Goal: Task Accomplishment & Management: Complete application form

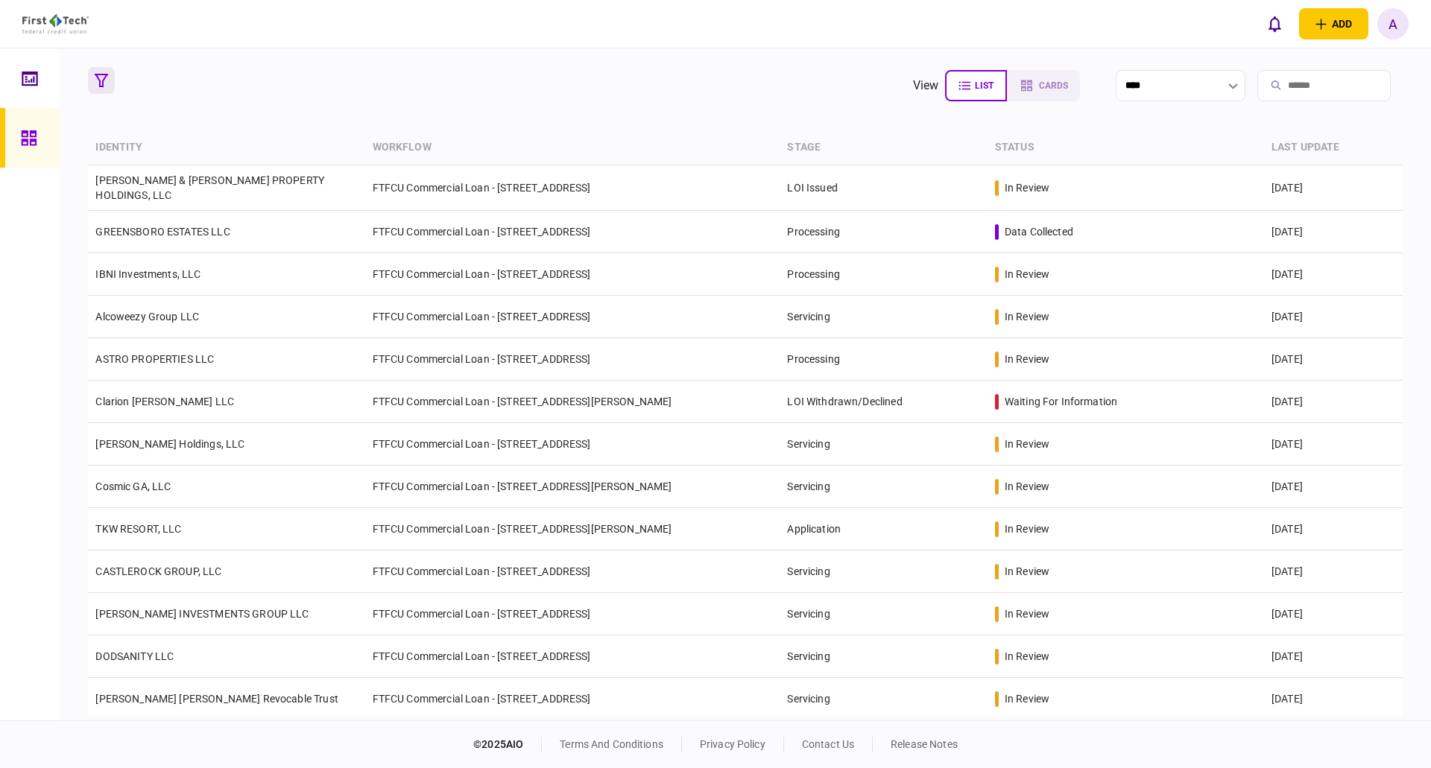
click at [100, 80] on icon "button" at bounding box center [101, 80] width 13 height 13
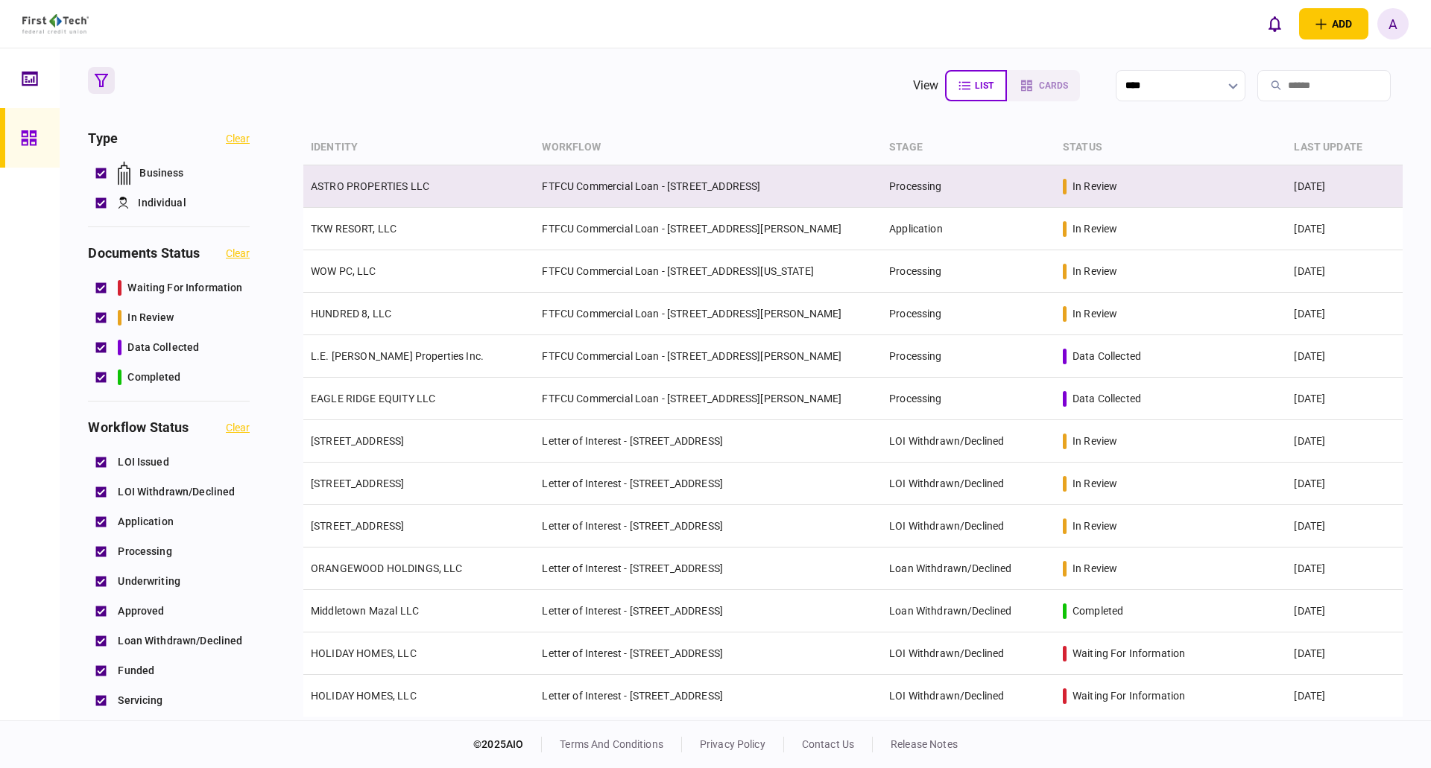
click at [360, 185] on link "ASTRO PROPERTIES LLC" at bounding box center [370, 186] width 118 height 12
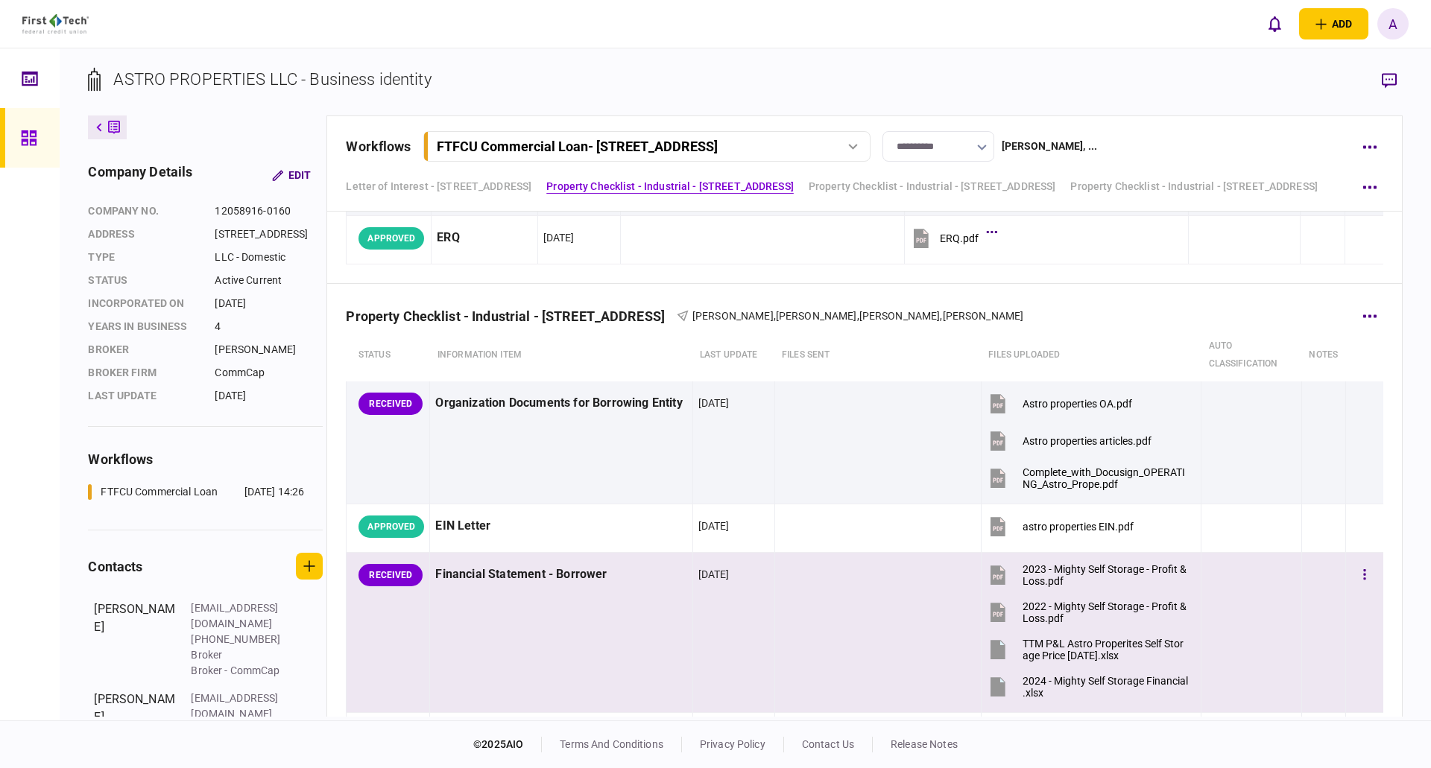
scroll to position [373, 0]
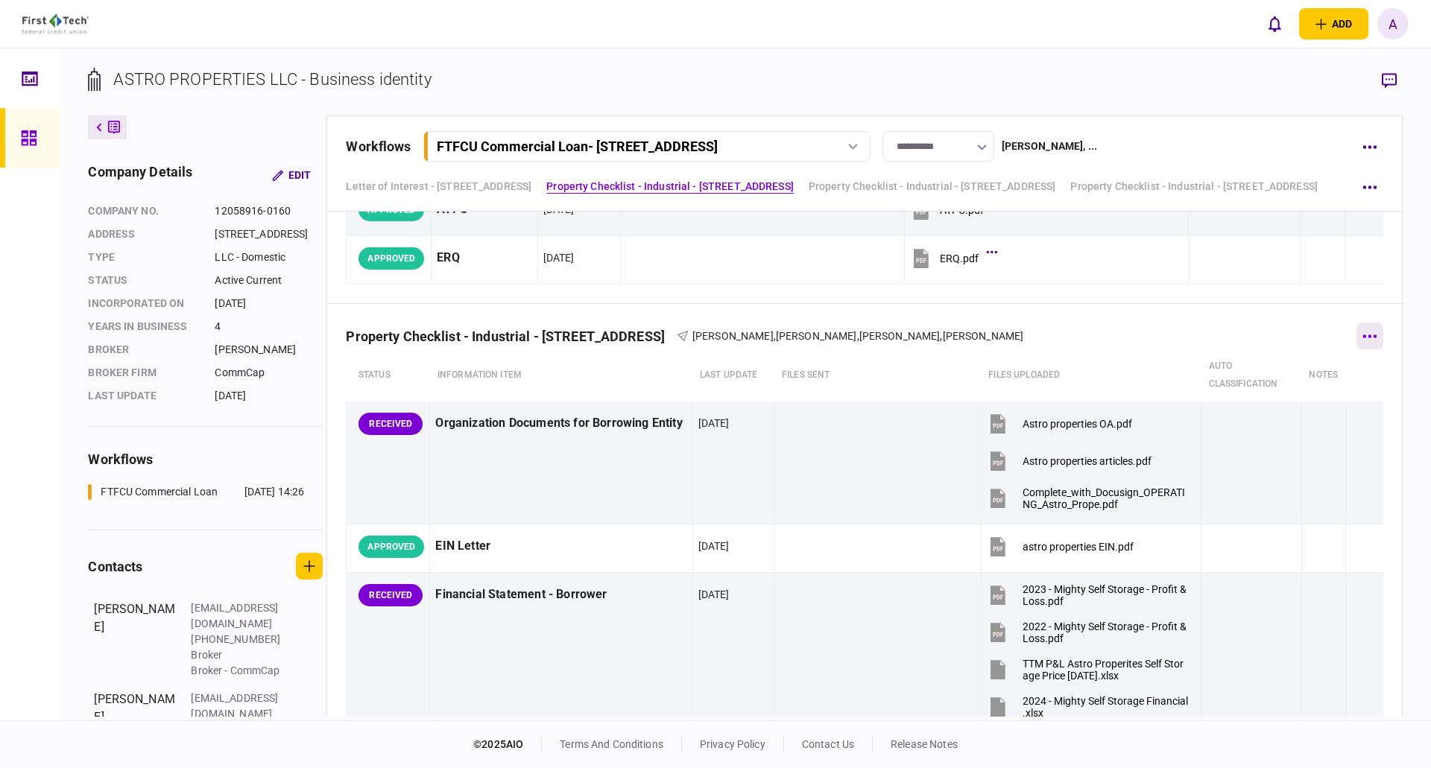
click at [1362, 335] on icon "button" at bounding box center [1369, 337] width 14 height 4
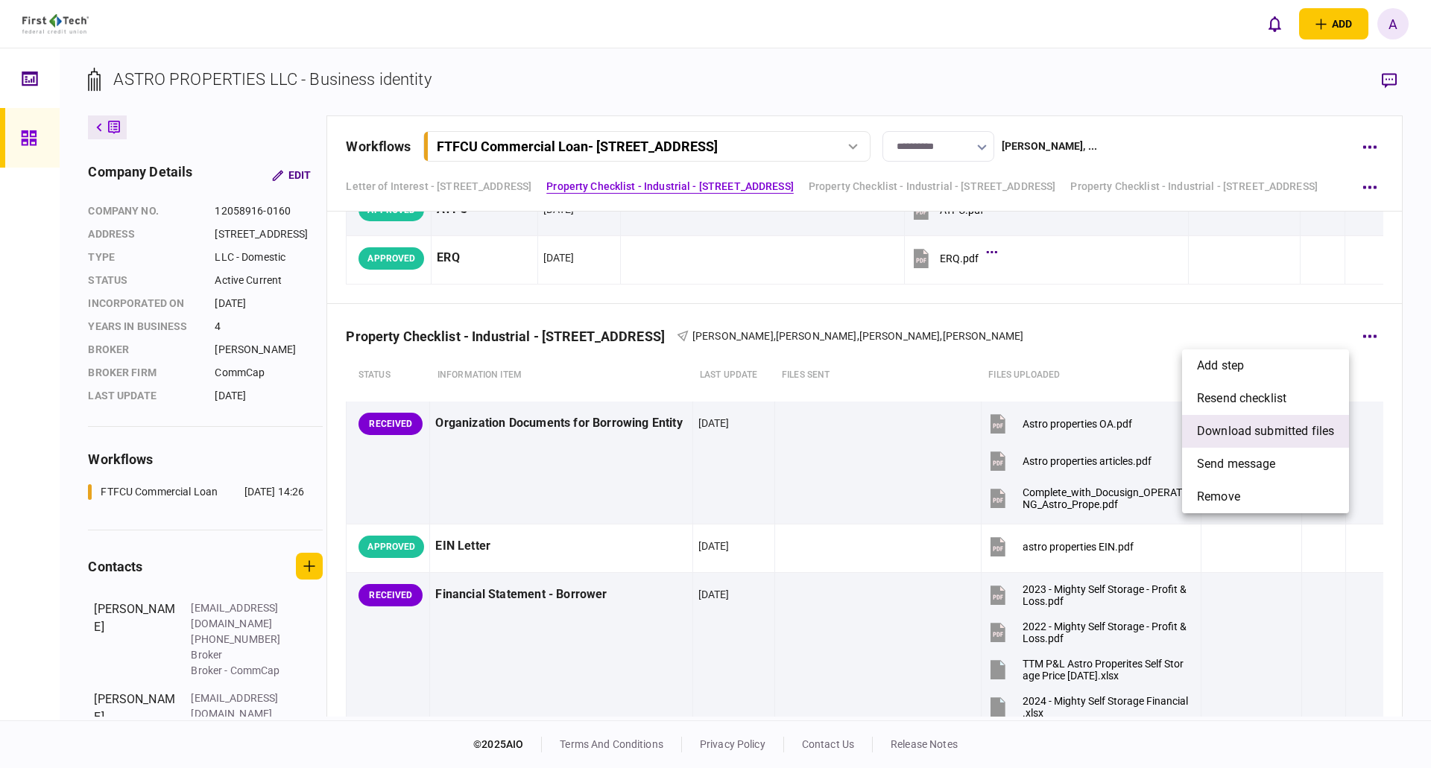
click at [1250, 427] on span "download submitted files" at bounding box center [1265, 432] width 137 height 18
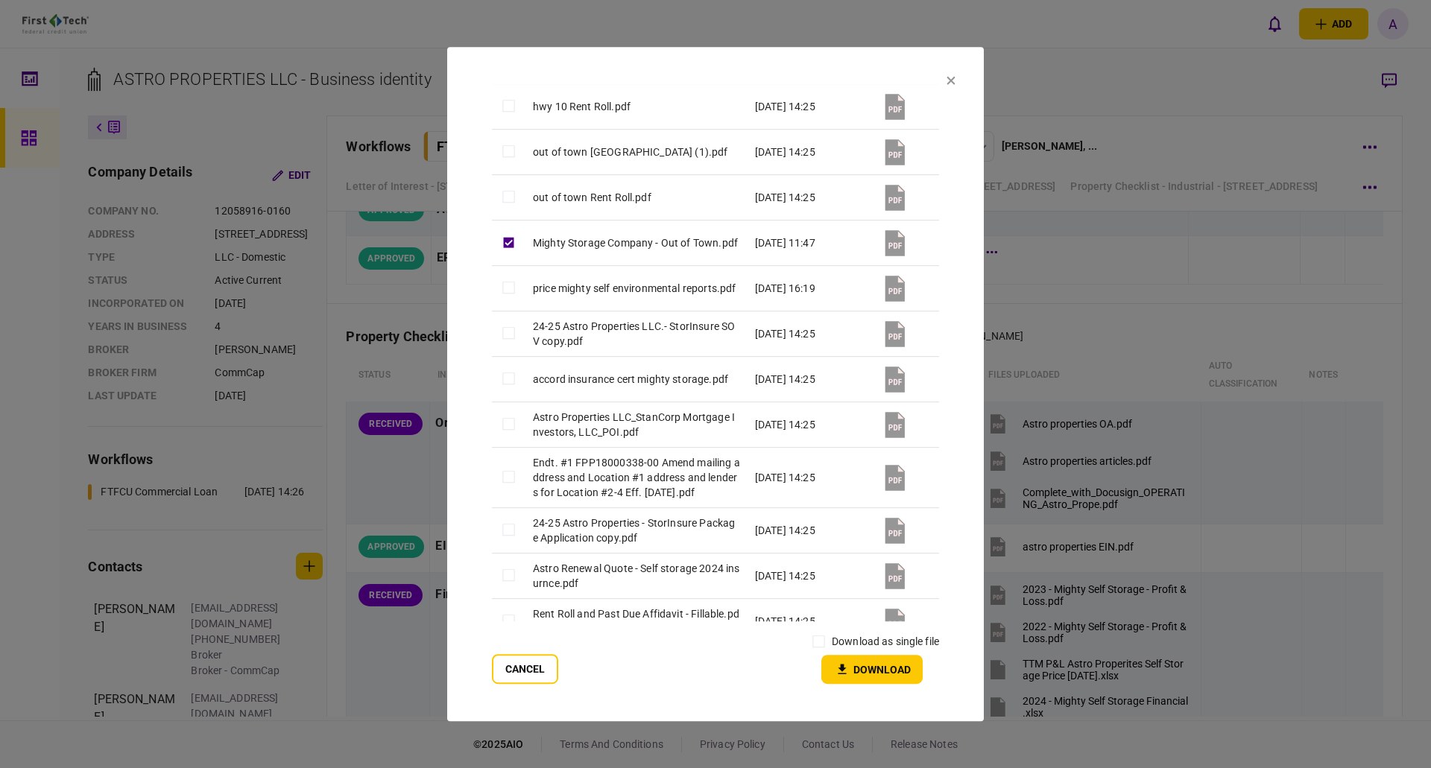
scroll to position [1354, 0]
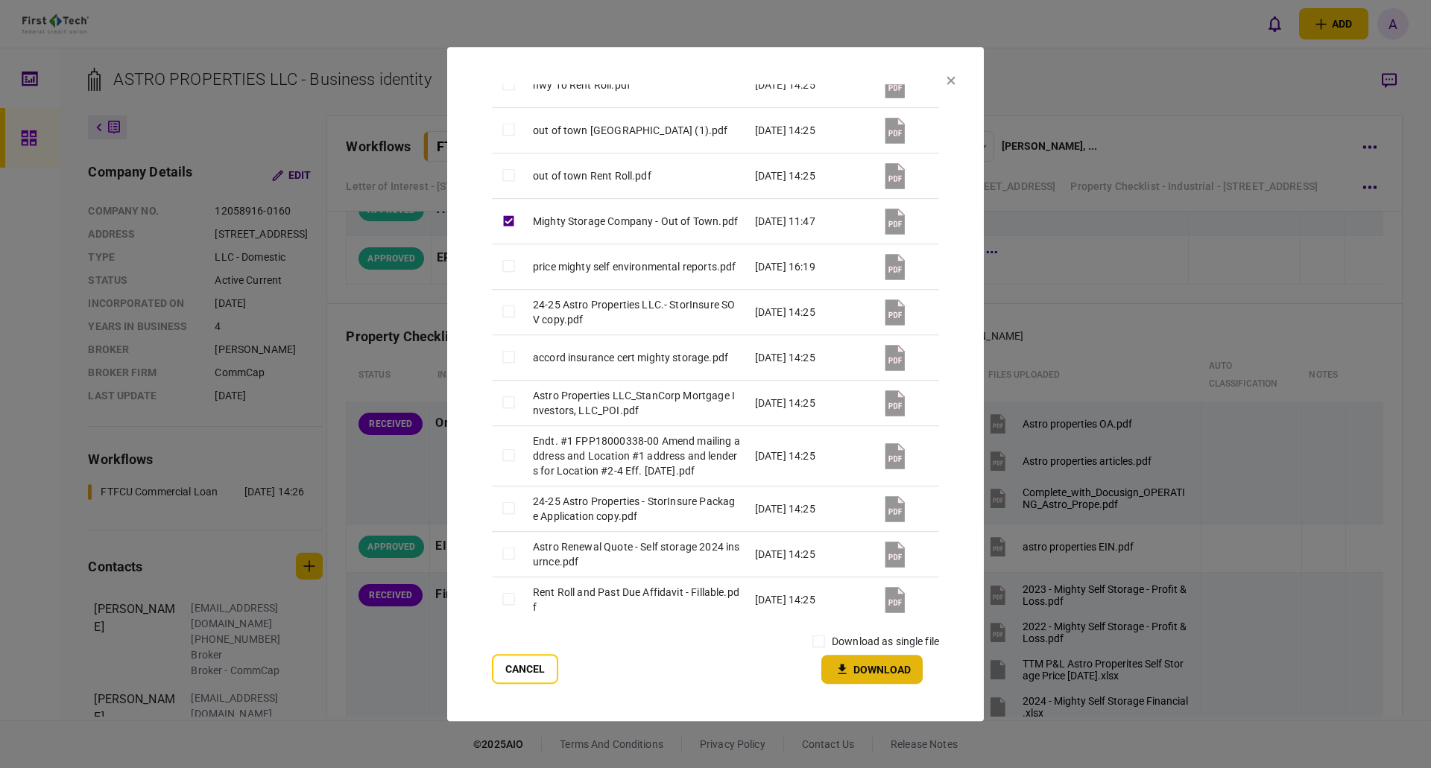
click at [885, 669] on button "Download" at bounding box center [871, 669] width 101 height 29
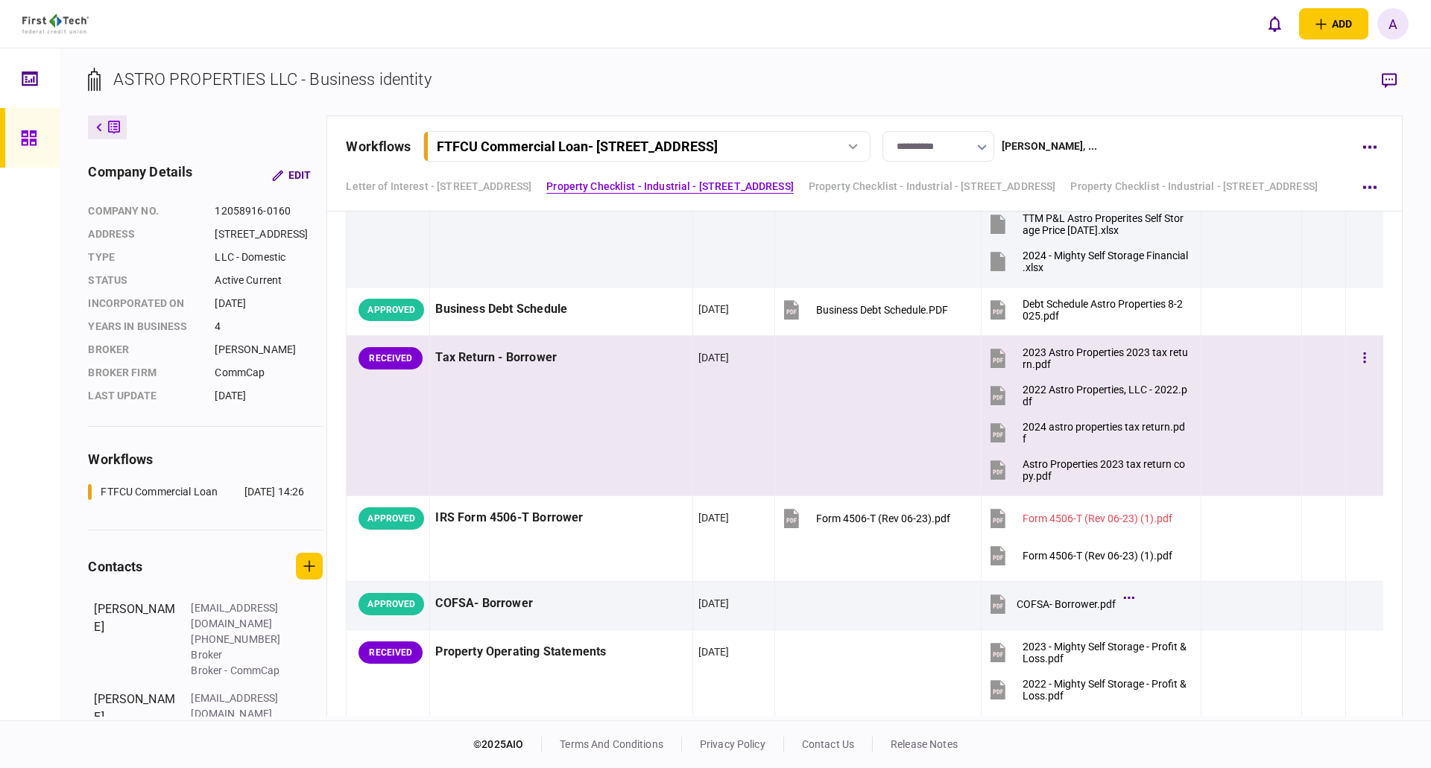
scroll to position [820, 0]
click at [1363, 356] on icon "button" at bounding box center [1364, 356] width 2 height 10
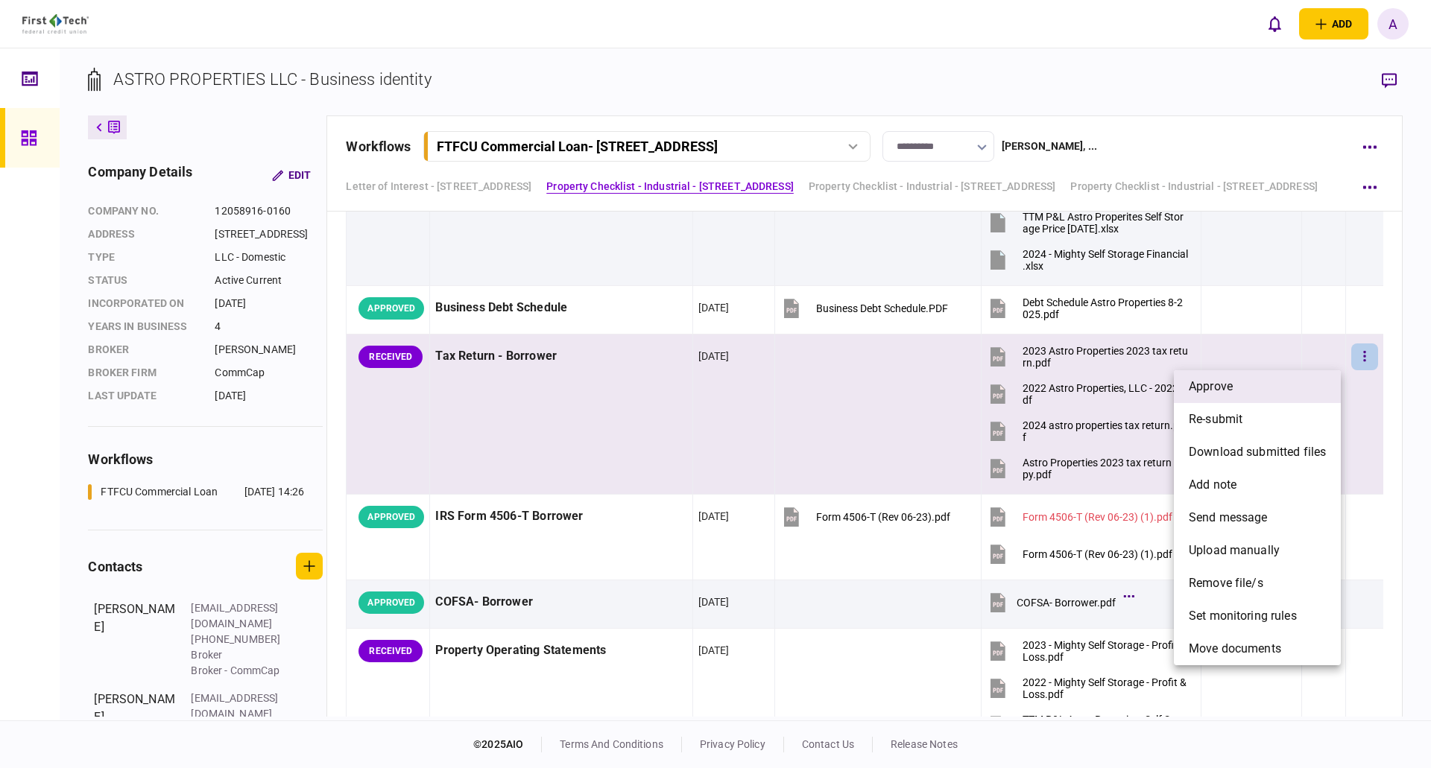
click at [1260, 382] on li "approve" at bounding box center [1257, 386] width 167 height 33
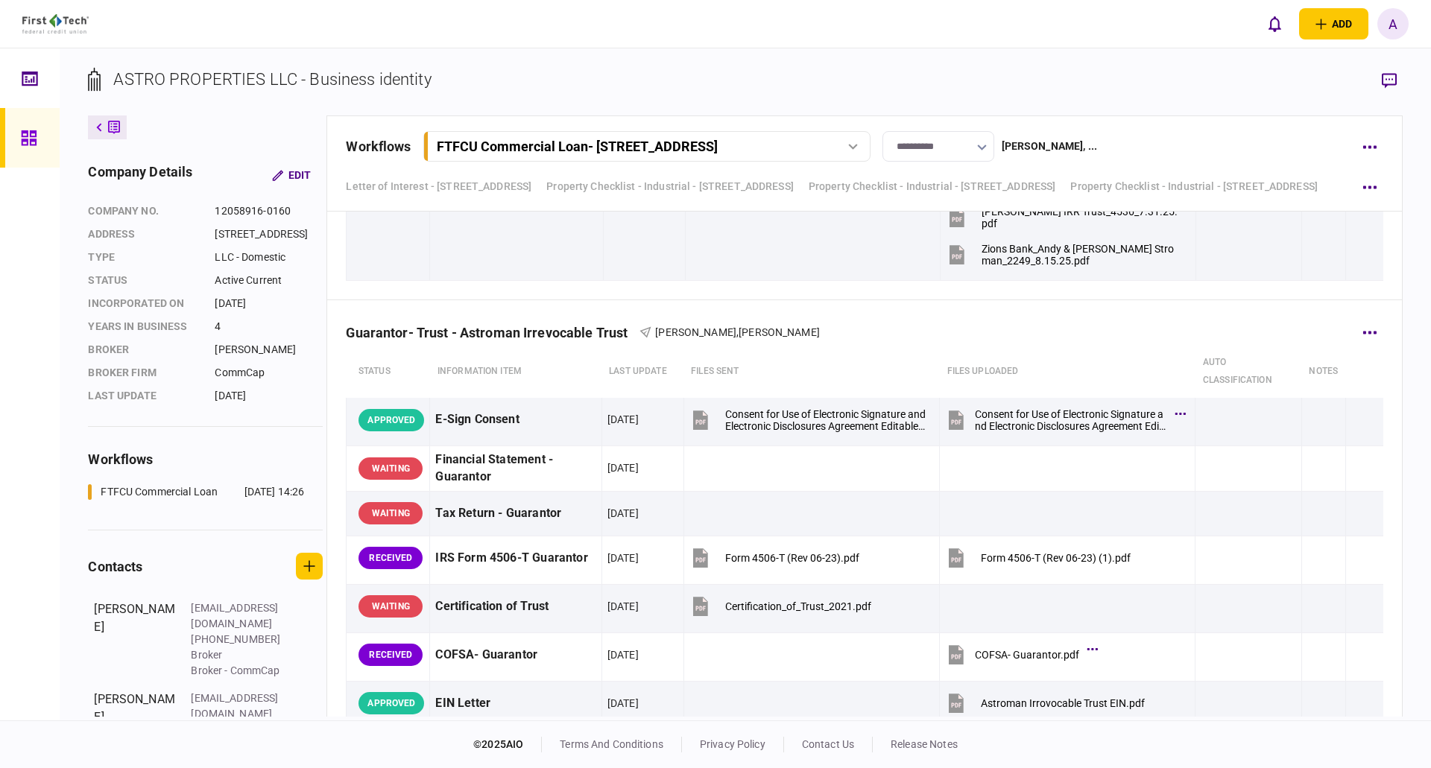
scroll to position [3577, 0]
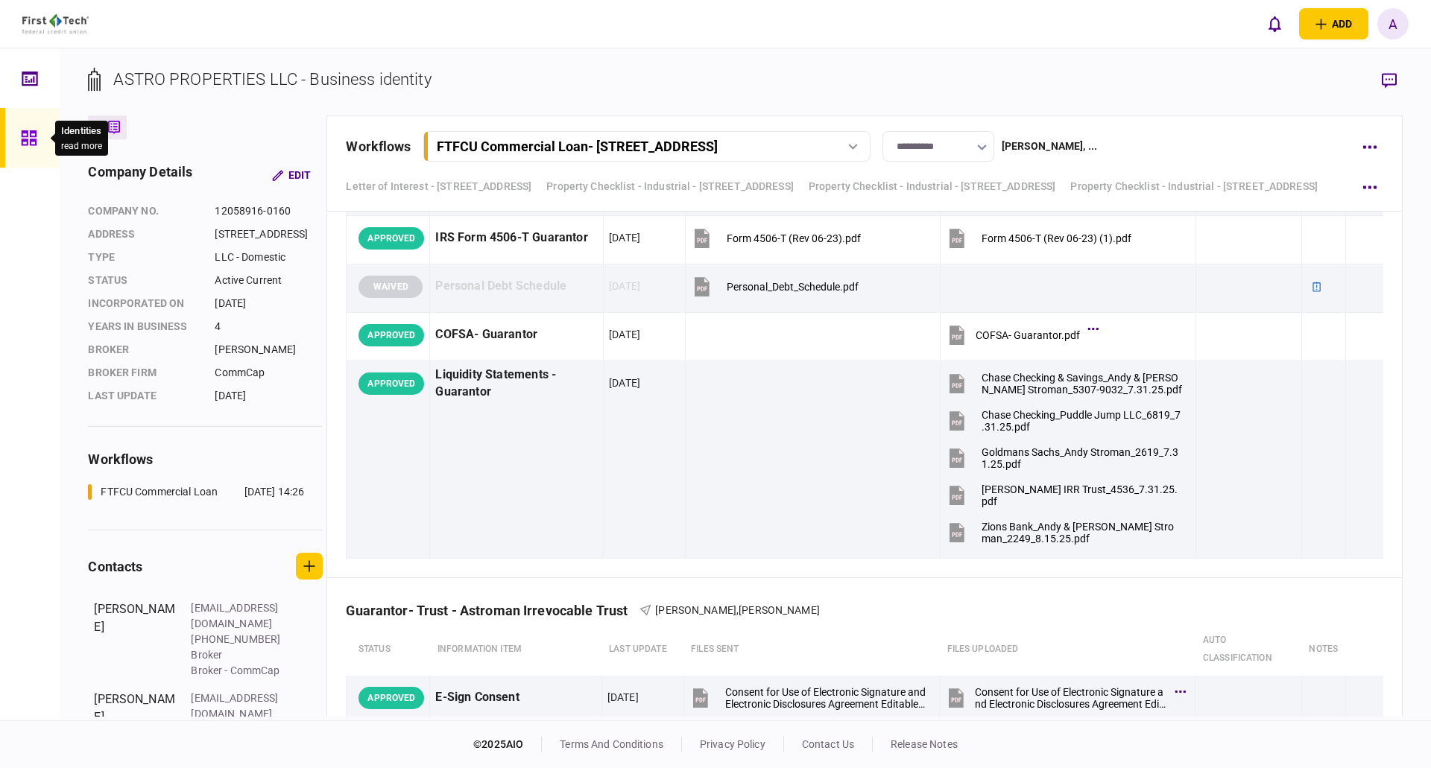
click at [31, 142] on icon at bounding box center [28, 137] width 15 height 15
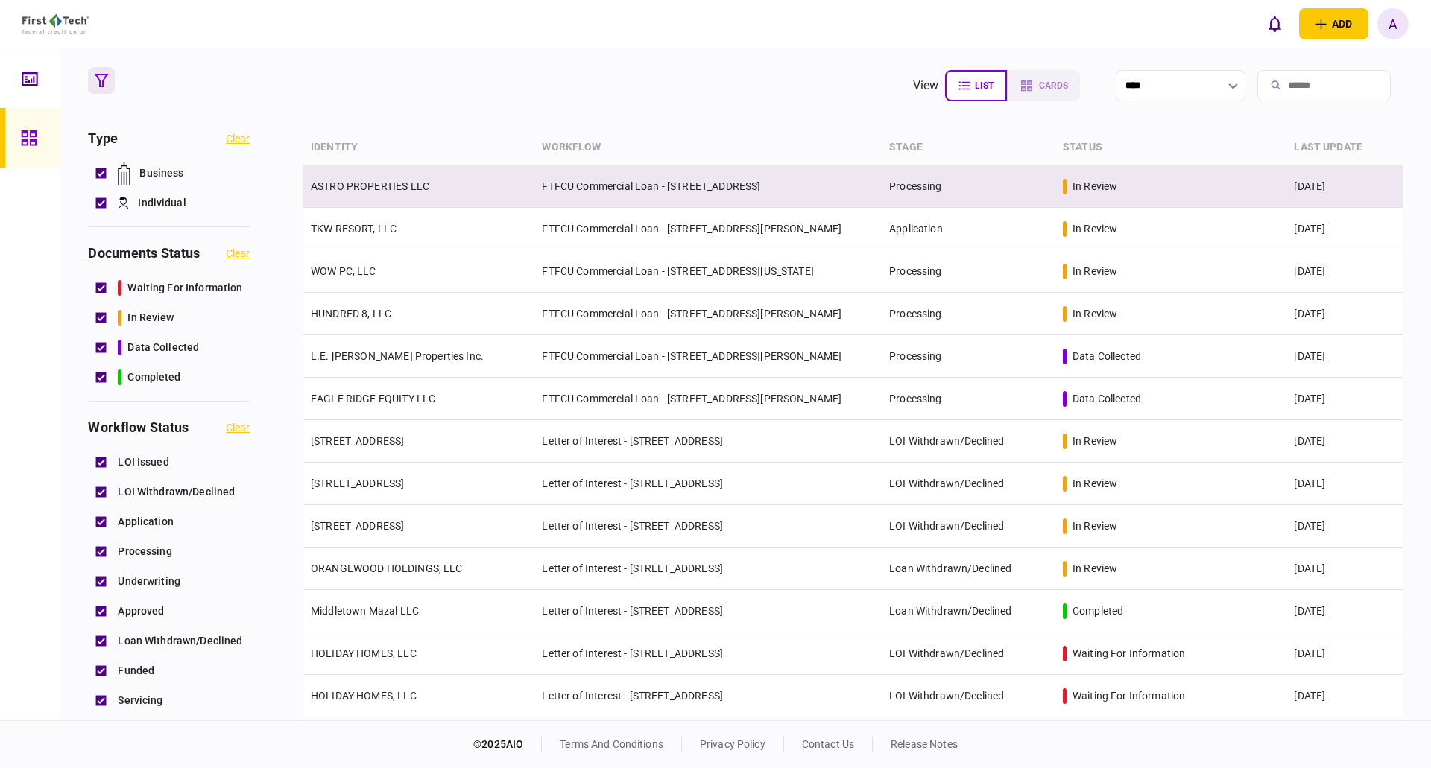
click at [354, 183] on link "ASTRO PROPERTIES LLC" at bounding box center [370, 186] width 118 height 12
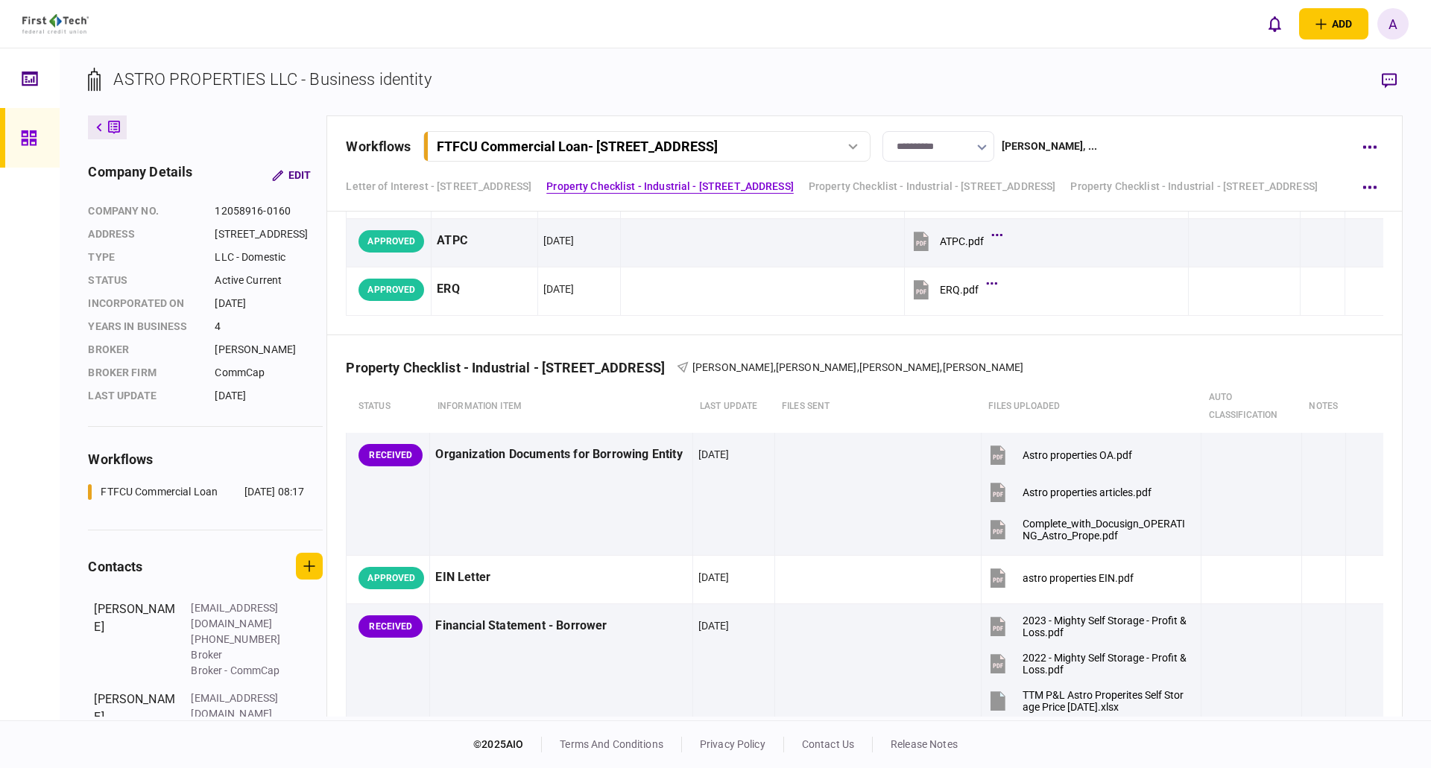
scroll to position [330, 0]
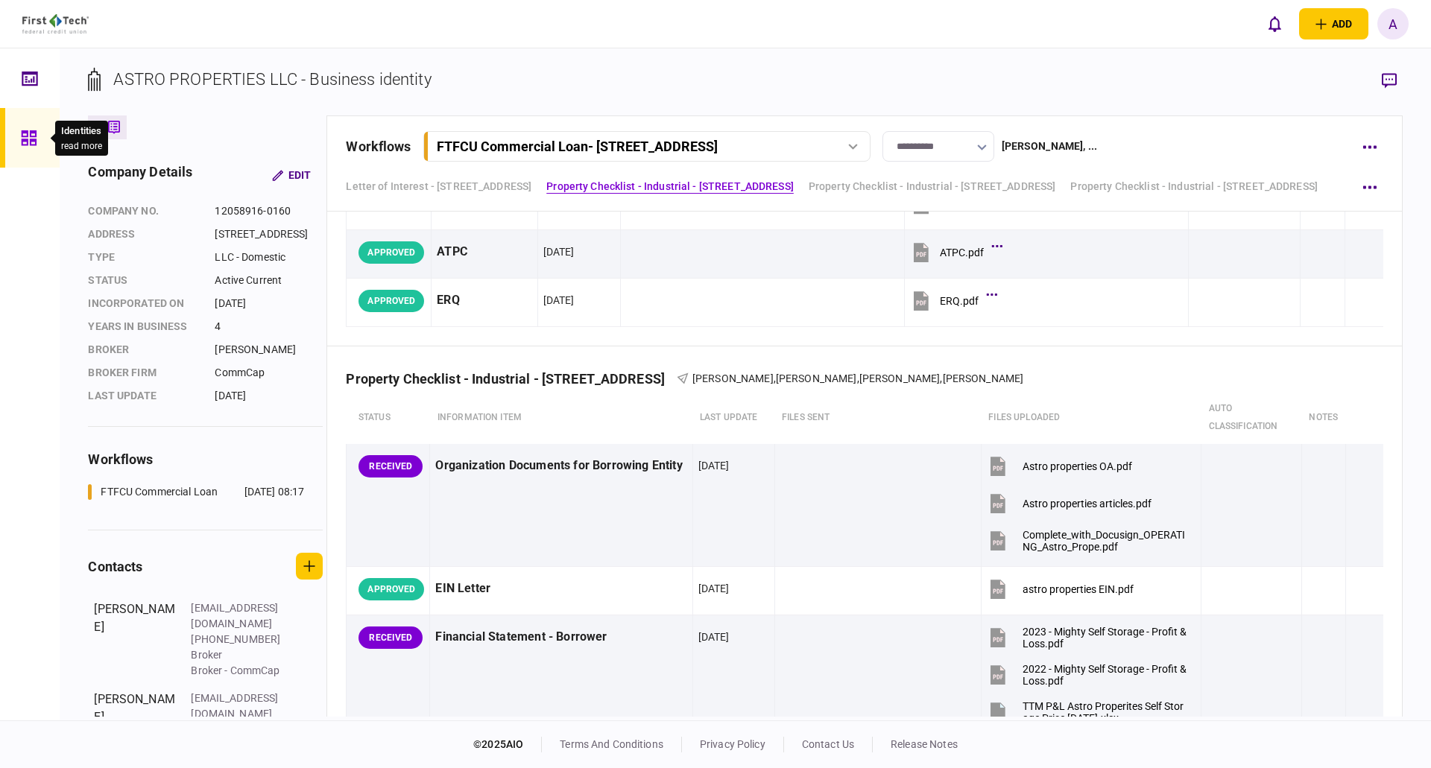
click at [34, 135] on icon at bounding box center [29, 138] width 16 height 17
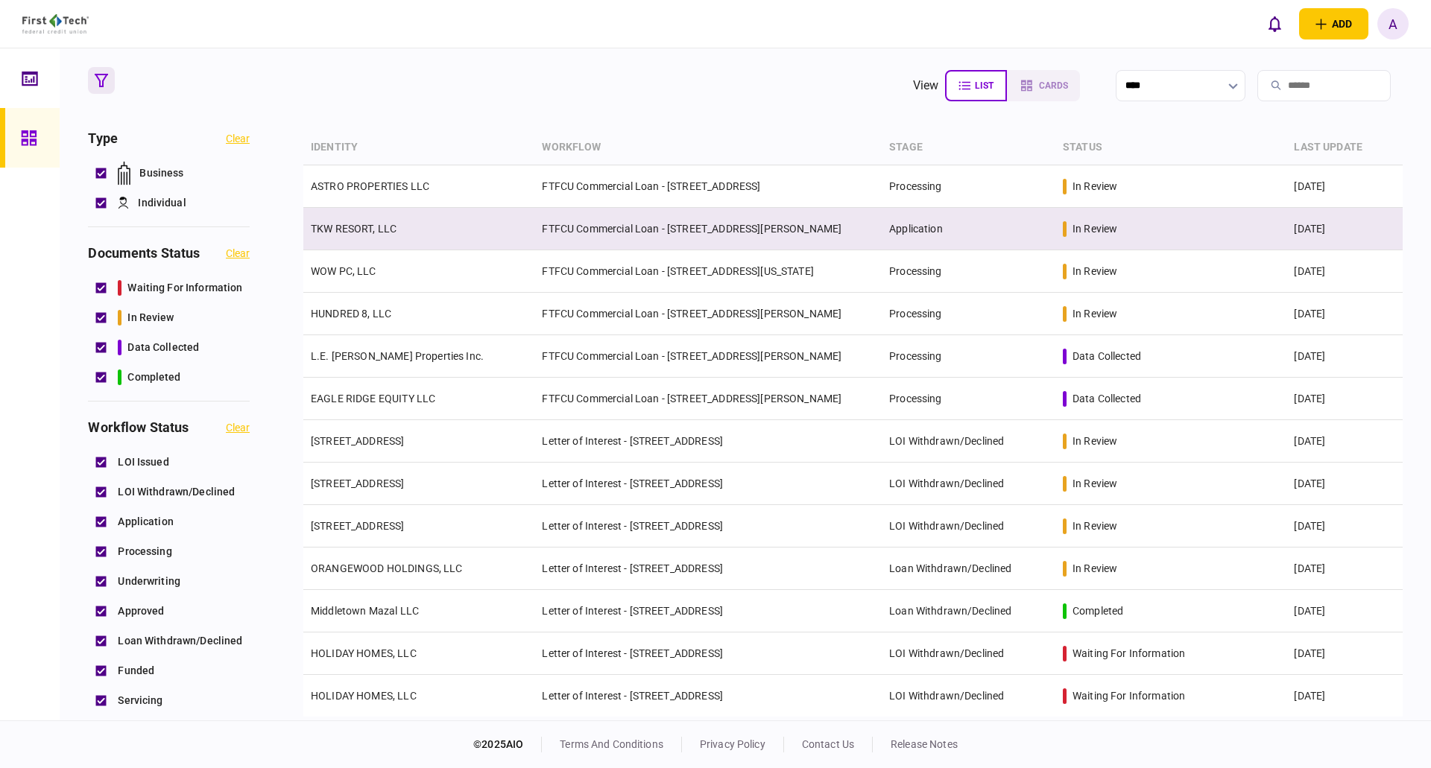
click at [338, 230] on link "TKW RESORT, LLC" at bounding box center [354, 229] width 86 height 12
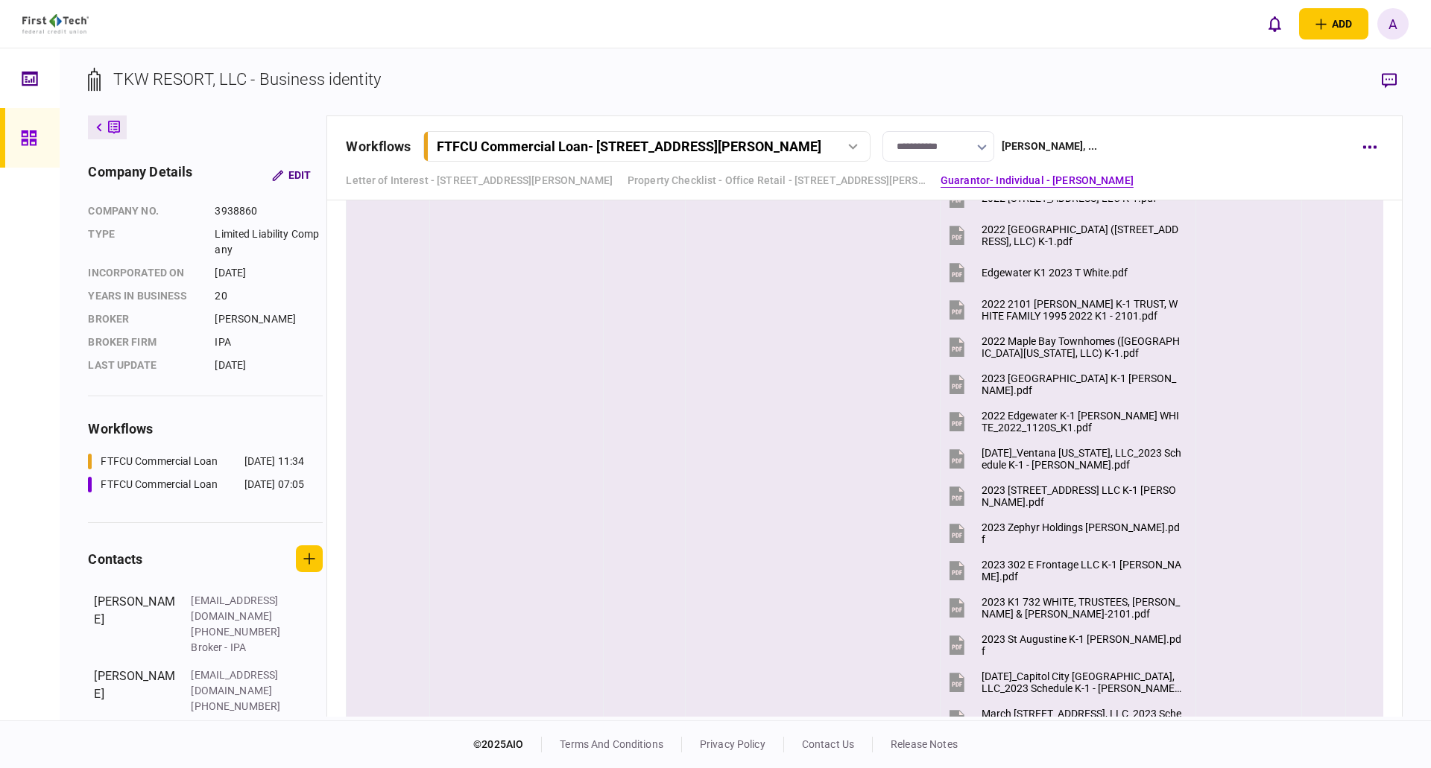
scroll to position [1938, 0]
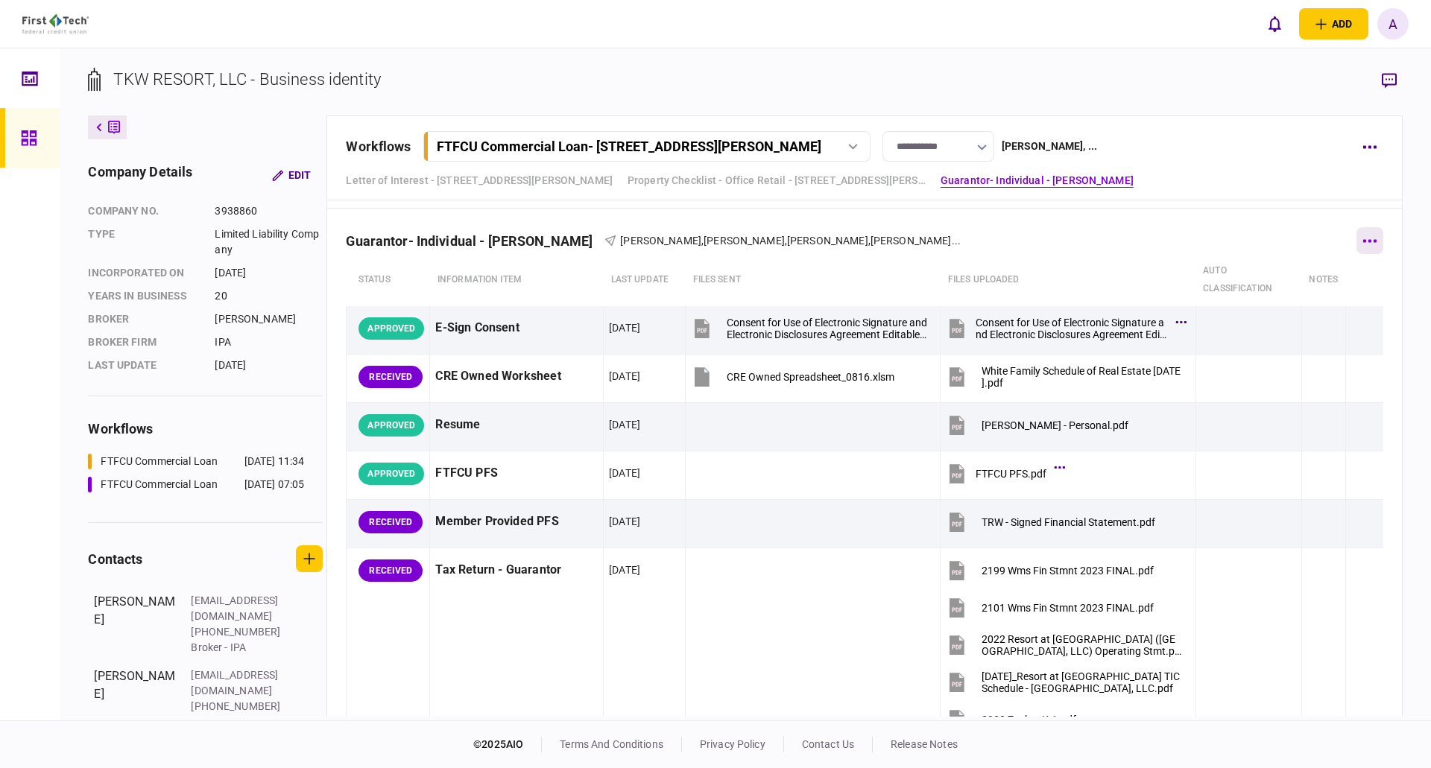
click at [1362, 244] on button "button" at bounding box center [1369, 240] width 27 height 27
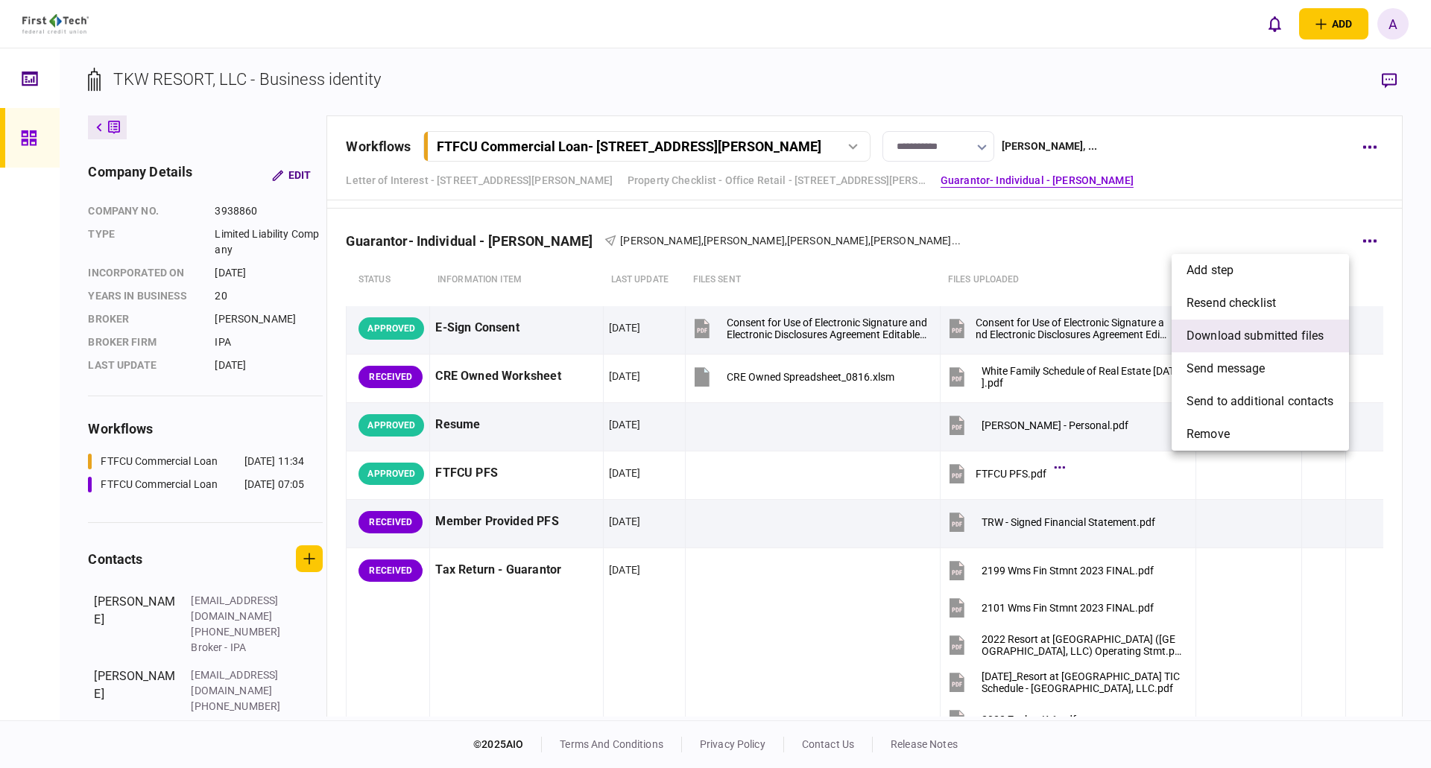
click at [1269, 337] on span "download submitted files" at bounding box center [1254, 336] width 137 height 18
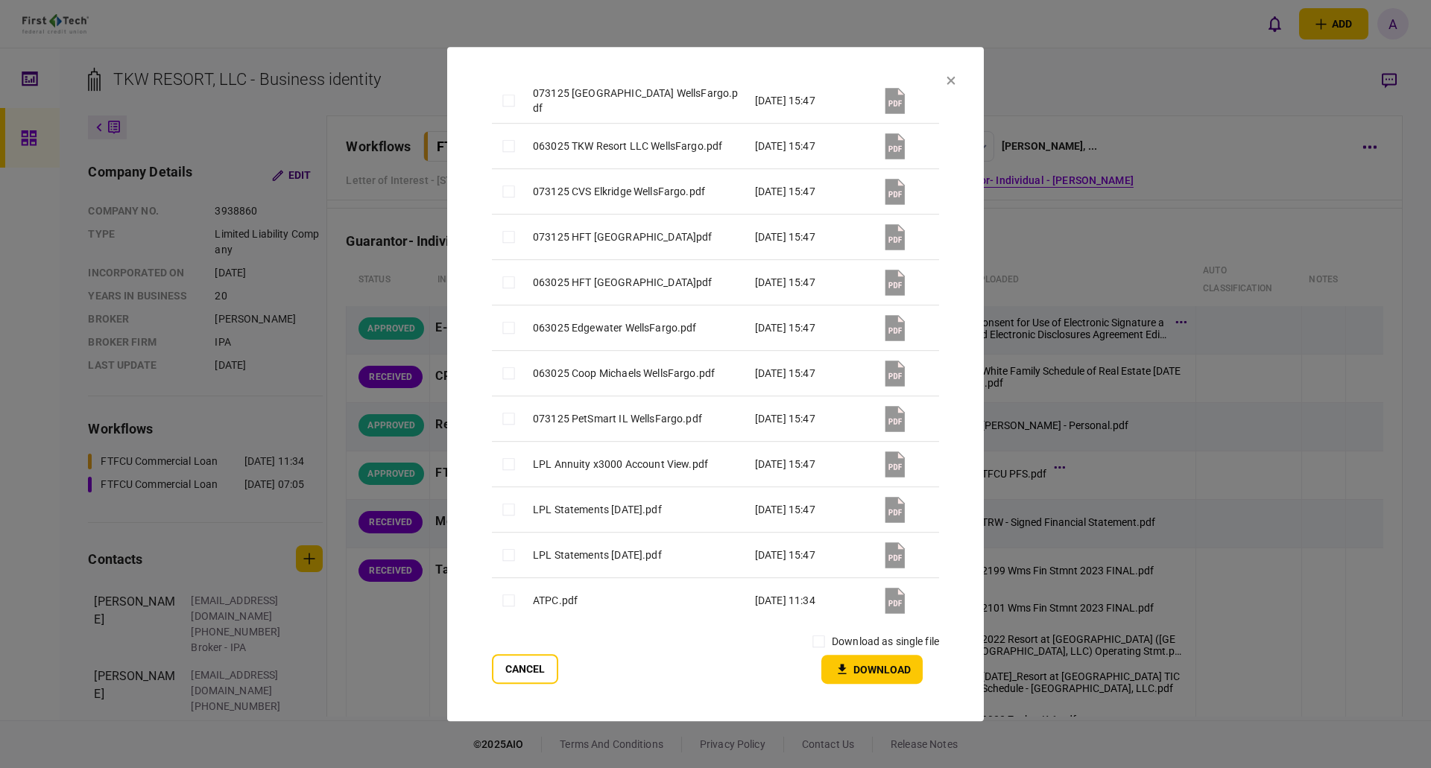
scroll to position [4258, 0]
click at [876, 672] on button "Download" at bounding box center [871, 669] width 101 height 29
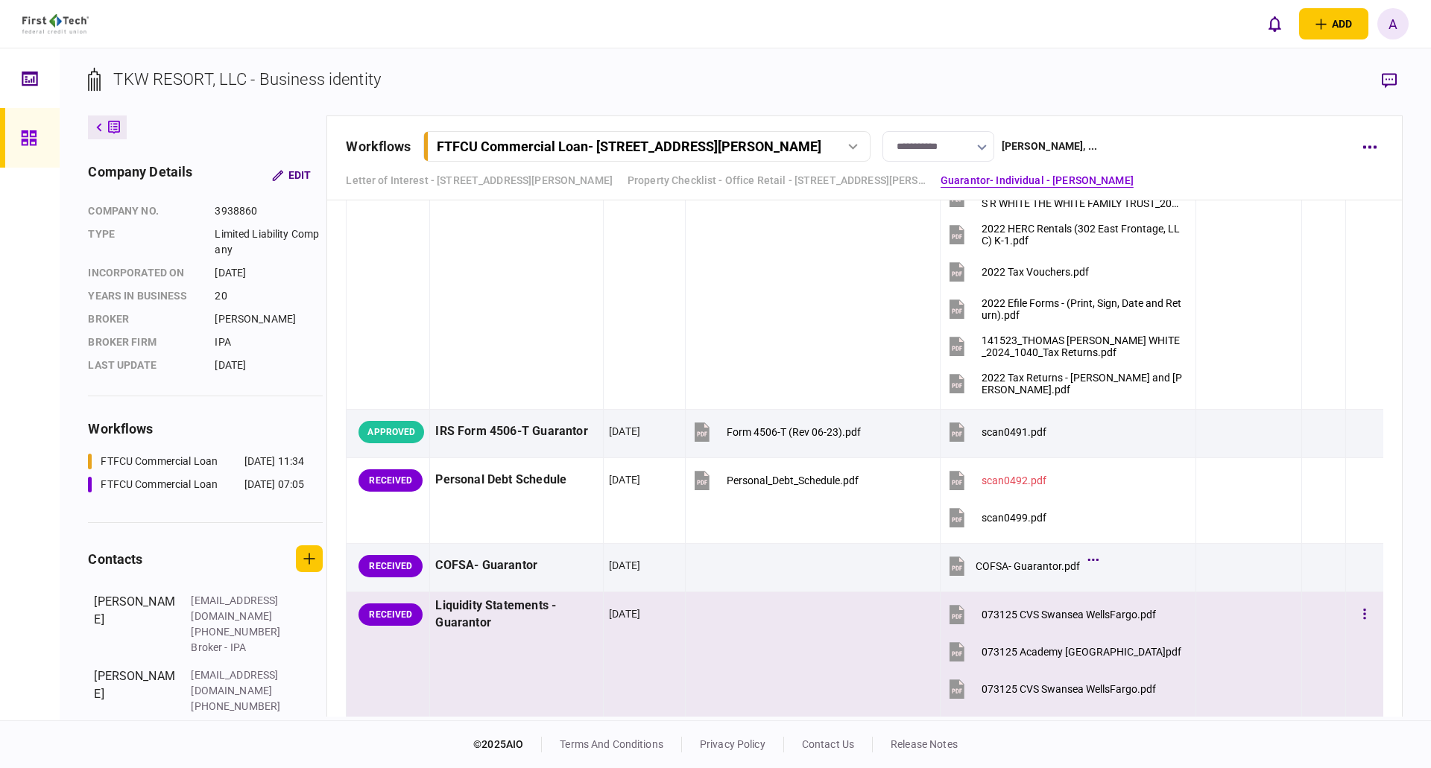
scroll to position [3279, 0]
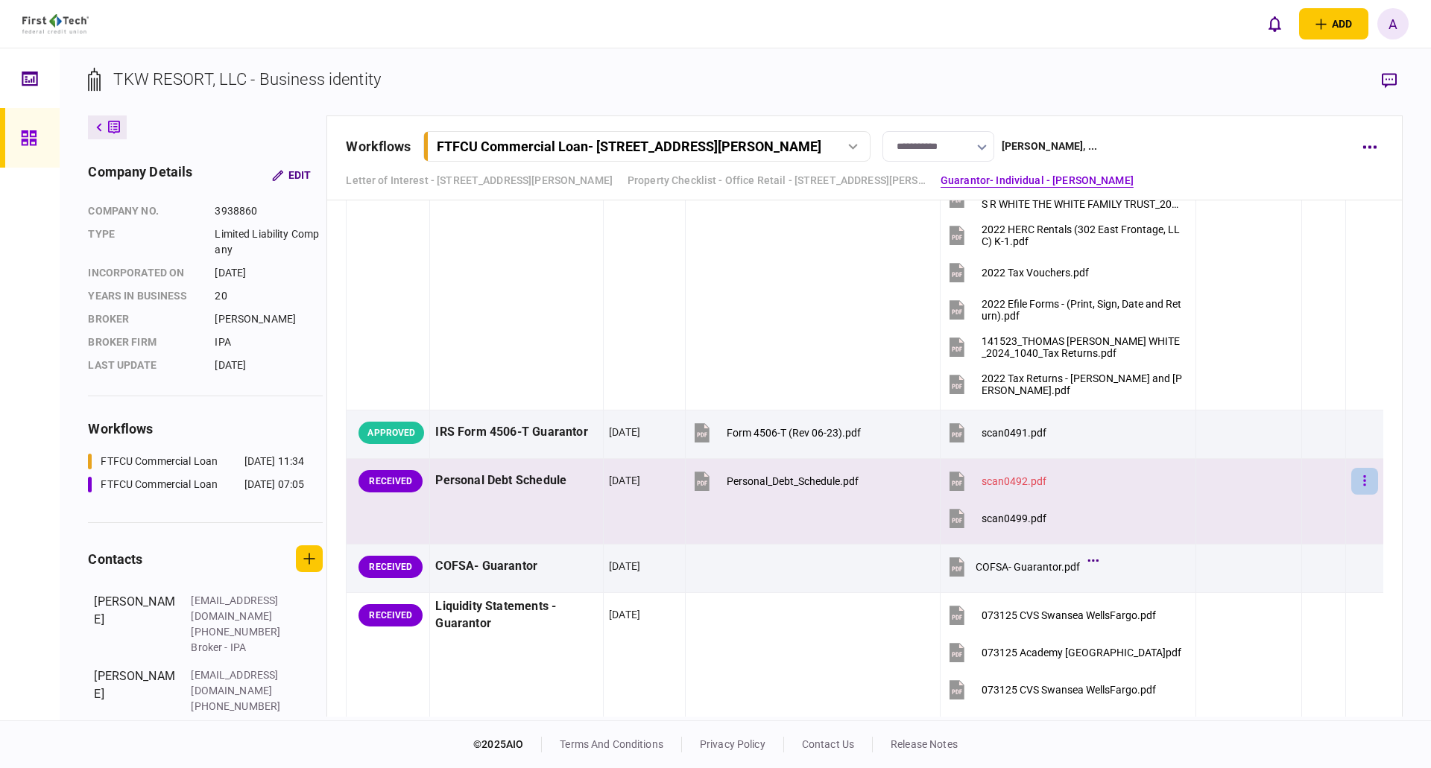
click at [1356, 484] on button "button" at bounding box center [1364, 481] width 27 height 27
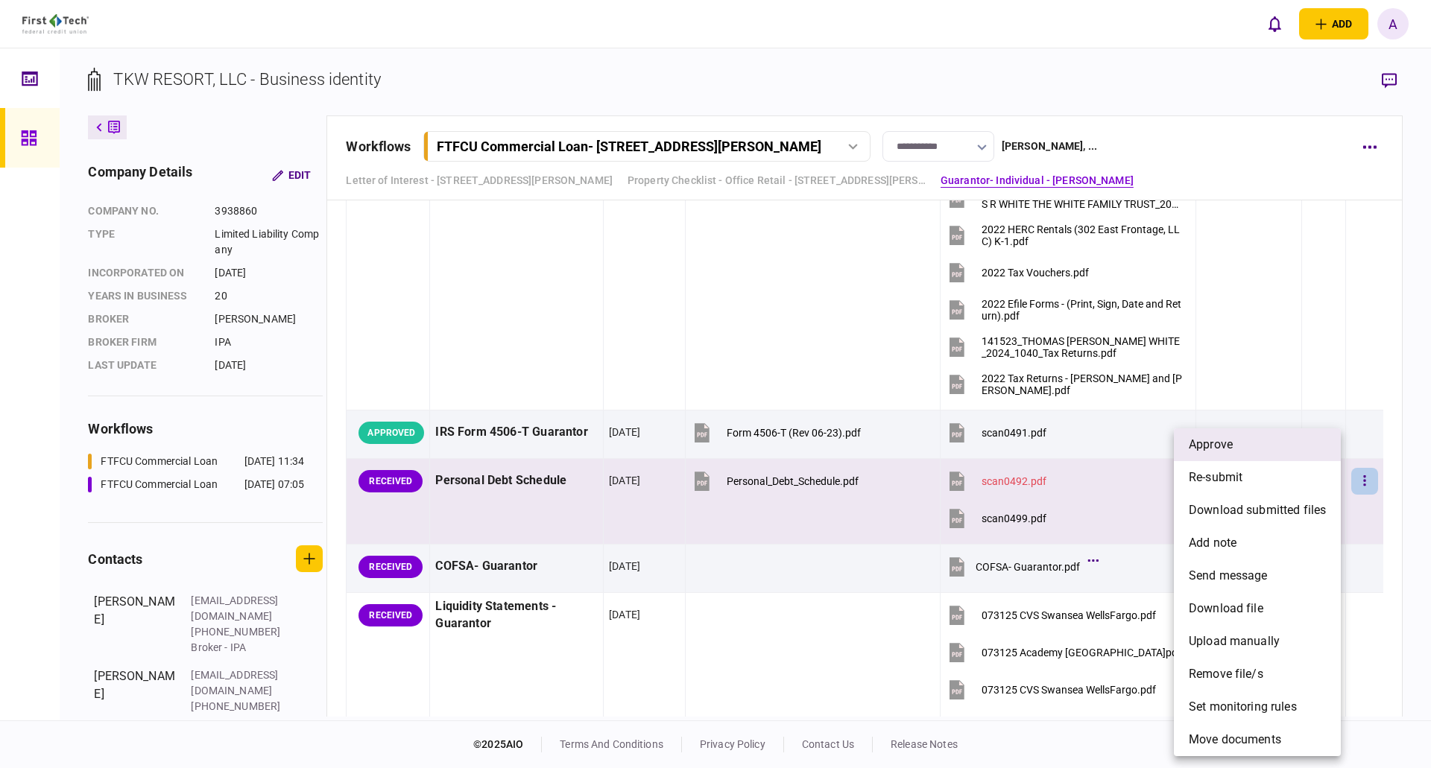
click at [1233, 443] on span "approve" at bounding box center [1211, 445] width 44 height 18
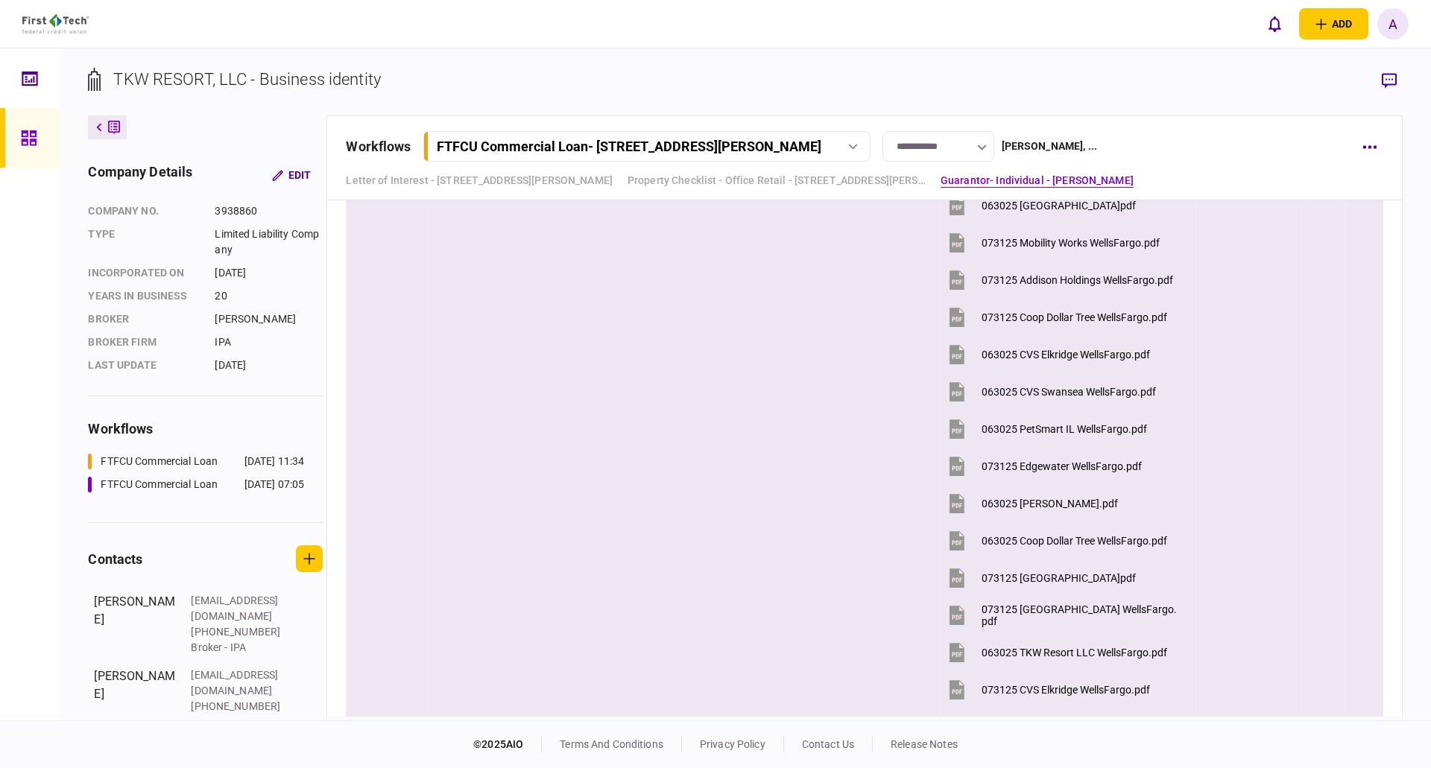
scroll to position [5739, 0]
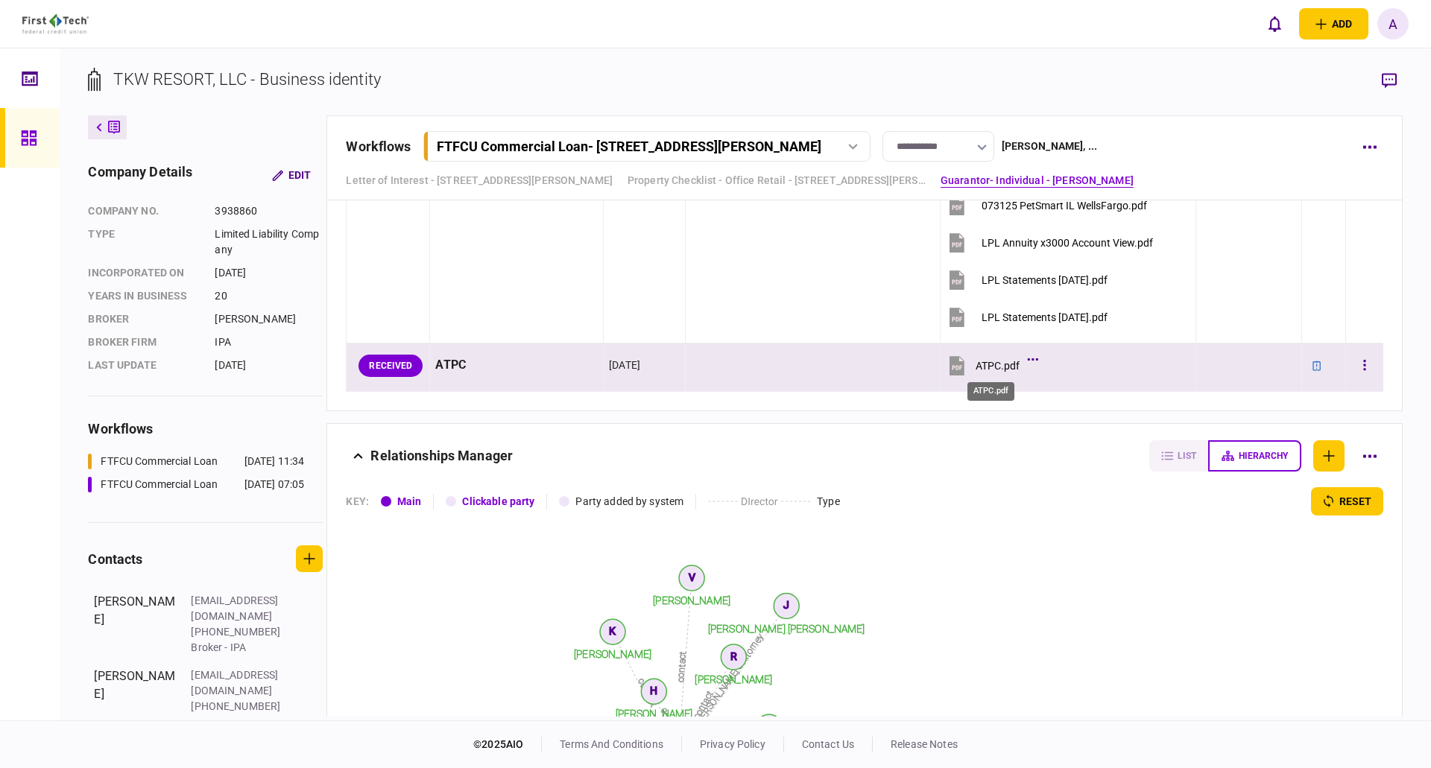
click at [995, 361] on div "ATPC.pdf" at bounding box center [998, 366] width 44 height 12
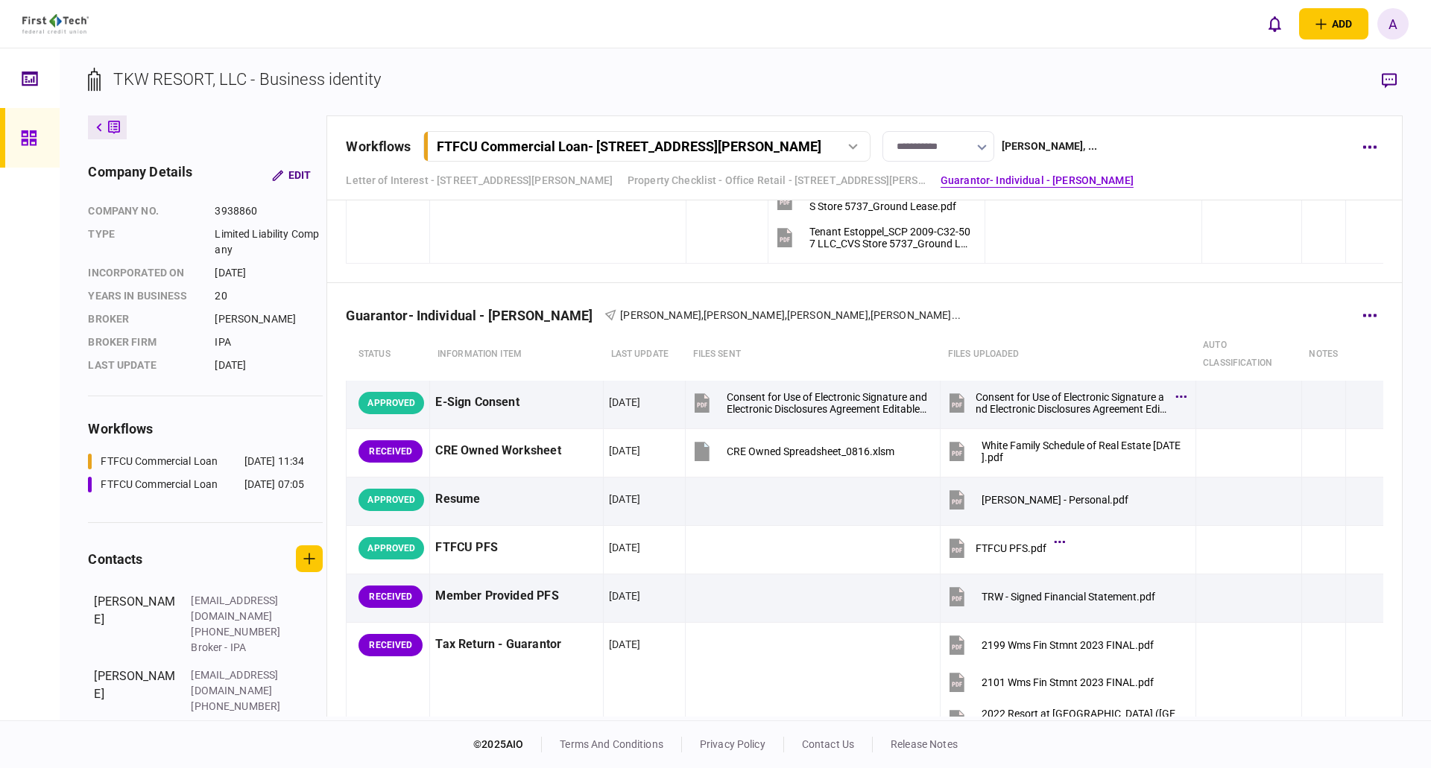
scroll to position [1789, 0]
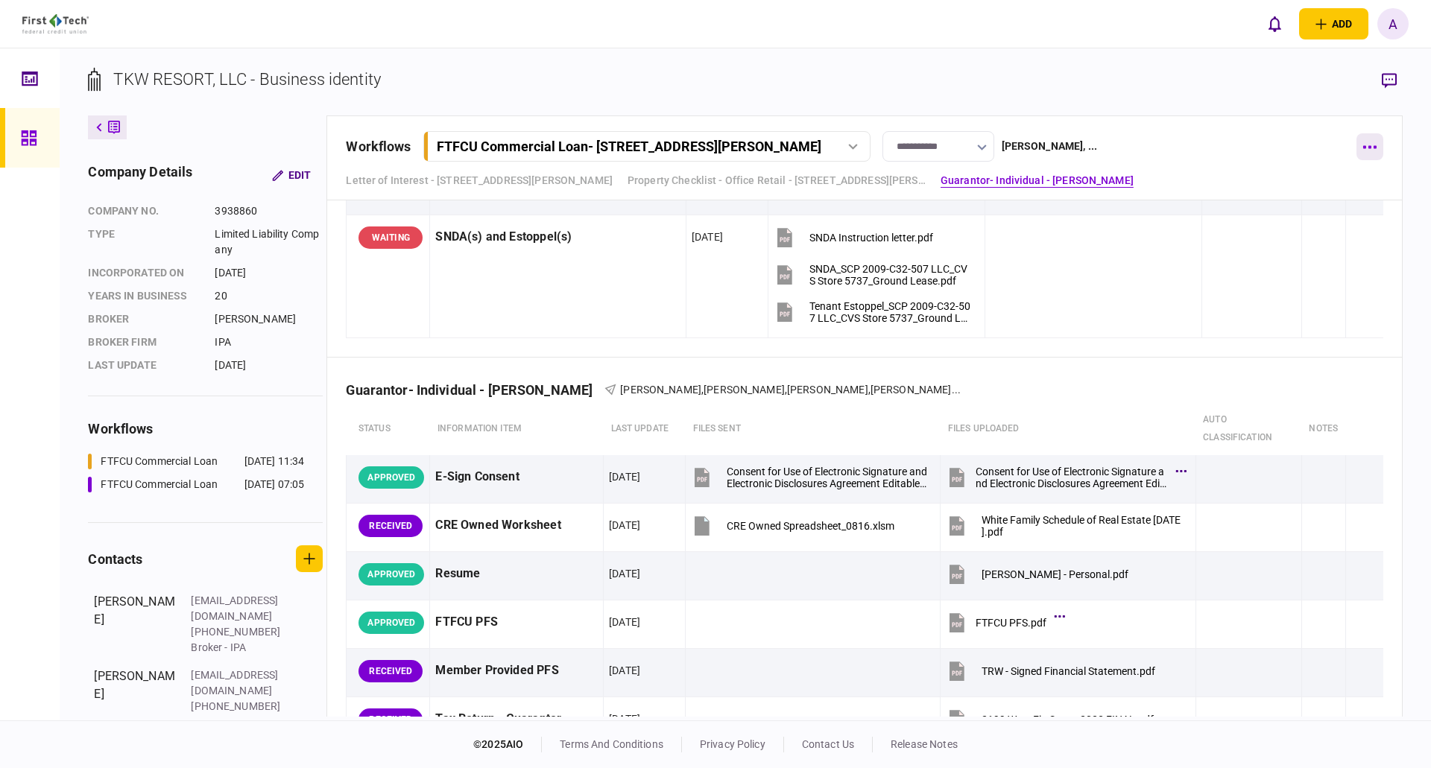
click at [1371, 148] on icon "button" at bounding box center [1369, 147] width 13 height 3
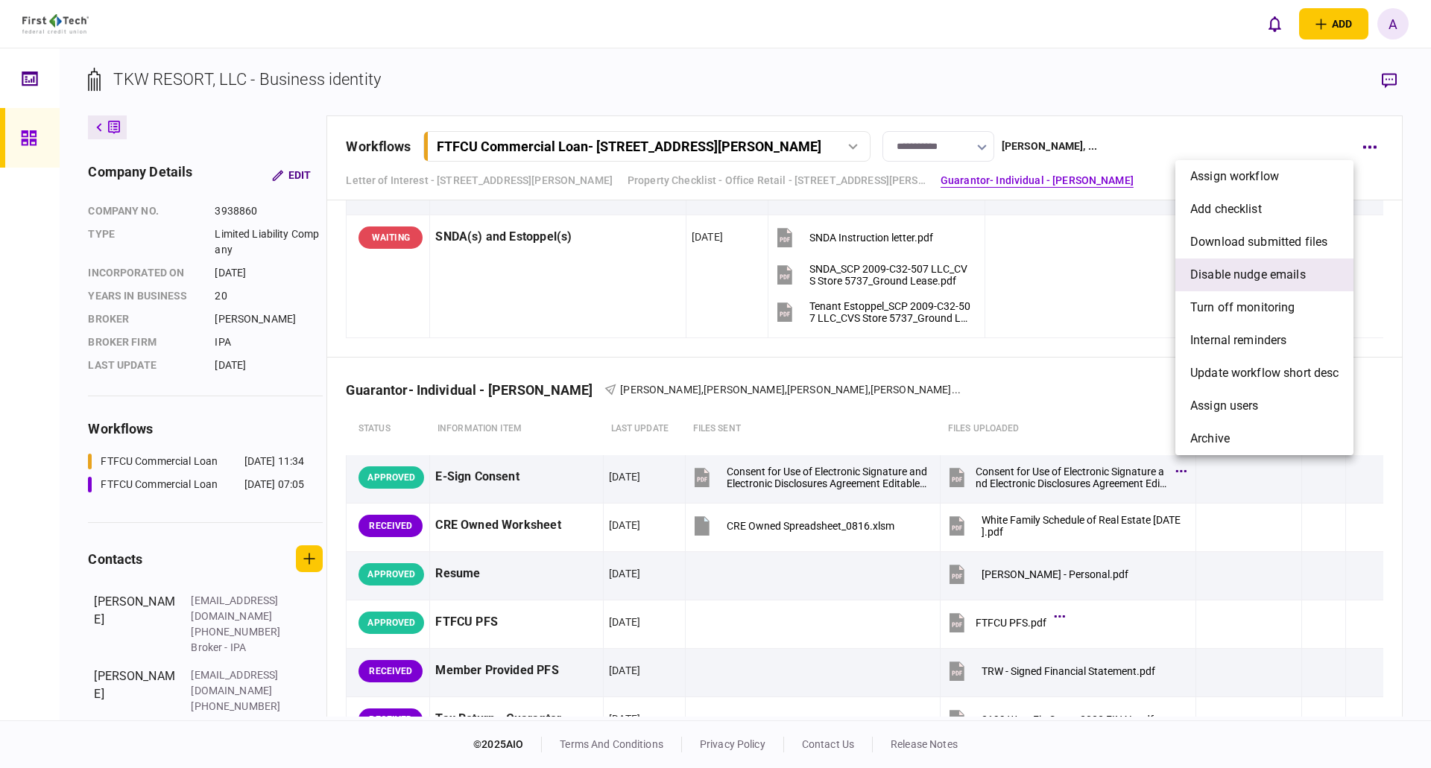
click at [1265, 278] on span "Disable nudge emails" at bounding box center [1248, 275] width 116 height 18
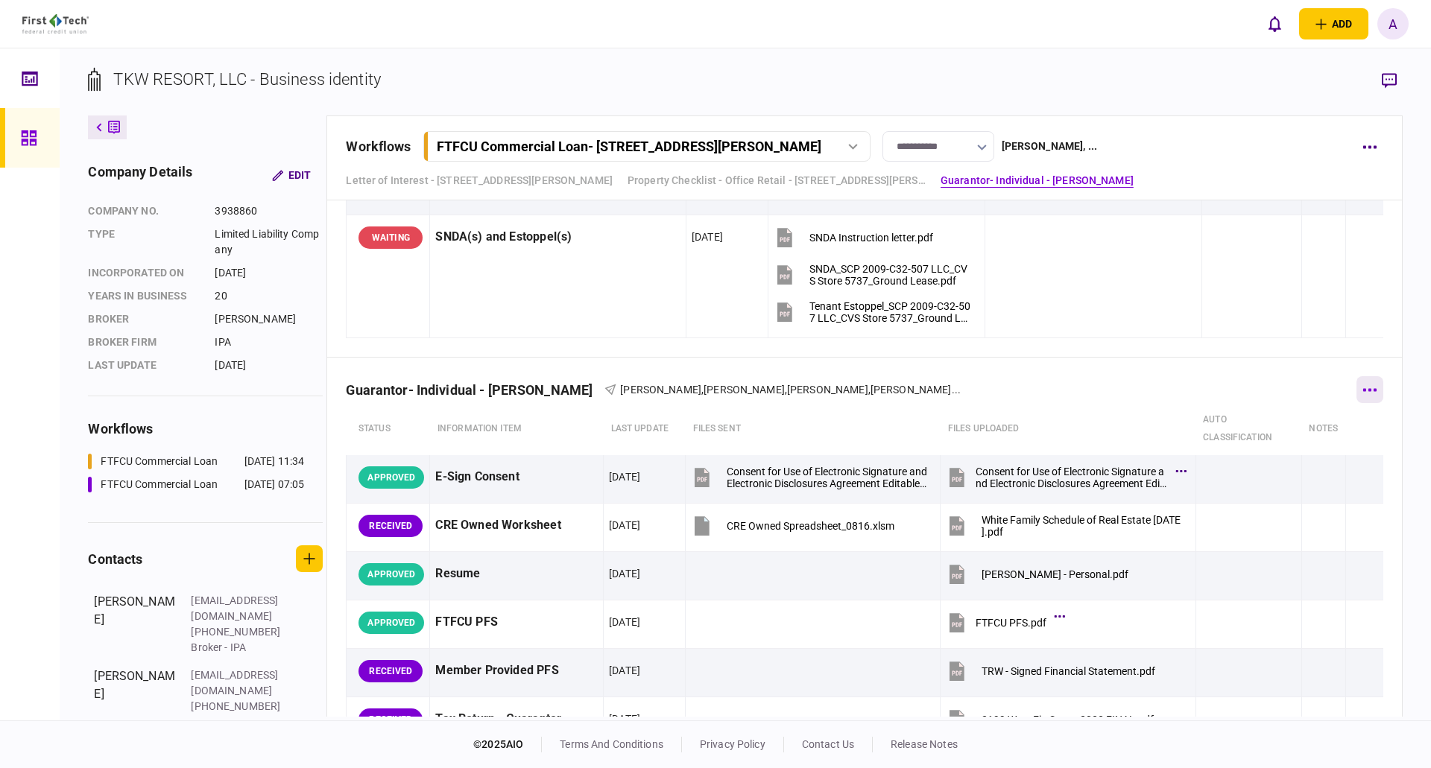
click at [1364, 391] on icon "button" at bounding box center [1369, 390] width 14 height 4
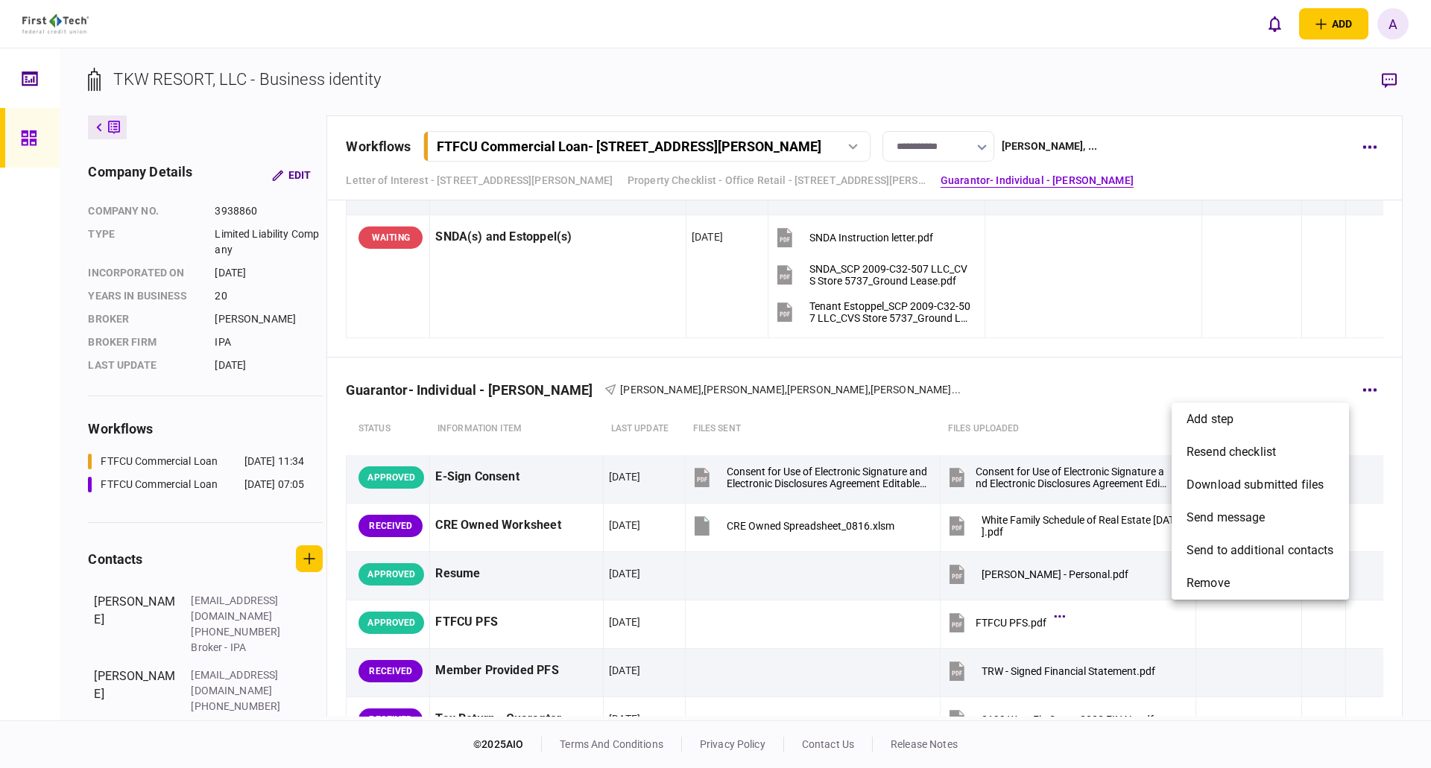
click at [1361, 389] on div at bounding box center [715, 384] width 1431 height 768
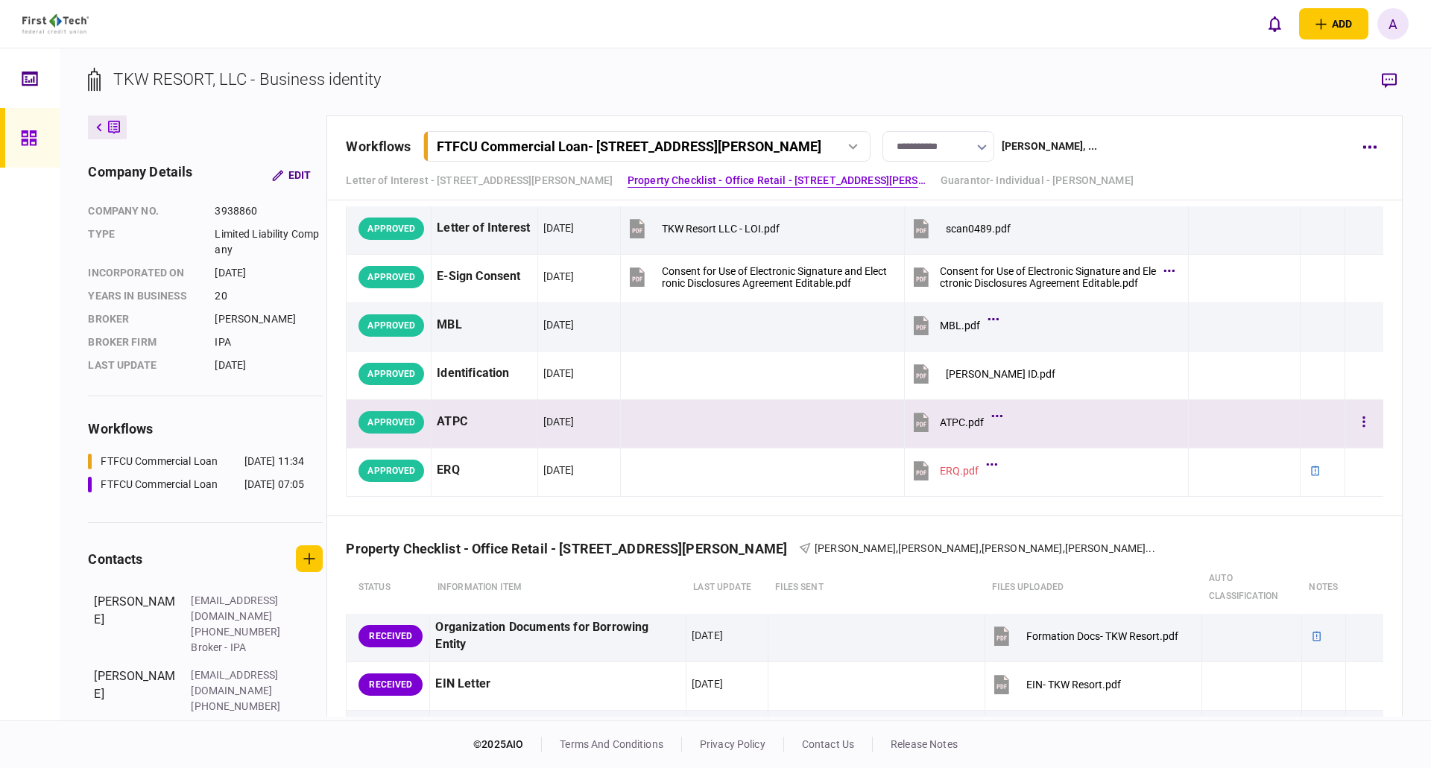
scroll to position [0, 0]
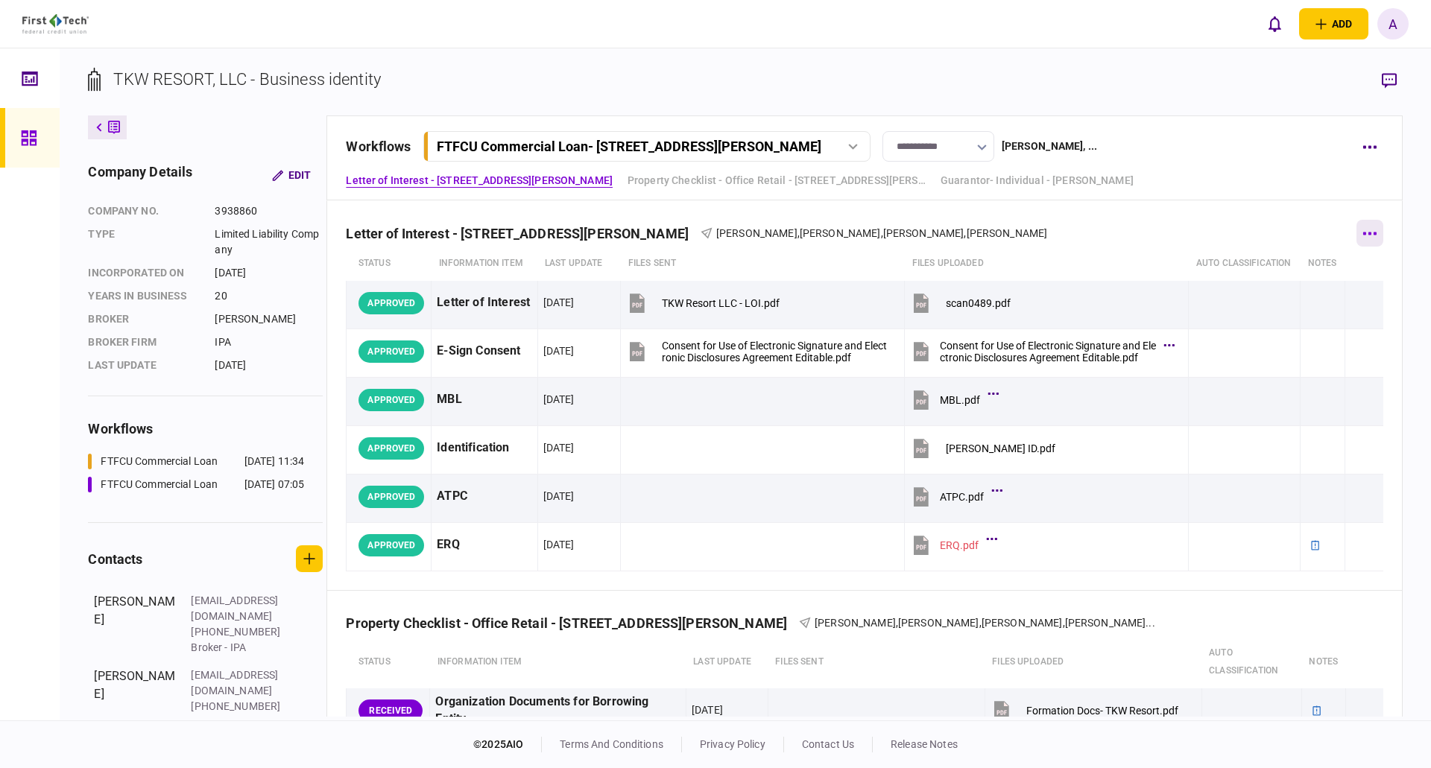
click at [1360, 230] on button "button" at bounding box center [1369, 233] width 27 height 27
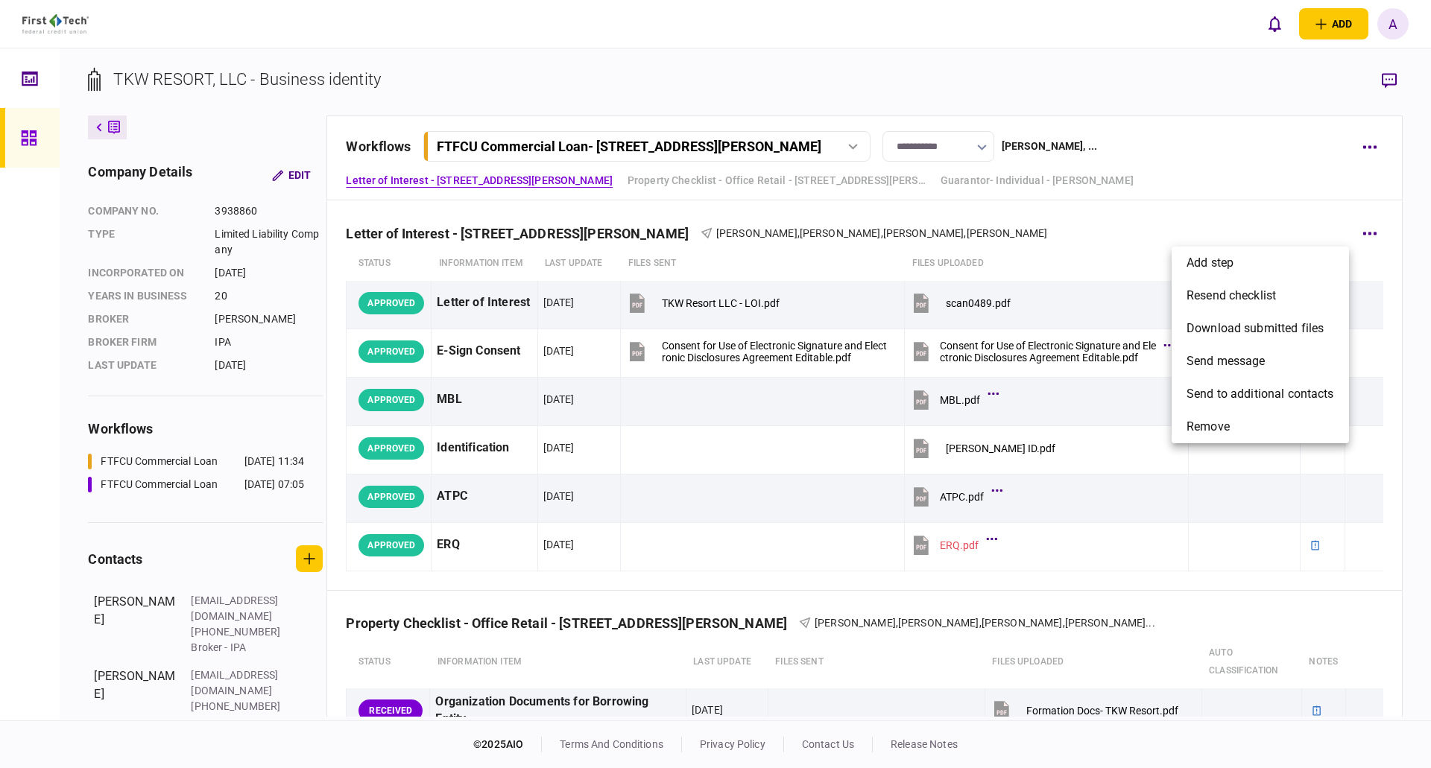
click at [1424, 236] on div at bounding box center [715, 384] width 1431 height 768
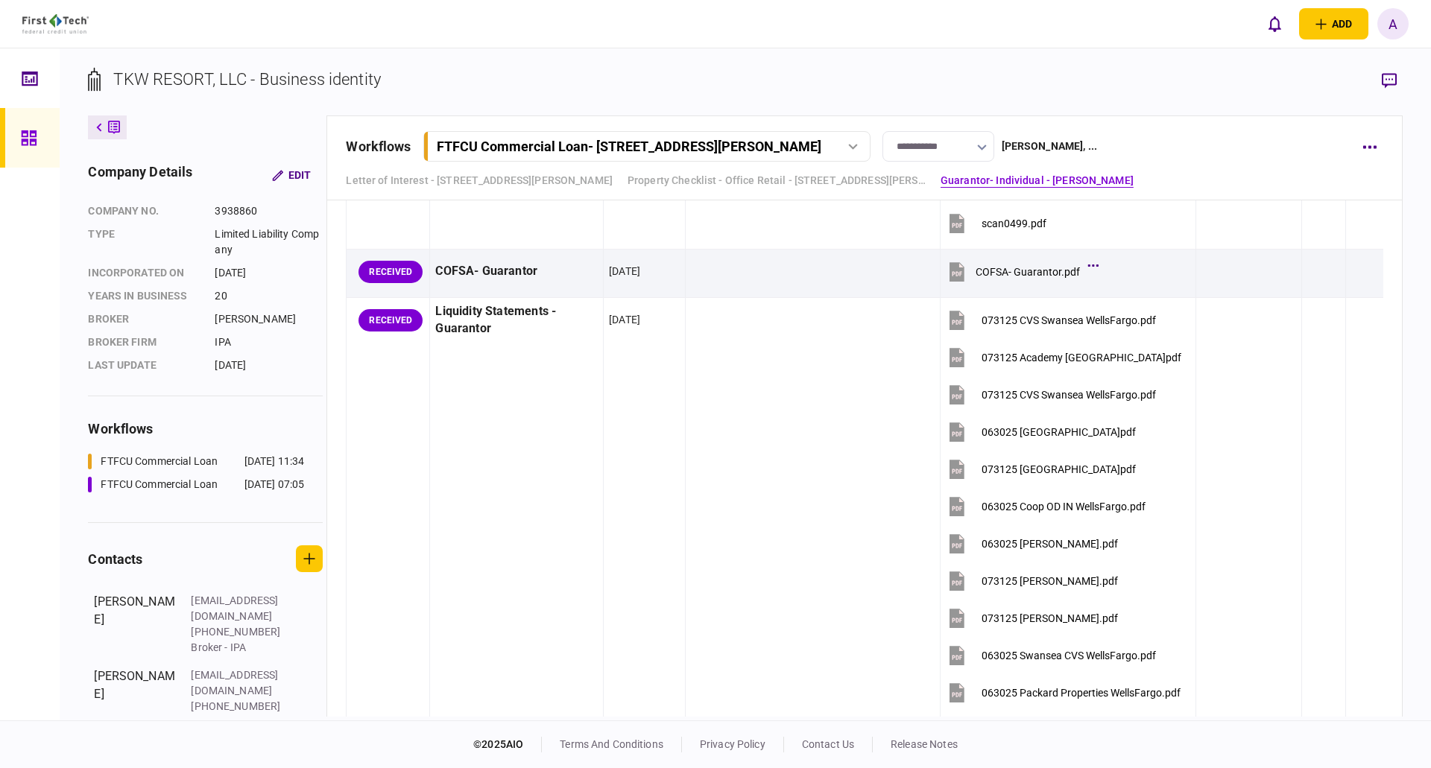
scroll to position [3577, 0]
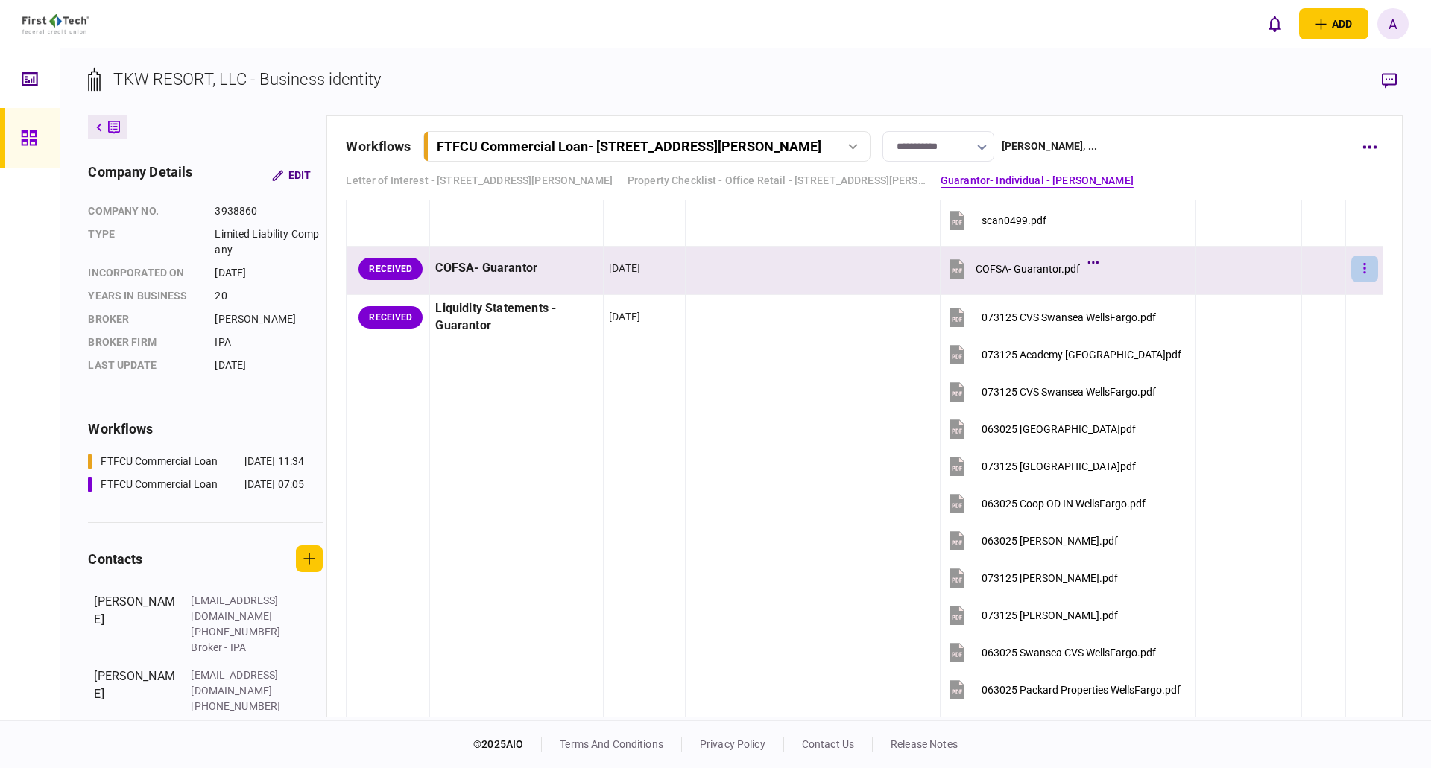
click at [1356, 268] on button "button" at bounding box center [1364, 269] width 27 height 27
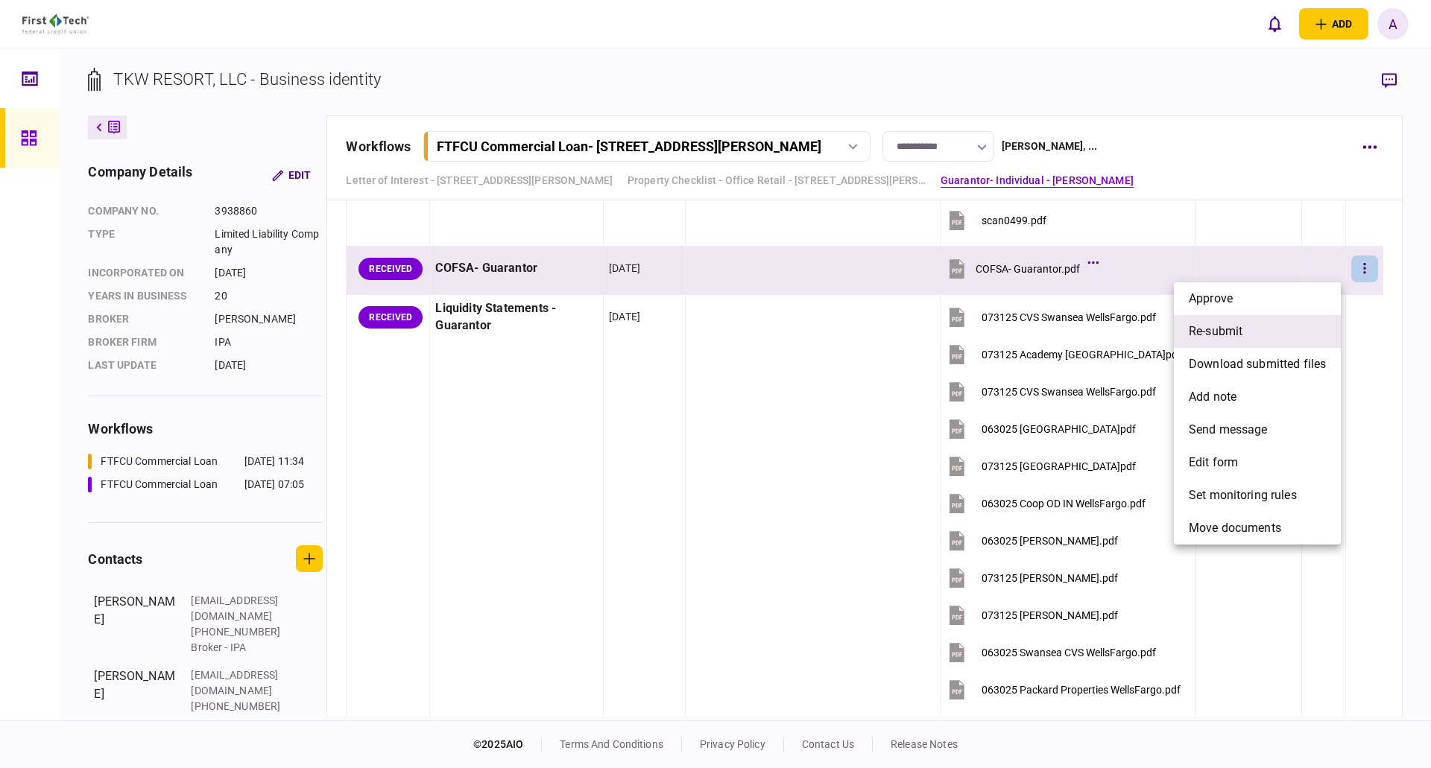
click at [1236, 326] on span "re-submit" at bounding box center [1216, 332] width 54 height 18
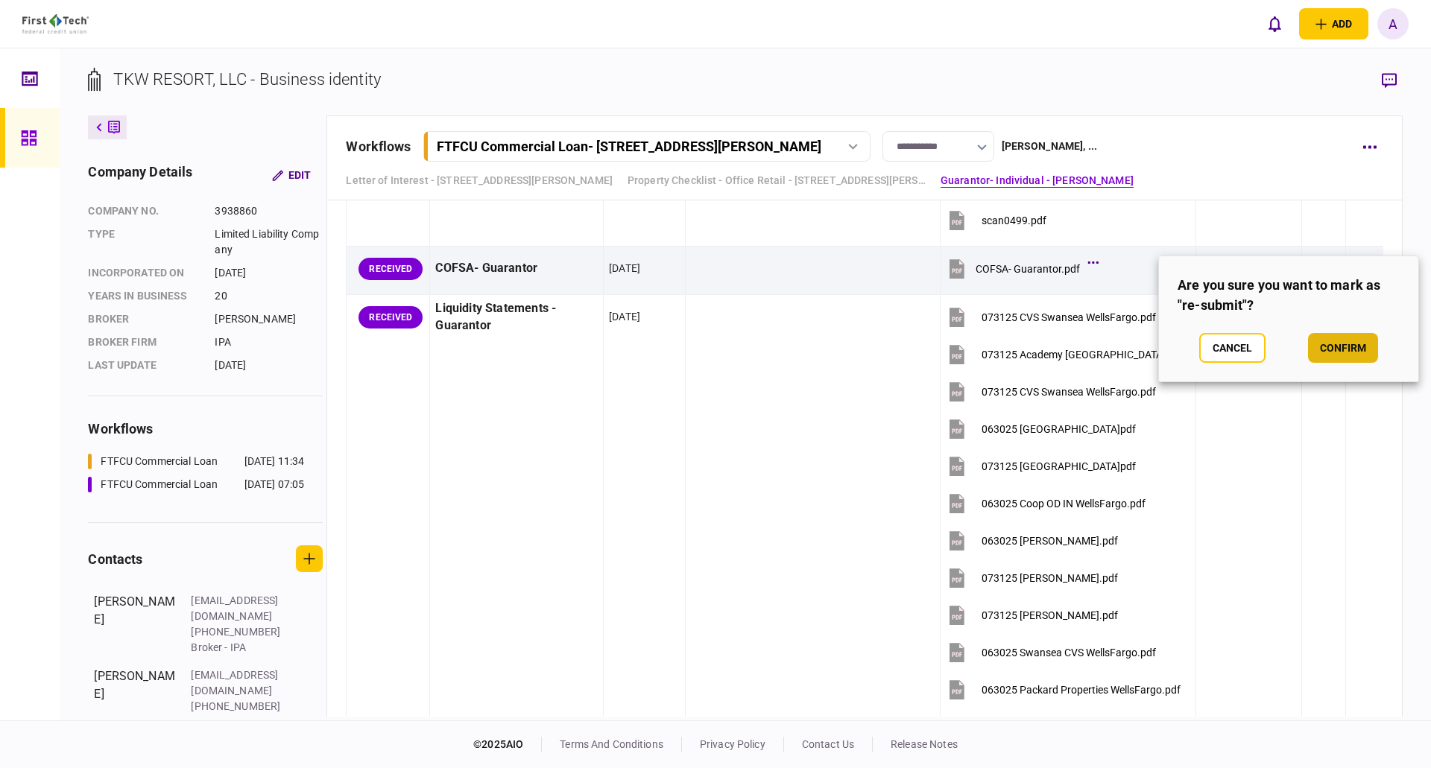
click at [1362, 350] on button "confirm" at bounding box center [1343, 348] width 70 height 30
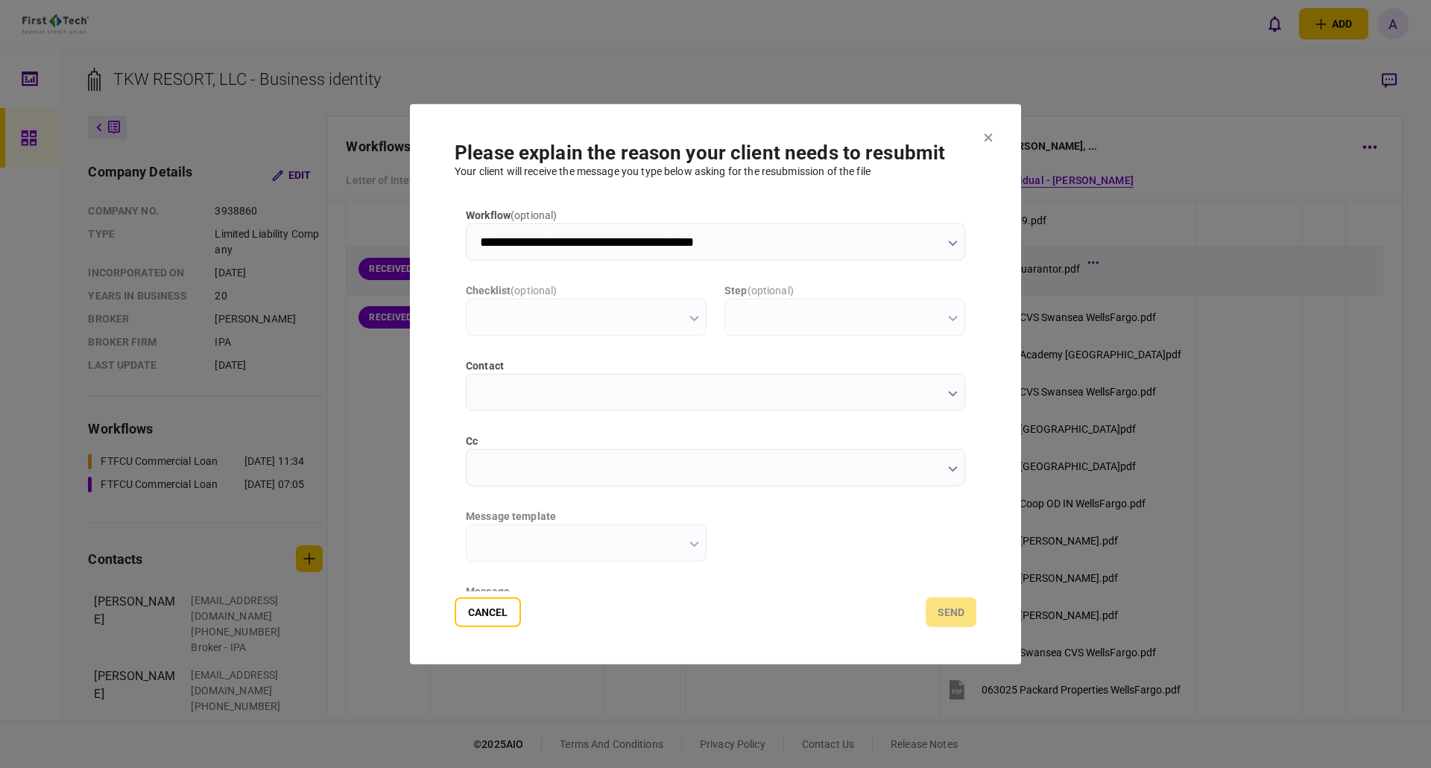
scroll to position [0, 0]
type input "**********"
type input "*********"
click at [951, 470] on icon "button" at bounding box center [952, 470] width 9 height 6
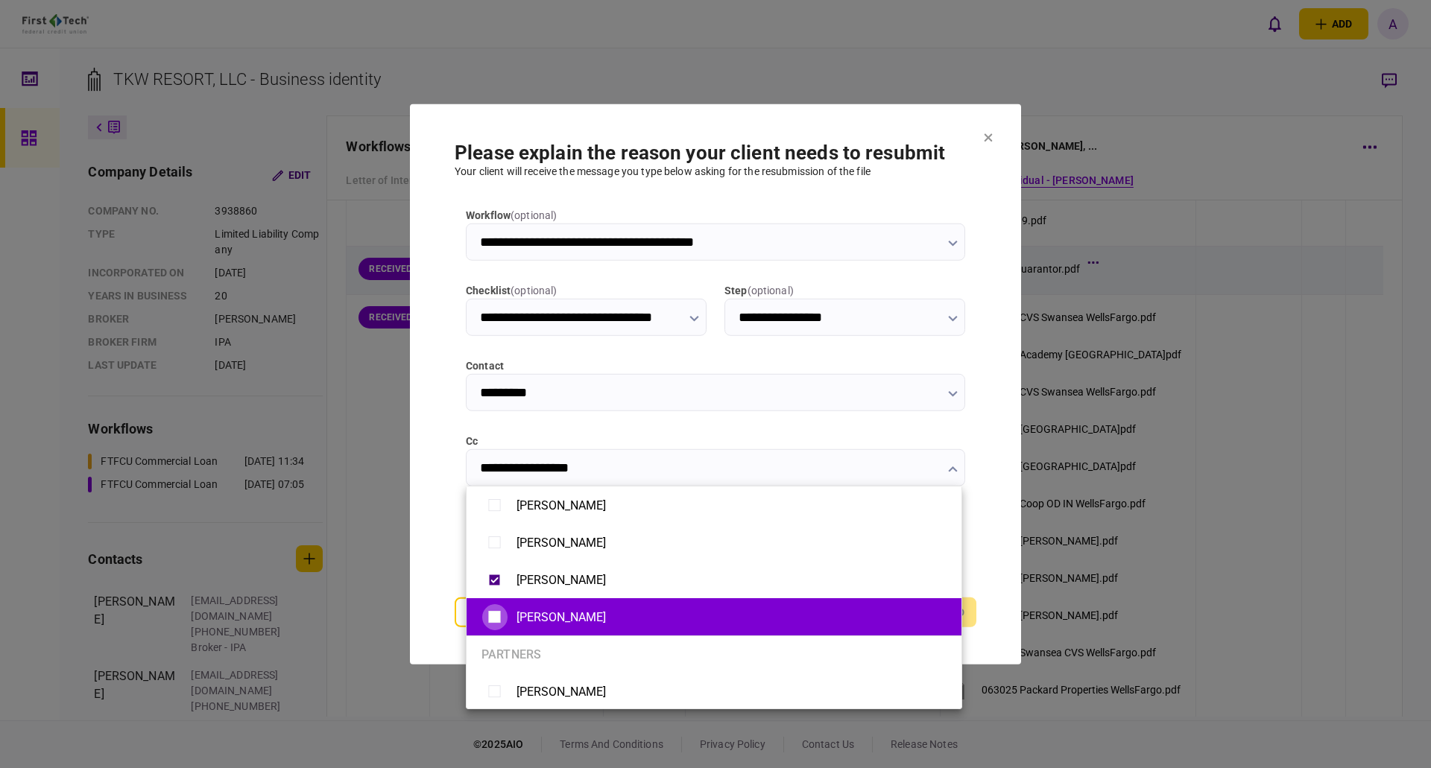
type input "**********"
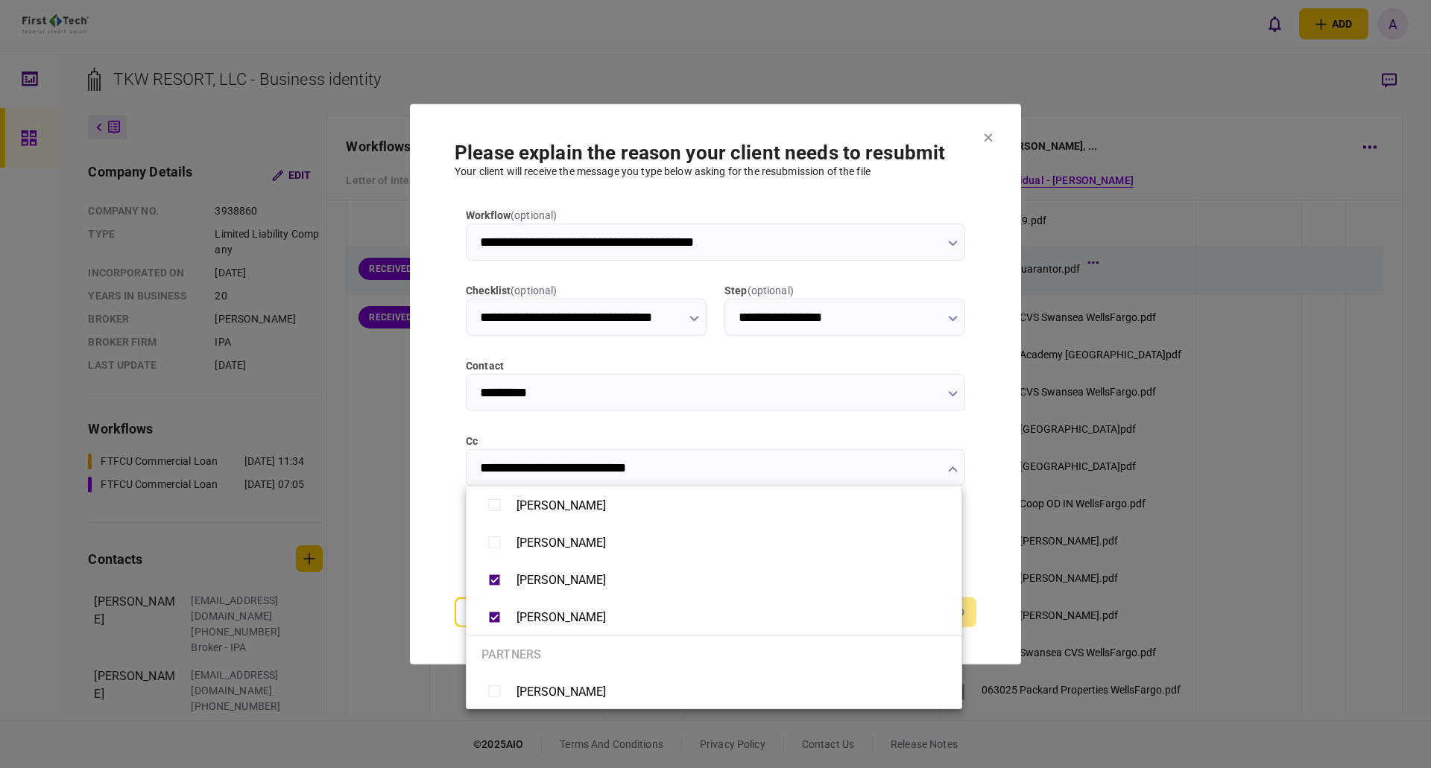
click at [985, 525] on div at bounding box center [715, 384] width 1431 height 768
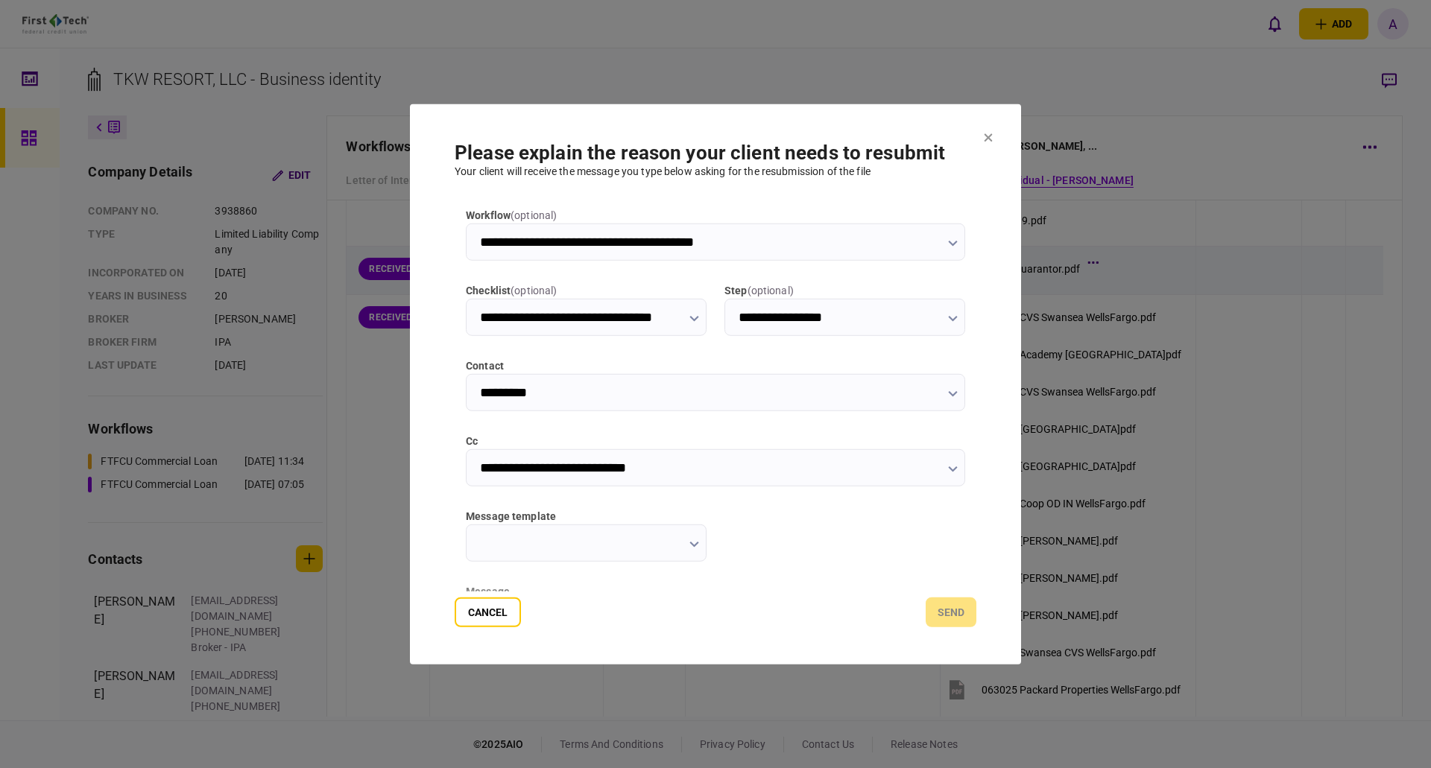
click at [698, 546] on input "message template" at bounding box center [586, 542] width 241 height 37
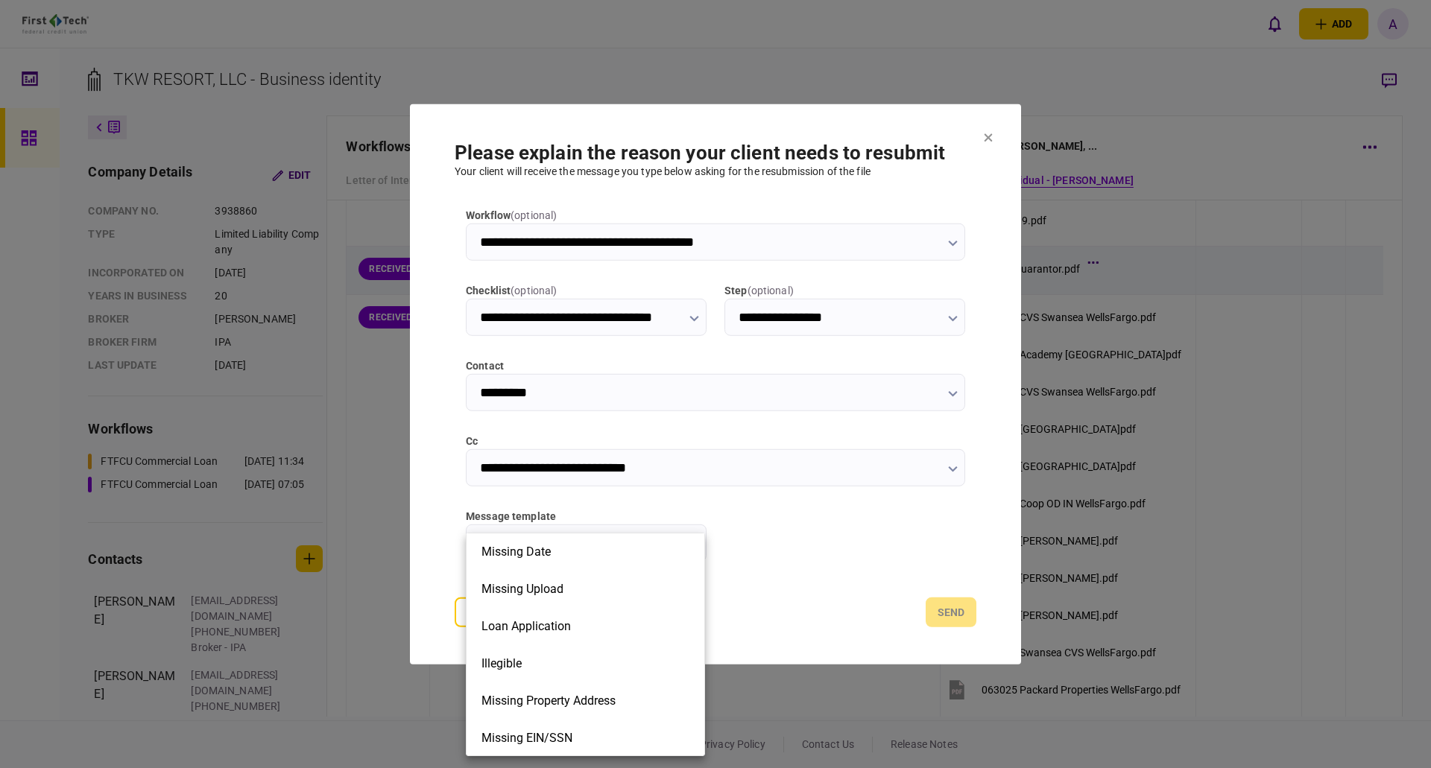
scroll to position [224, 0]
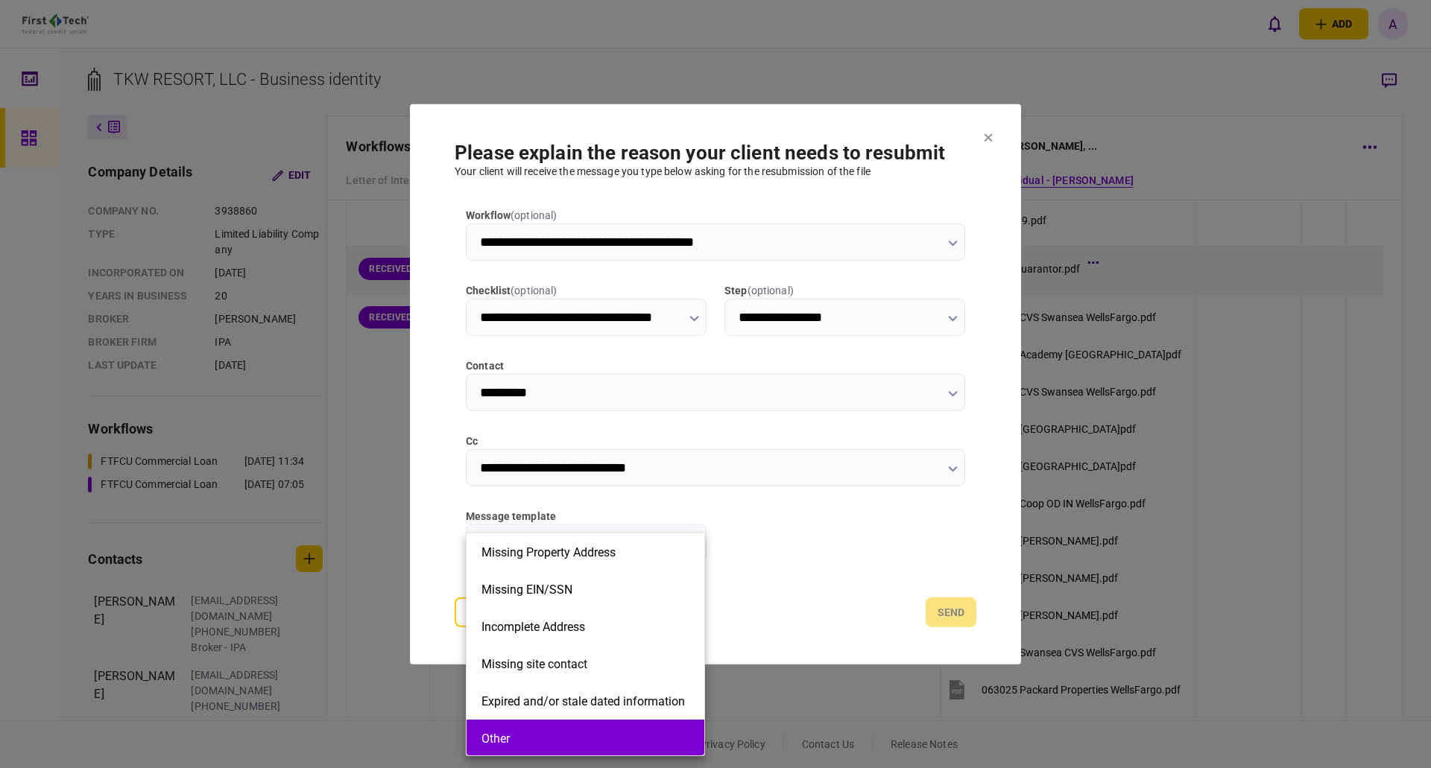
click at [547, 732] on button "Other" at bounding box center [585, 739] width 208 height 14
type input "*****"
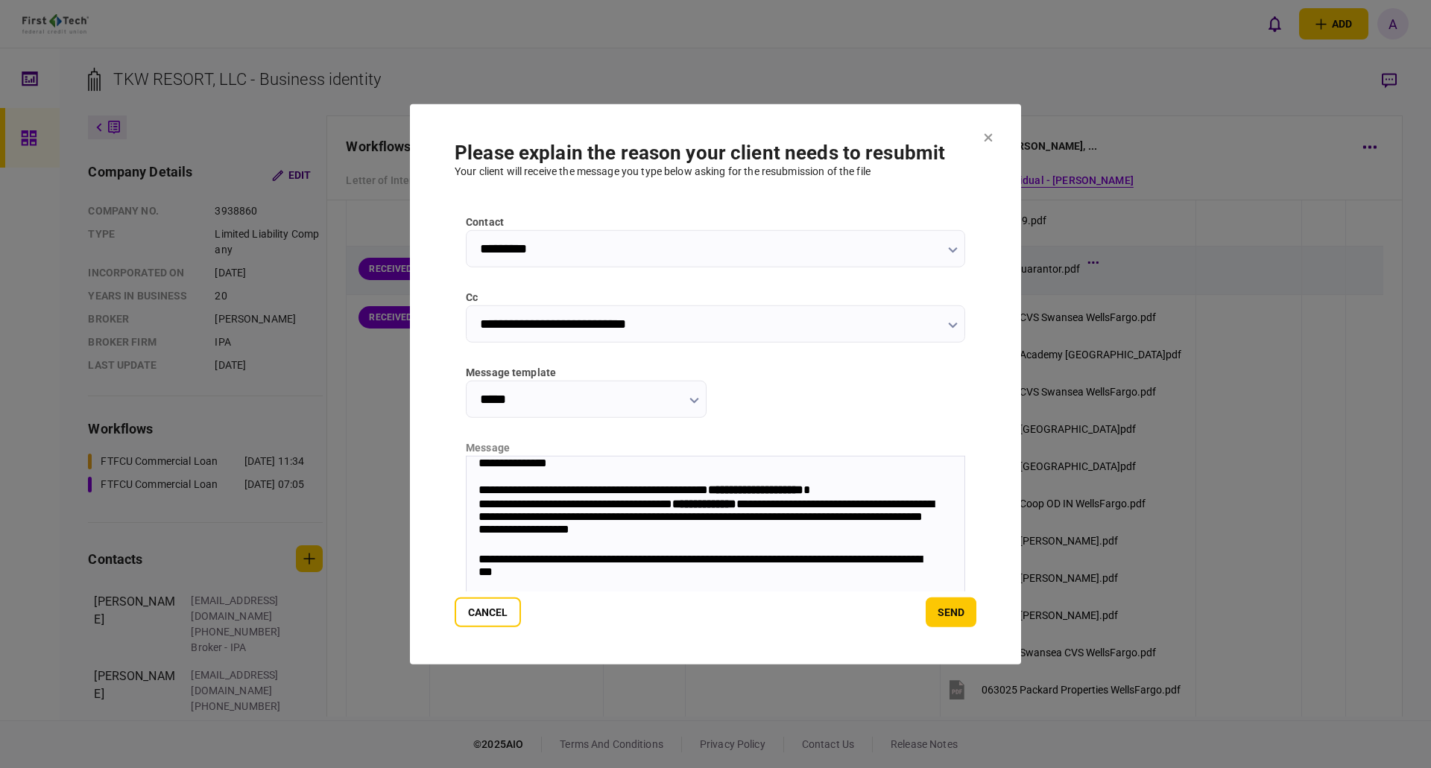
scroll to position [149, 0]
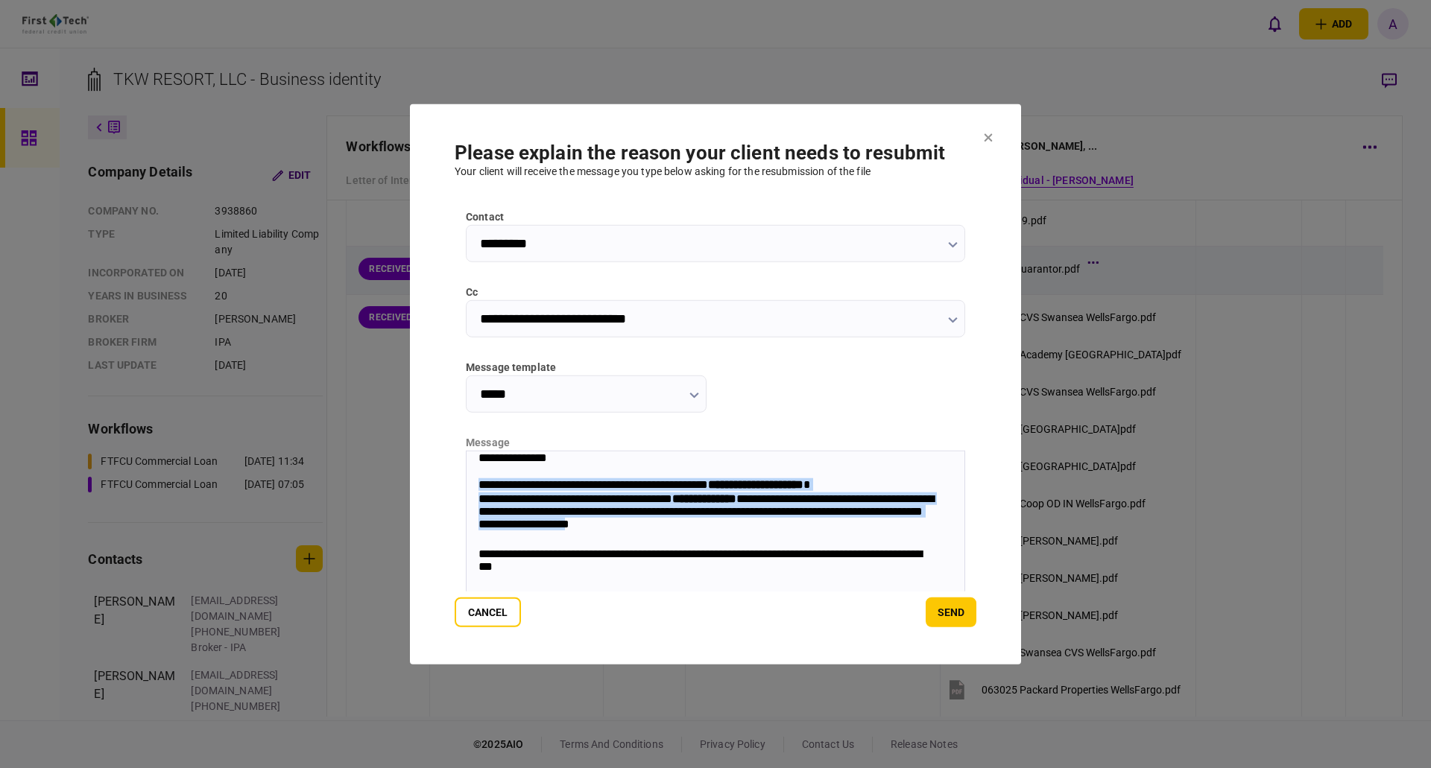
drag, startPoint x: 771, startPoint y: 530, endPoint x: 471, endPoint y: 490, distance: 302.9
click at [471, 490] on body "**********" at bounding box center [716, 547] width 498 height 192
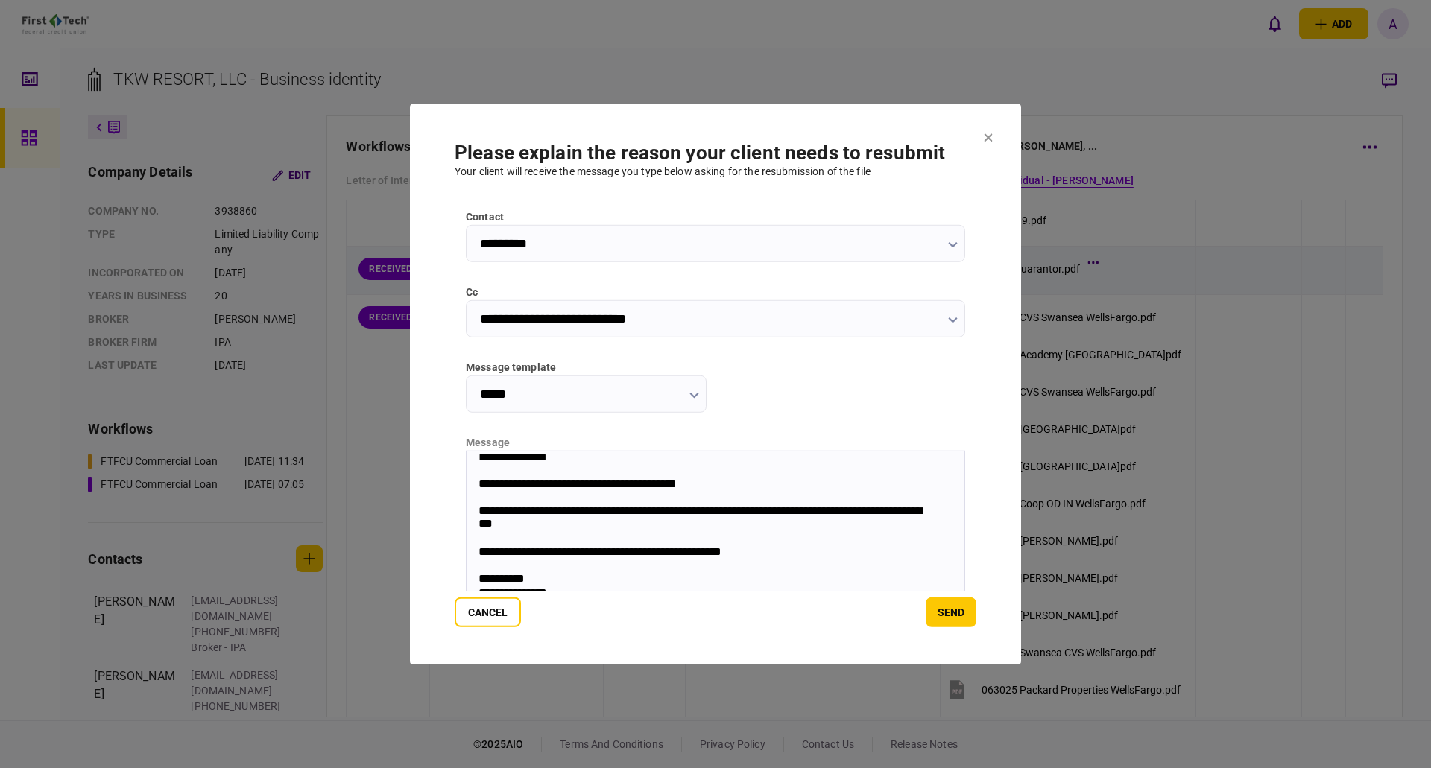
scroll to position [194, 0]
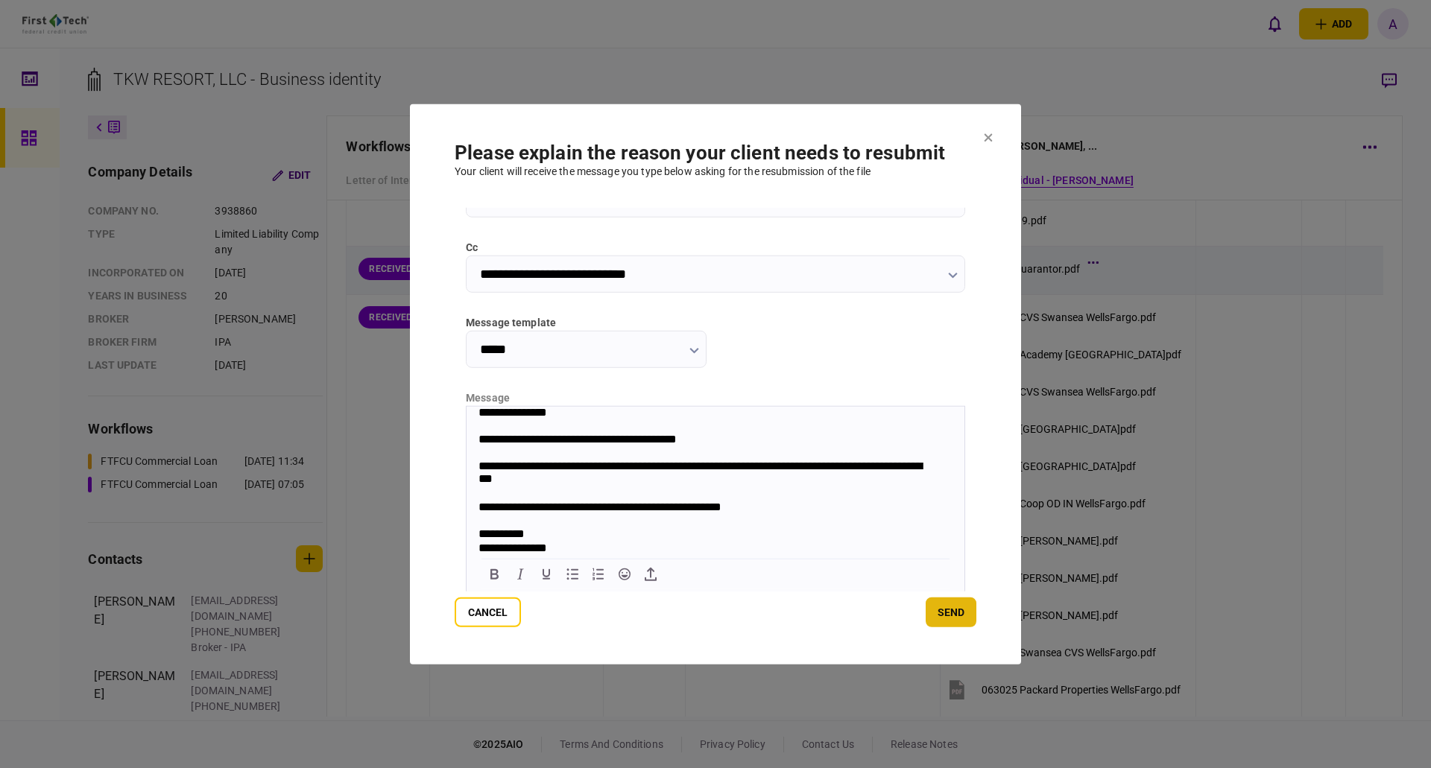
click at [950, 610] on button "send" at bounding box center [951, 613] width 51 height 30
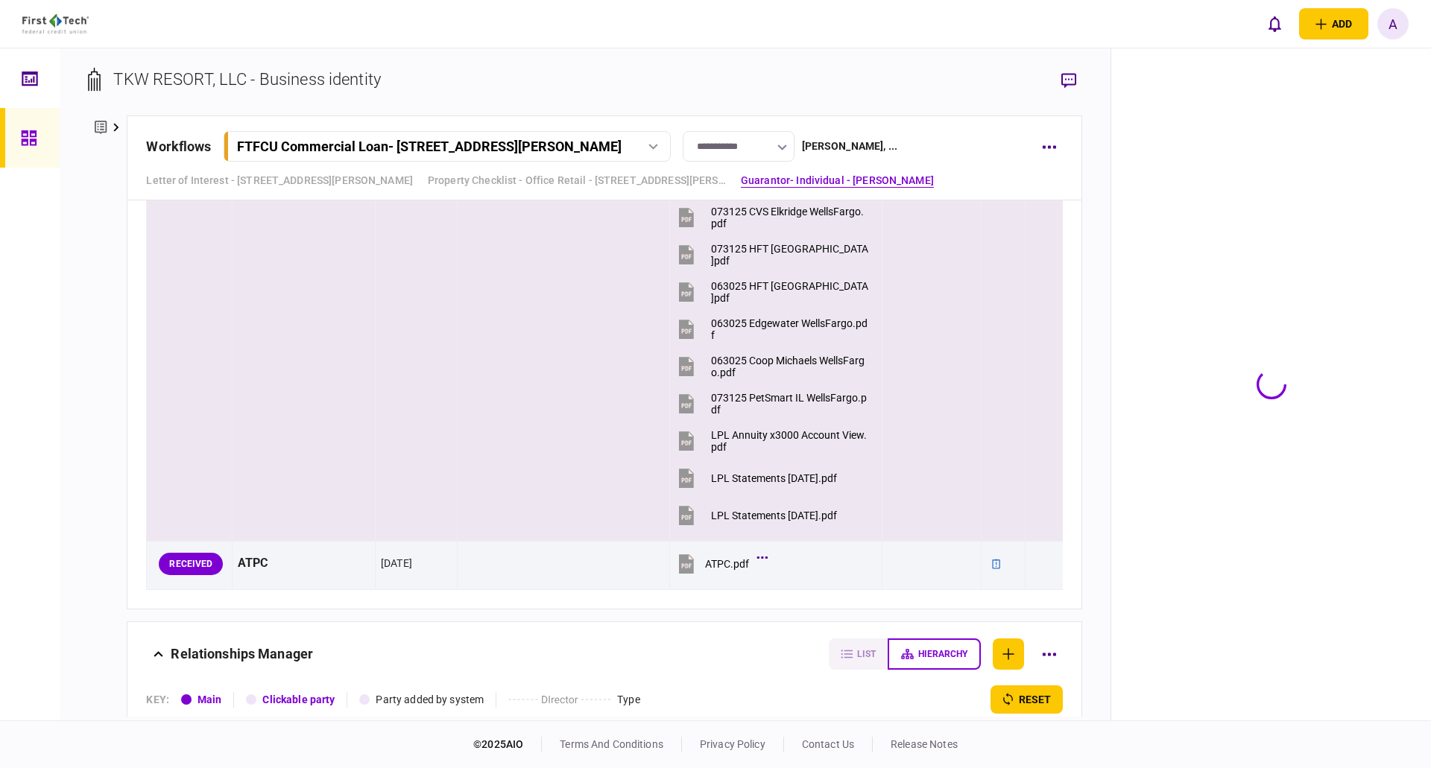
scroll to position [5607, 0]
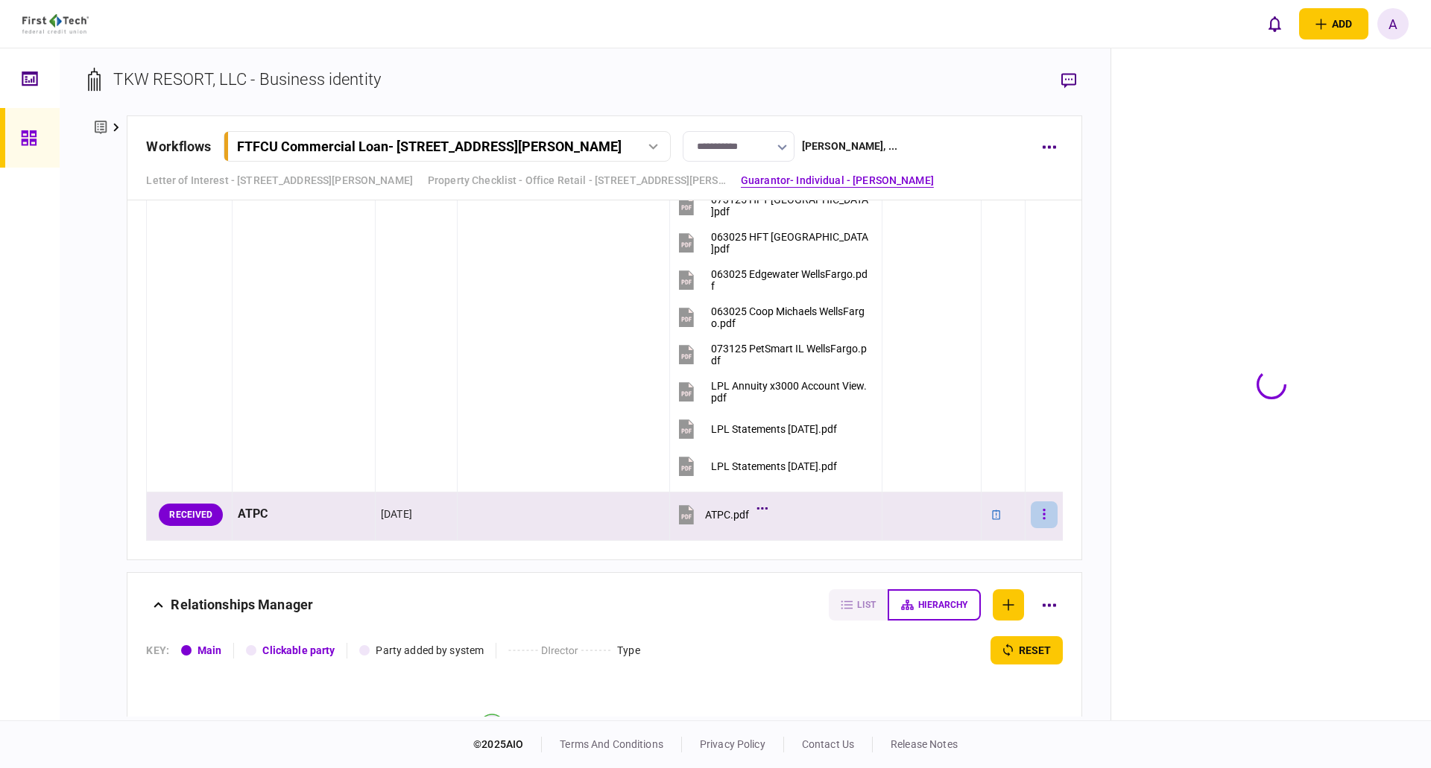
click at [1035, 516] on button "button" at bounding box center [1044, 515] width 27 height 27
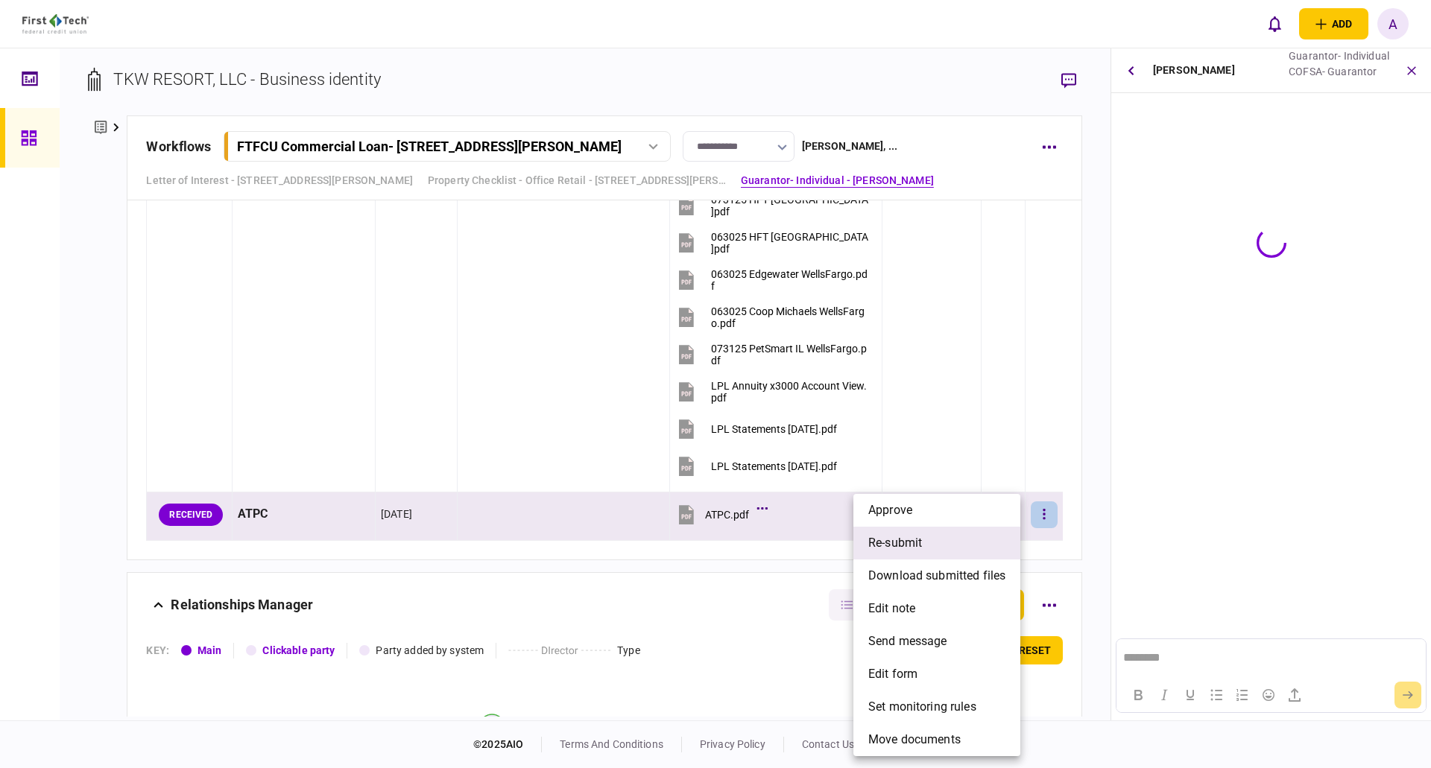
scroll to position [0, 0]
click at [914, 541] on span "re-submit" at bounding box center [895, 543] width 54 height 18
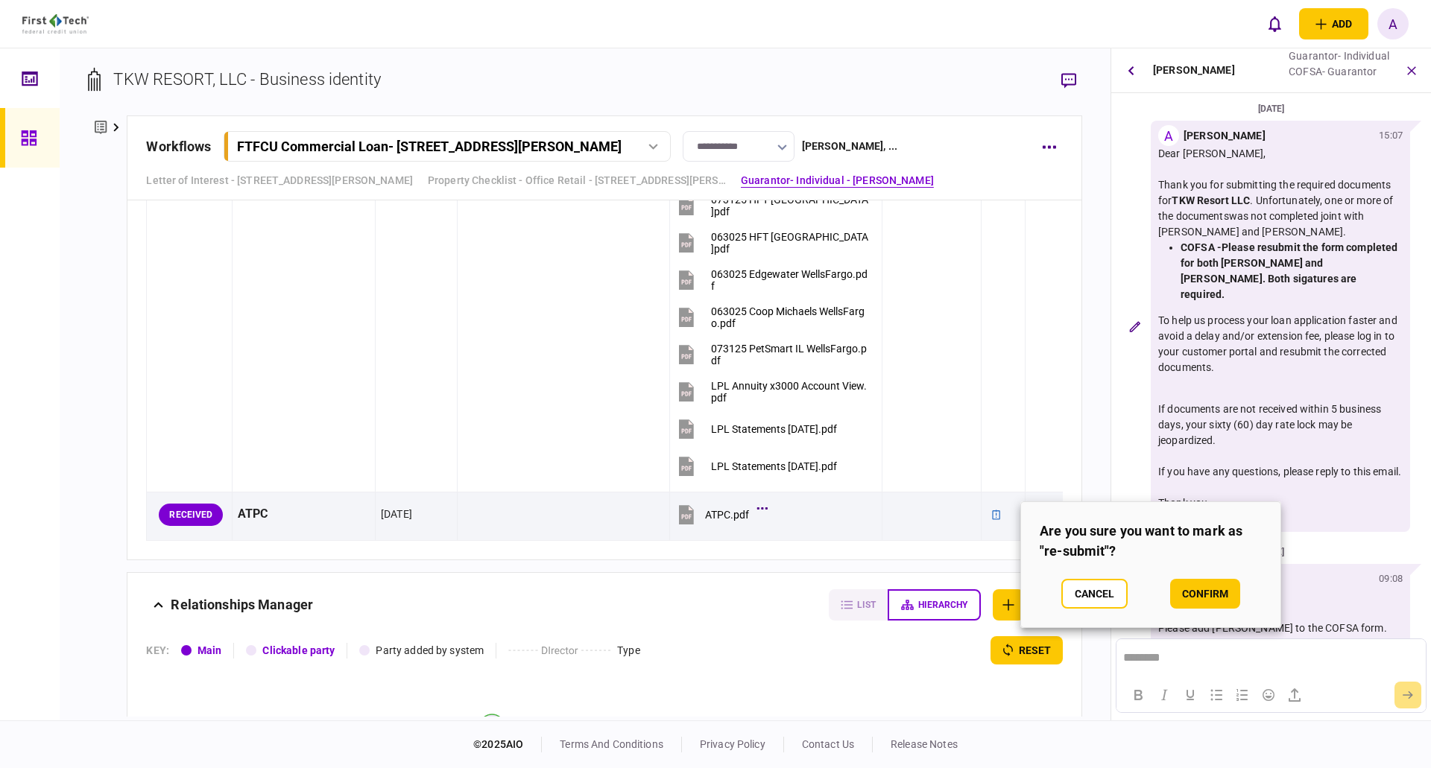
scroll to position [171, 0]
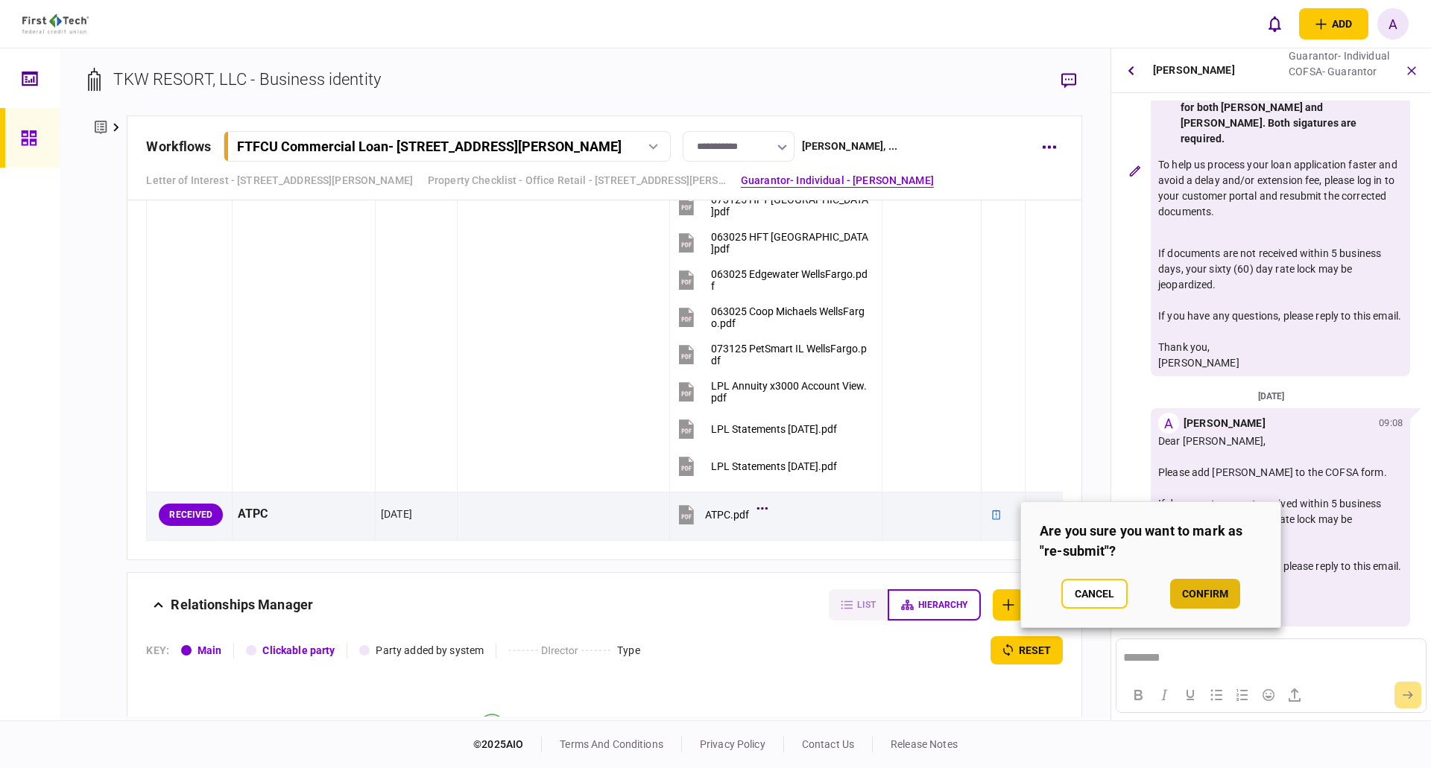
click at [1202, 594] on button "confirm" at bounding box center [1205, 594] width 70 height 30
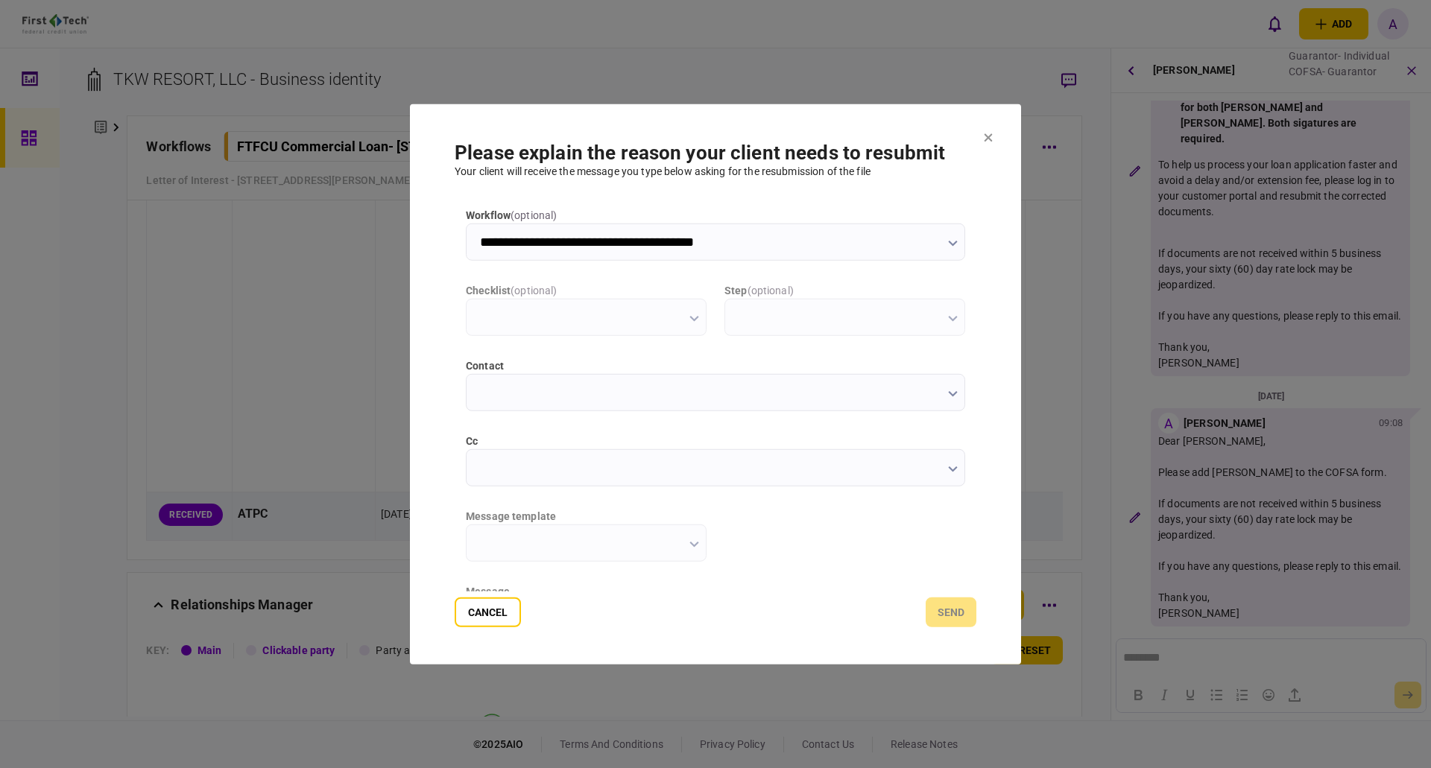
scroll to position [0, 0]
type input "**********"
type input "****"
type input "*********"
click at [949, 469] on icon "button" at bounding box center [952, 470] width 9 height 6
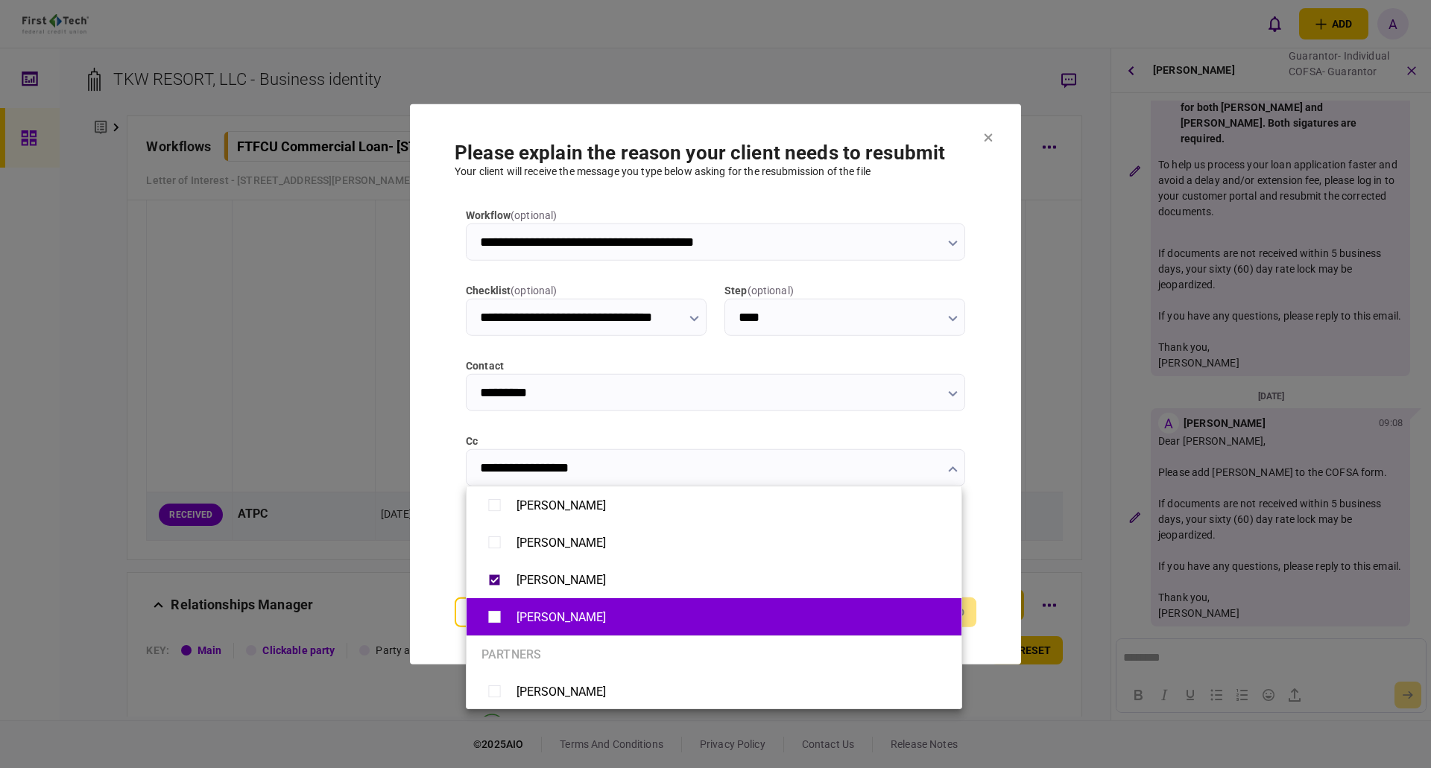
type input "**********"
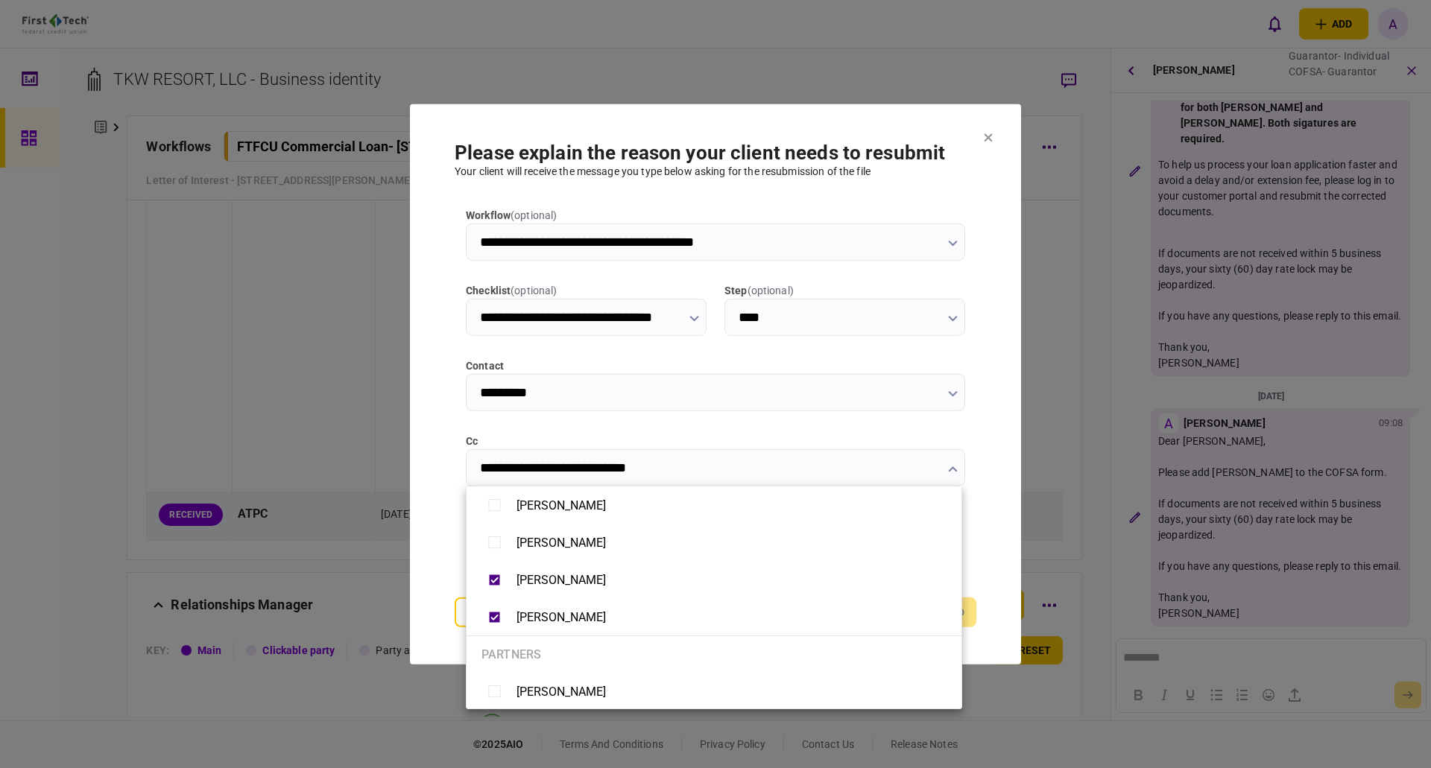
click at [999, 544] on div at bounding box center [715, 384] width 1431 height 768
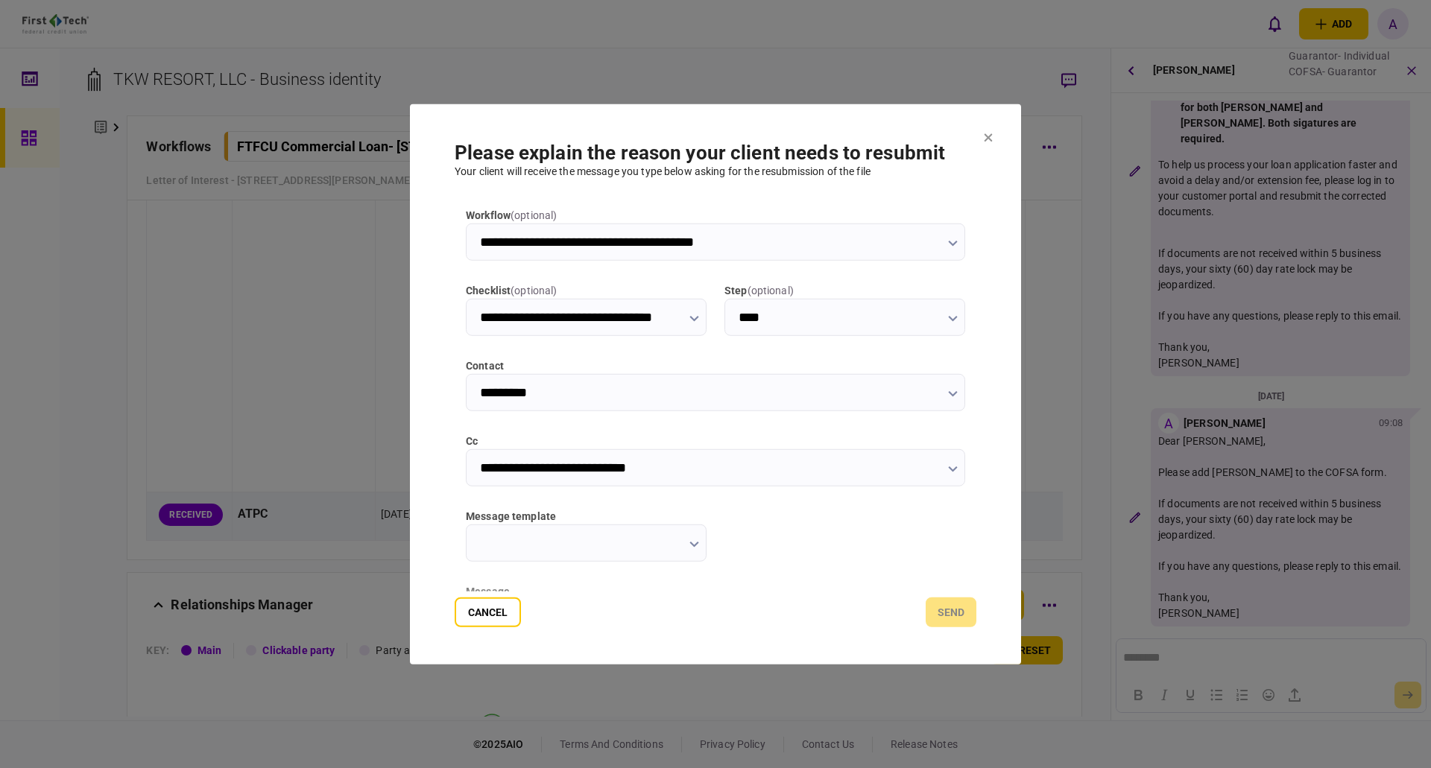
click at [691, 546] on icon "button" at bounding box center [694, 544] width 10 height 6
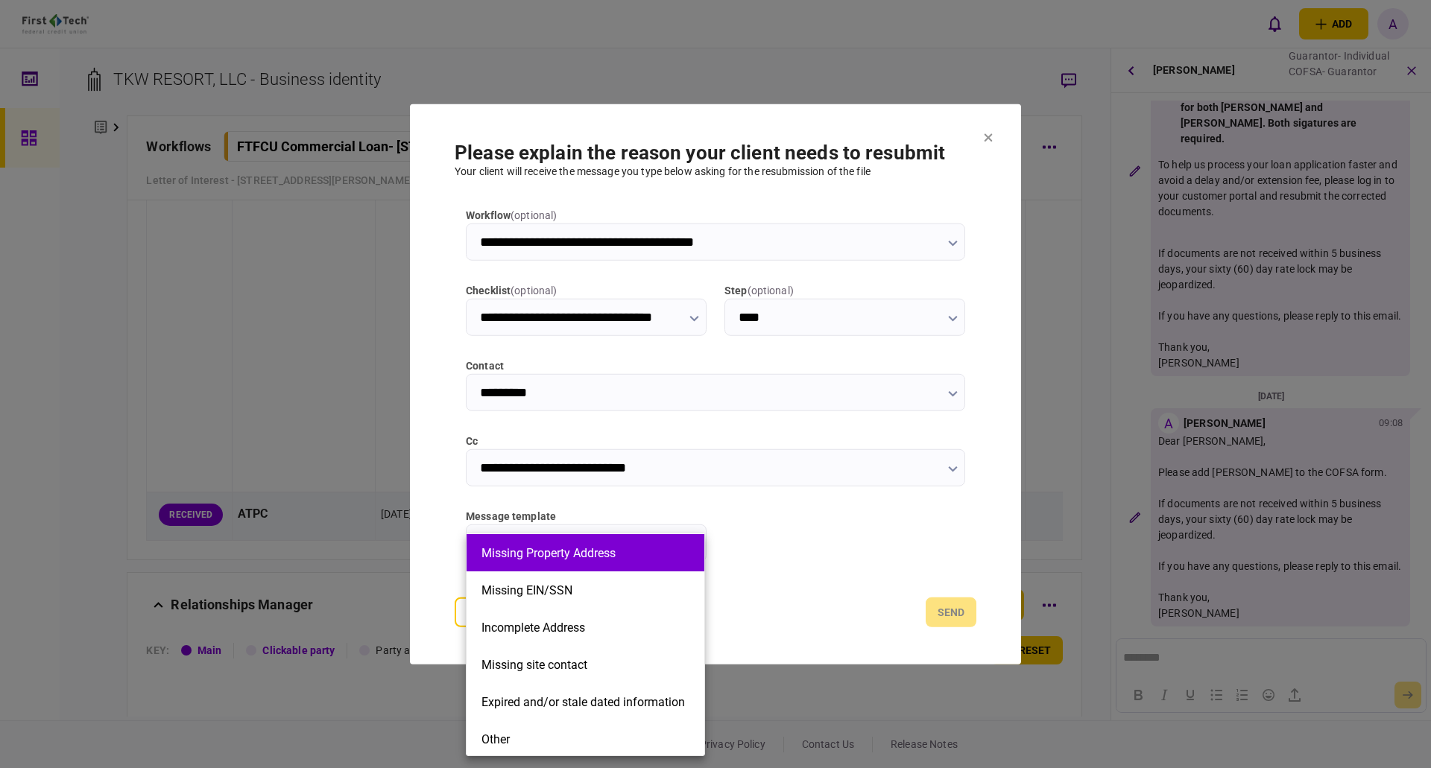
scroll to position [224, 0]
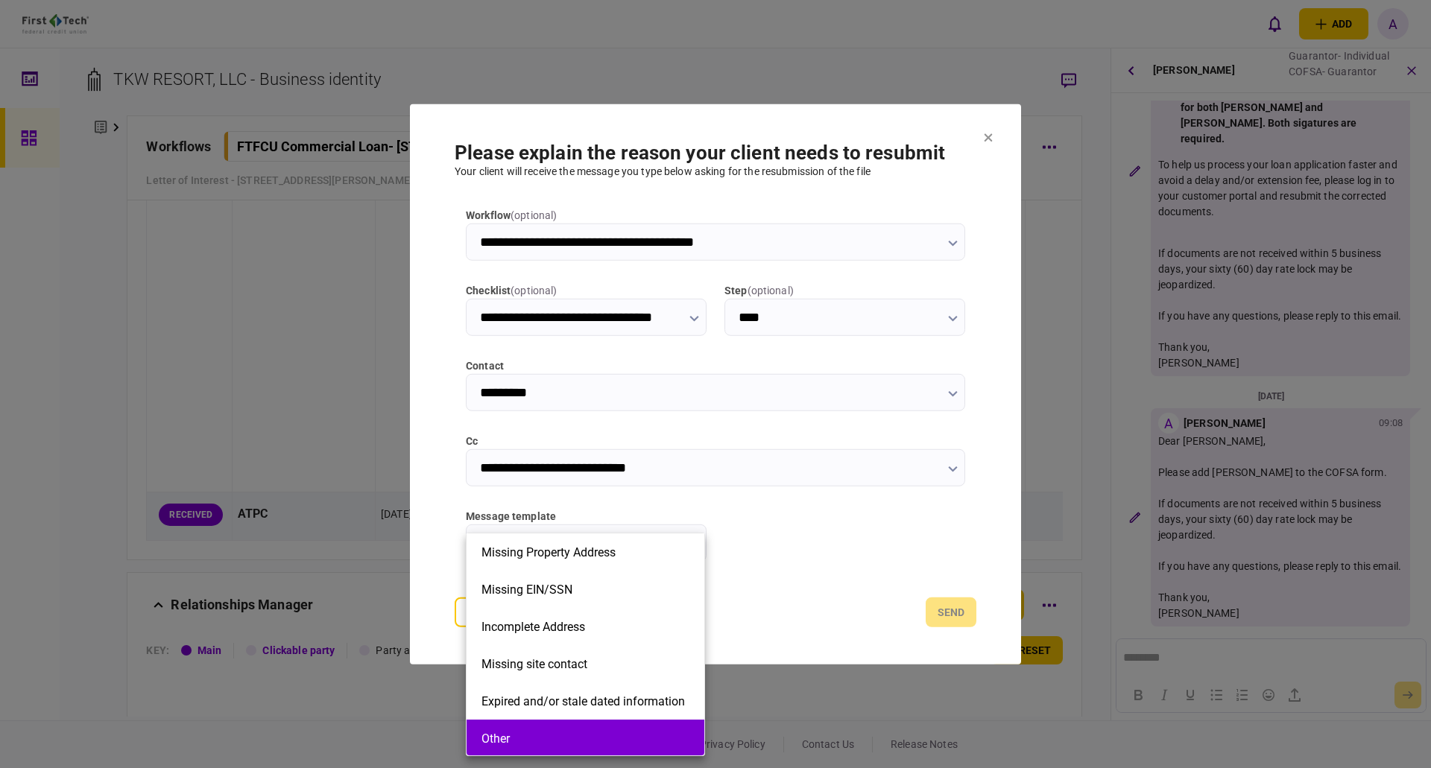
click at [513, 727] on li "Other" at bounding box center [586, 738] width 238 height 37
type input "*****"
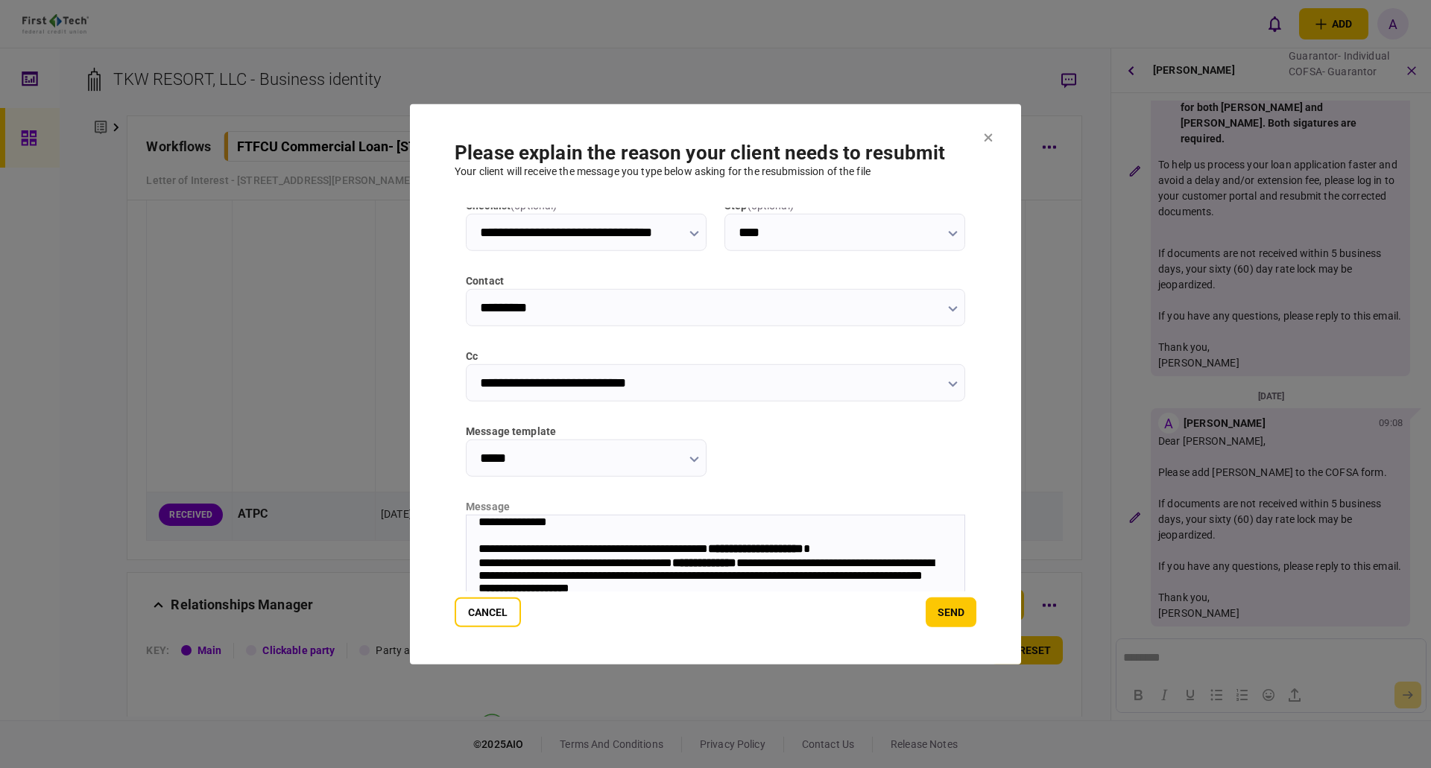
scroll to position [194, 0]
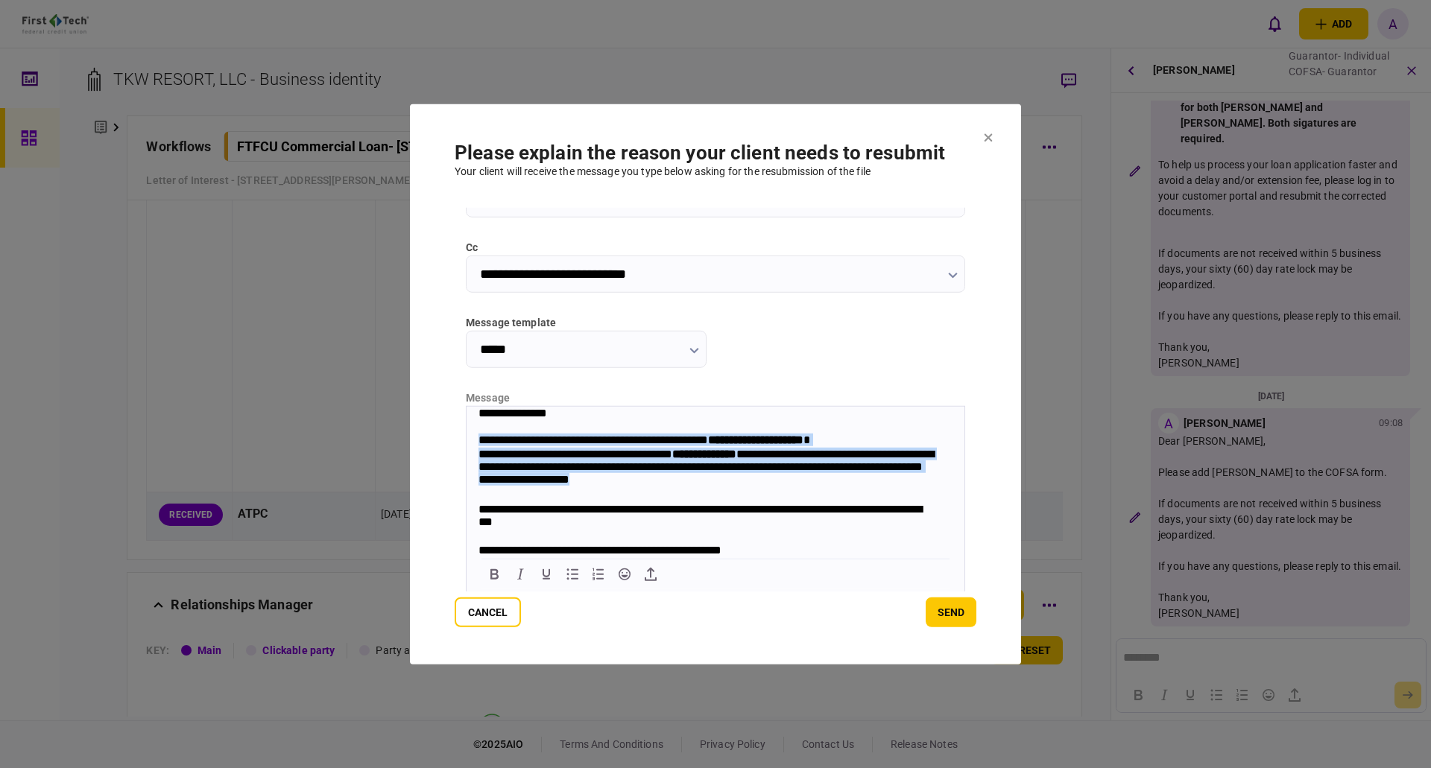
drag, startPoint x: 781, startPoint y: 485, endPoint x: 470, endPoint y: 444, distance: 314.2
click at [470, 444] on body "**********" at bounding box center [716, 502] width 498 height 192
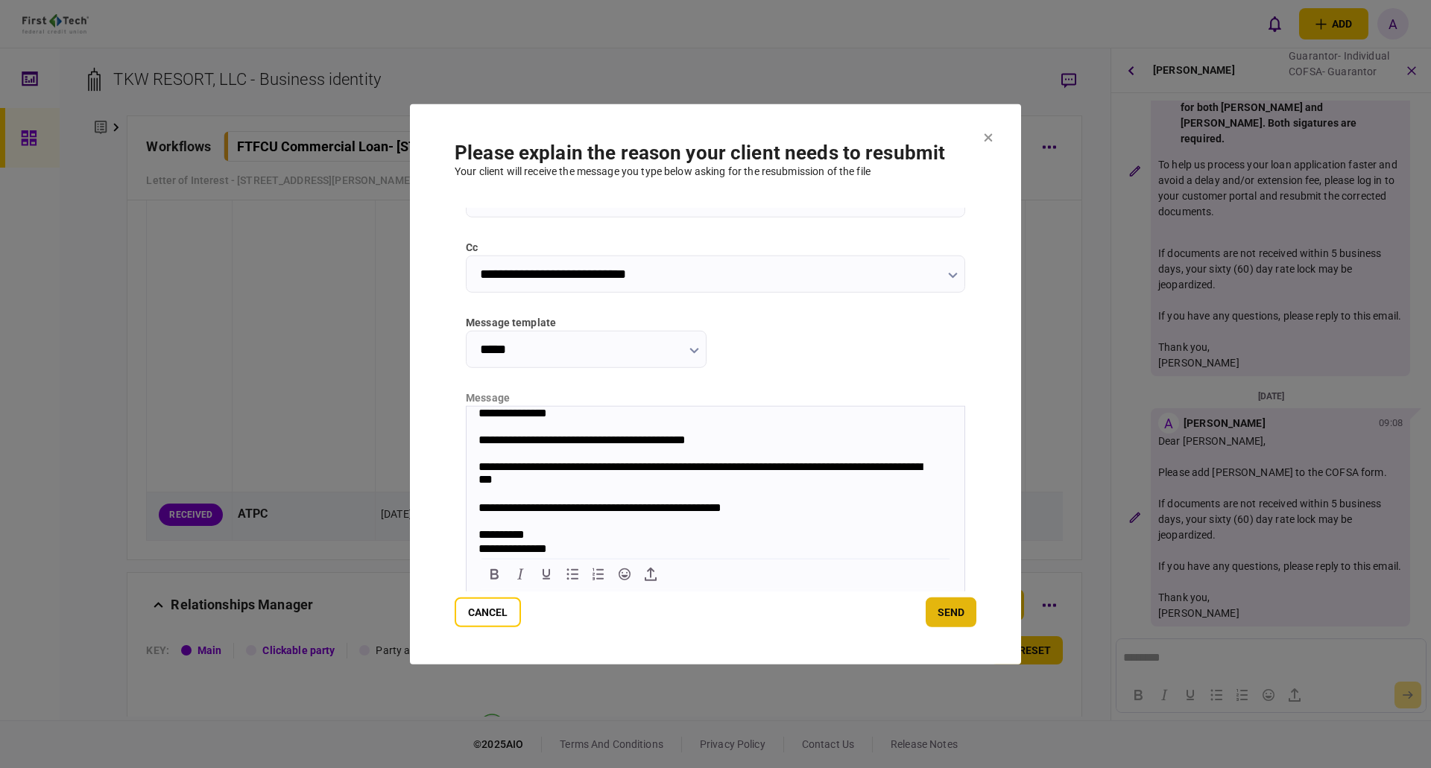
click at [957, 610] on button "send" at bounding box center [951, 613] width 51 height 30
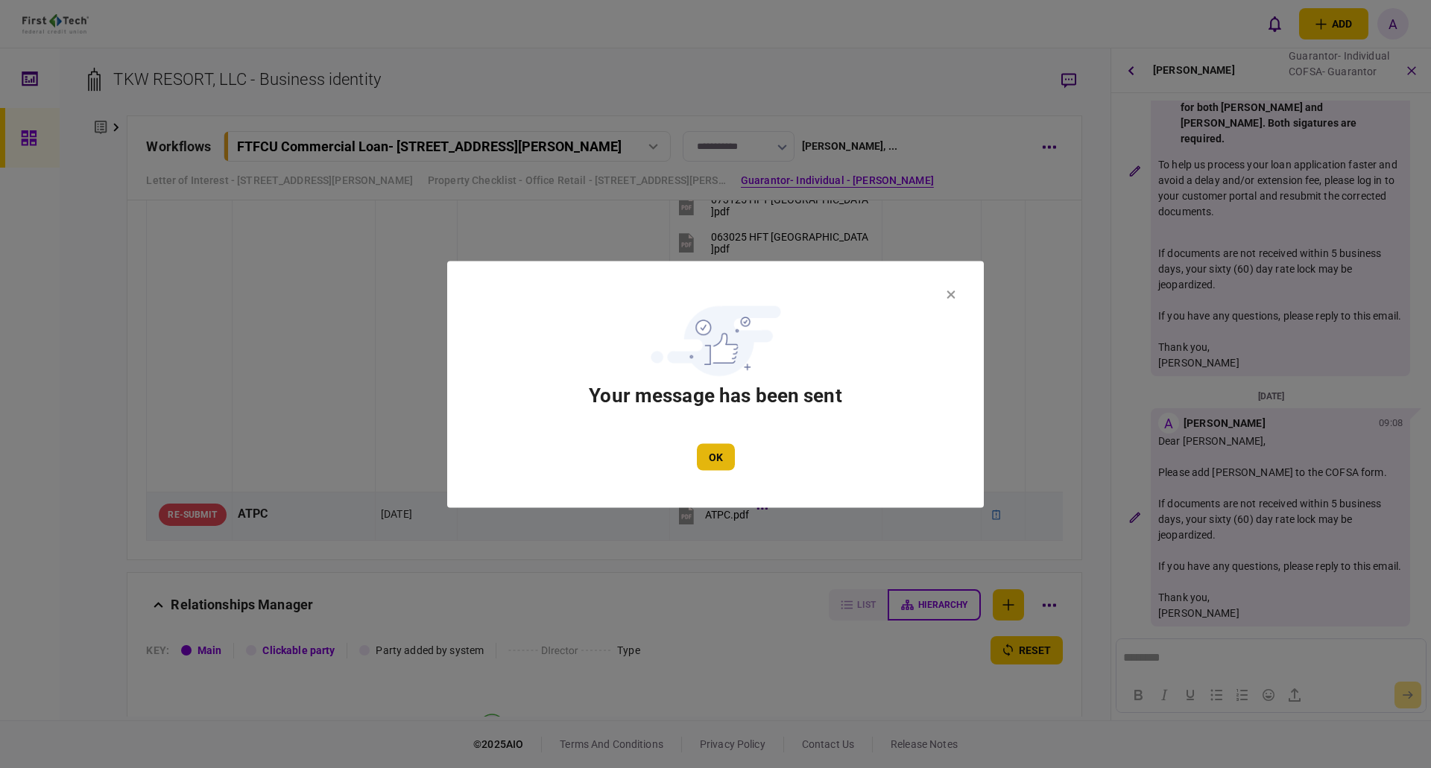
click at [714, 455] on button "OK" at bounding box center [716, 456] width 38 height 27
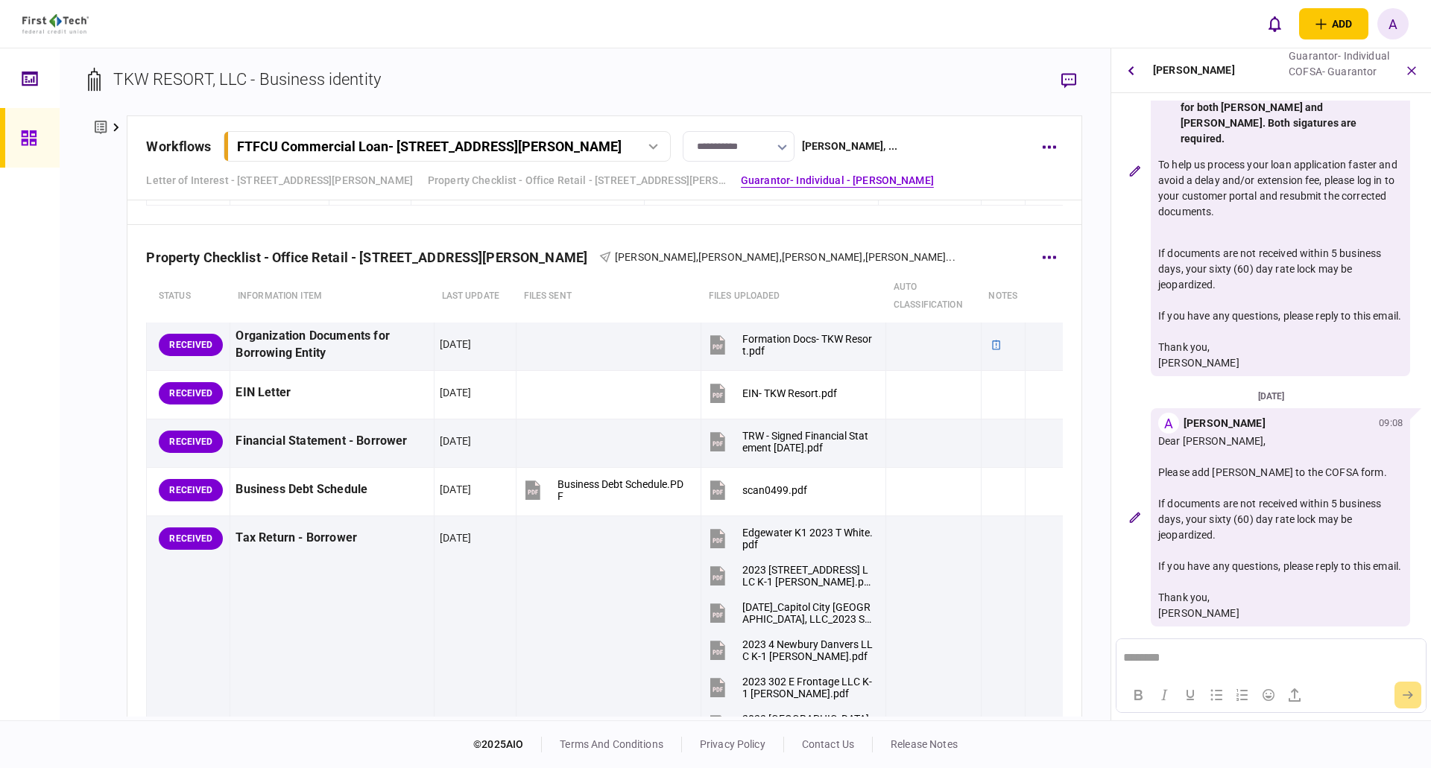
scroll to position [241, 0]
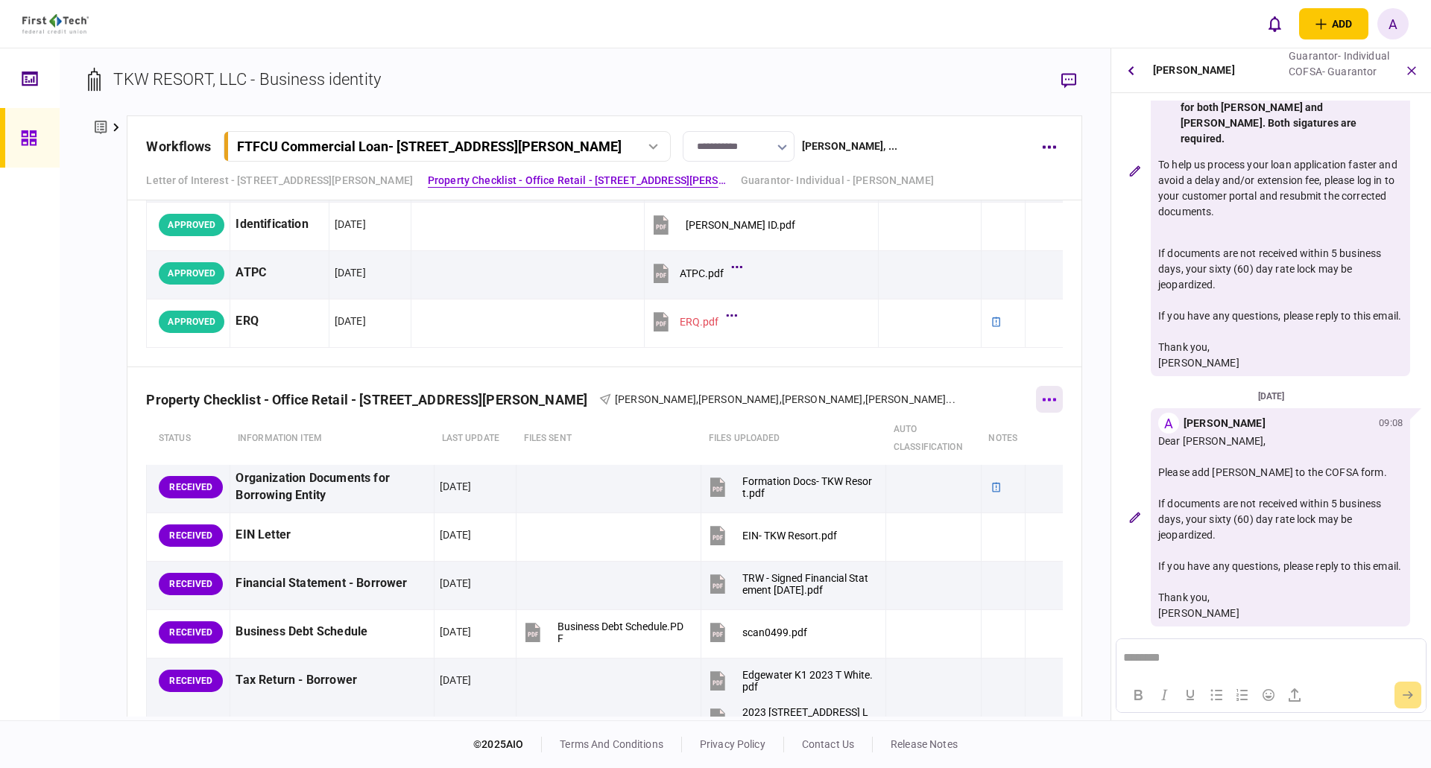
click at [1039, 404] on button "button" at bounding box center [1049, 399] width 27 height 27
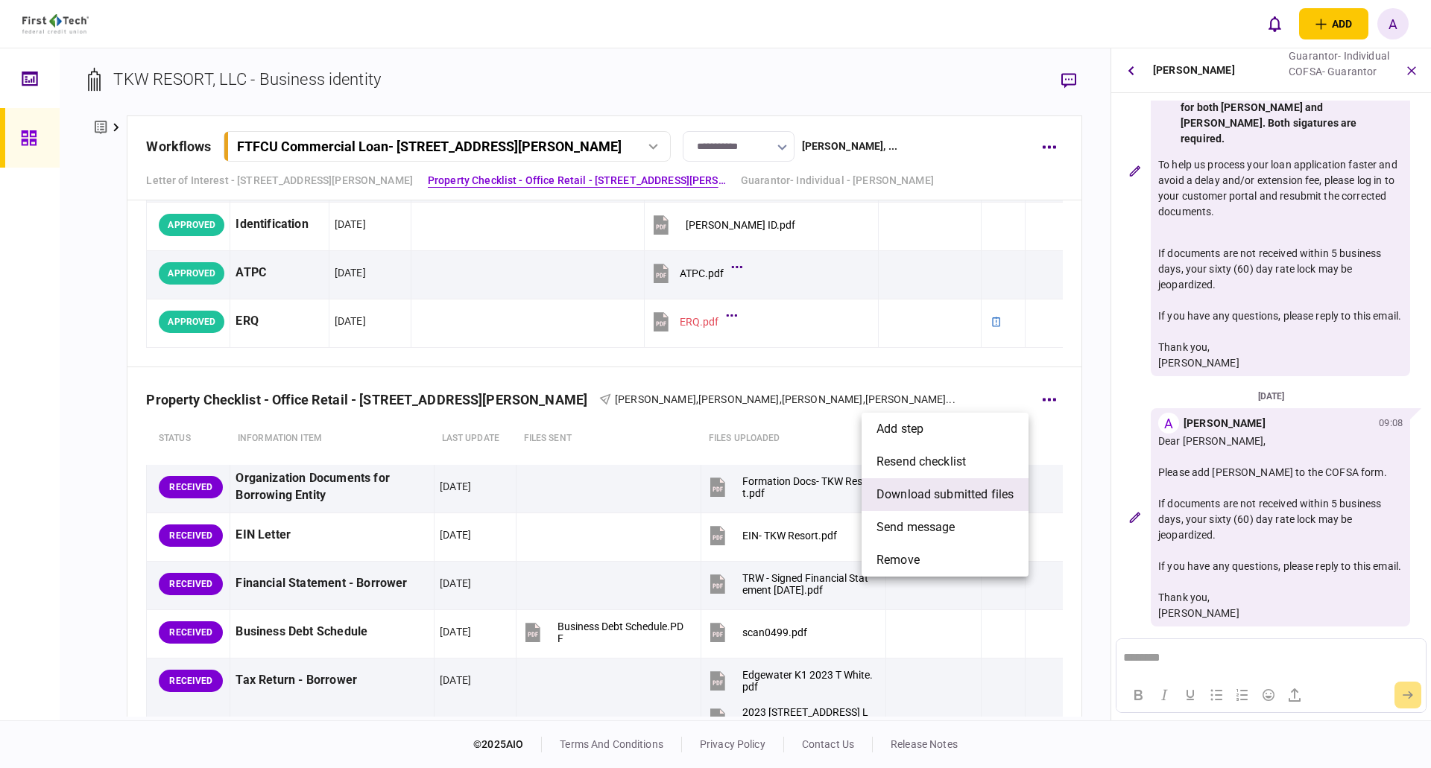
click at [921, 492] on span "download submitted files" at bounding box center [944, 495] width 137 height 18
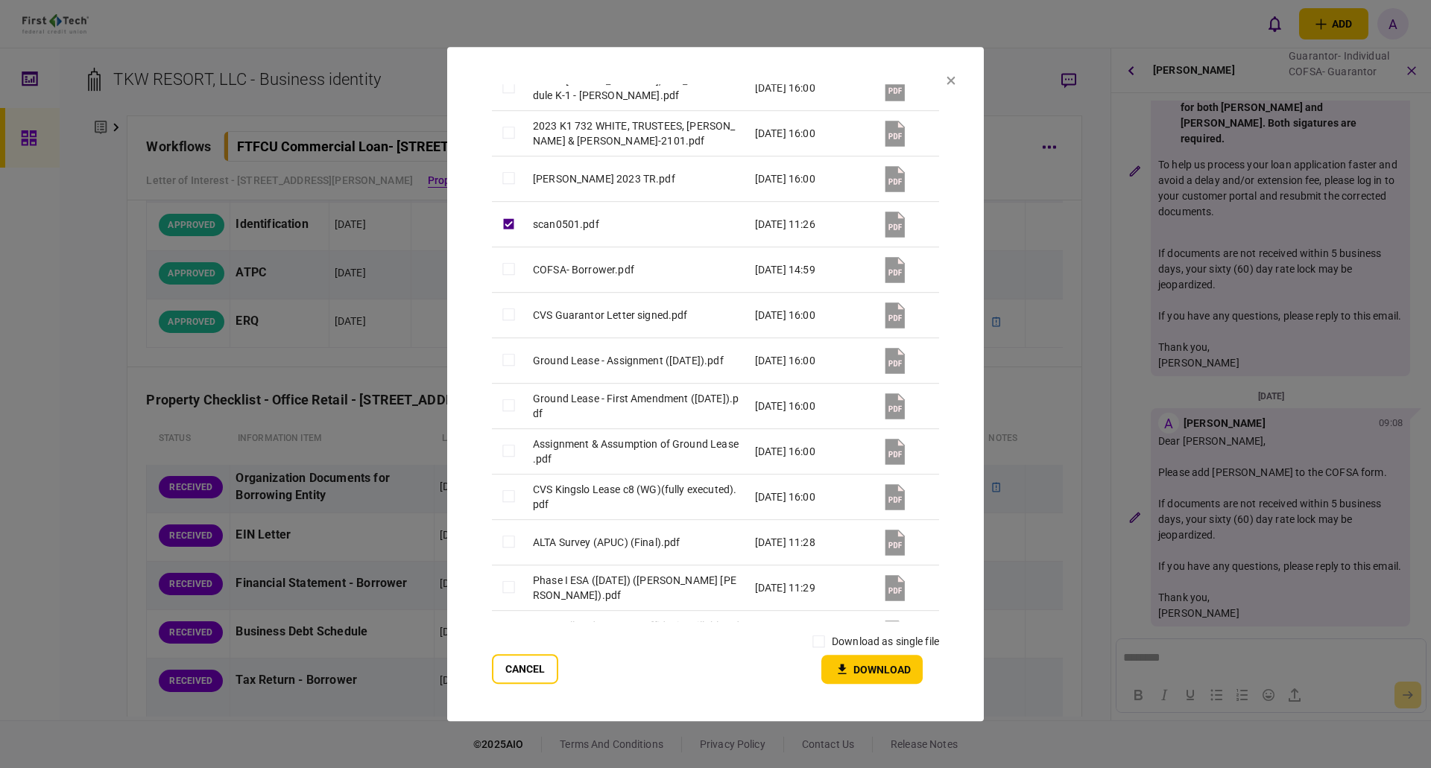
scroll to position [900, 0]
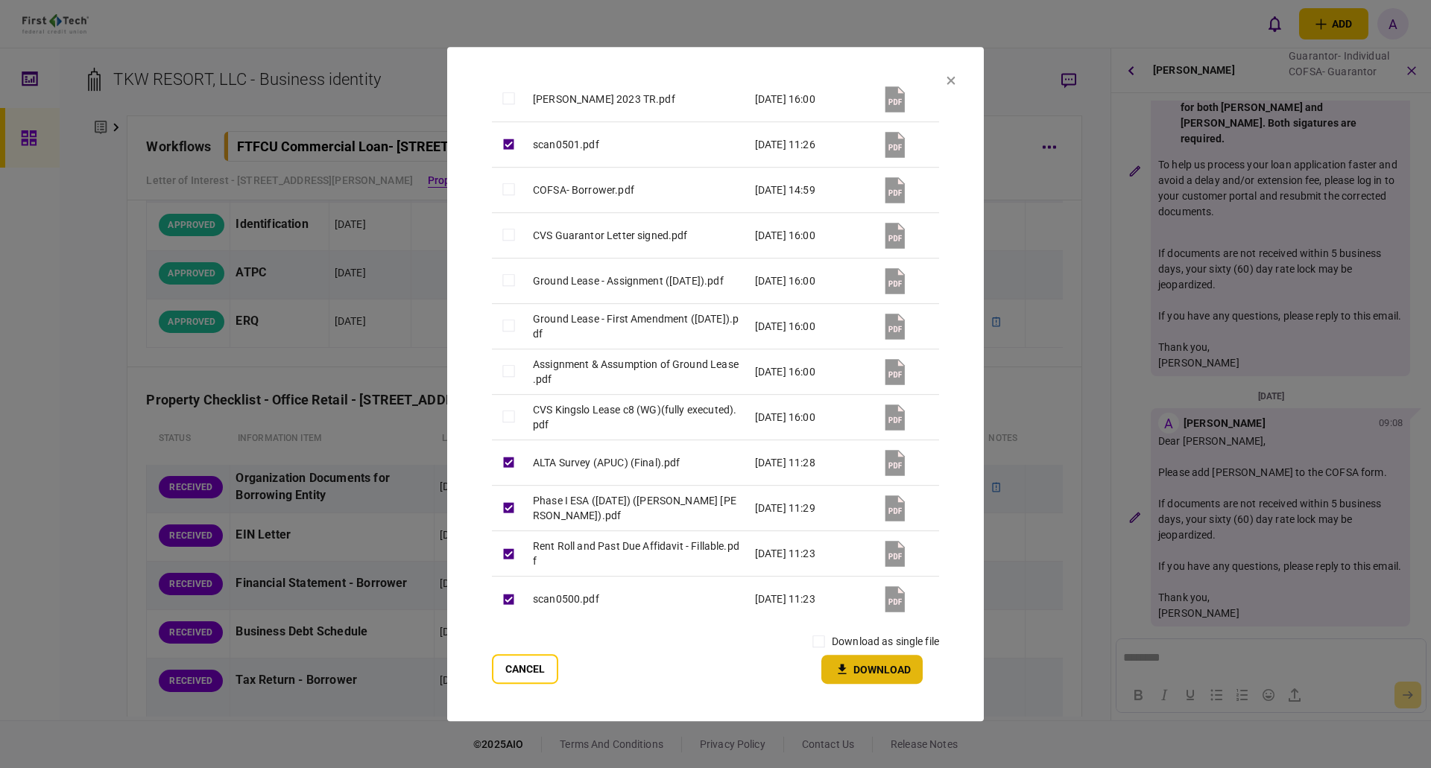
click at [874, 670] on button "Download" at bounding box center [871, 669] width 101 height 29
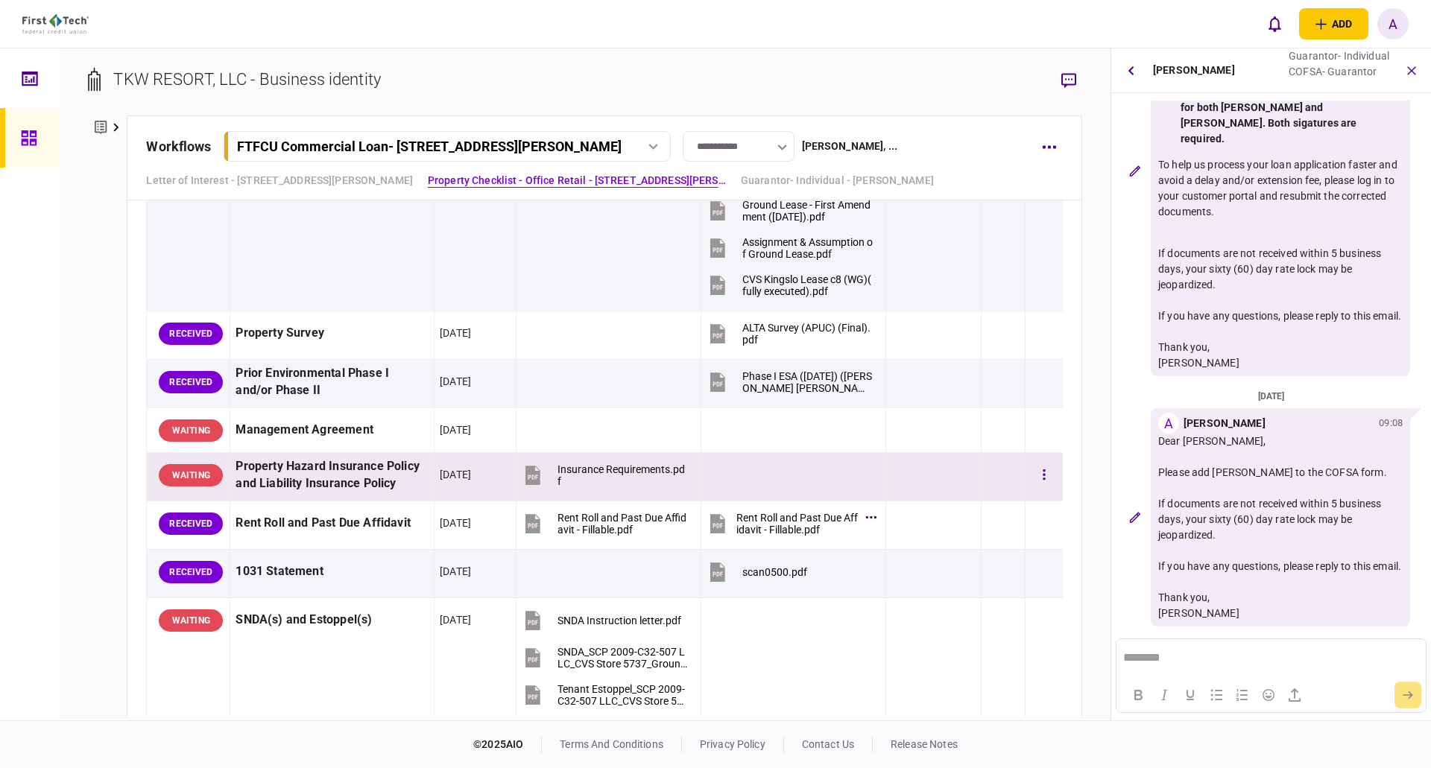
scroll to position [1434, 0]
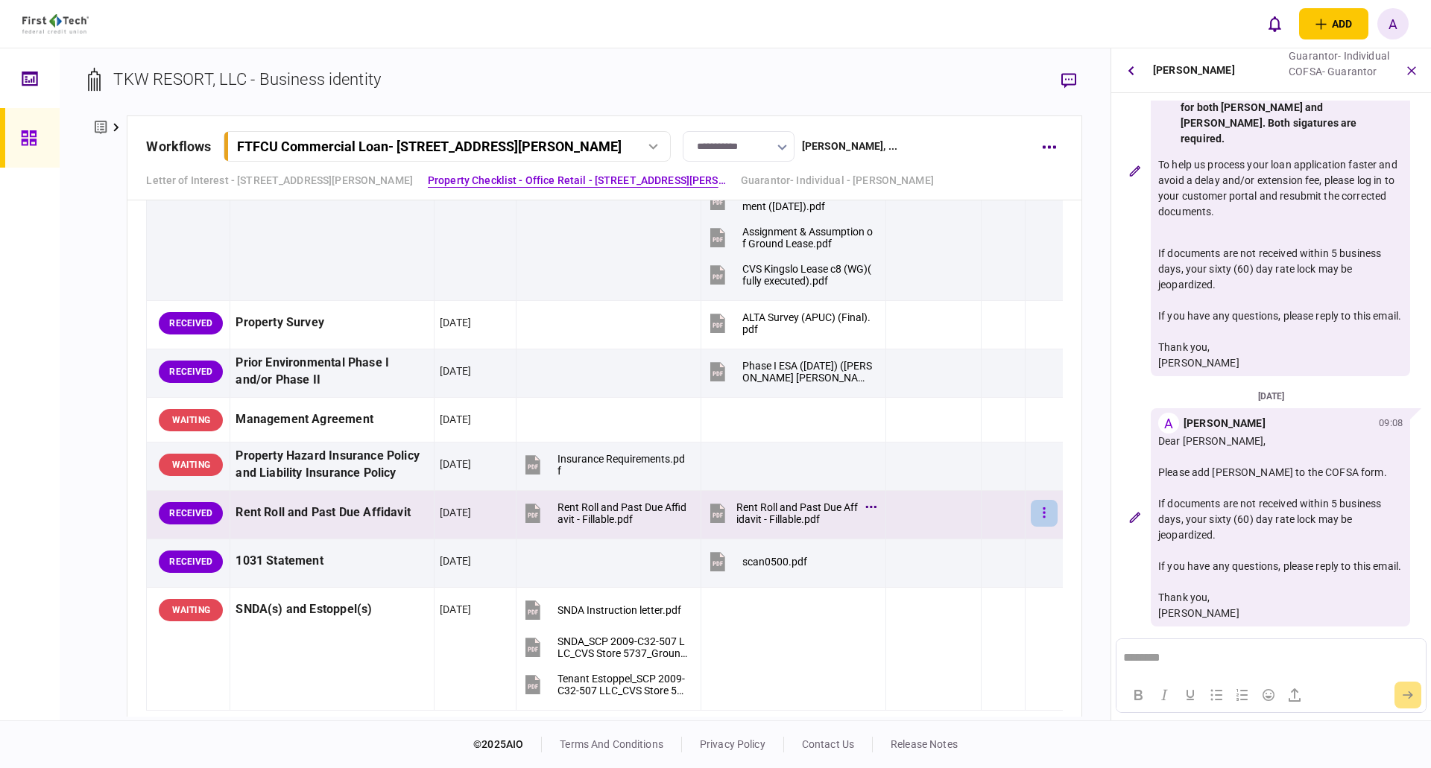
click at [1036, 521] on button "button" at bounding box center [1044, 513] width 27 height 27
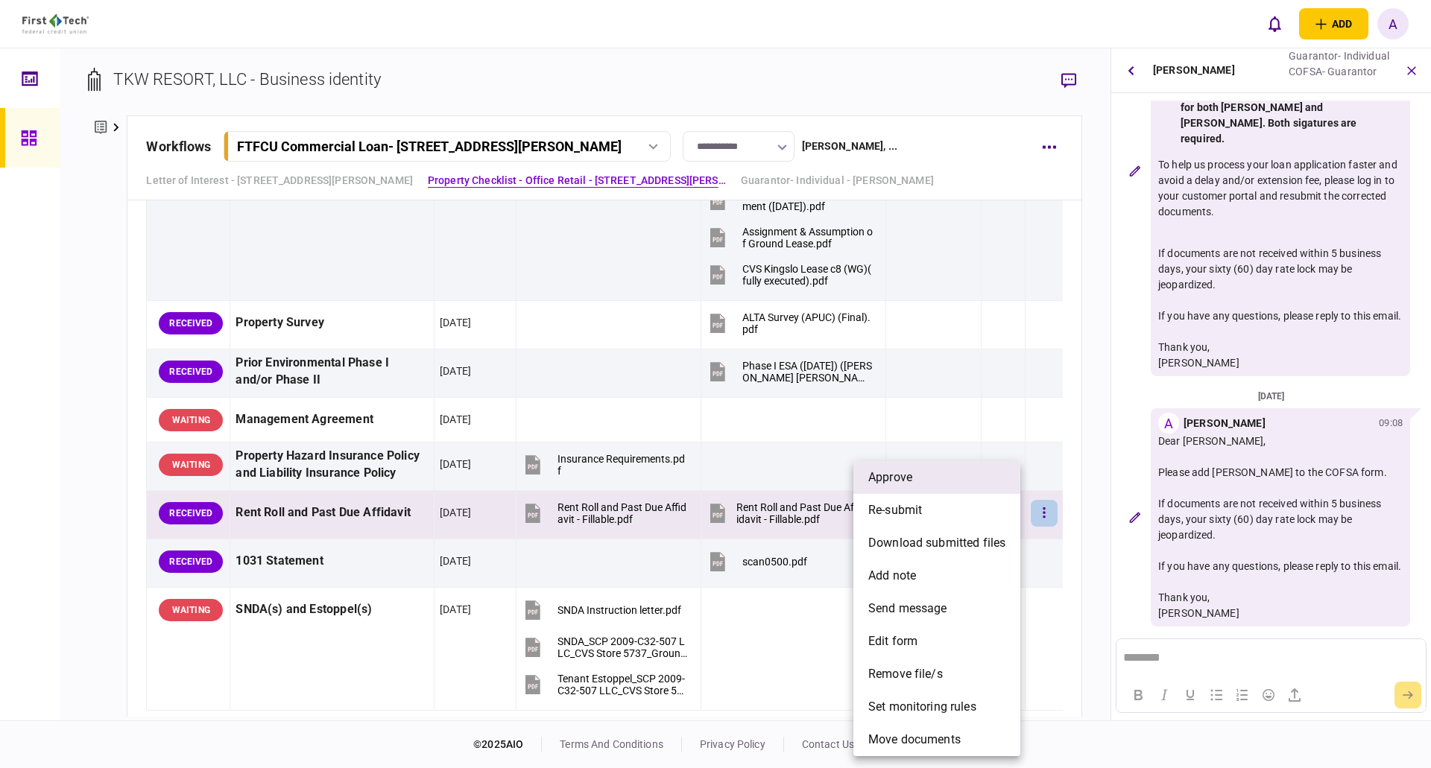
click at [933, 481] on li "approve" at bounding box center [936, 477] width 167 height 33
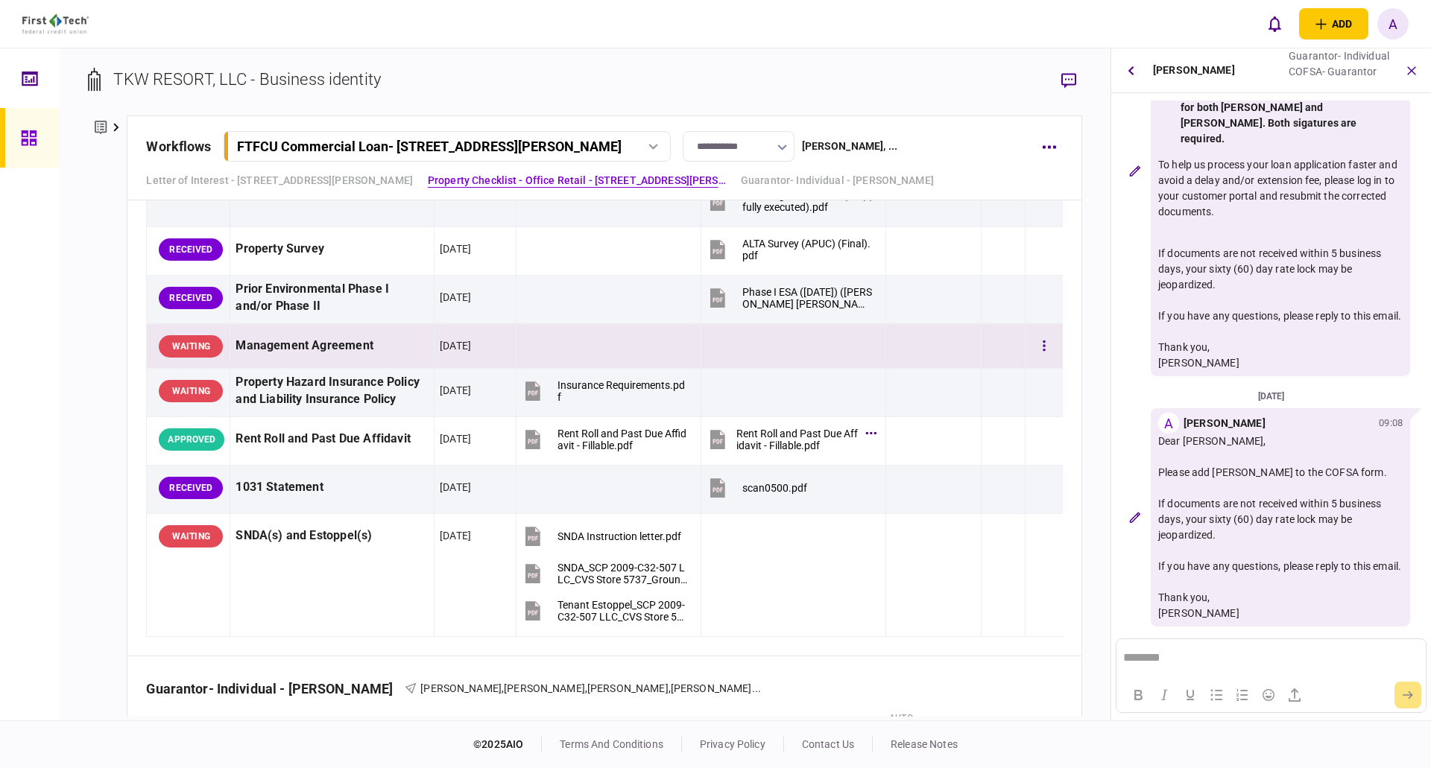
scroll to position [1508, 0]
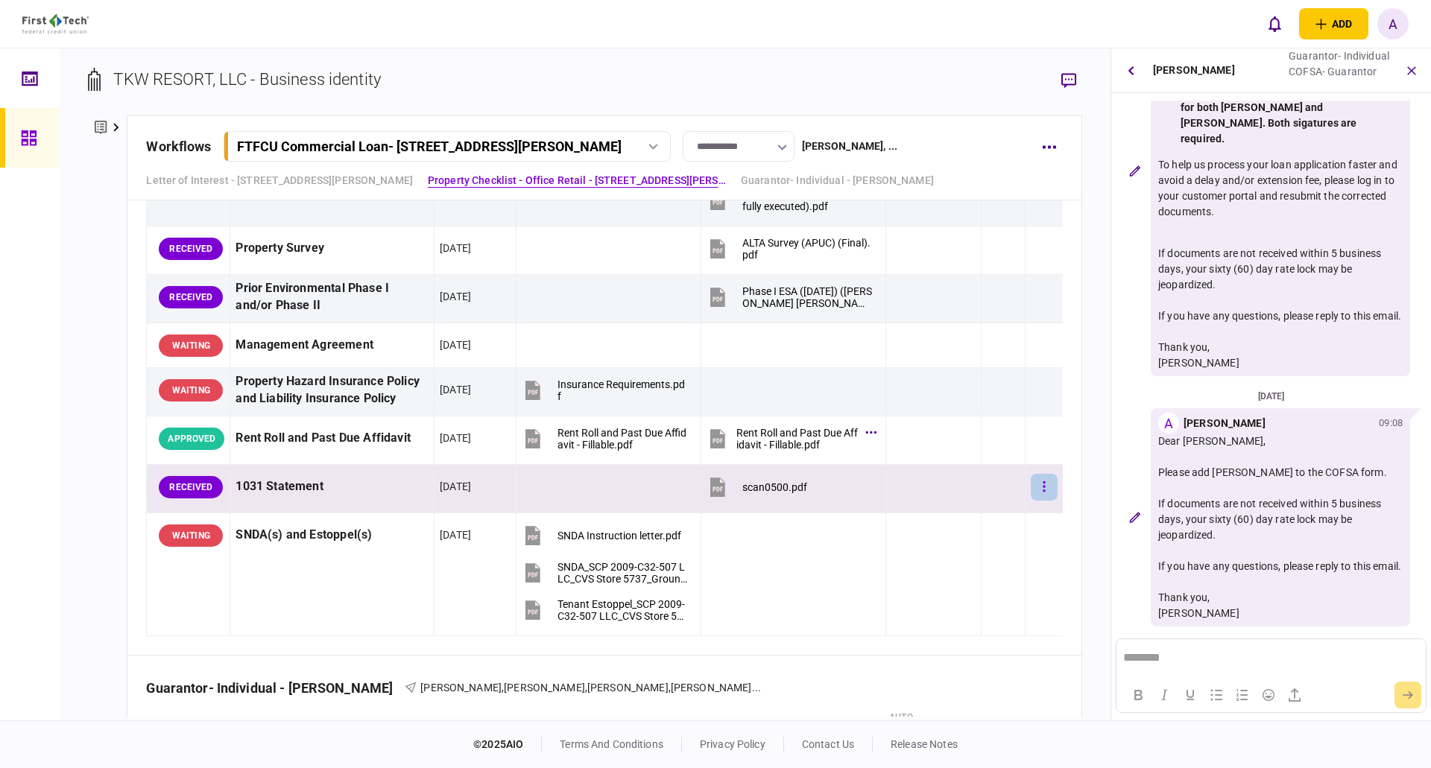
click at [1043, 492] on icon "button" at bounding box center [1044, 486] width 2 height 10
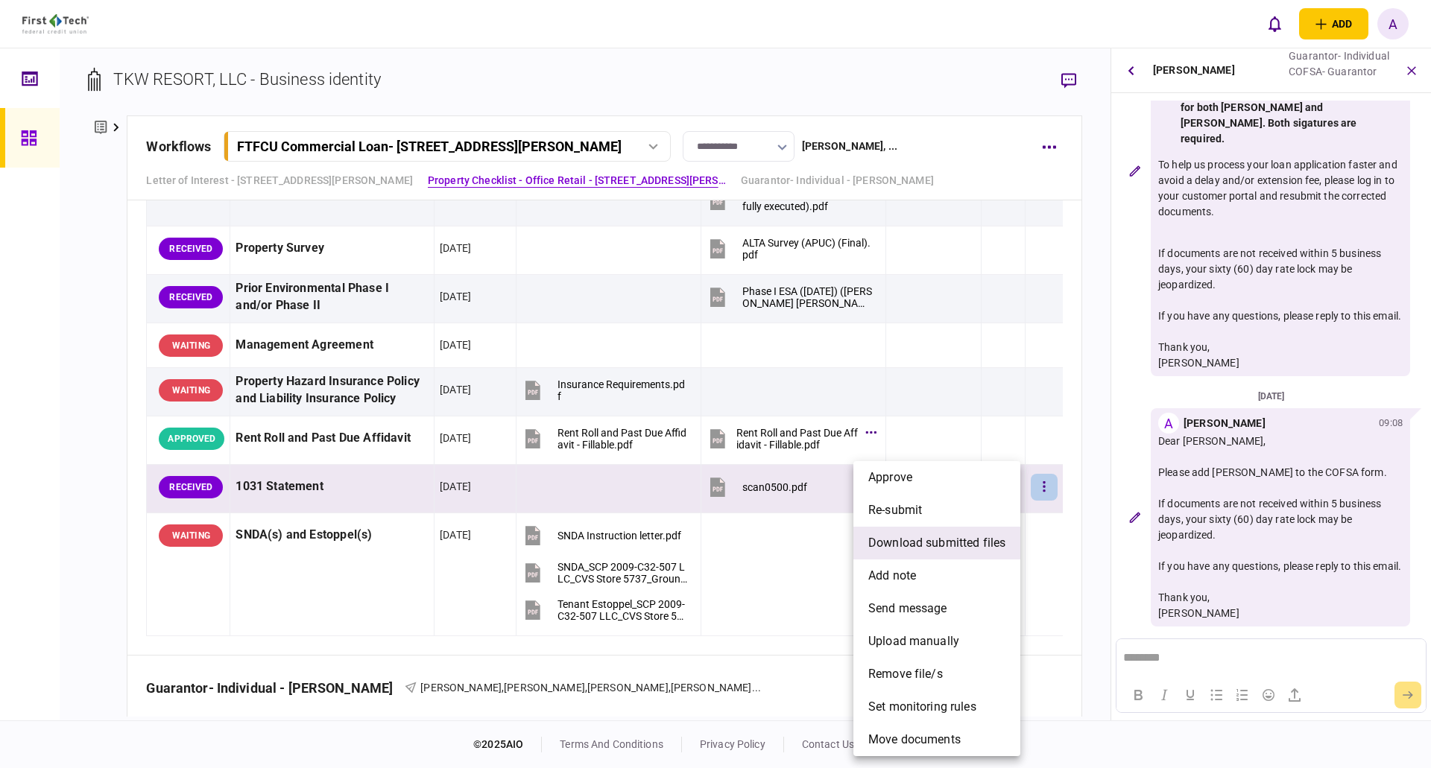
click at [935, 543] on span "download submitted files" at bounding box center [936, 543] width 137 height 18
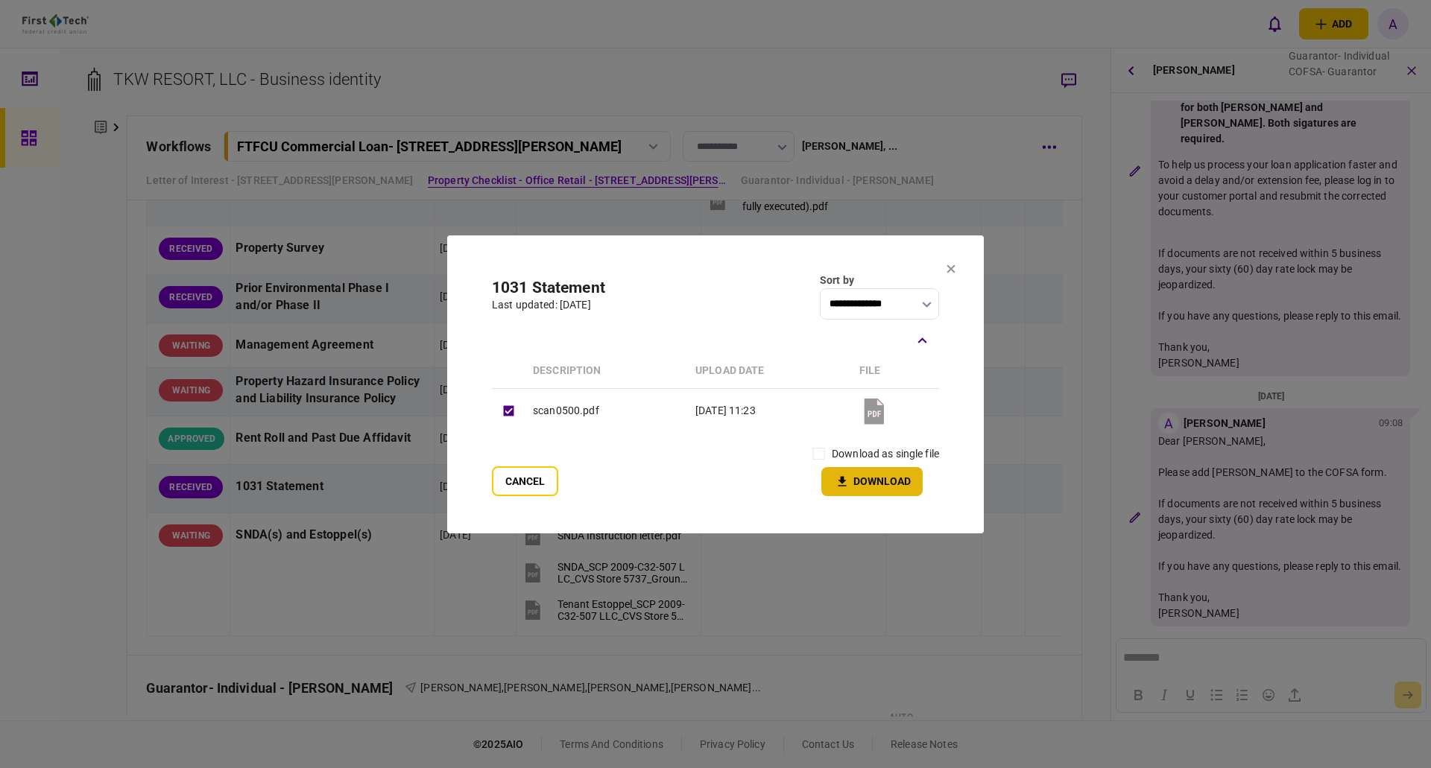
click at [874, 487] on button "Download" at bounding box center [871, 481] width 101 height 29
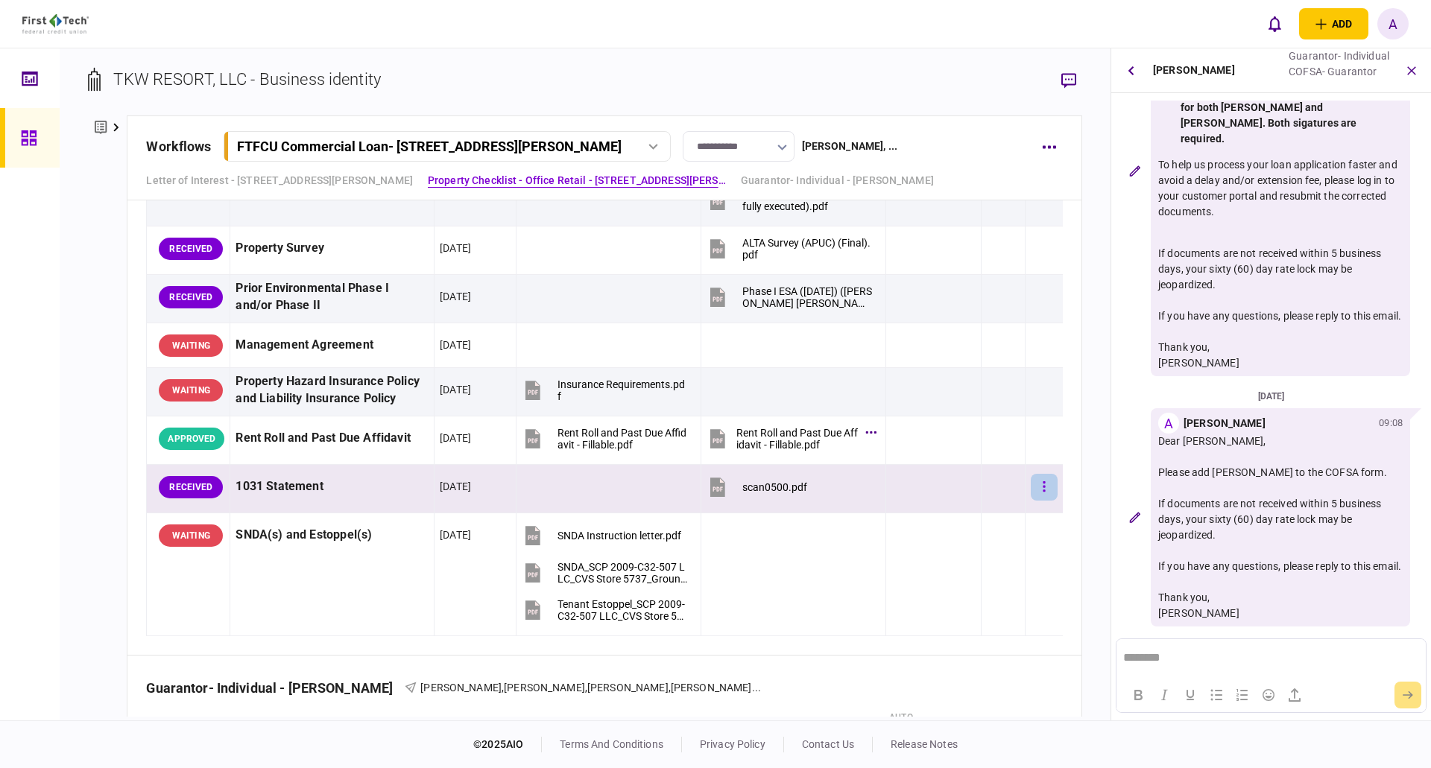
click at [1043, 488] on icon "button" at bounding box center [1044, 487] width 3 height 14
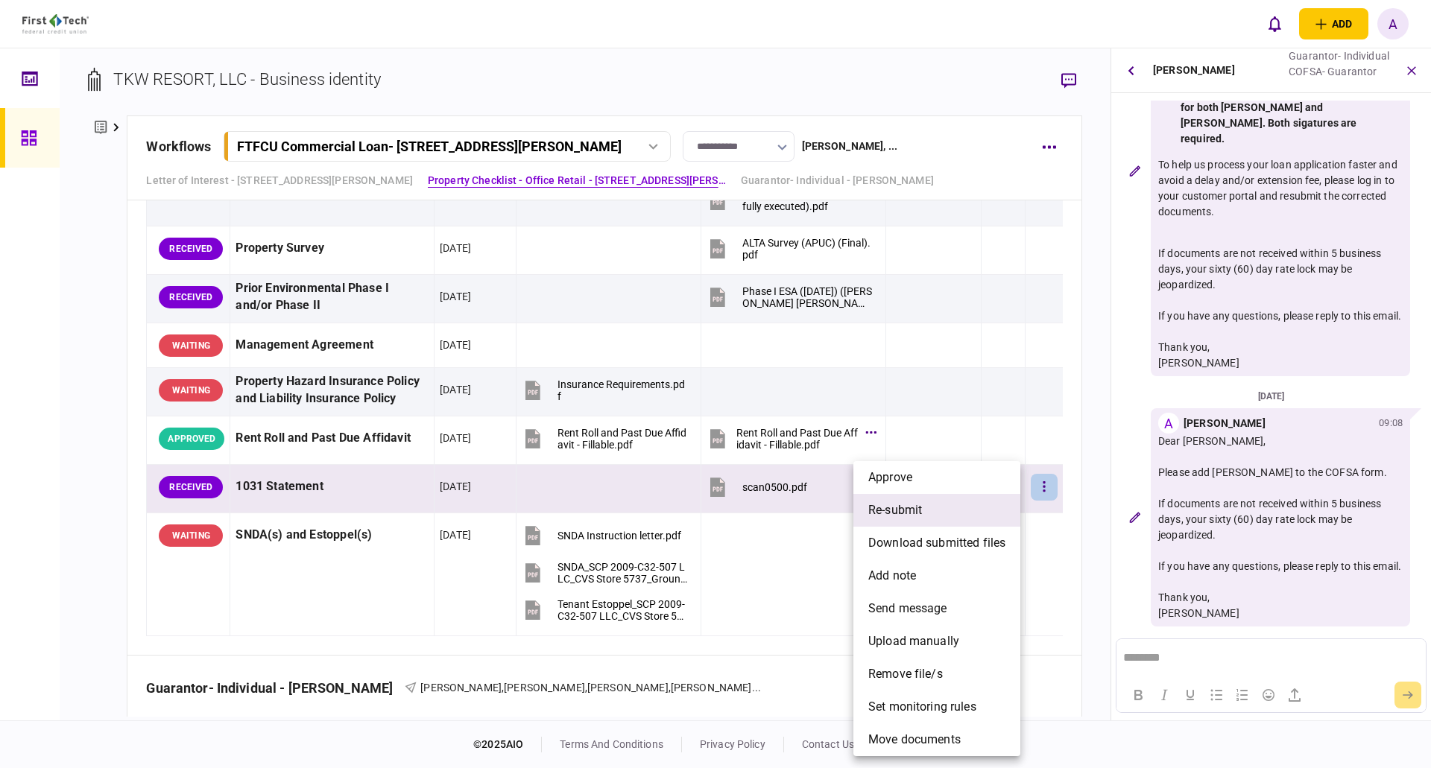
click at [911, 509] on span "re-submit" at bounding box center [895, 511] width 54 height 18
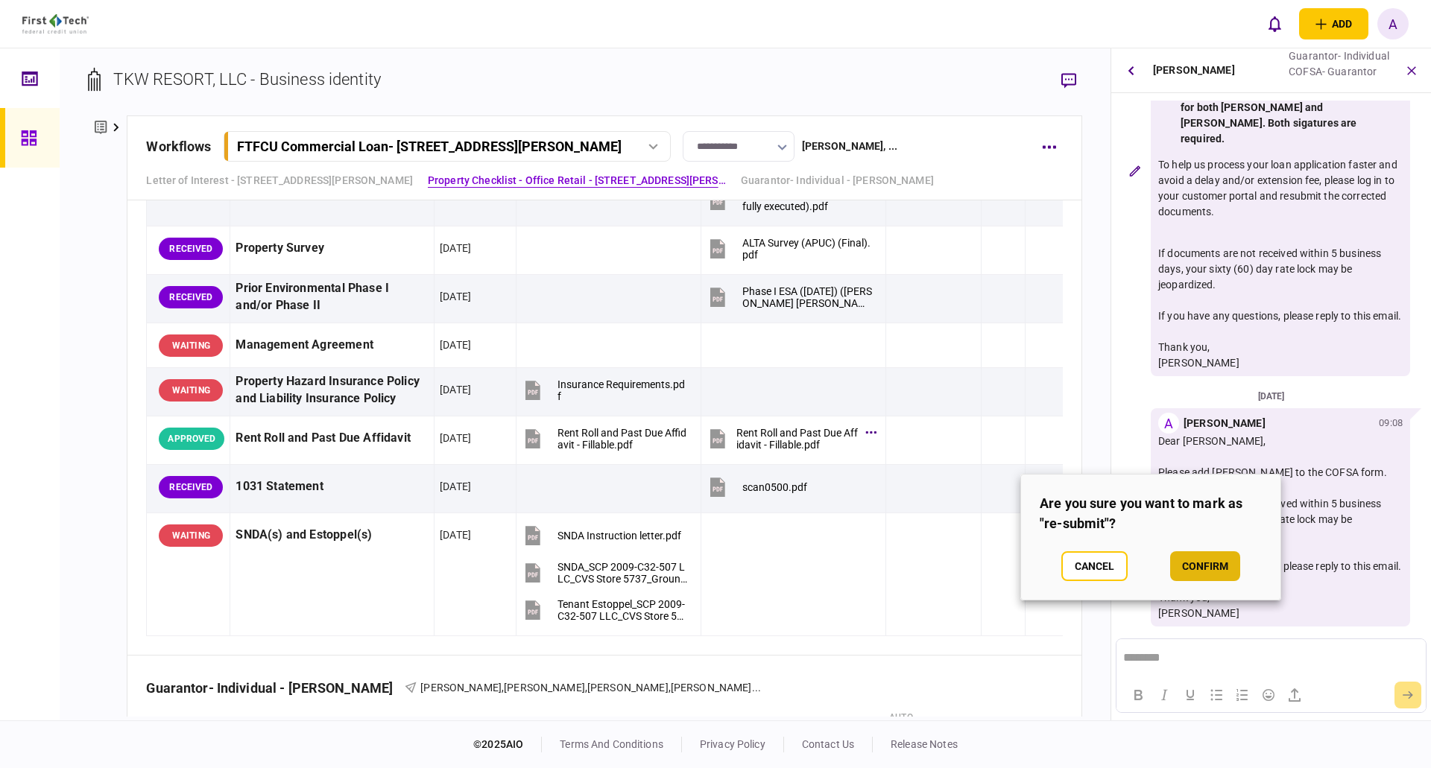
click at [1208, 566] on button "confirm" at bounding box center [1205, 566] width 70 height 30
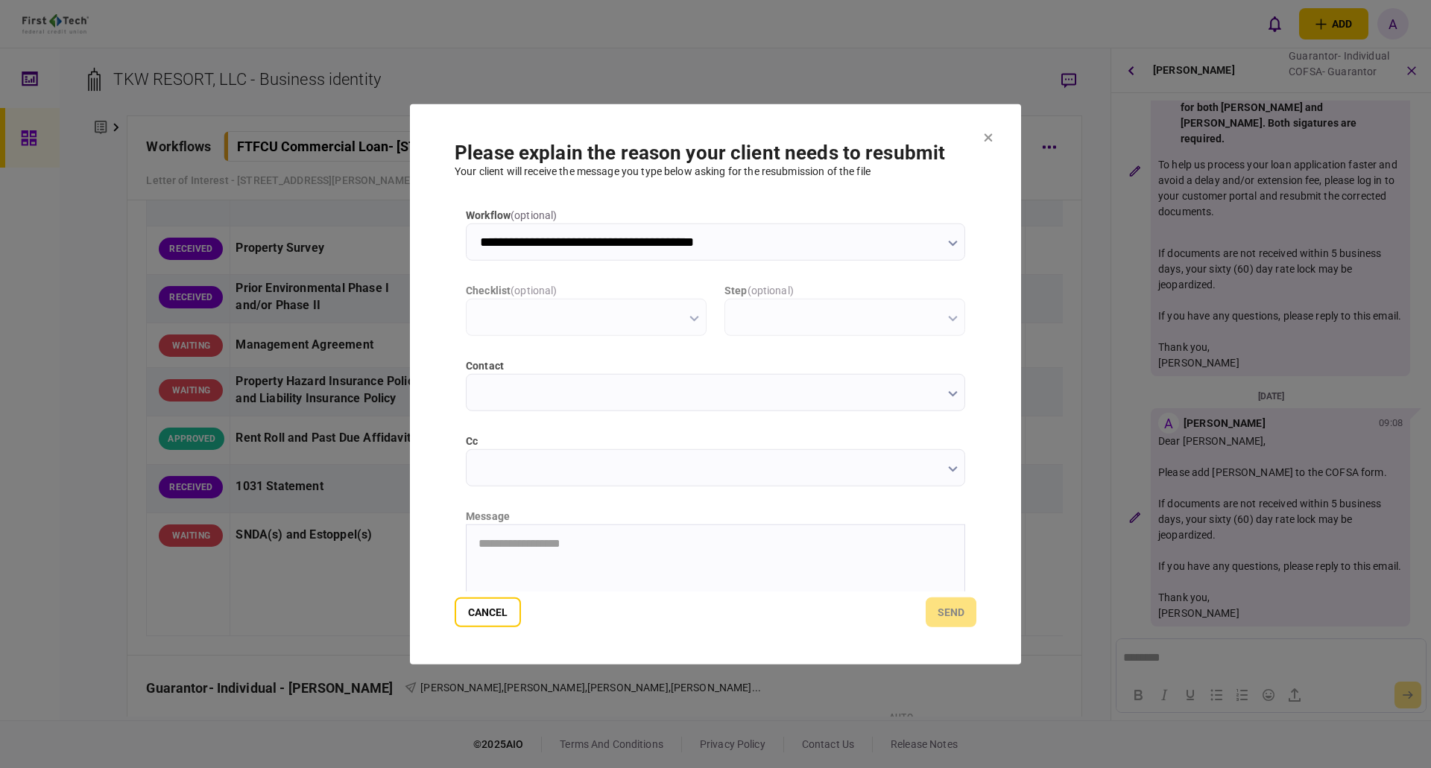
scroll to position [0, 0]
type input "**********"
type input "*********"
click at [949, 470] on icon "button" at bounding box center [952, 470] width 9 height 6
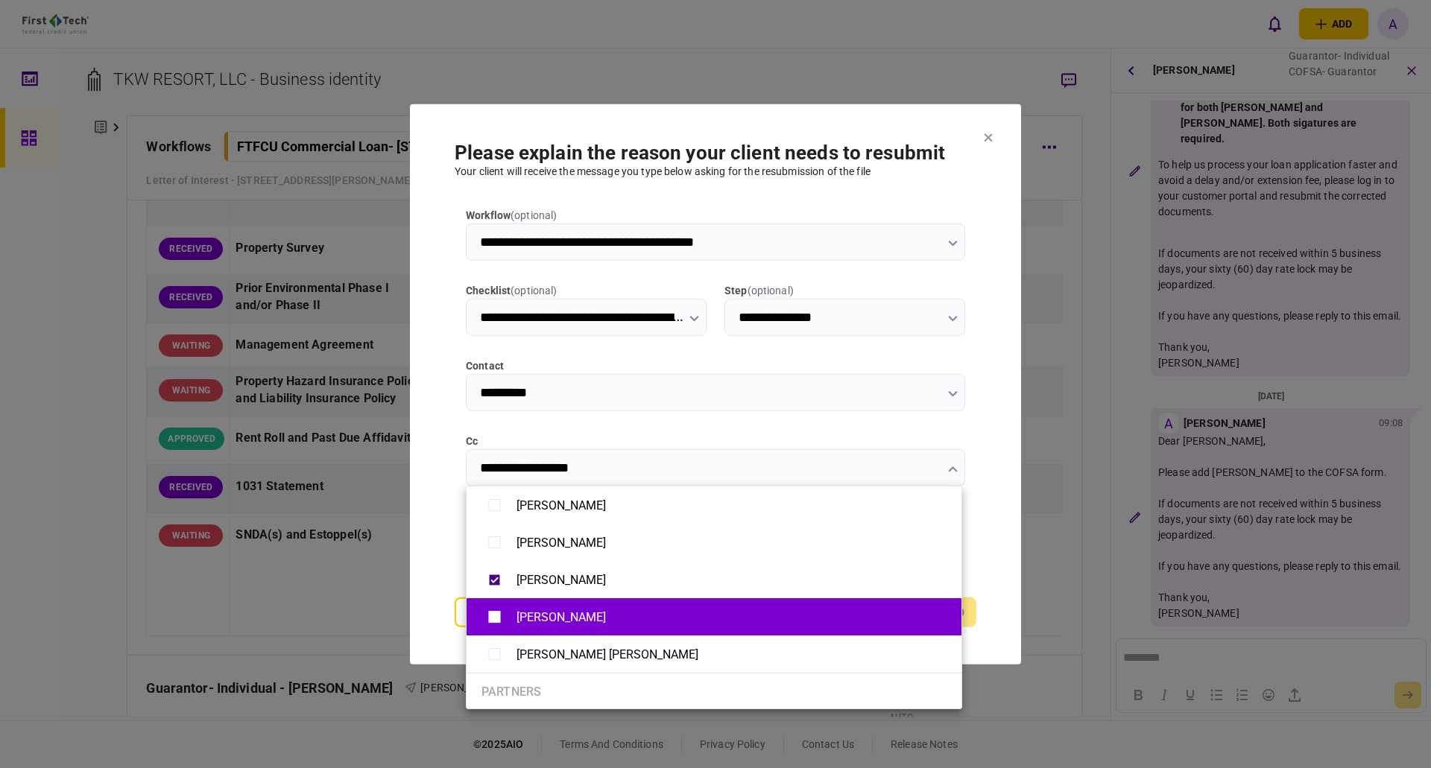
type input "**********"
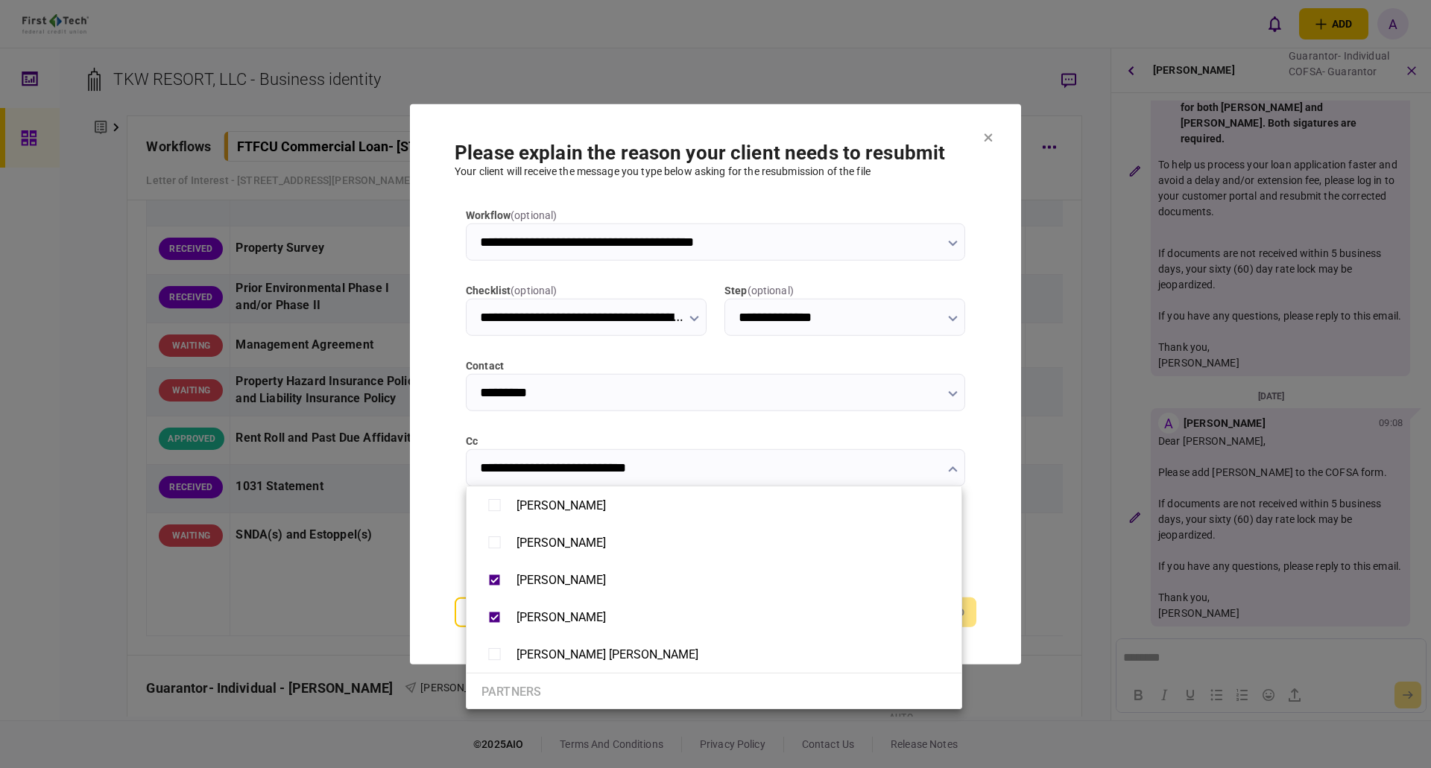
click at [979, 545] on div at bounding box center [715, 384] width 1431 height 768
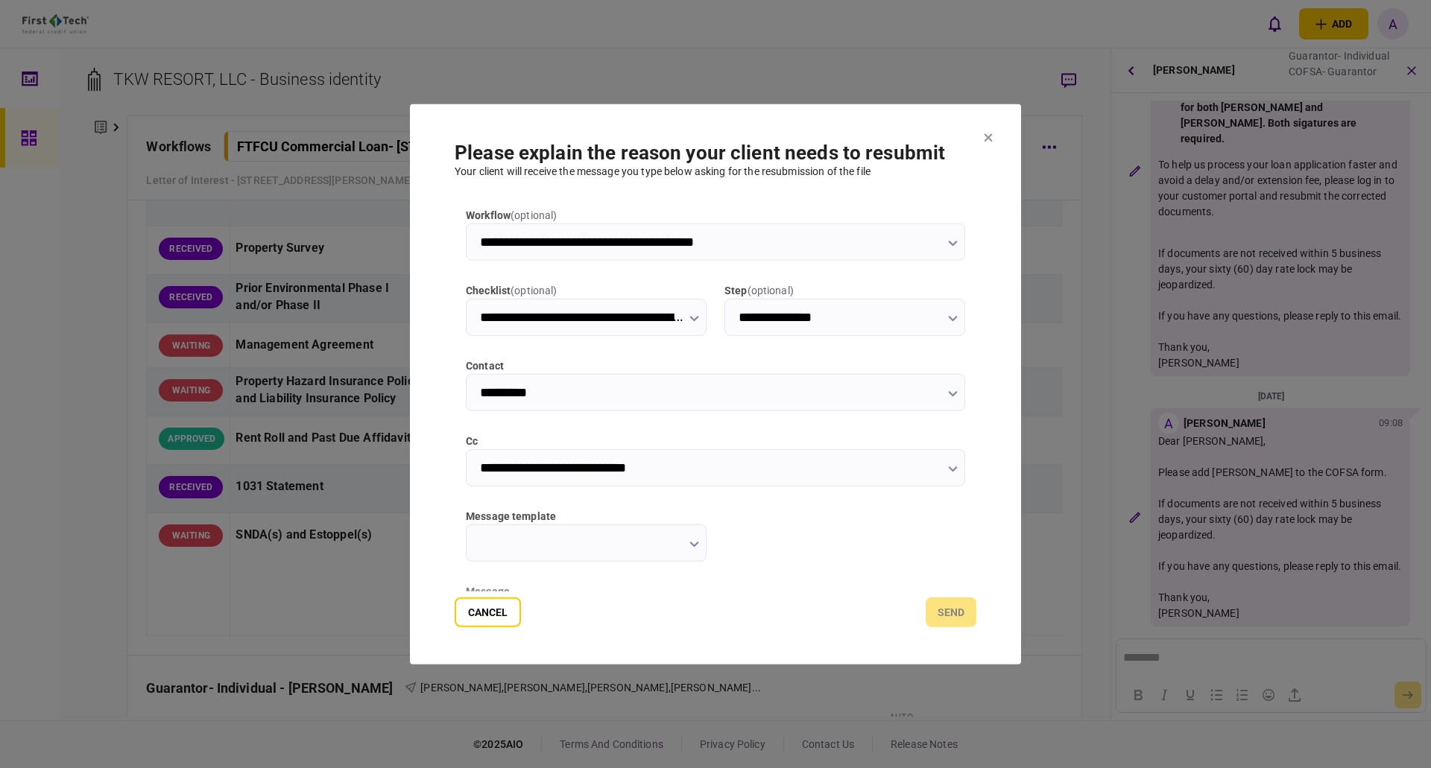
click at [694, 541] on icon "button" at bounding box center [694, 544] width 10 height 6
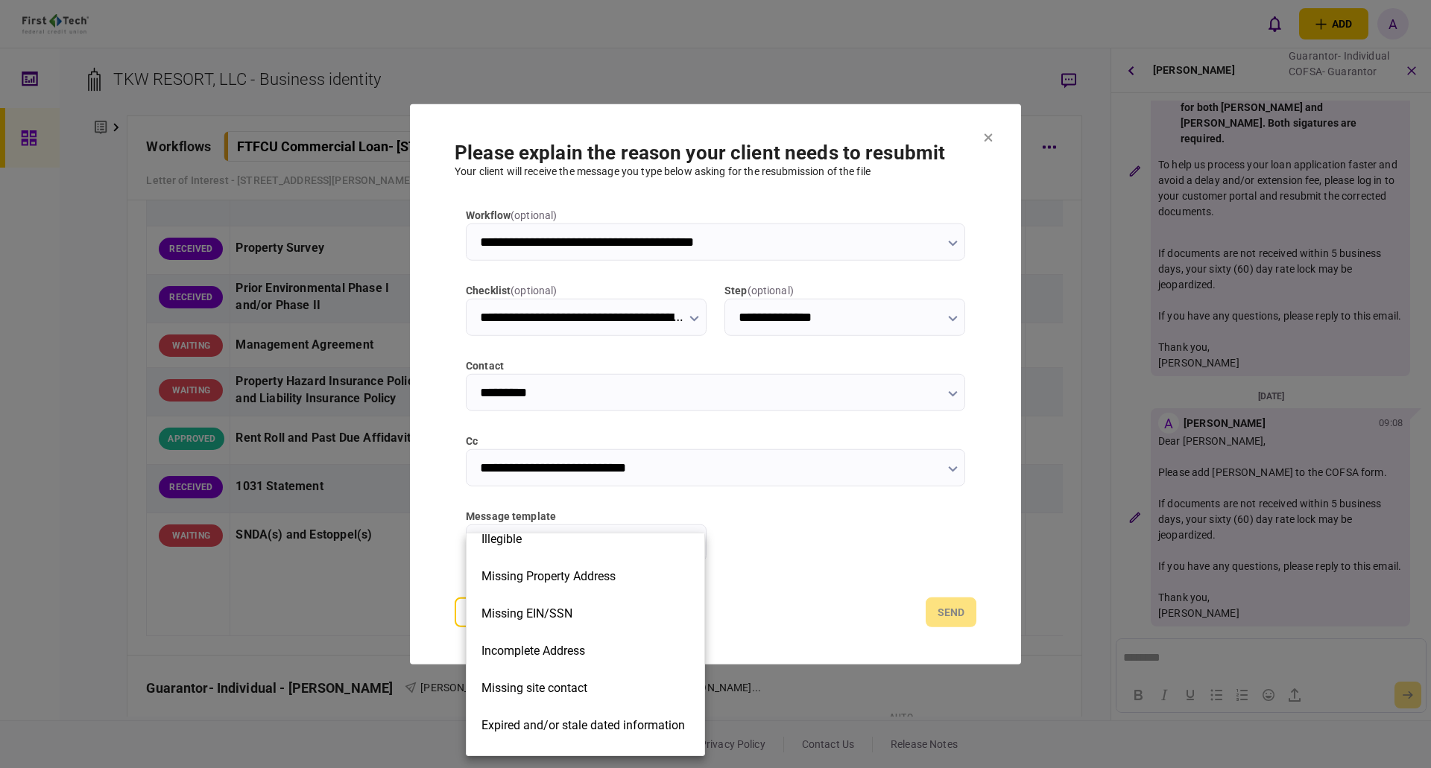
scroll to position [39, 0]
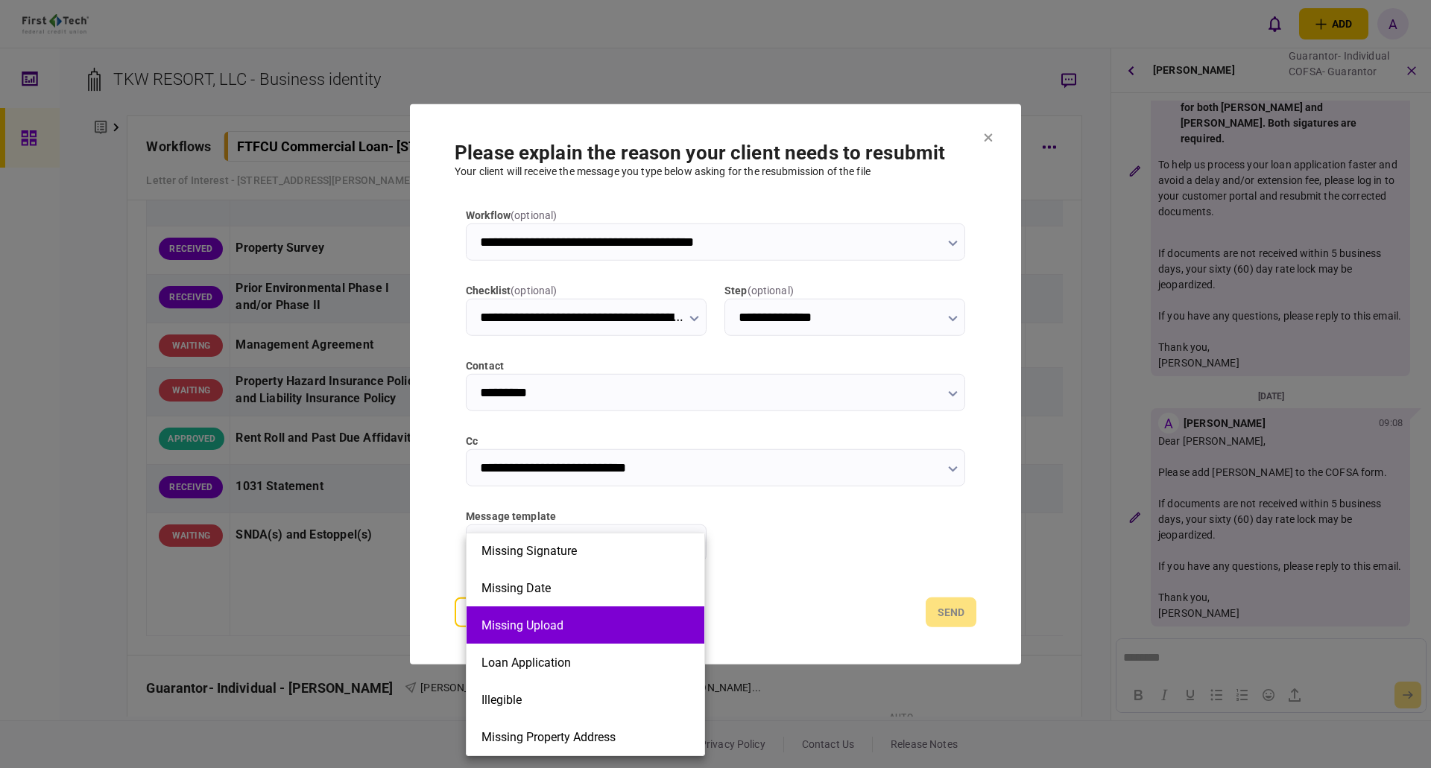
click at [546, 625] on button "Missing Upload" at bounding box center [585, 626] width 208 height 14
type input "**********"
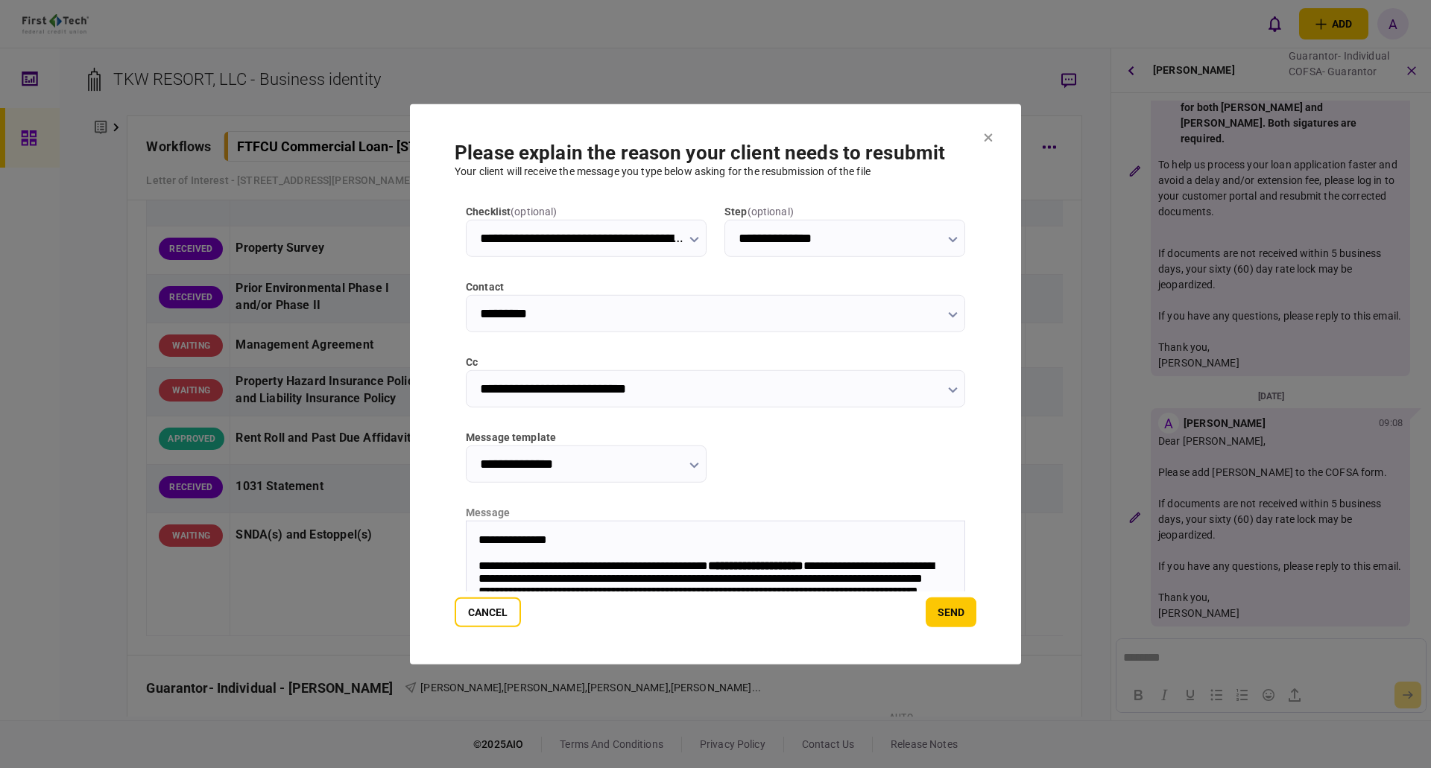
scroll to position [194, 0]
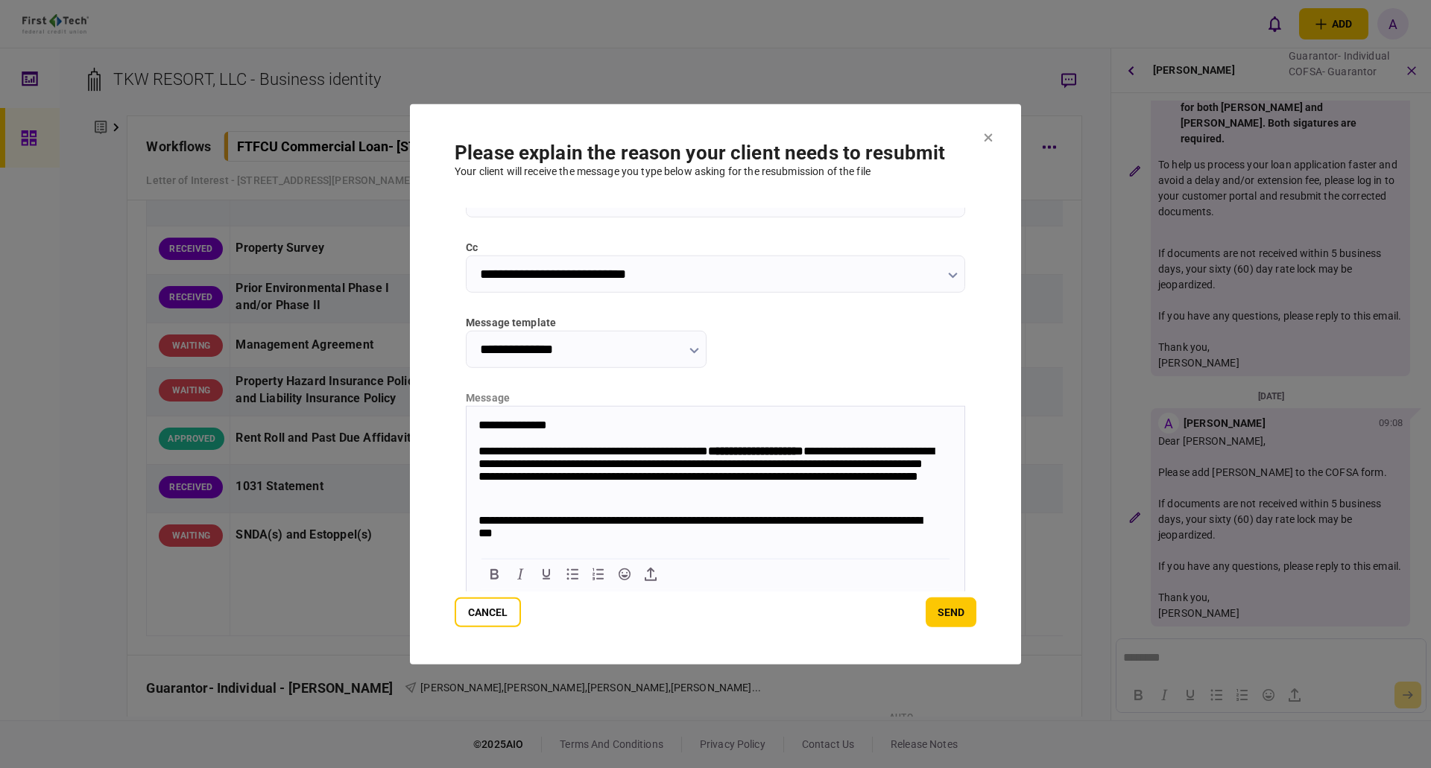
click at [762, 449] on strong "**********" at bounding box center [755, 450] width 95 height 11
click at [765, 466] on div "**********" at bounding box center [708, 472] width 460 height 57
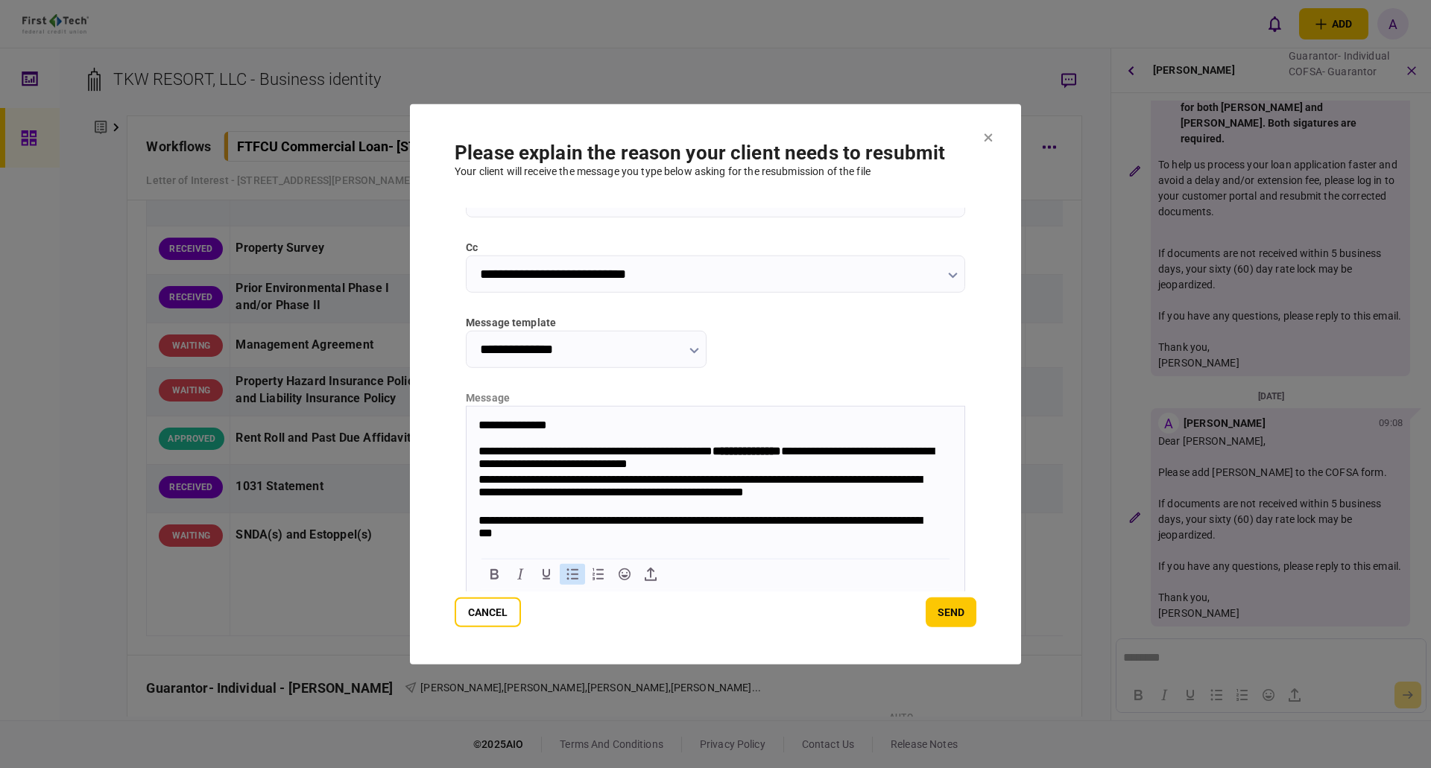
click at [569, 580] on icon "Bullet list" at bounding box center [572, 574] width 18 height 18
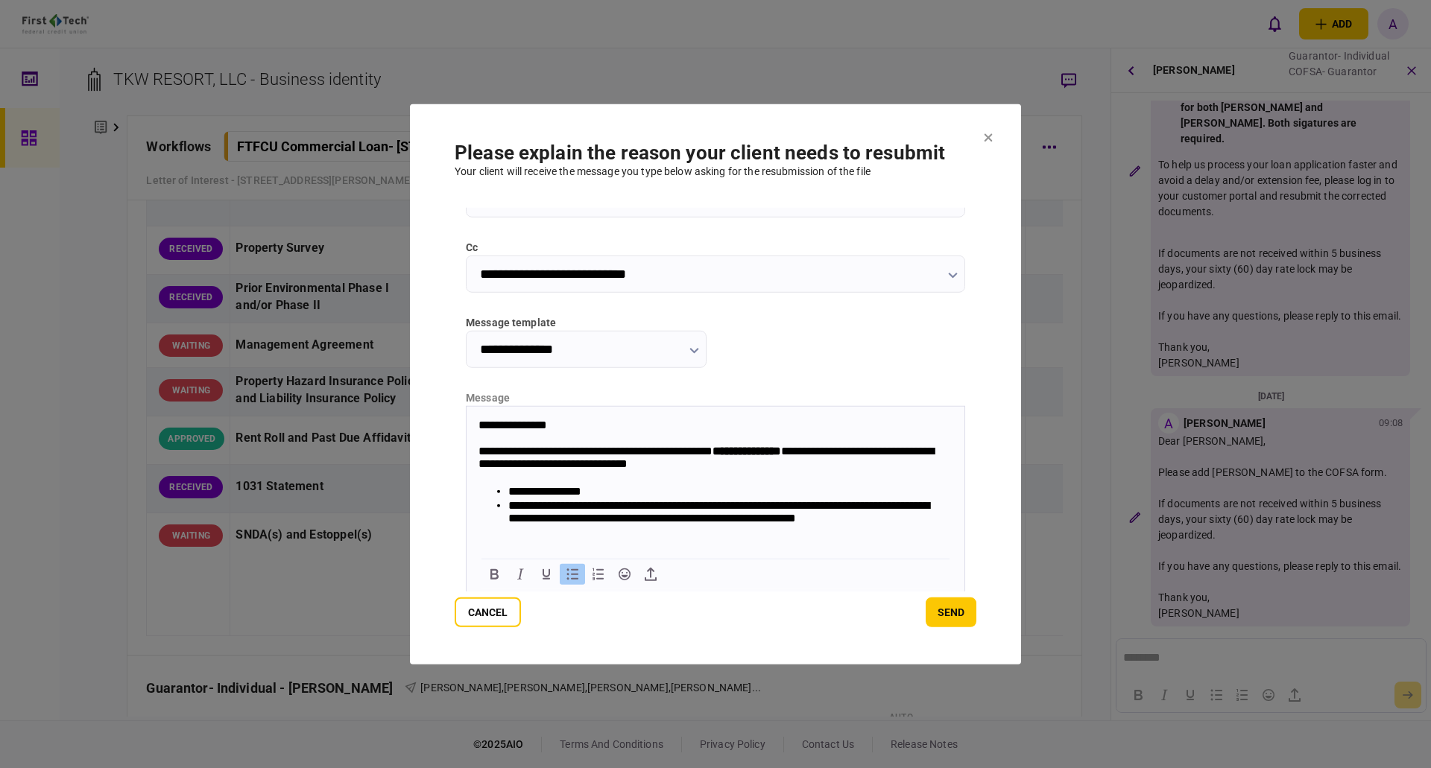
click at [569, 580] on icon "Bullet list" at bounding box center [572, 574] width 18 height 18
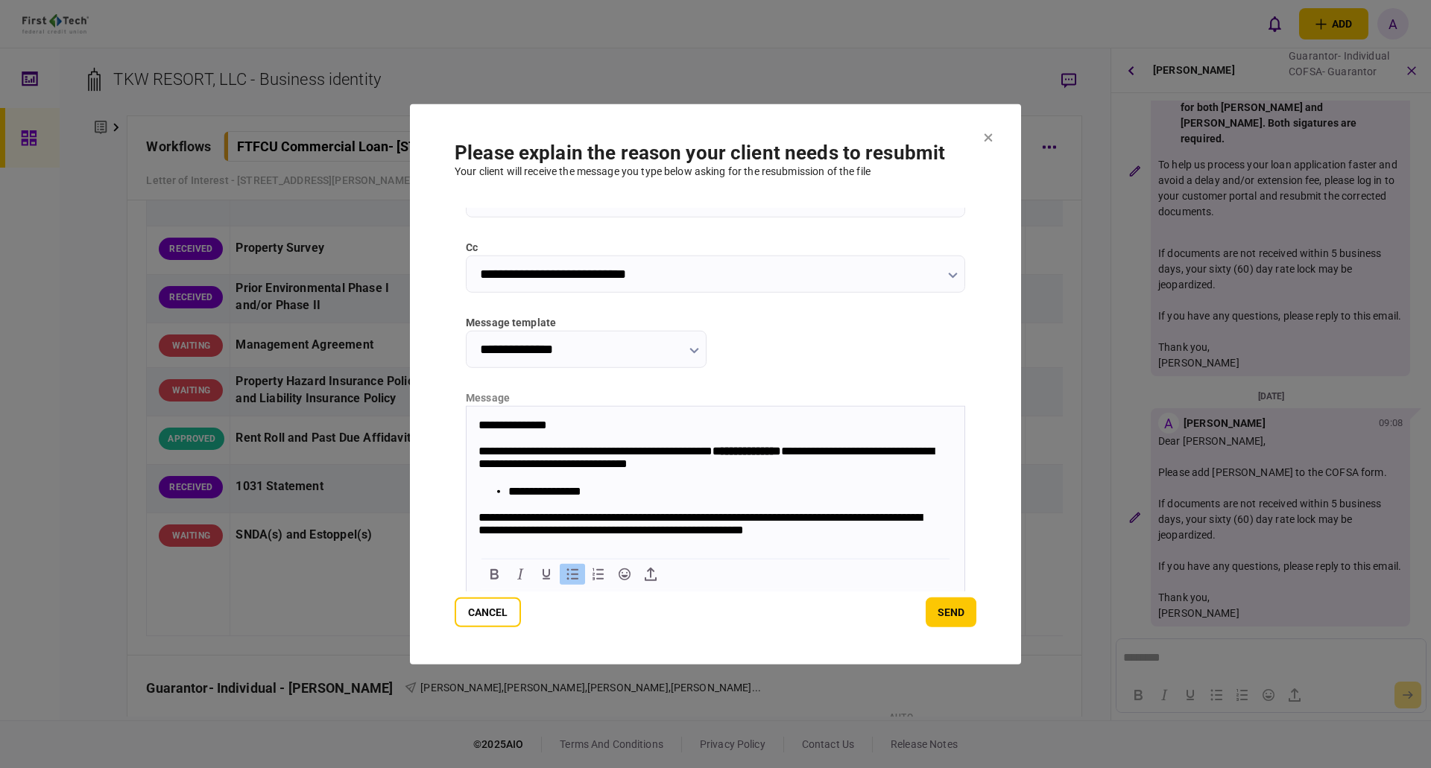
click at [614, 490] on li "**********" at bounding box center [723, 491] width 430 height 14
click at [641, 487] on li "**********" at bounding box center [723, 491] width 430 height 14
click at [635, 491] on li "**********" at bounding box center [723, 491] width 430 height 14
click at [827, 487] on li "**********" at bounding box center [723, 491] width 430 height 14
drag, startPoint x: 508, startPoint y: 488, endPoint x: 928, endPoint y: 487, distance: 419.6
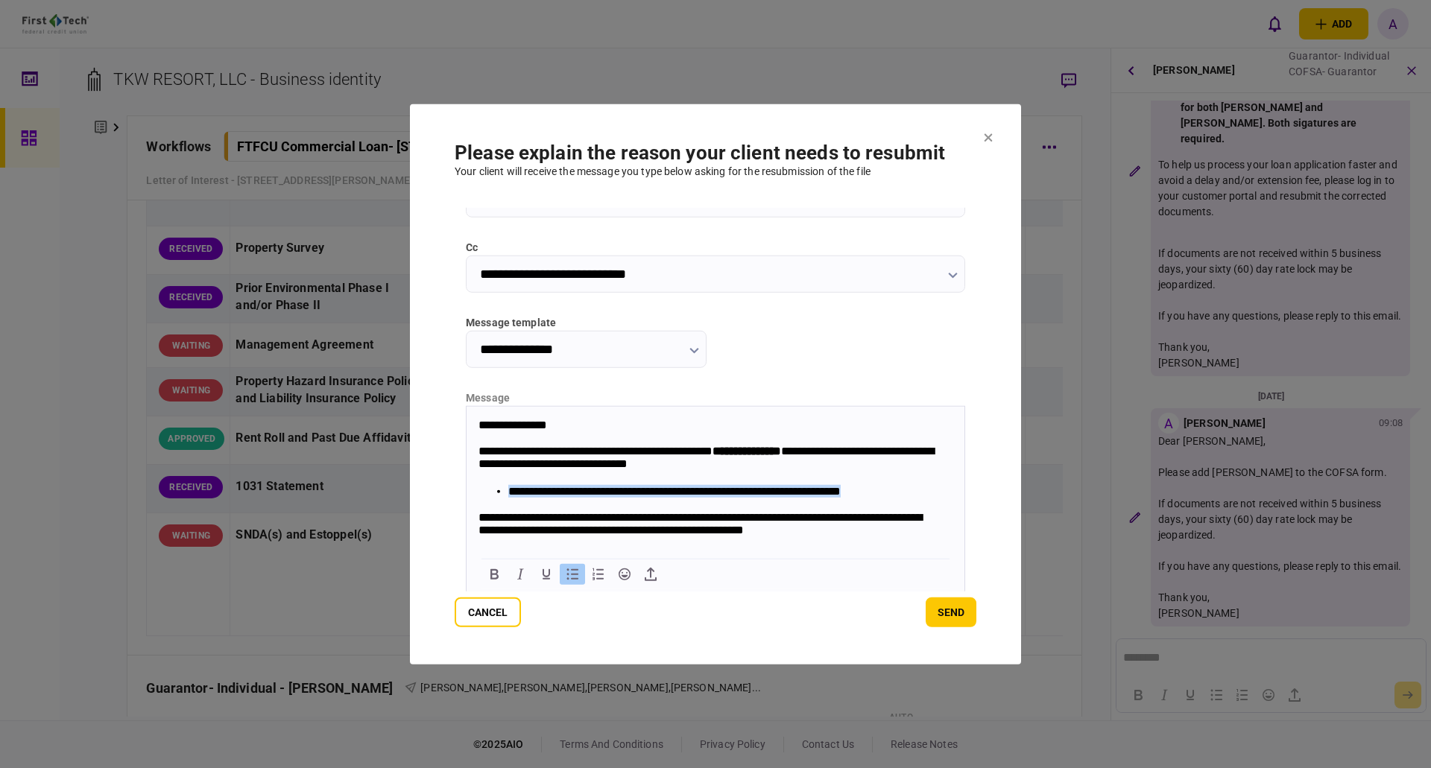
click at [928, 487] on li "**********" at bounding box center [723, 491] width 430 height 14
click at [492, 573] on icon "Bold" at bounding box center [494, 574] width 8 height 10
click at [949, 612] on button "send" at bounding box center [951, 613] width 51 height 30
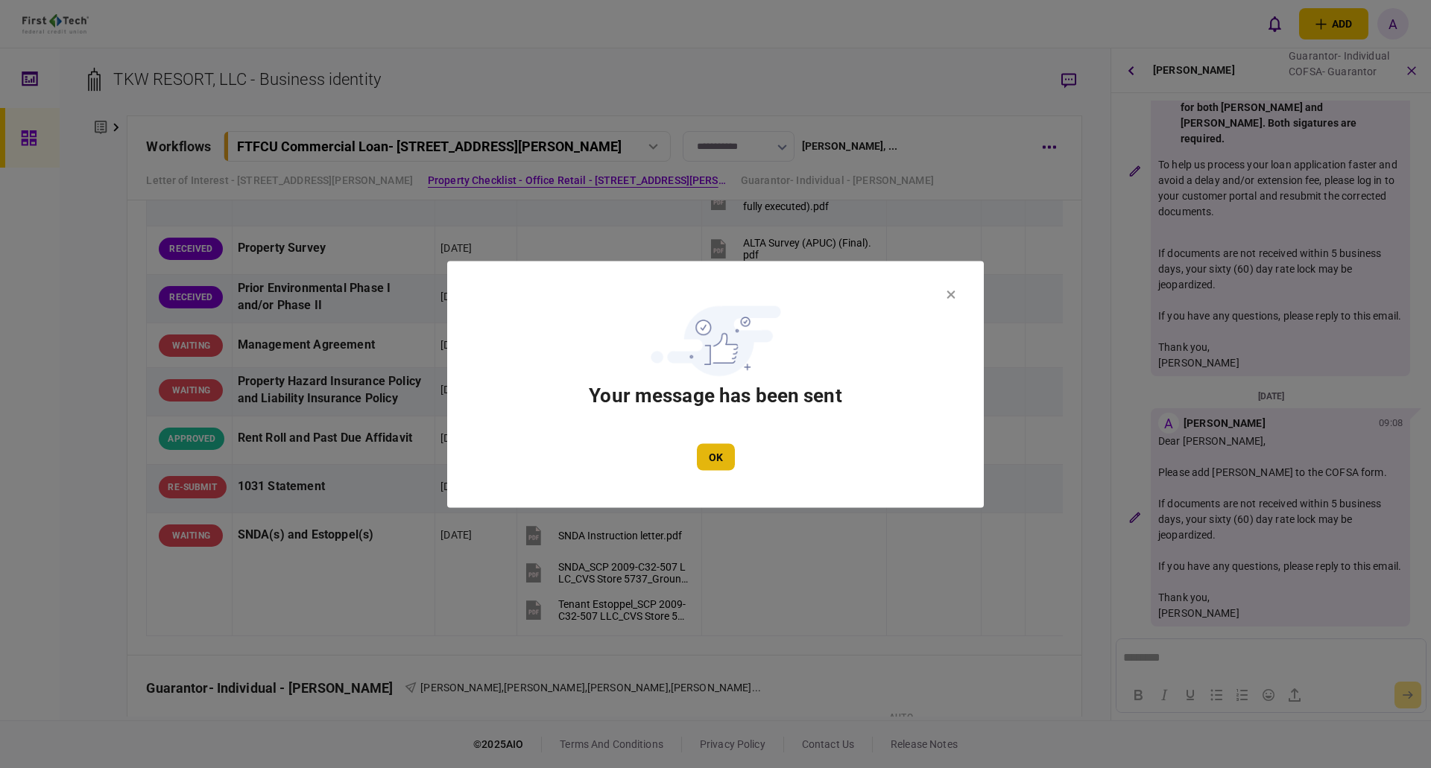
click at [713, 453] on button "OK" at bounding box center [716, 456] width 38 height 27
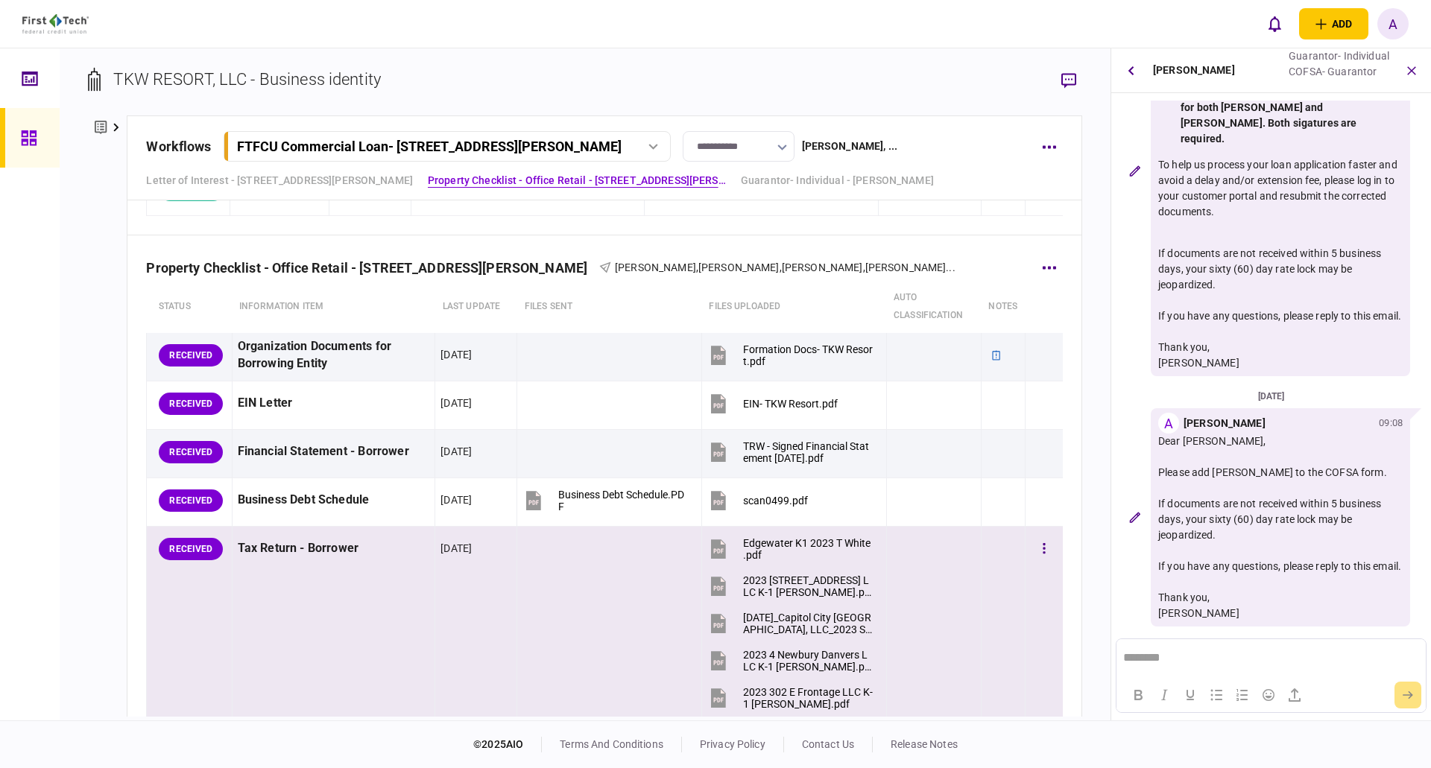
scroll to position [373, 0]
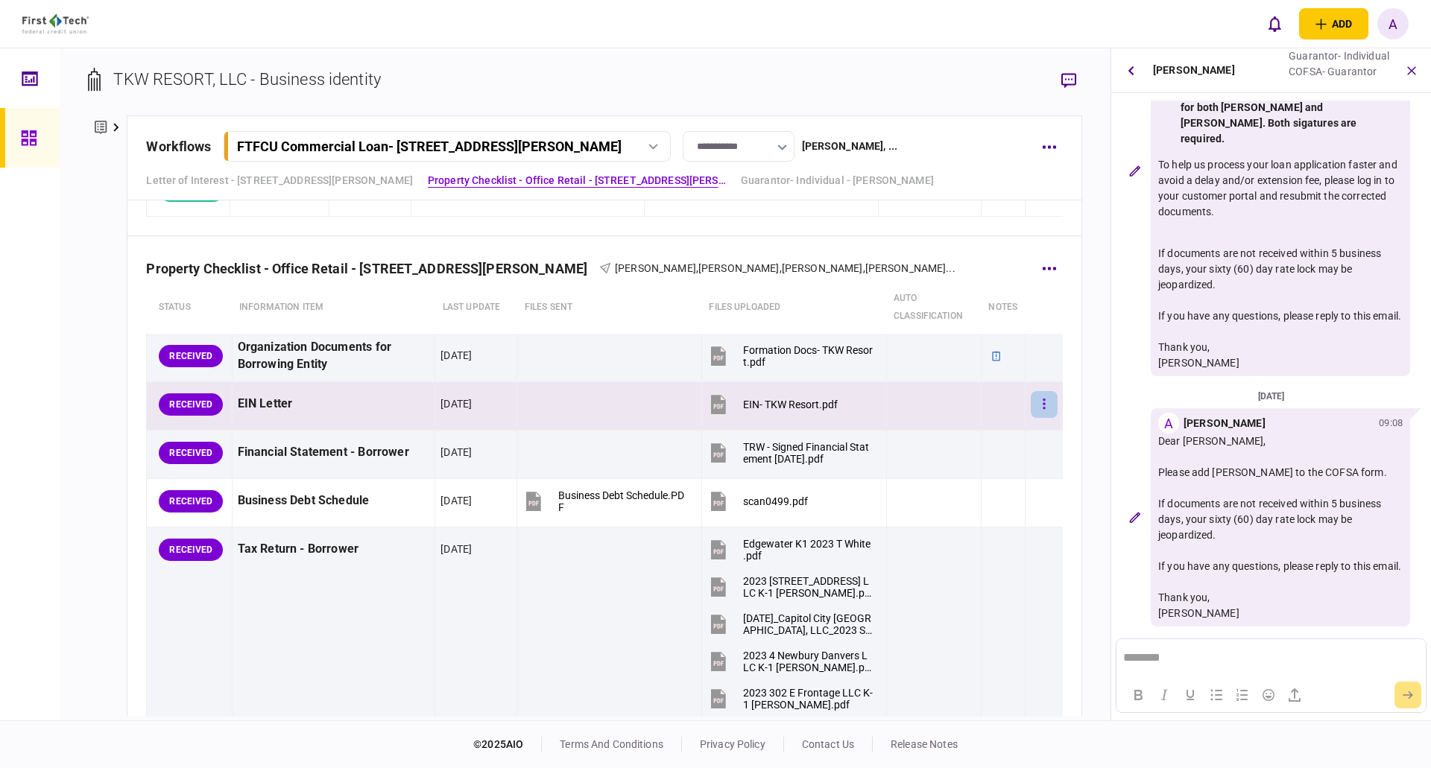
click at [1043, 407] on icon "button" at bounding box center [1044, 404] width 3 height 14
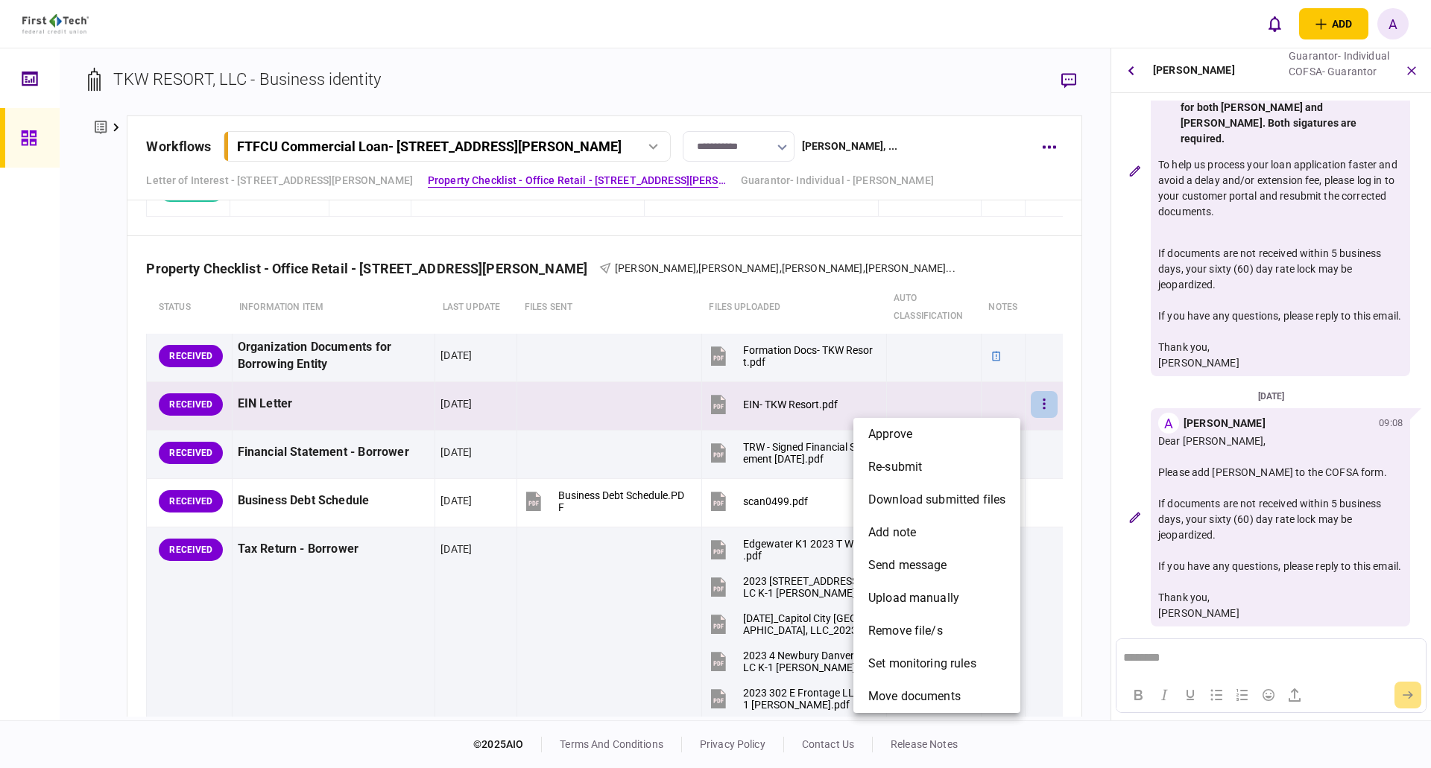
click at [1201, 373] on div at bounding box center [715, 384] width 1431 height 768
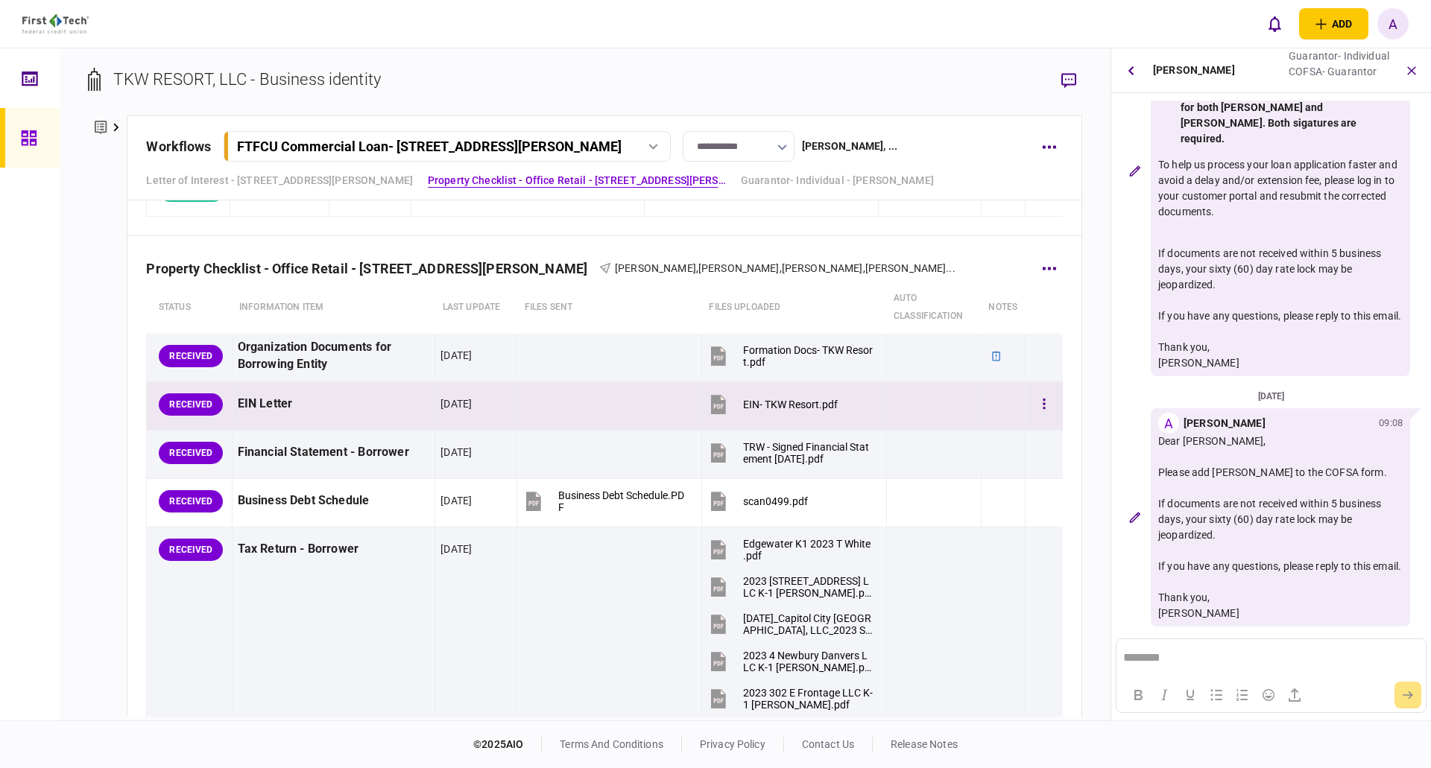
click at [203, 407] on div "RECEIVED" at bounding box center [191, 405] width 64 height 22
click at [298, 407] on div "EIN Letter" at bounding box center [334, 405] width 192 height 34
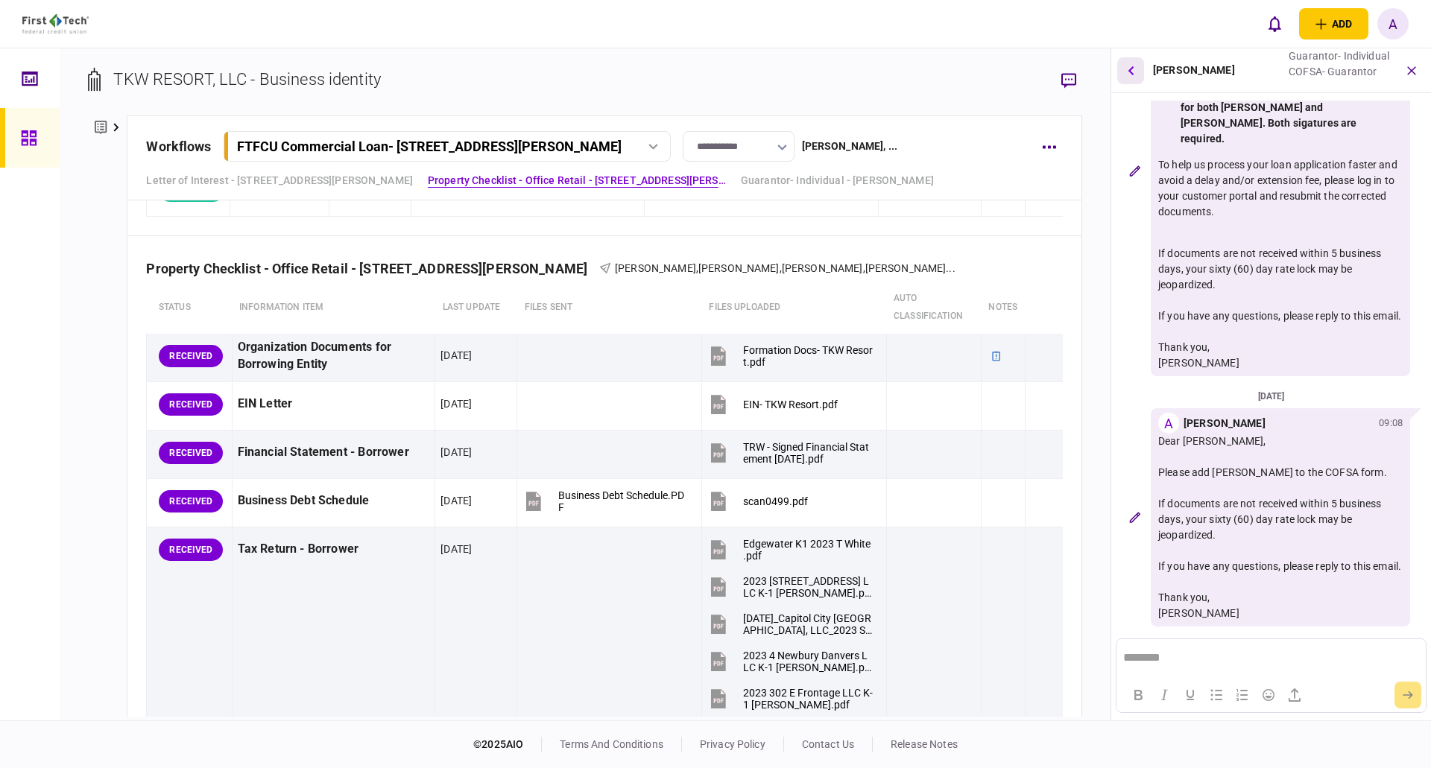
click at [1128, 71] on icon "button" at bounding box center [1131, 70] width 6 height 9
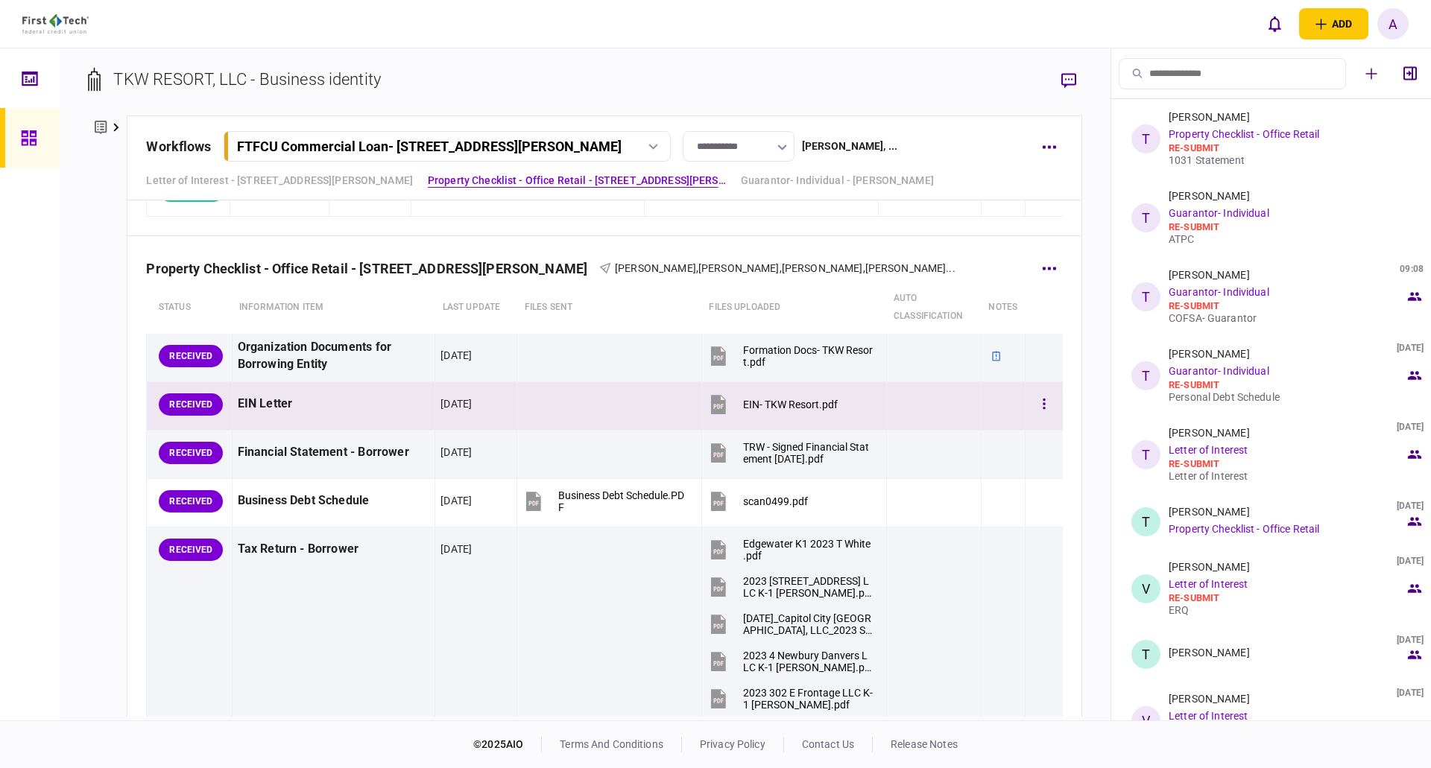
click at [212, 407] on div "RECEIVED" at bounding box center [191, 405] width 64 height 22
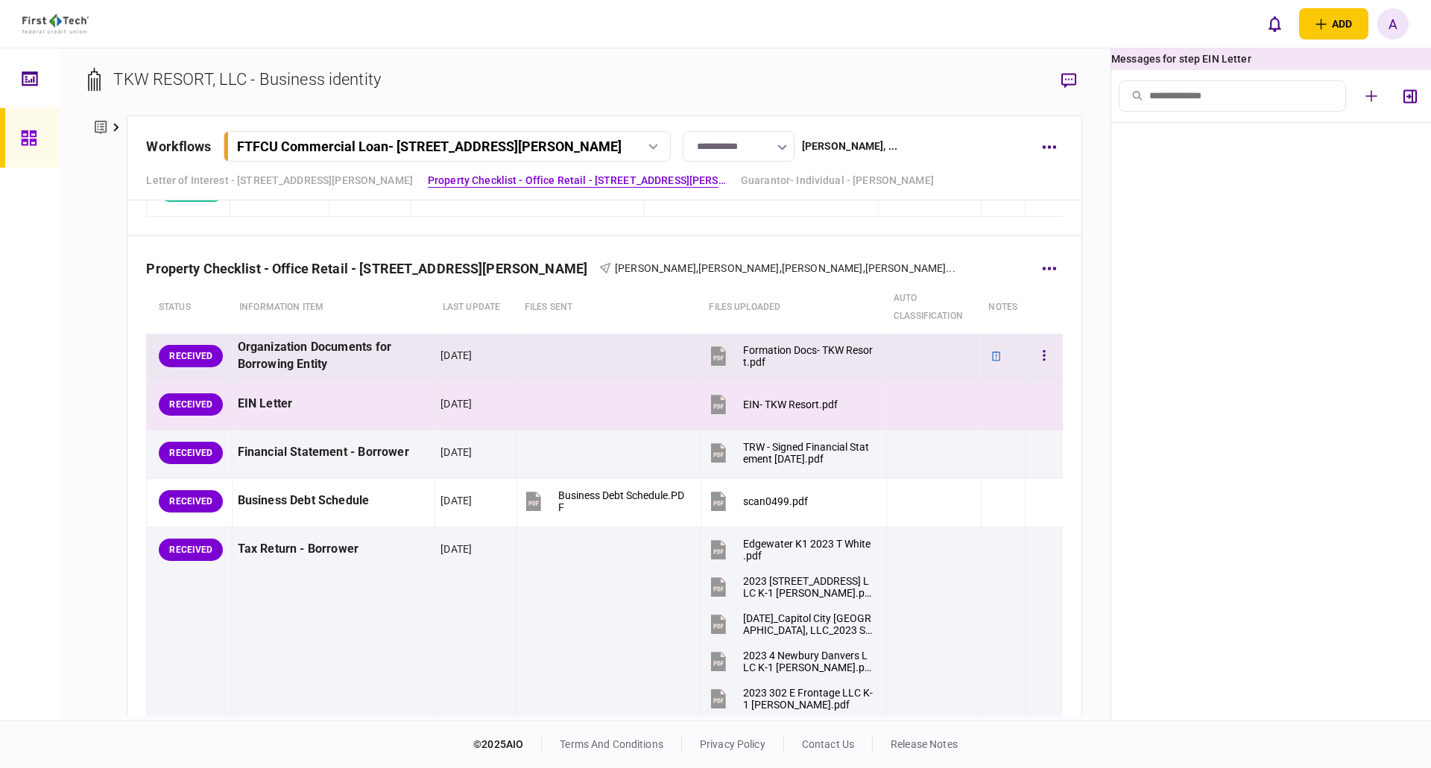
click at [279, 358] on div "Organization Documents for Borrowing Entity" at bounding box center [334, 356] width 192 height 34
click at [262, 408] on div "EIN Letter" at bounding box center [334, 405] width 192 height 34
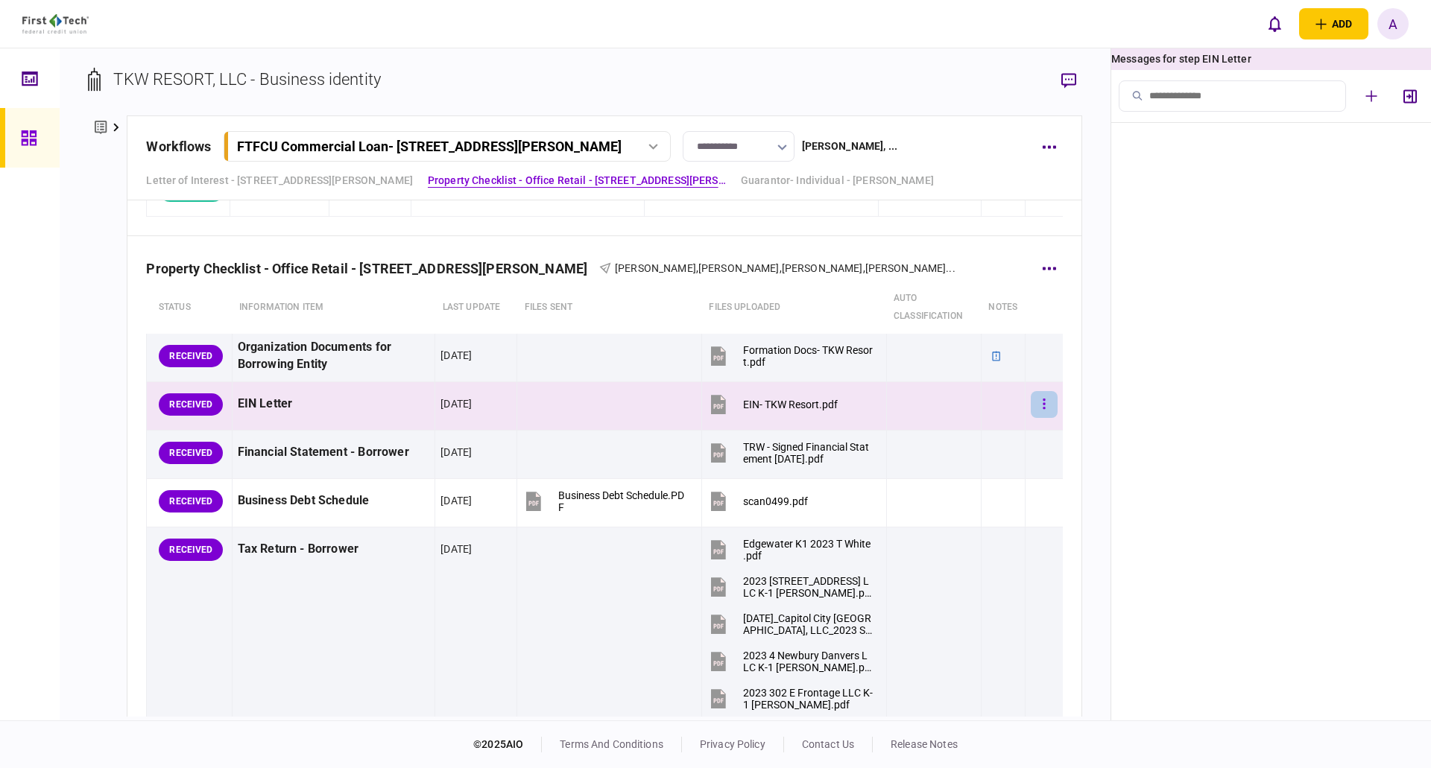
click at [1043, 405] on icon "button" at bounding box center [1044, 404] width 2 height 10
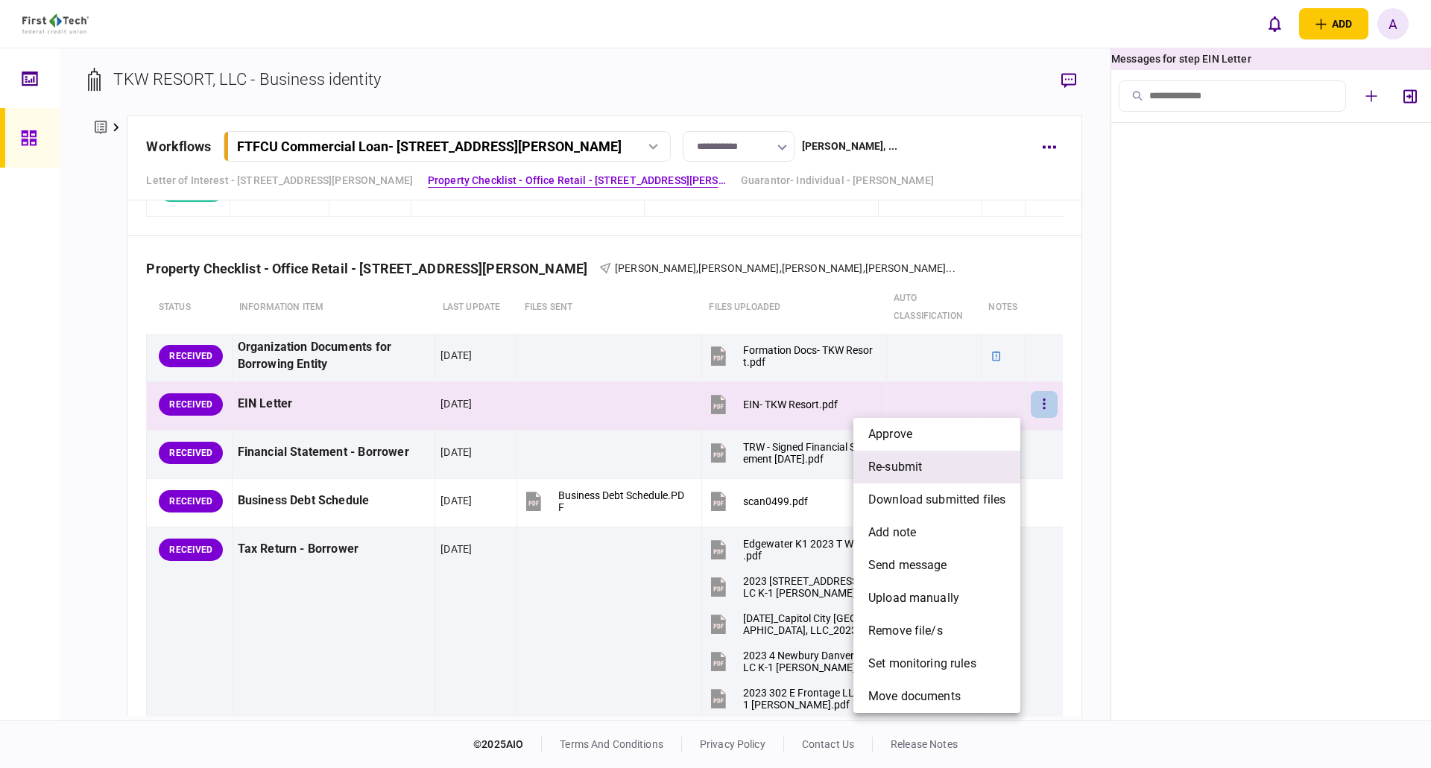
click at [912, 467] on span "re-submit" at bounding box center [895, 467] width 54 height 18
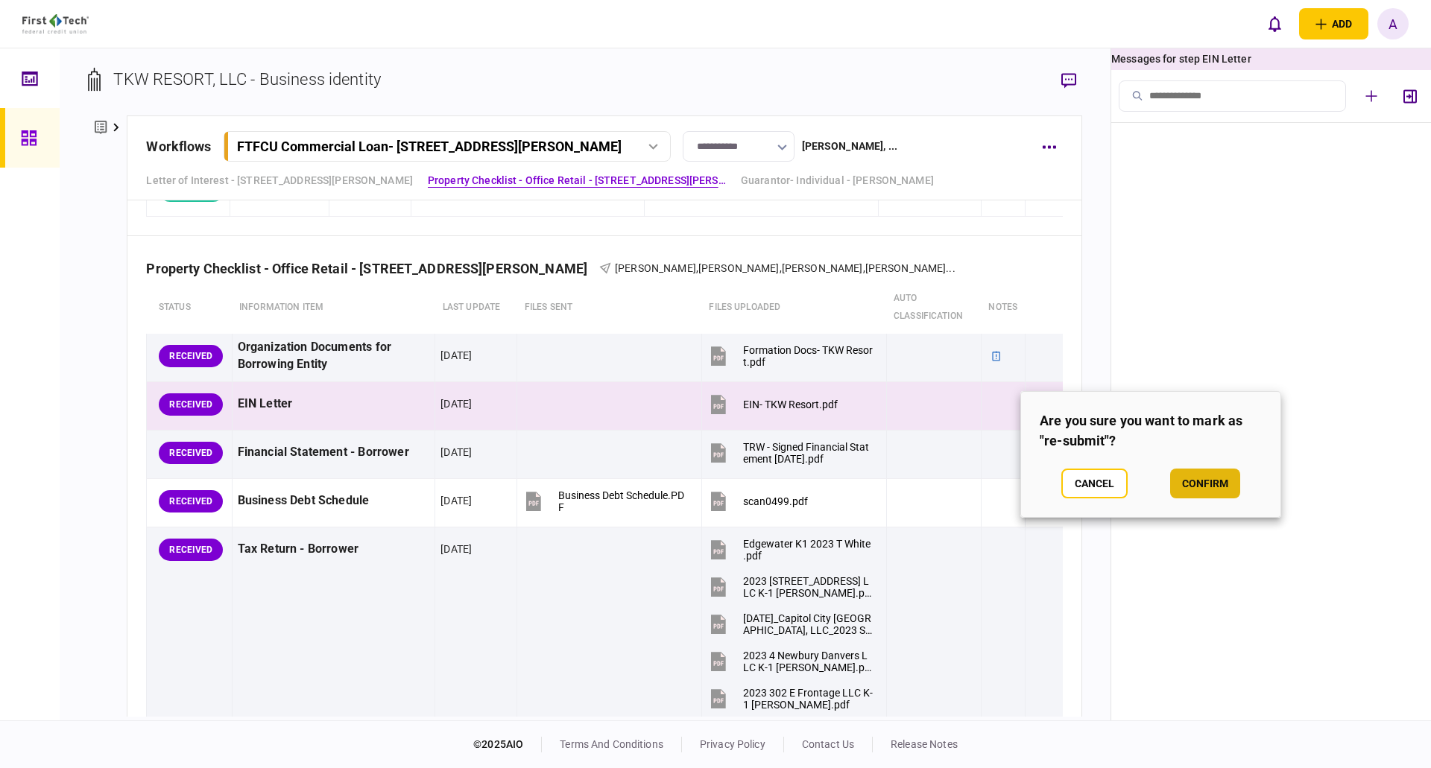
click at [1210, 481] on button "confirm" at bounding box center [1205, 484] width 70 height 30
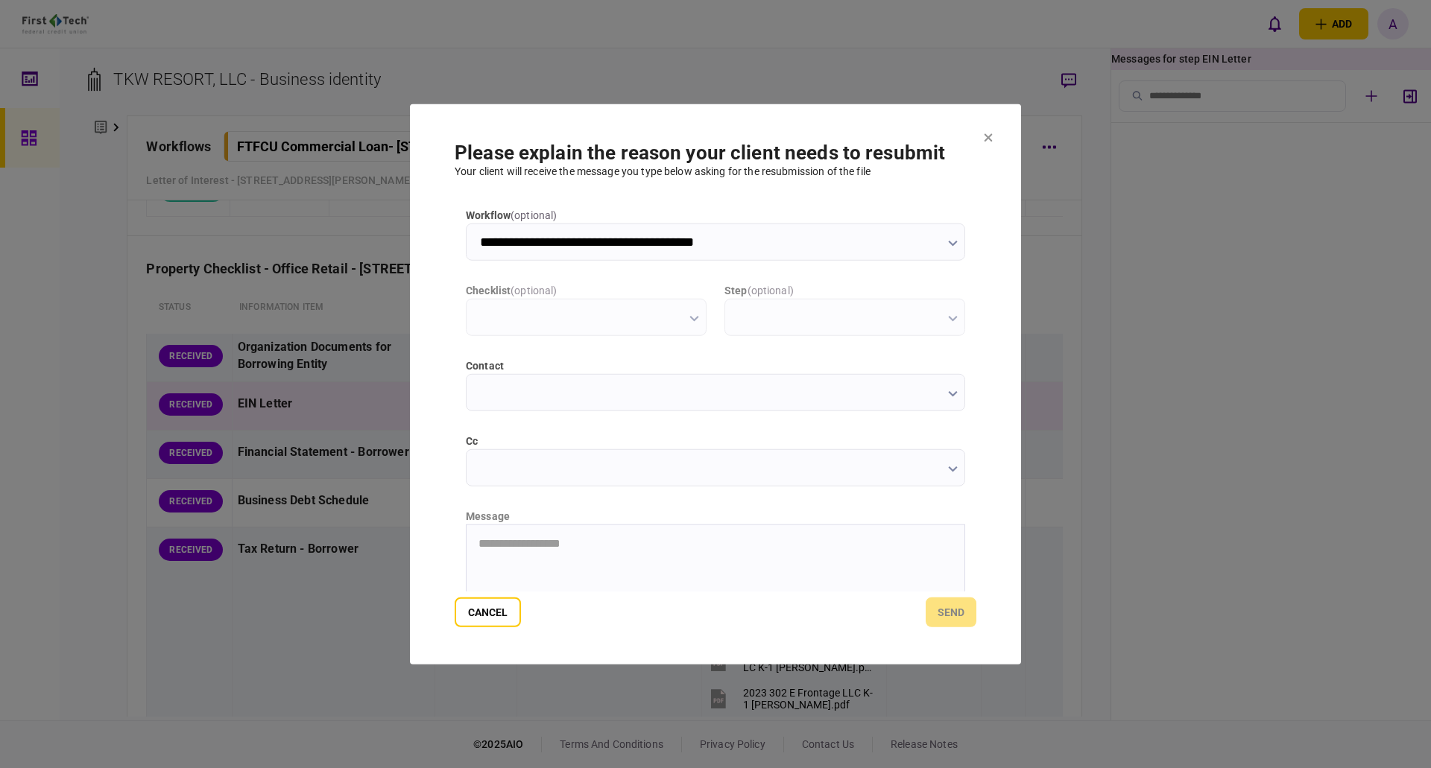
scroll to position [0, 0]
type input "**********"
type input "*********"
click at [950, 473] on button "button" at bounding box center [953, 468] width 10 height 12
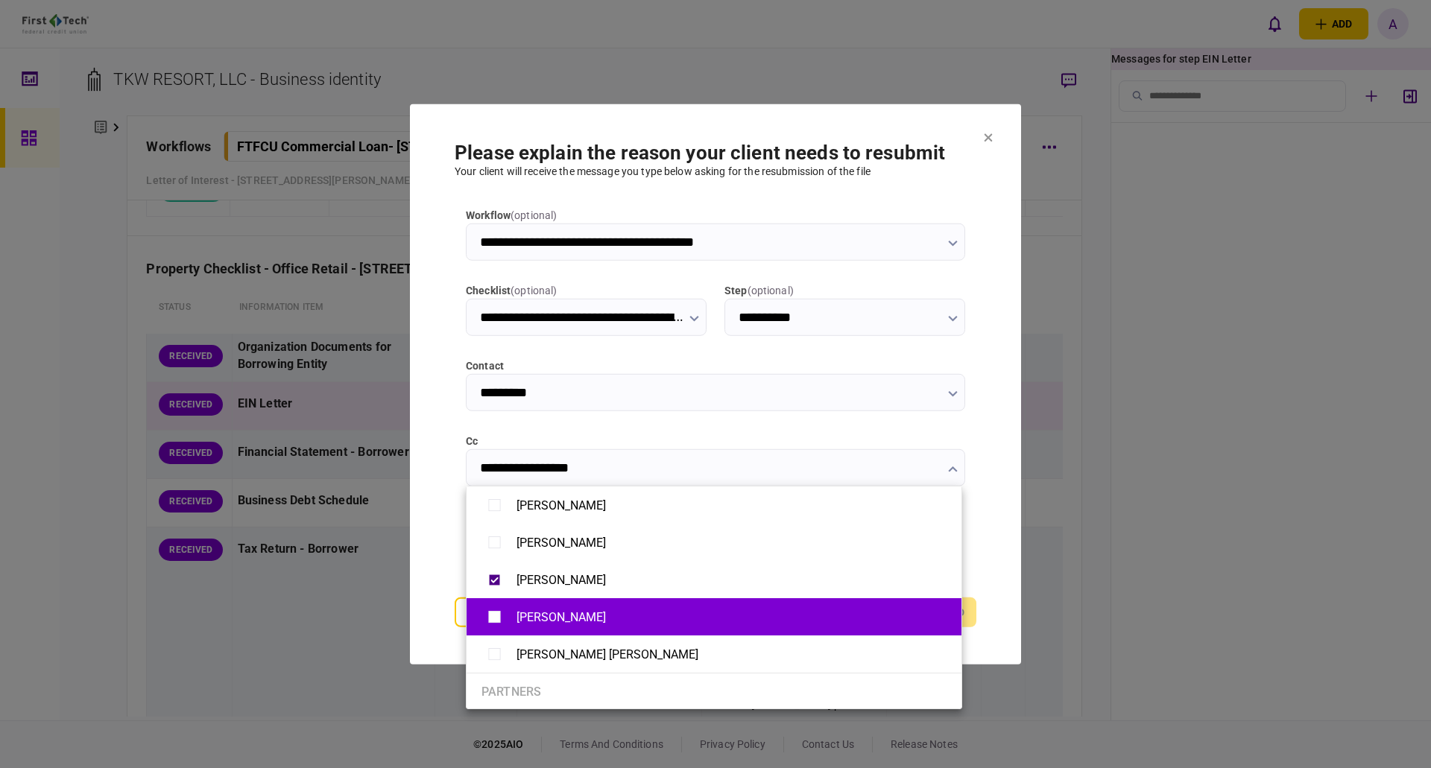
type input "**********"
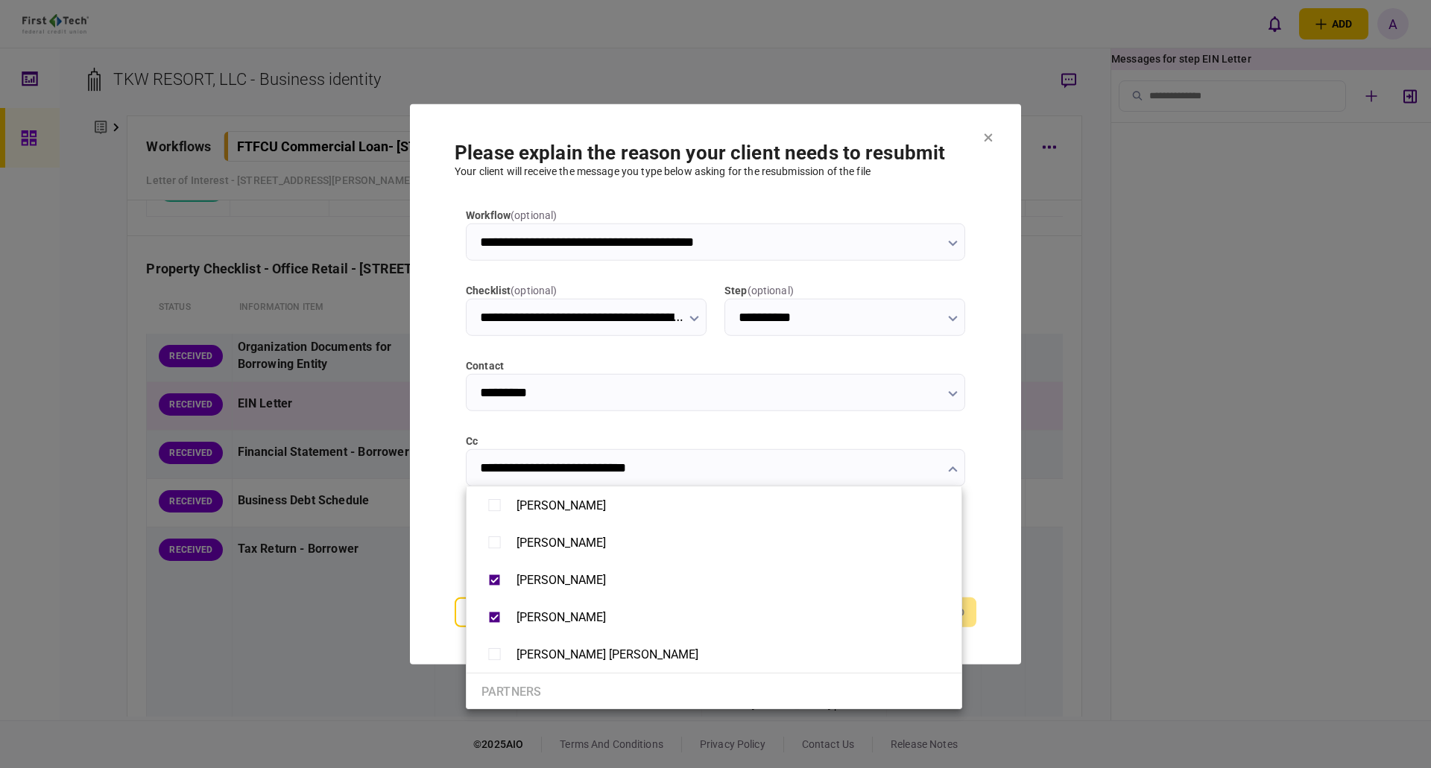
click at [995, 499] on div at bounding box center [715, 384] width 1431 height 768
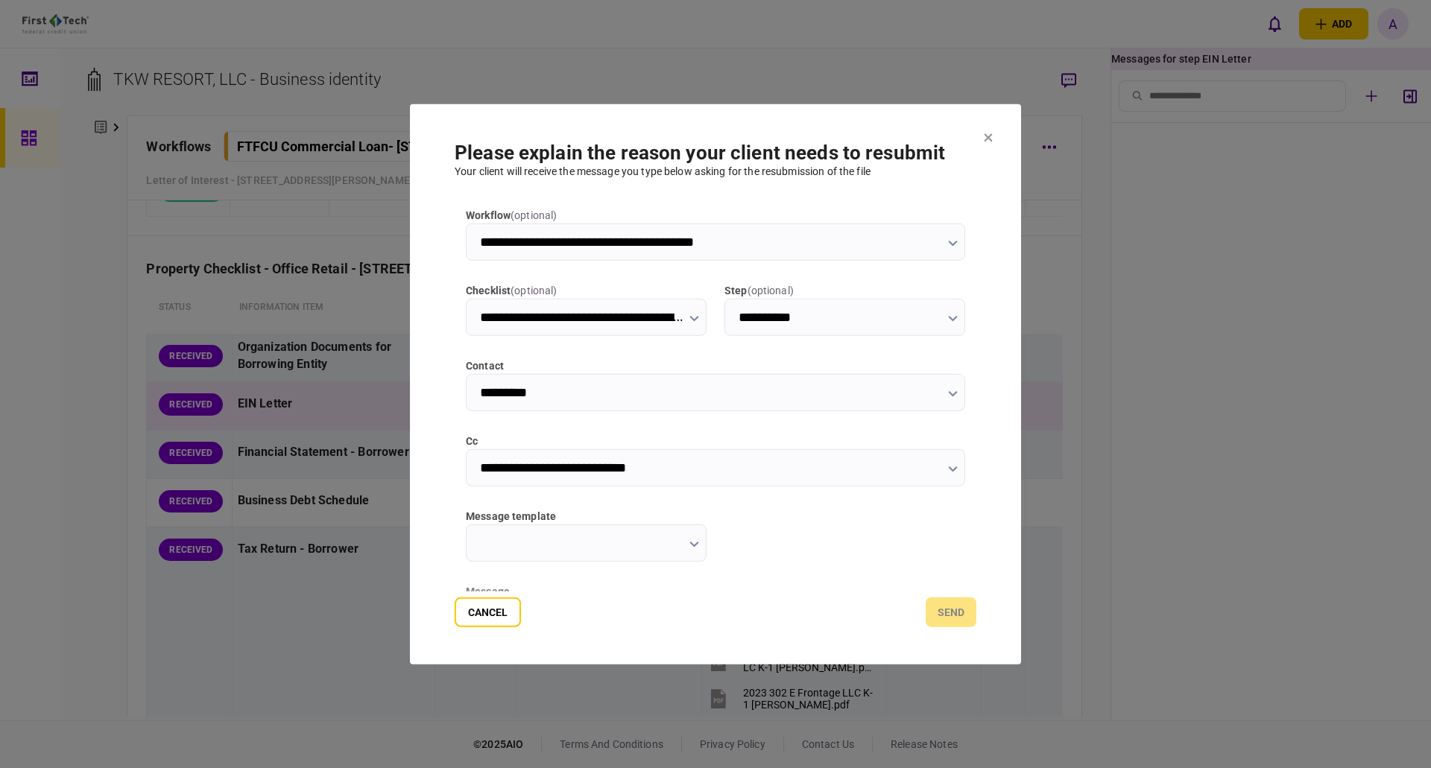
click at [695, 541] on icon "button" at bounding box center [694, 544] width 10 height 6
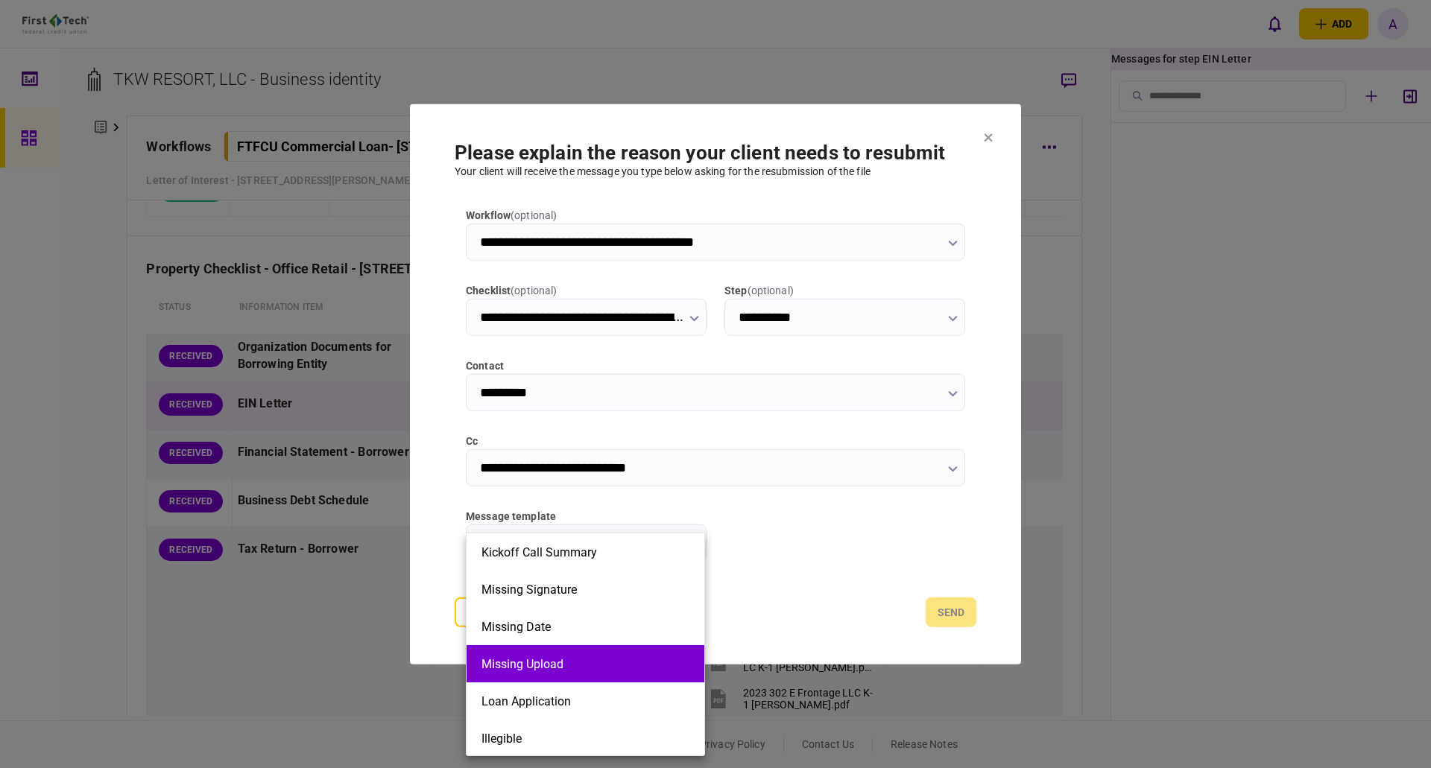
click at [579, 660] on button "Missing Upload" at bounding box center [585, 664] width 208 height 14
type input "**********"
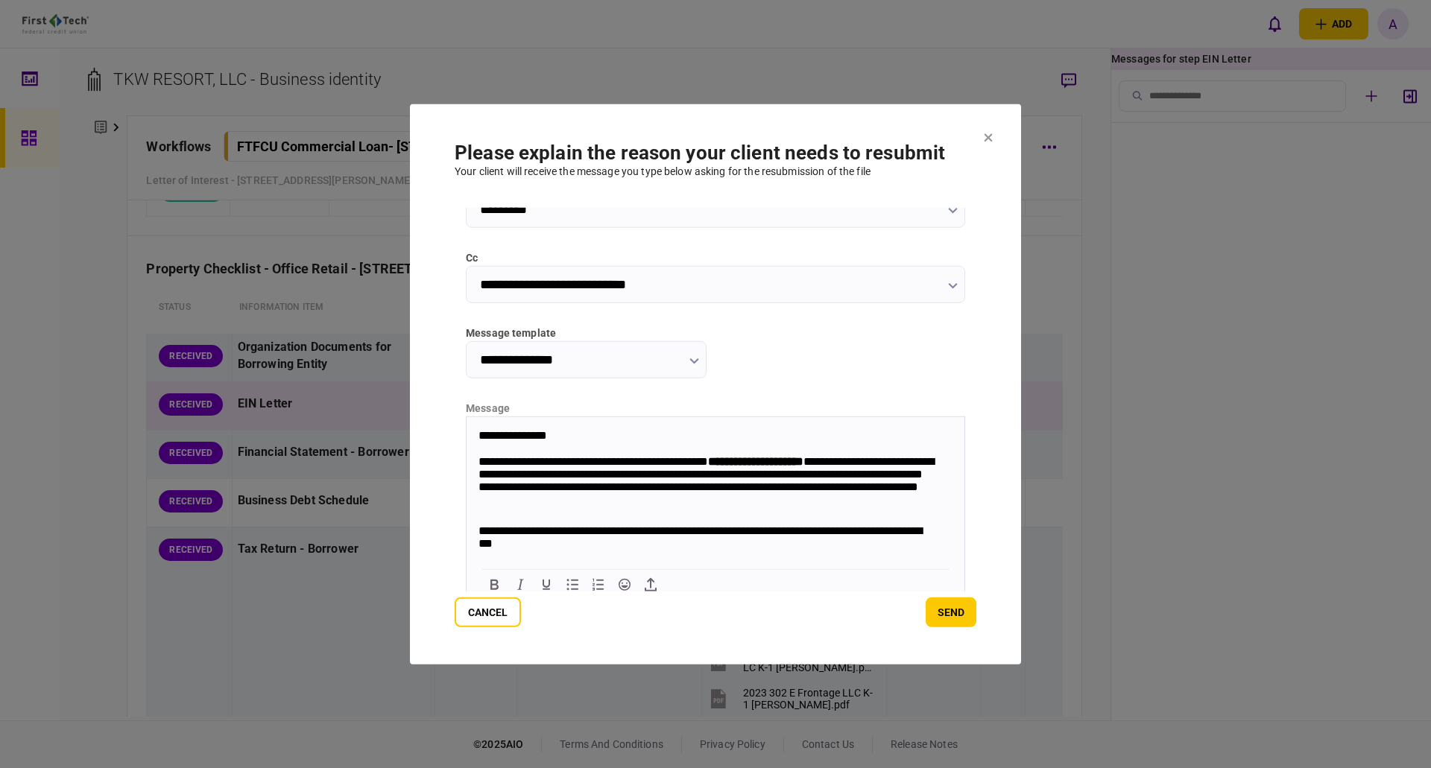
scroll to position [194, 0]
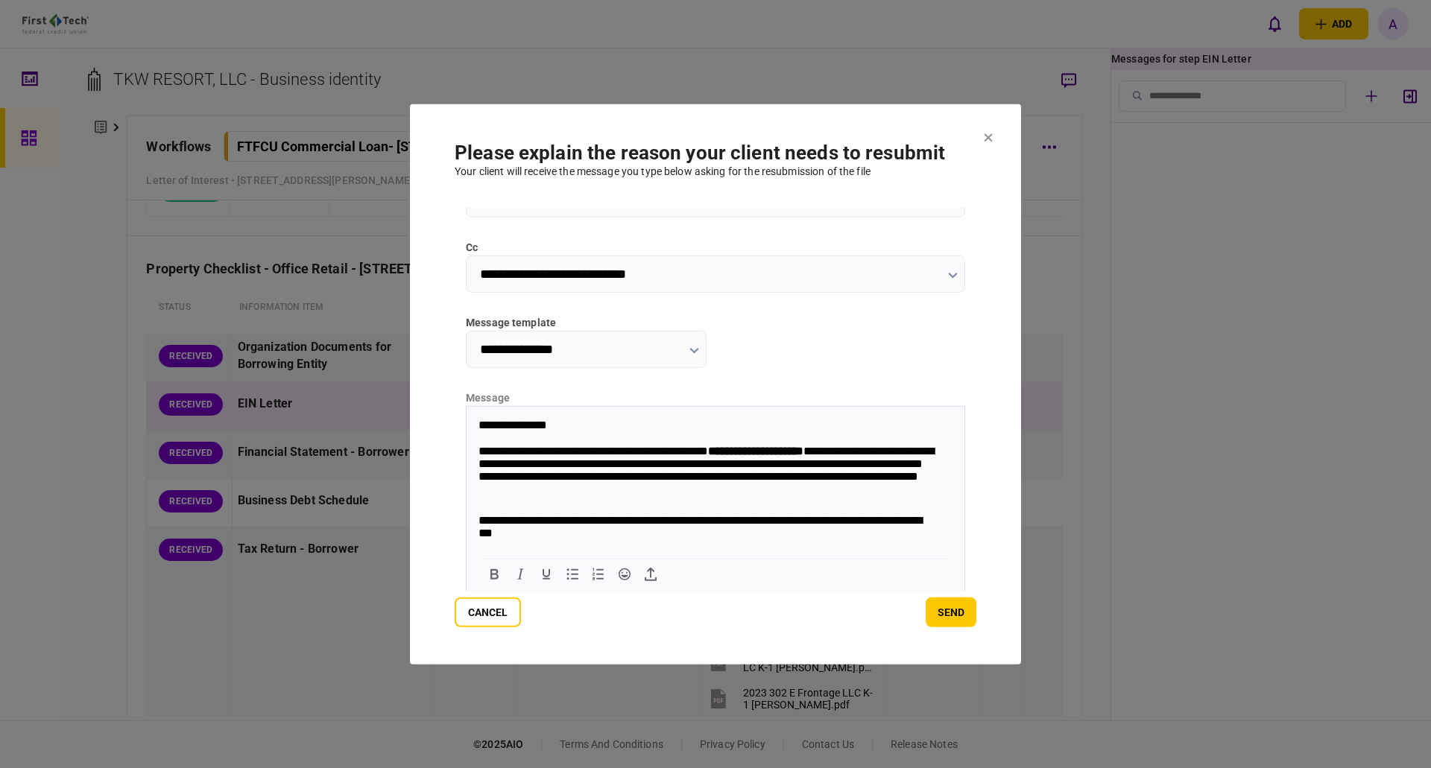
click at [762, 447] on strong "**********" at bounding box center [755, 450] width 95 height 11
click at [766, 464] on div "**********" at bounding box center [708, 472] width 460 height 57
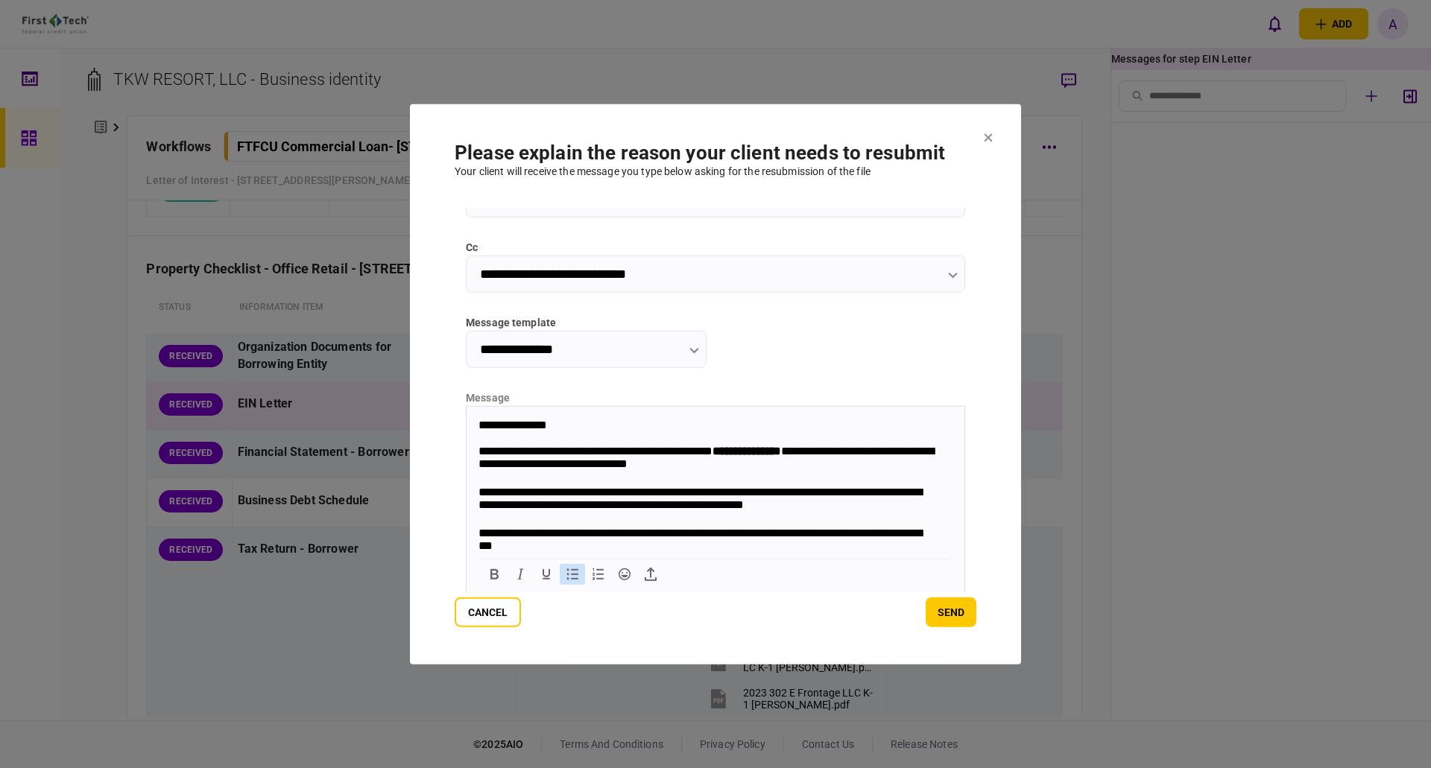
click at [572, 575] on icon "Bullet list" at bounding box center [573, 574] width 12 height 11
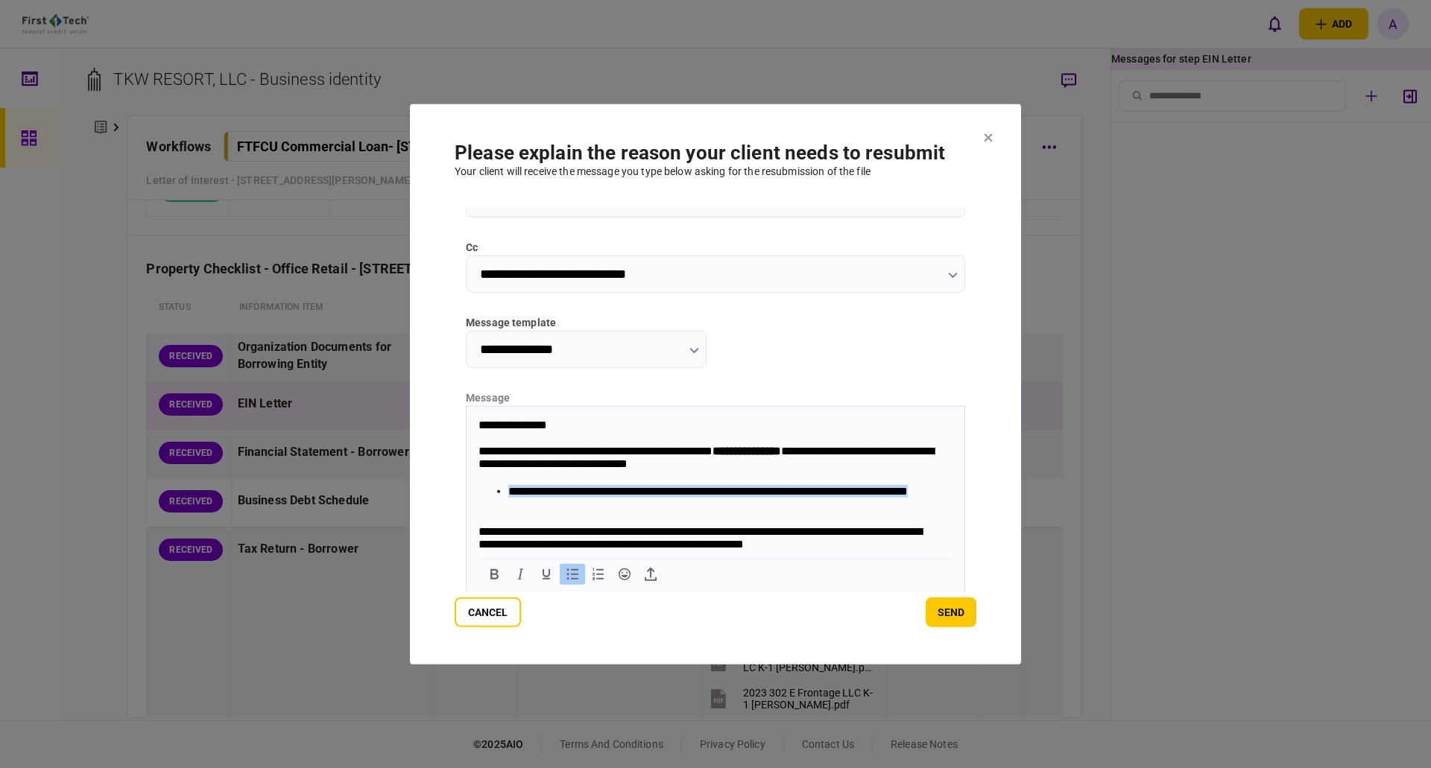
drag, startPoint x: 572, startPoint y: 506, endPoint x: 496, endPoint y: 493, distance: 77.9
click at [508, 493] on li "**********" at bounding box center [723, 498] width 430 height 28
click at [493, 573] on icon "Bold" at bounding box center [494, 574] width 8 height 10
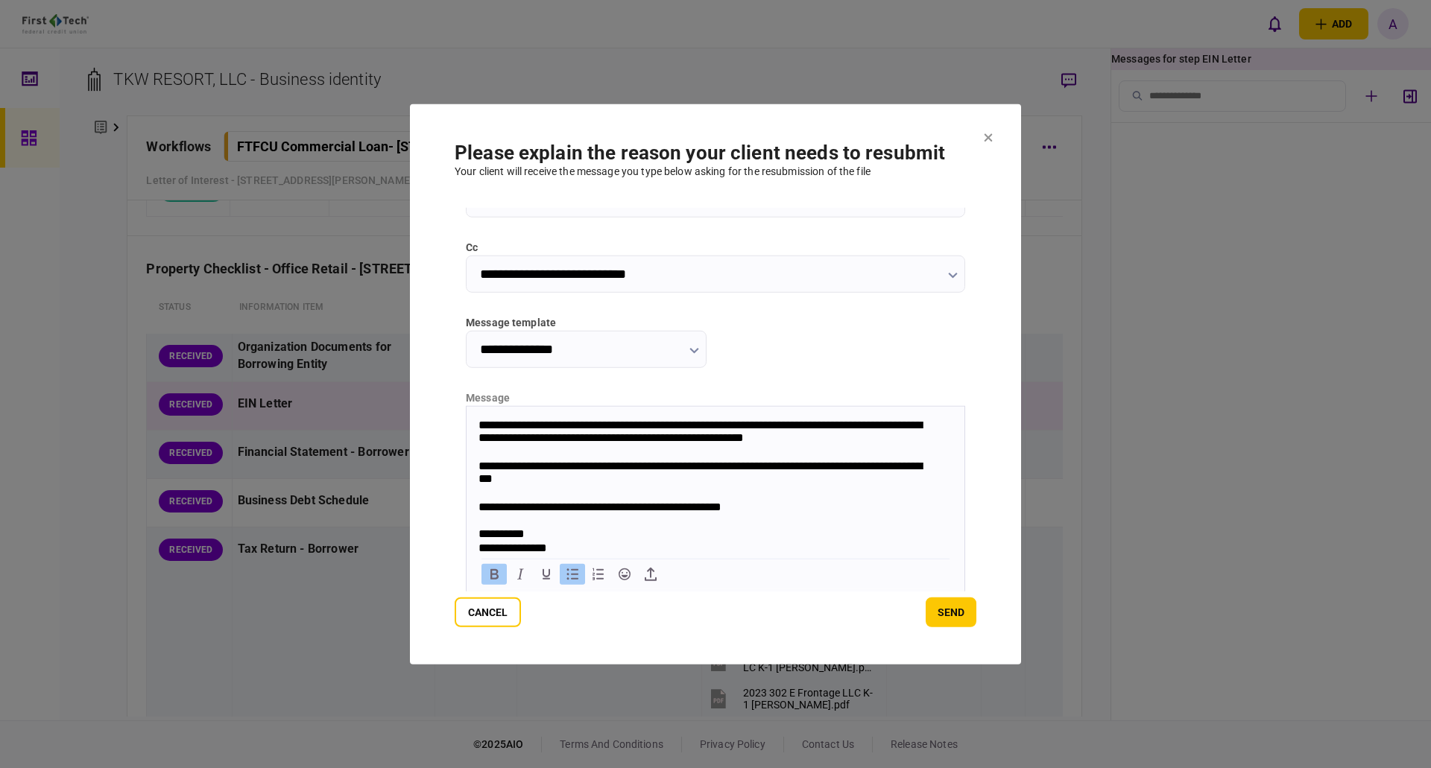
scroll to position [37, 0]
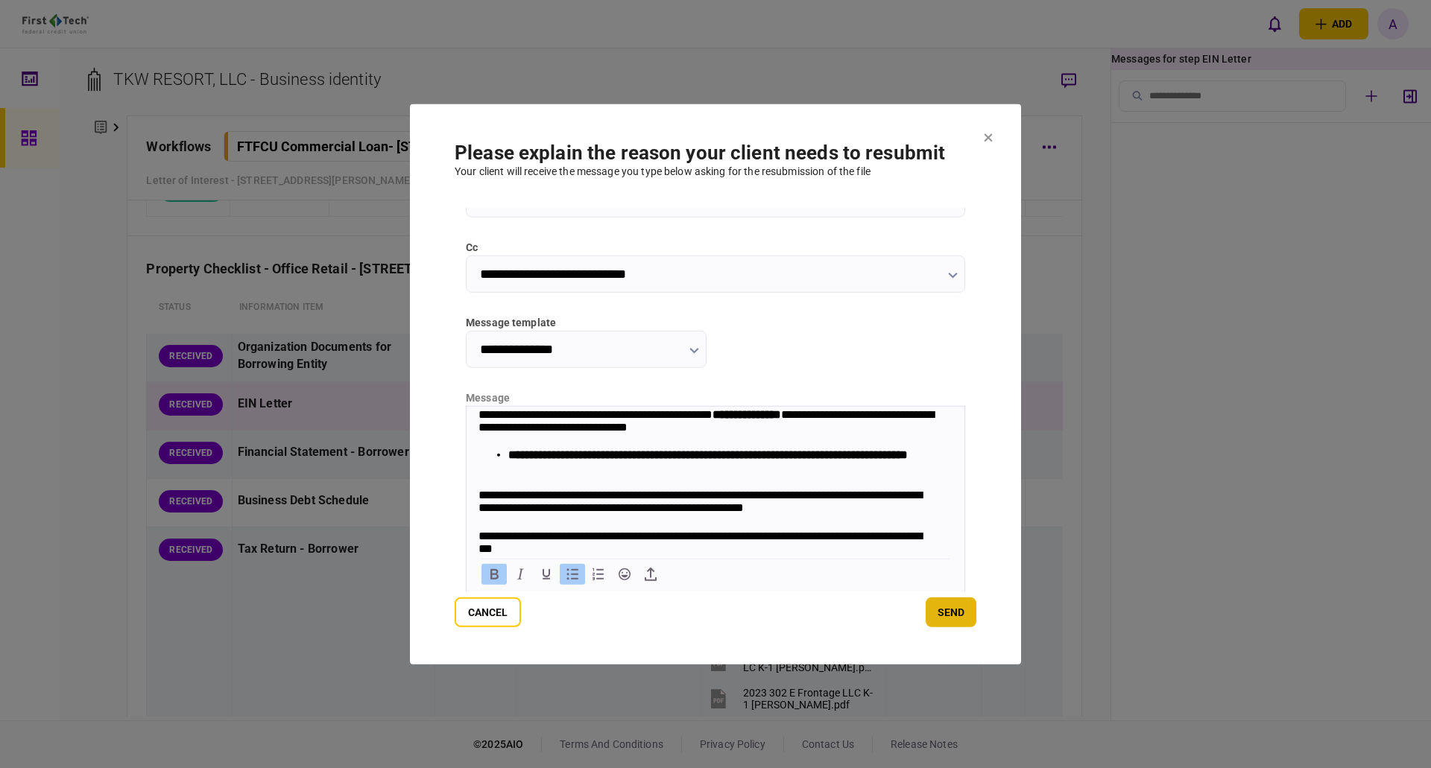
click at [945, 613] on button "send" at bounding box center [951, 613] width 51 height 30
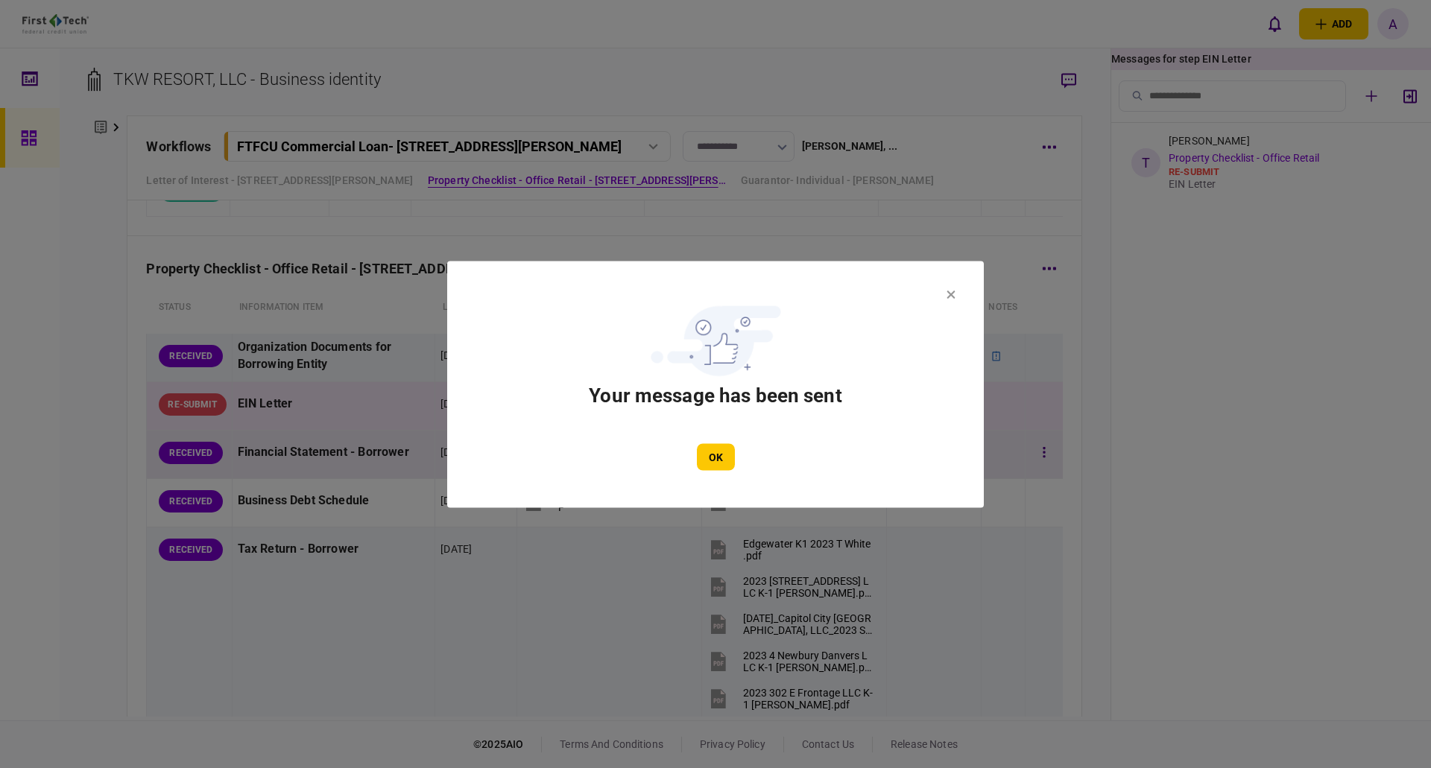
click at [722, 456] on button "OK" at bounding box center [716, 456] width 38 height 27
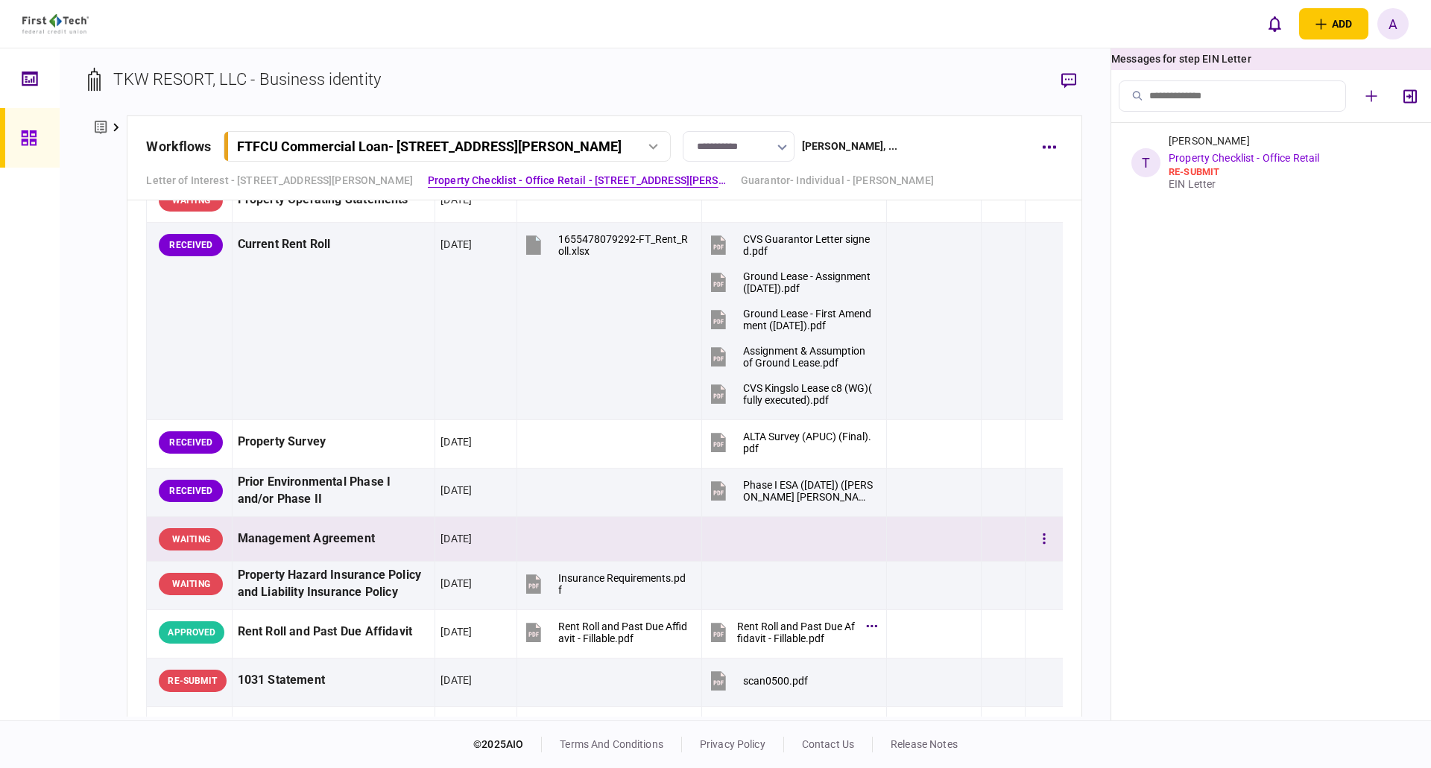
scroll to position [1341, 0]
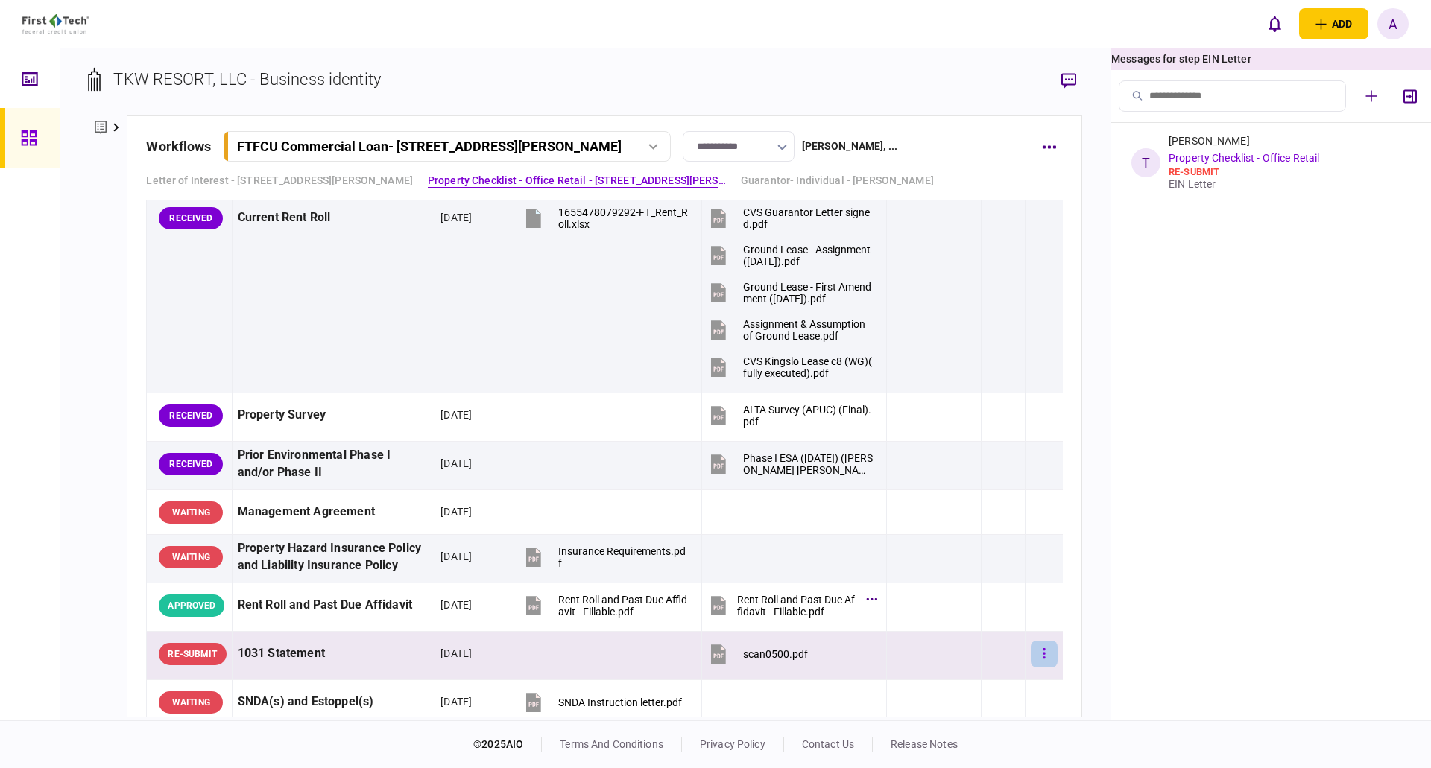
click at [1043, 653] on icon "button" at bounding box center [1044, 653] width 2 height 10
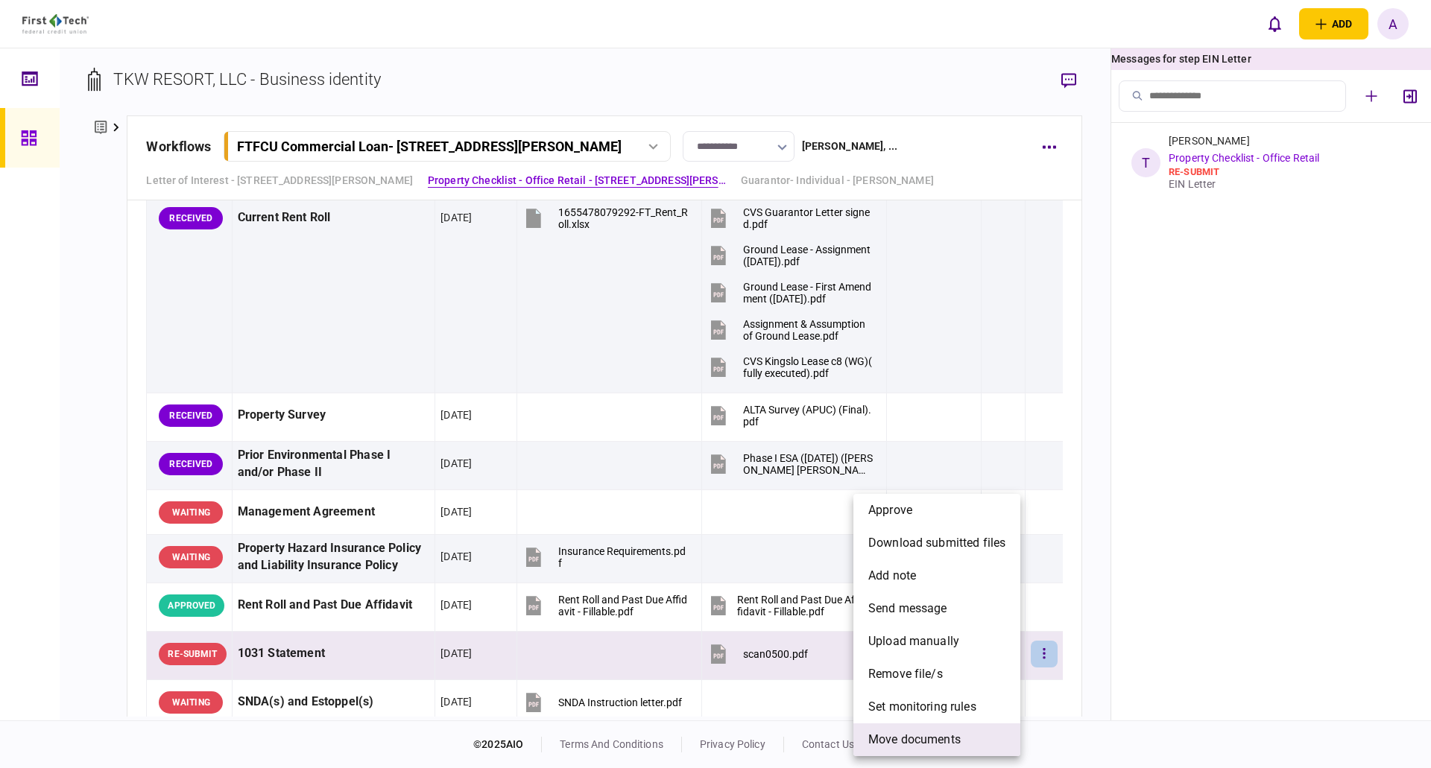
click at [919, 742] on span "Move documents" at bounding box center [914, 740] width 92 height 18
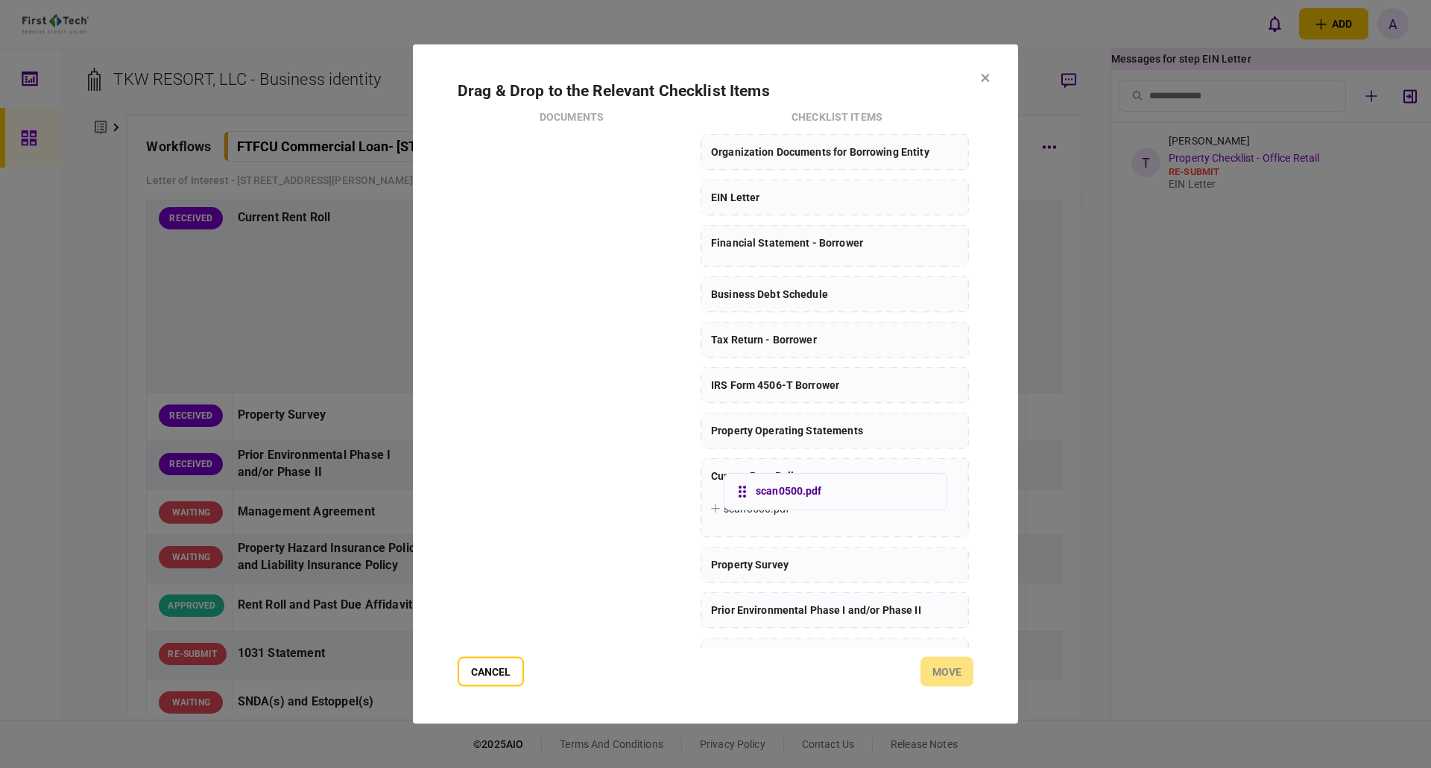
drag, startPoint x: 537, startPoint y: 155, endPoint x: 812, endPoint y: 499, distance: 440.1
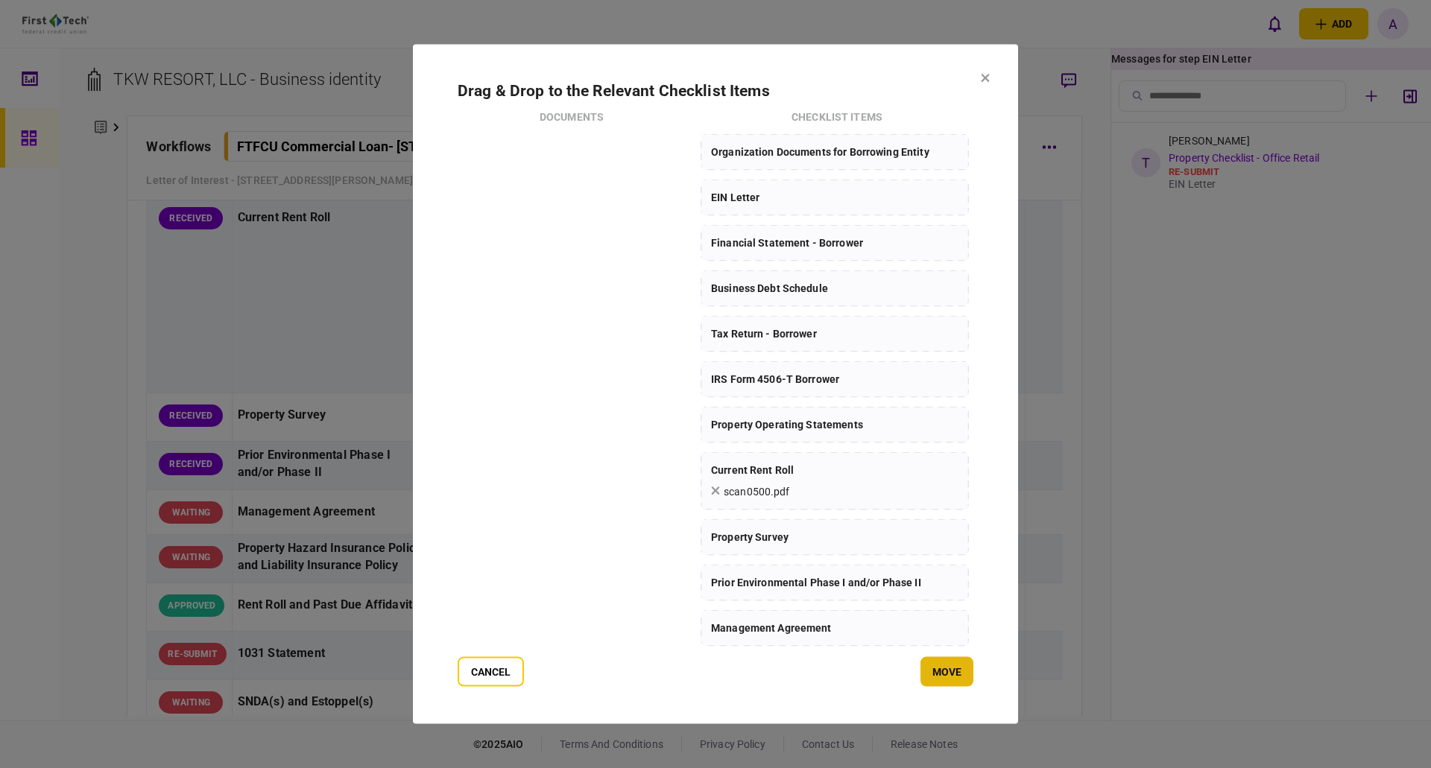
click at [949, 672] on button "Move" at bounding box center [946, 672] width 53 height 30
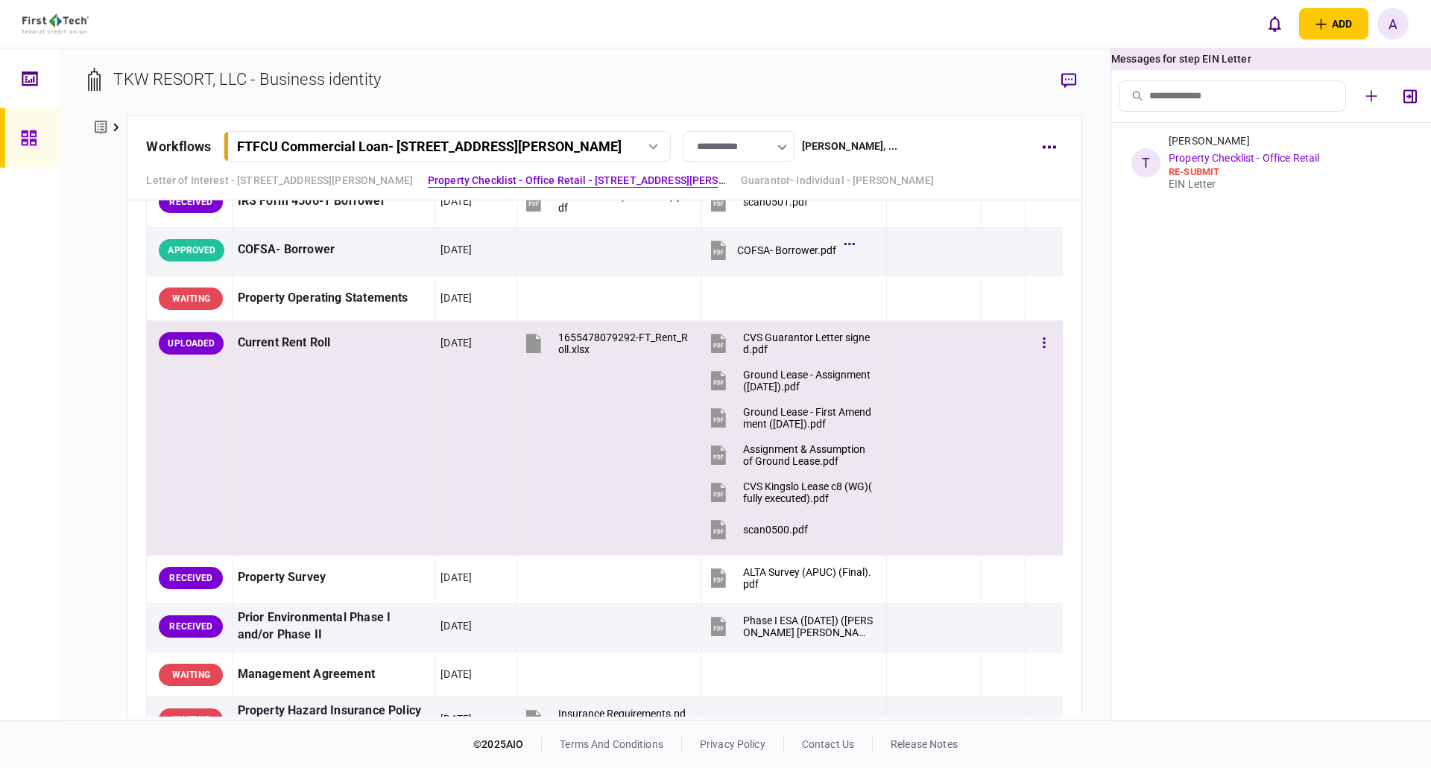
scroll to position [1267, 0]
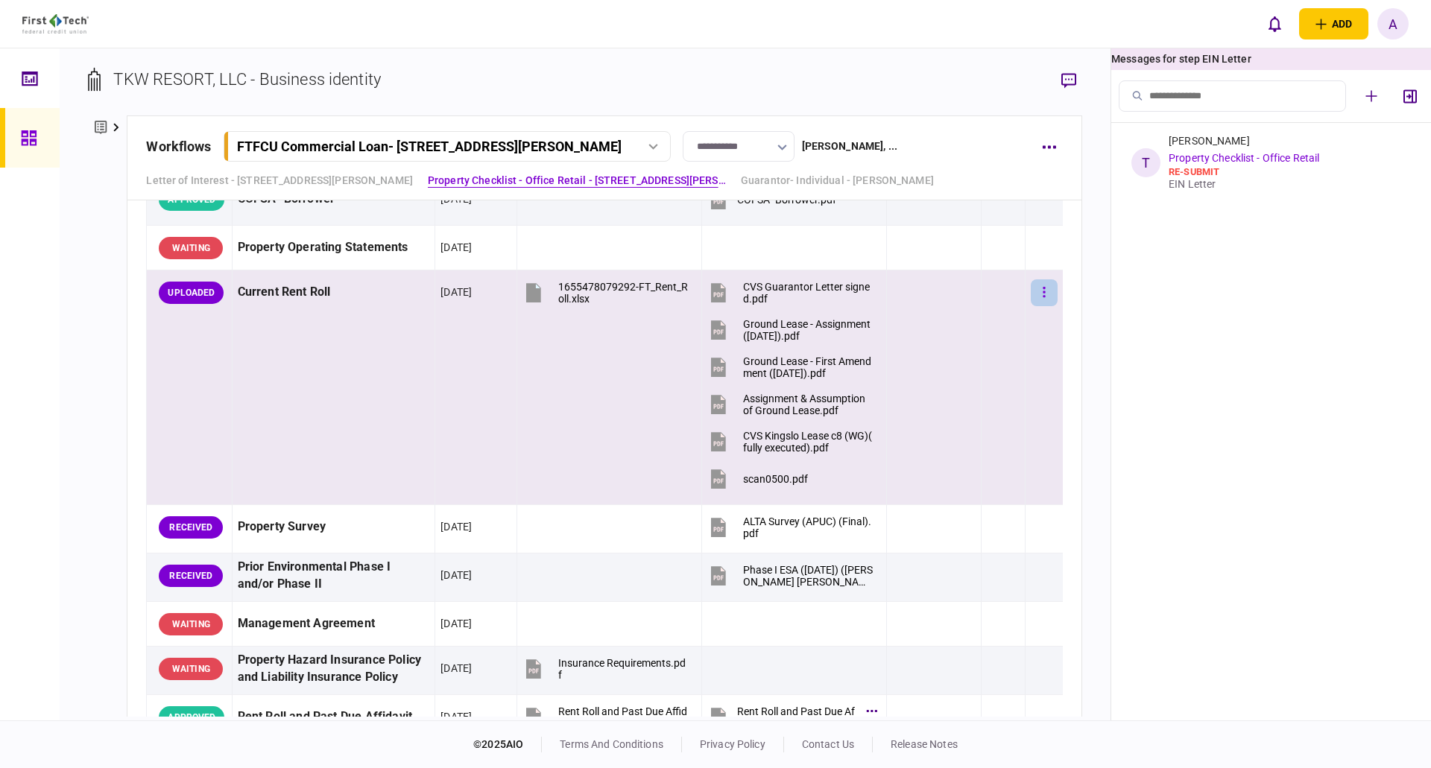
click at [1039, 293] on button "button" at bounding box center [1044, 292] width 27 height 27
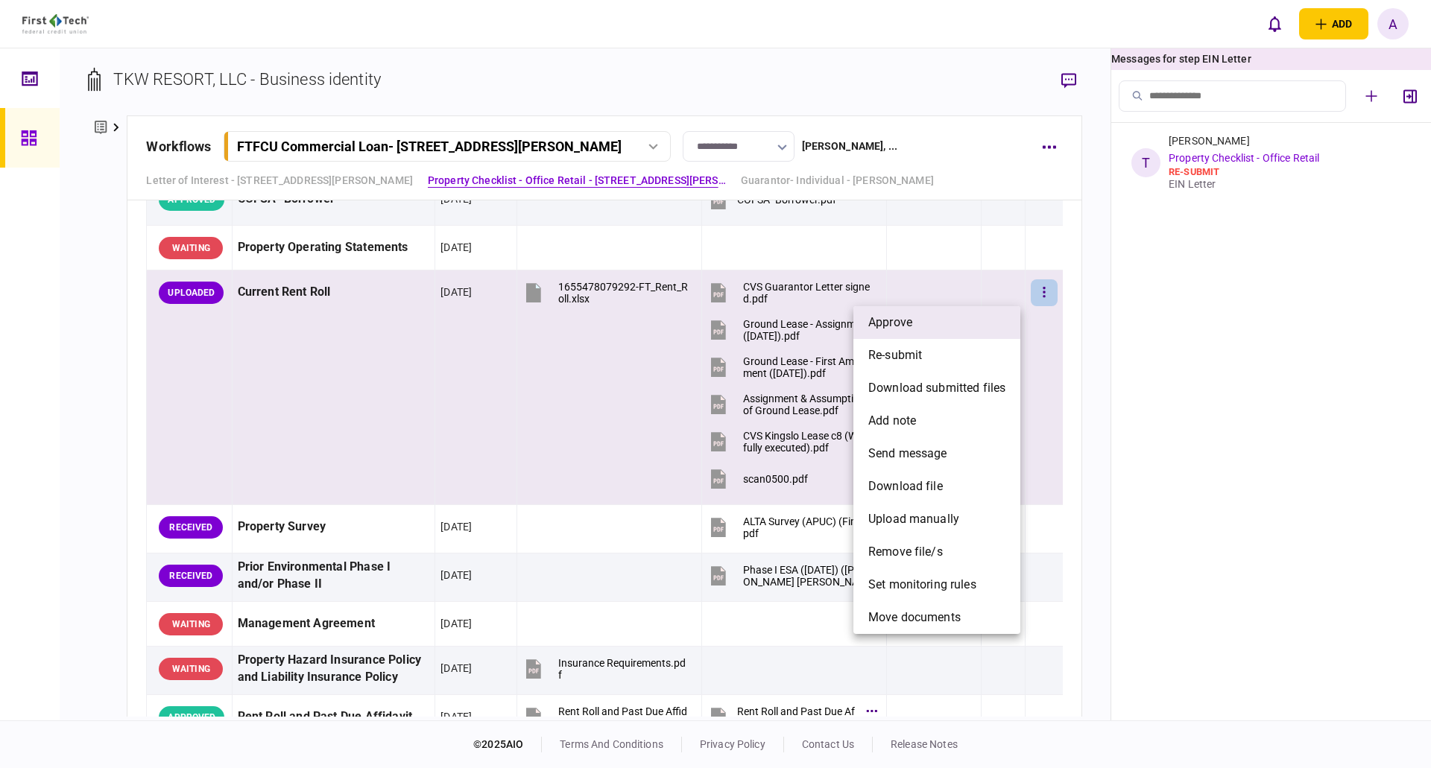
click at [909, 320] on span "approve" at bounding box center [890, 323] width 44 height 18
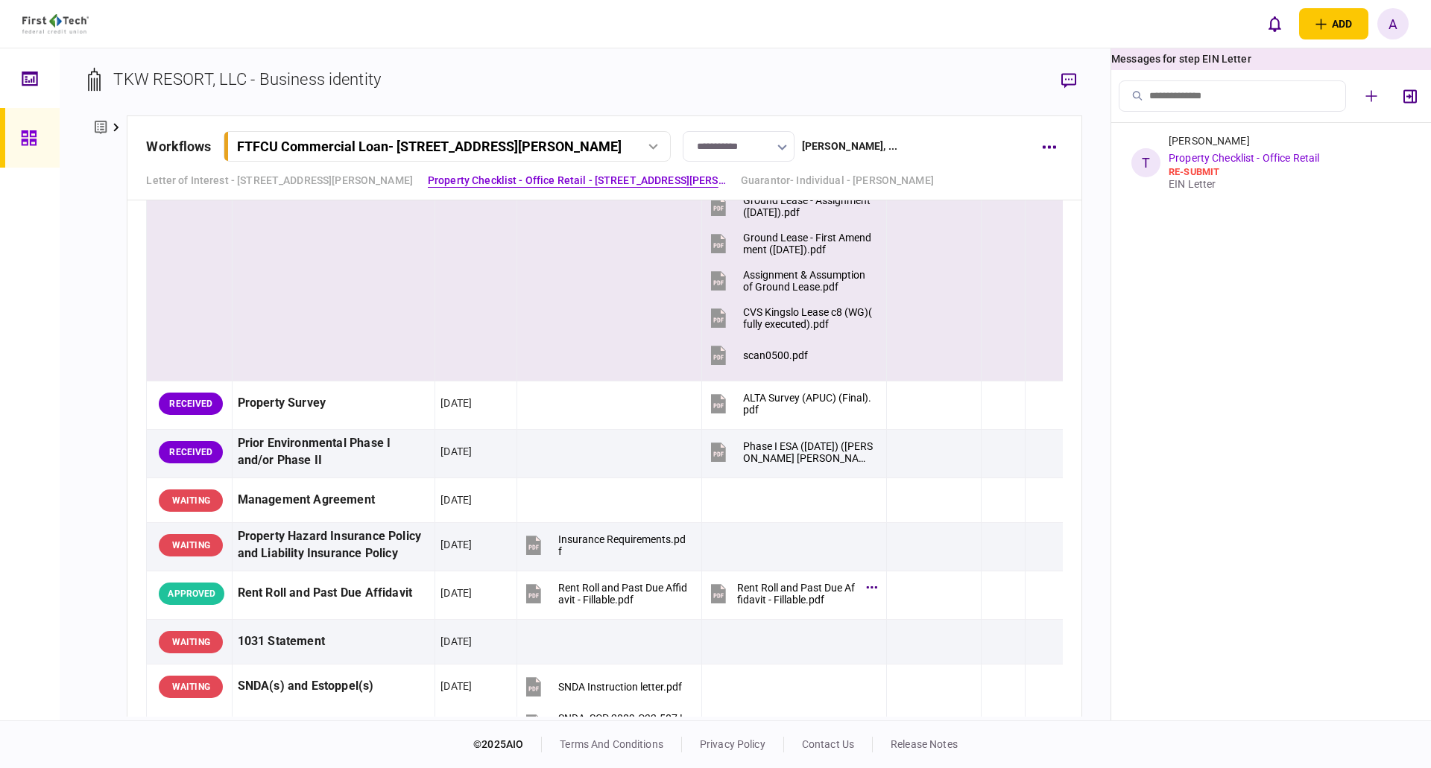
scroll to position [1416, 0]
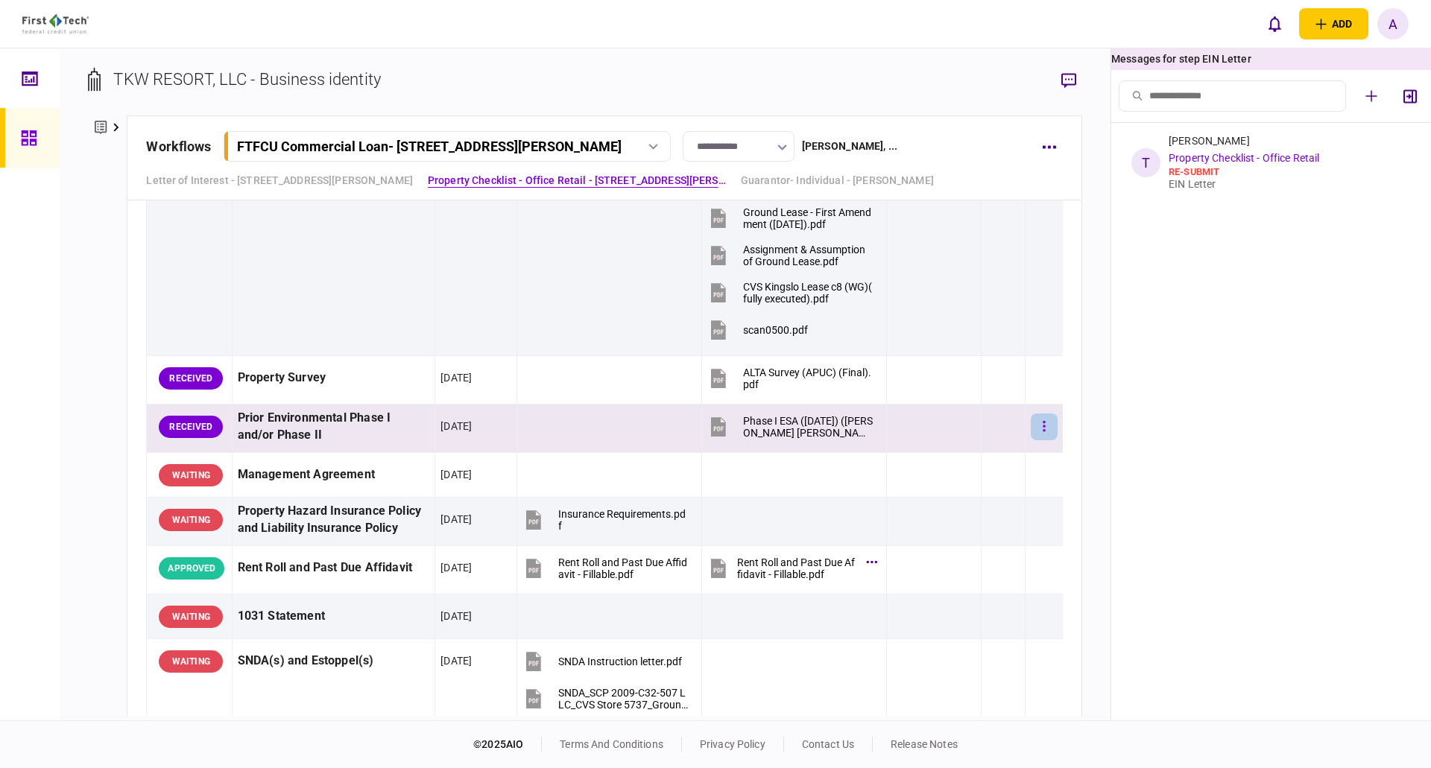
click at [1037, 428] on button "button" at bounding box center [1044, 427] width 27 height 27
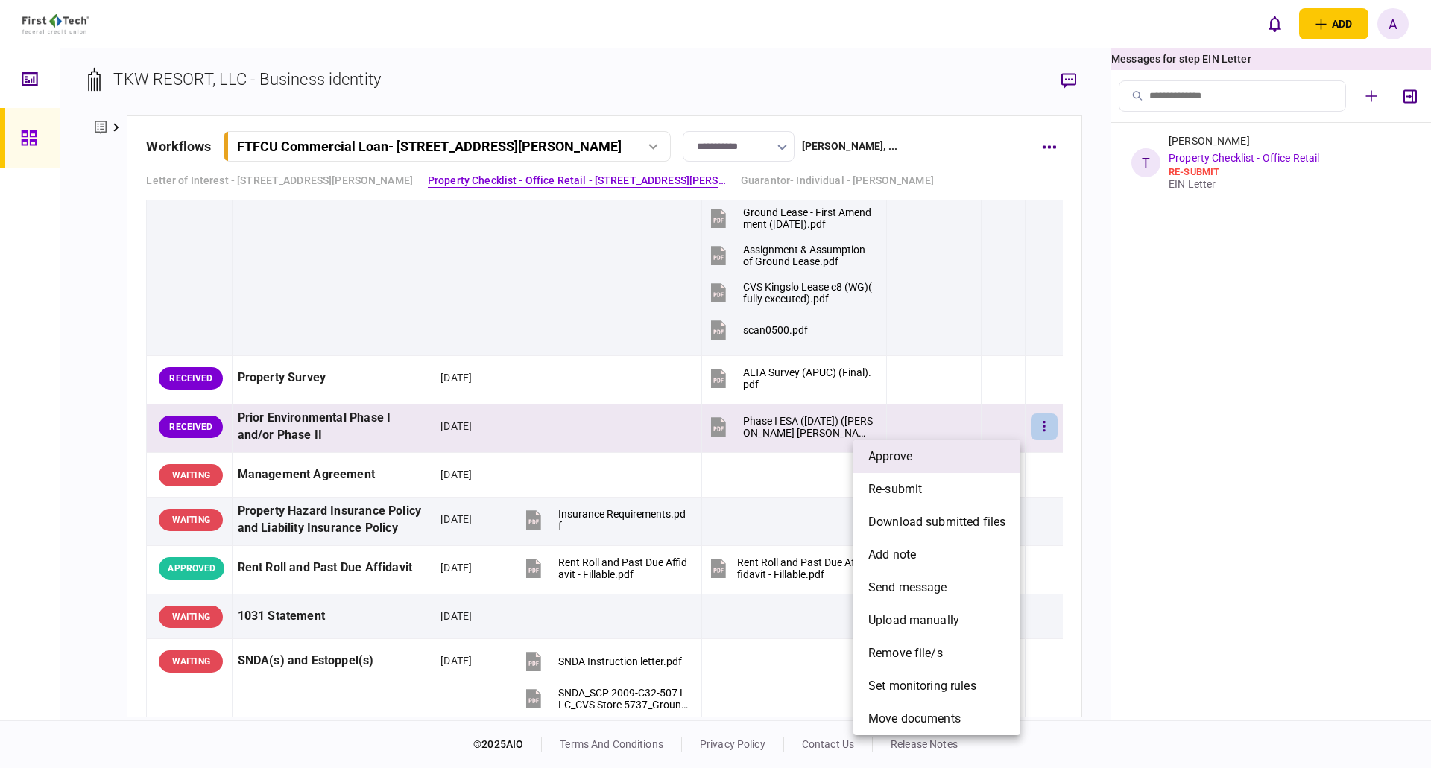
click at [900, 455] on span "approve" at bounding box center [890, 457] width 44 height 18
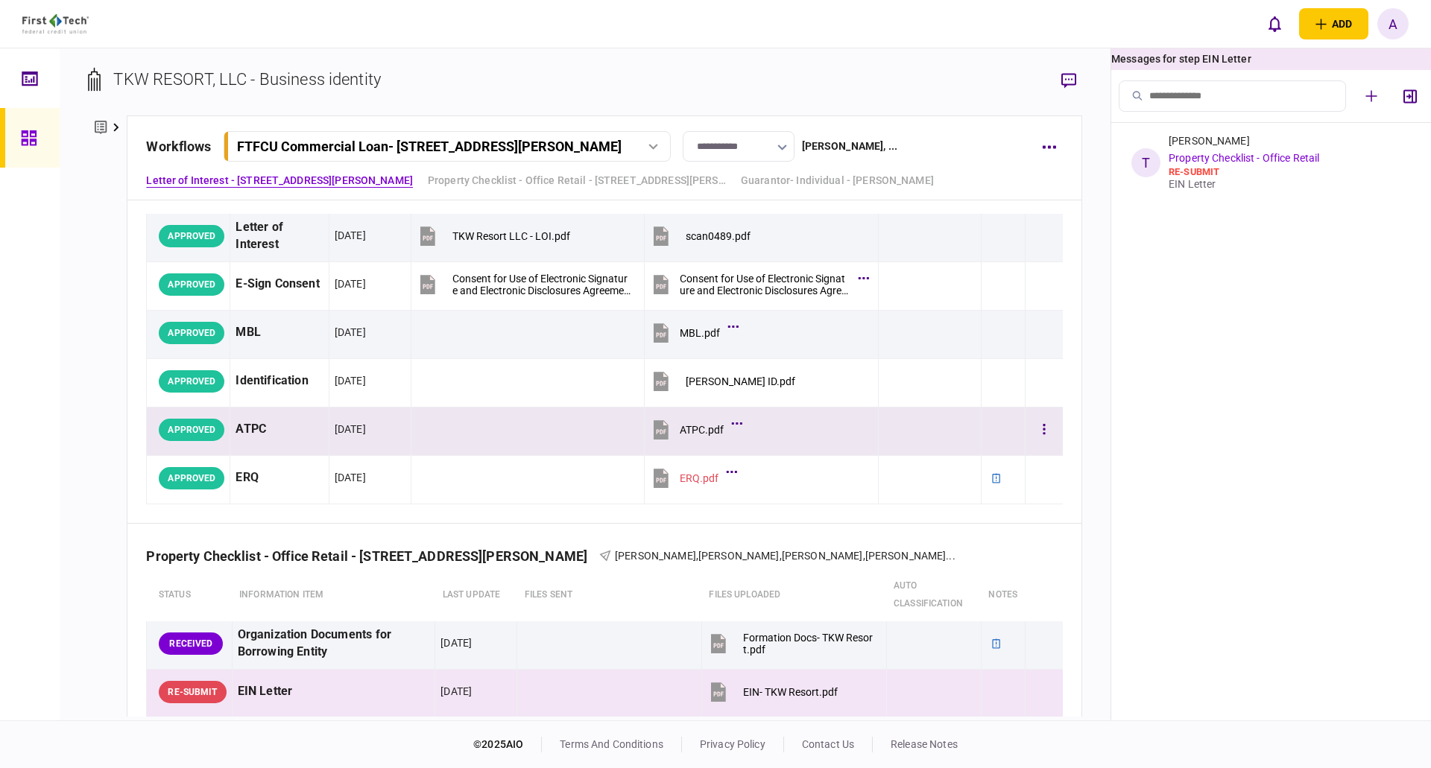
scroll to position [298, 0]
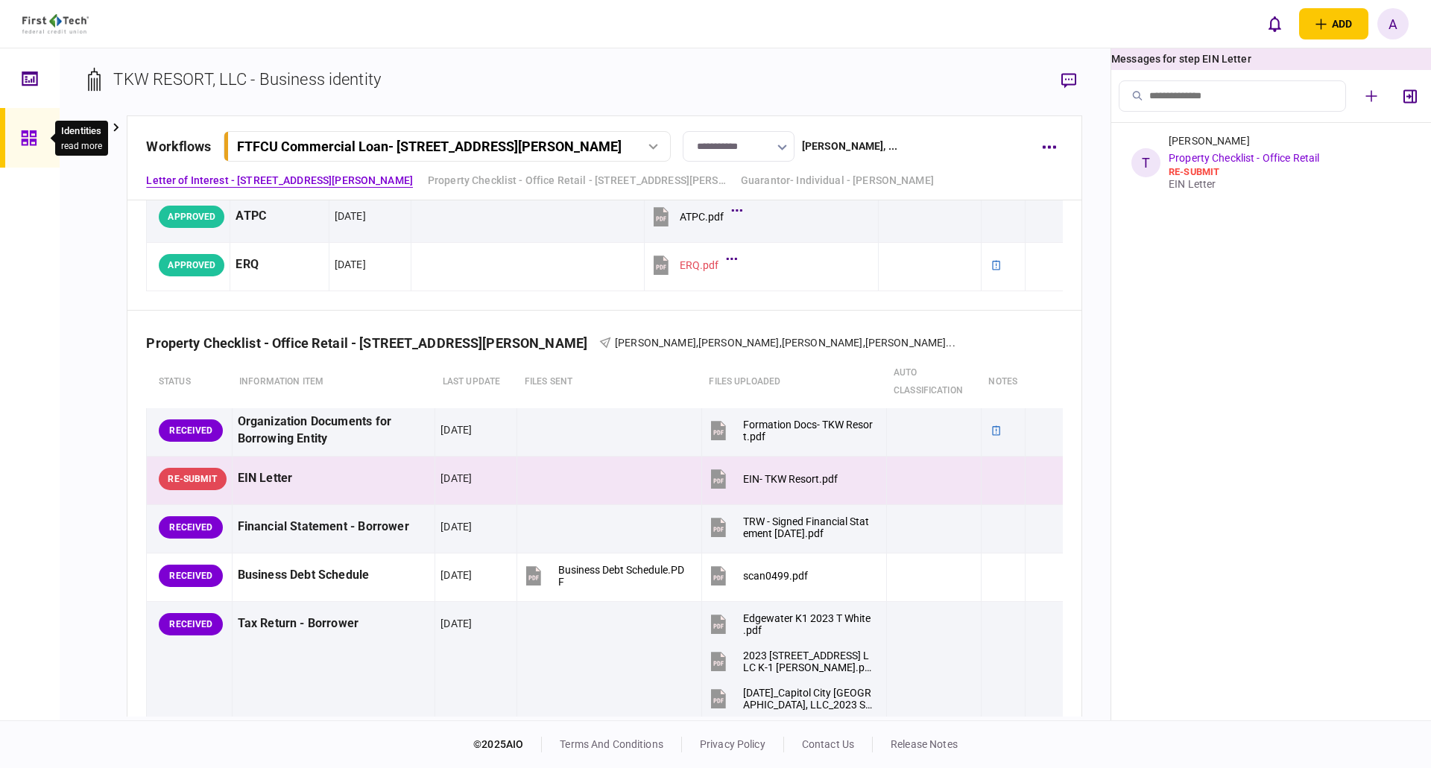
click at [25, 139] on icon at bounding box center [28, 137] width 15 height 15
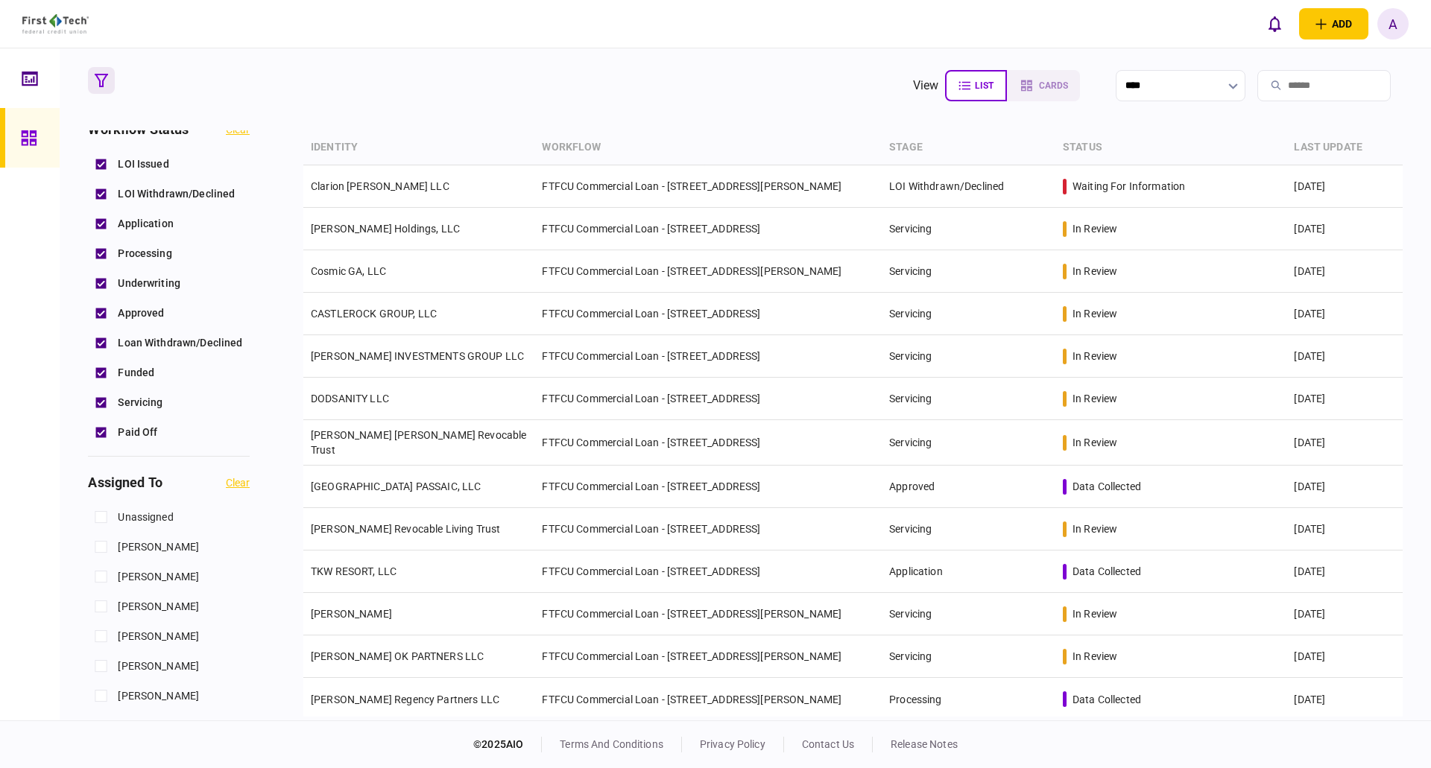
scroll to position [301, 0]
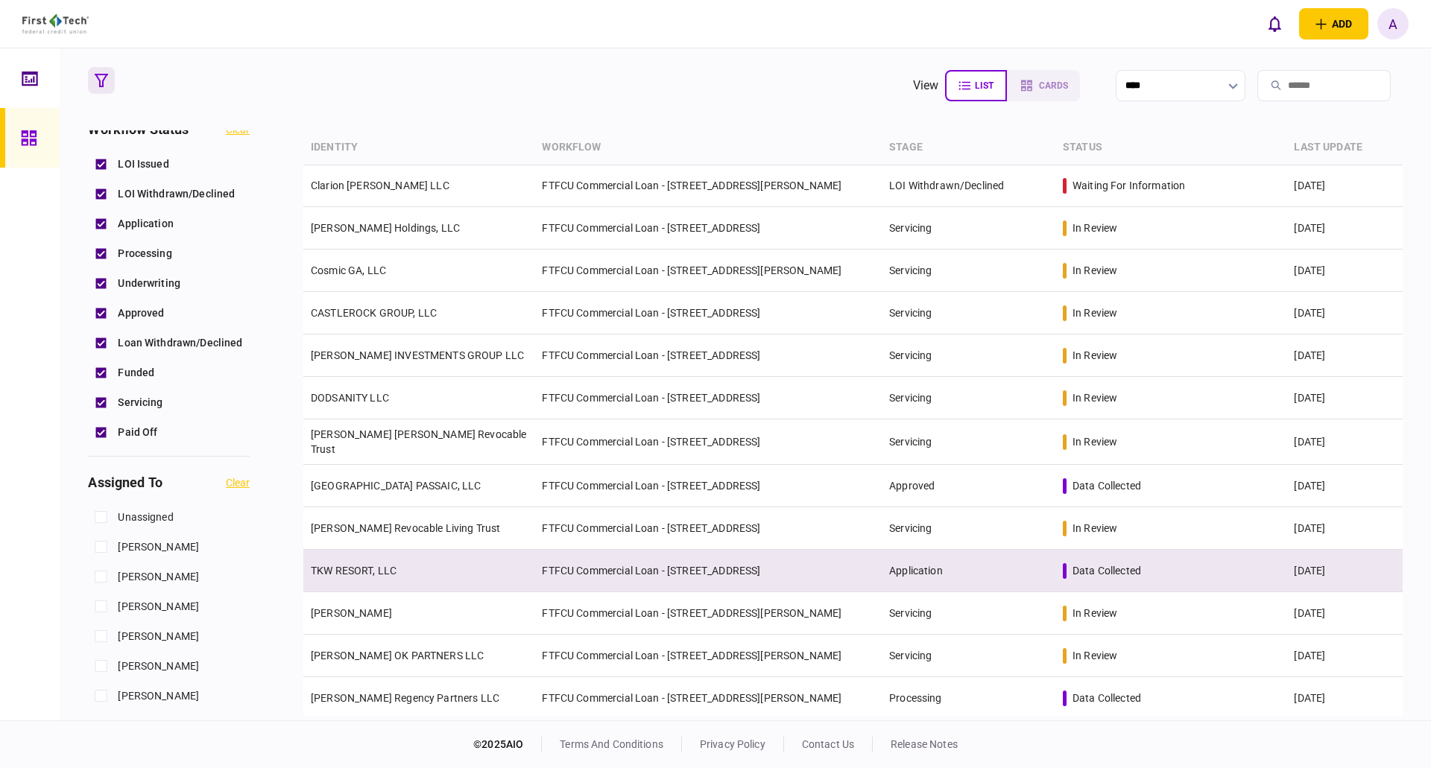
click at [354, 566] on link "TKW RESORT, LLC" at bounding box center [354, 571] width 86 height 12
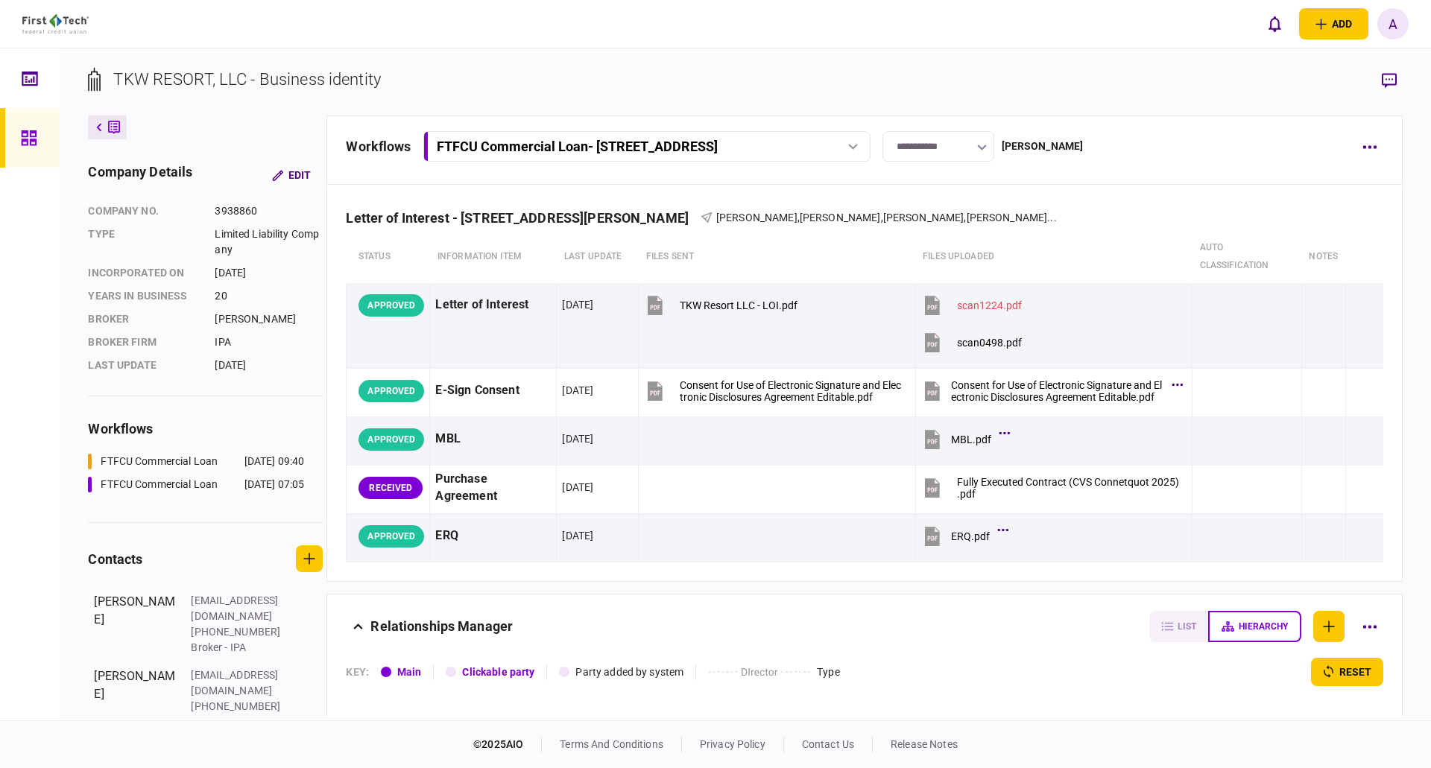
click at [28, 133] on icon at bounding box center [28, 137] width 15 height 15
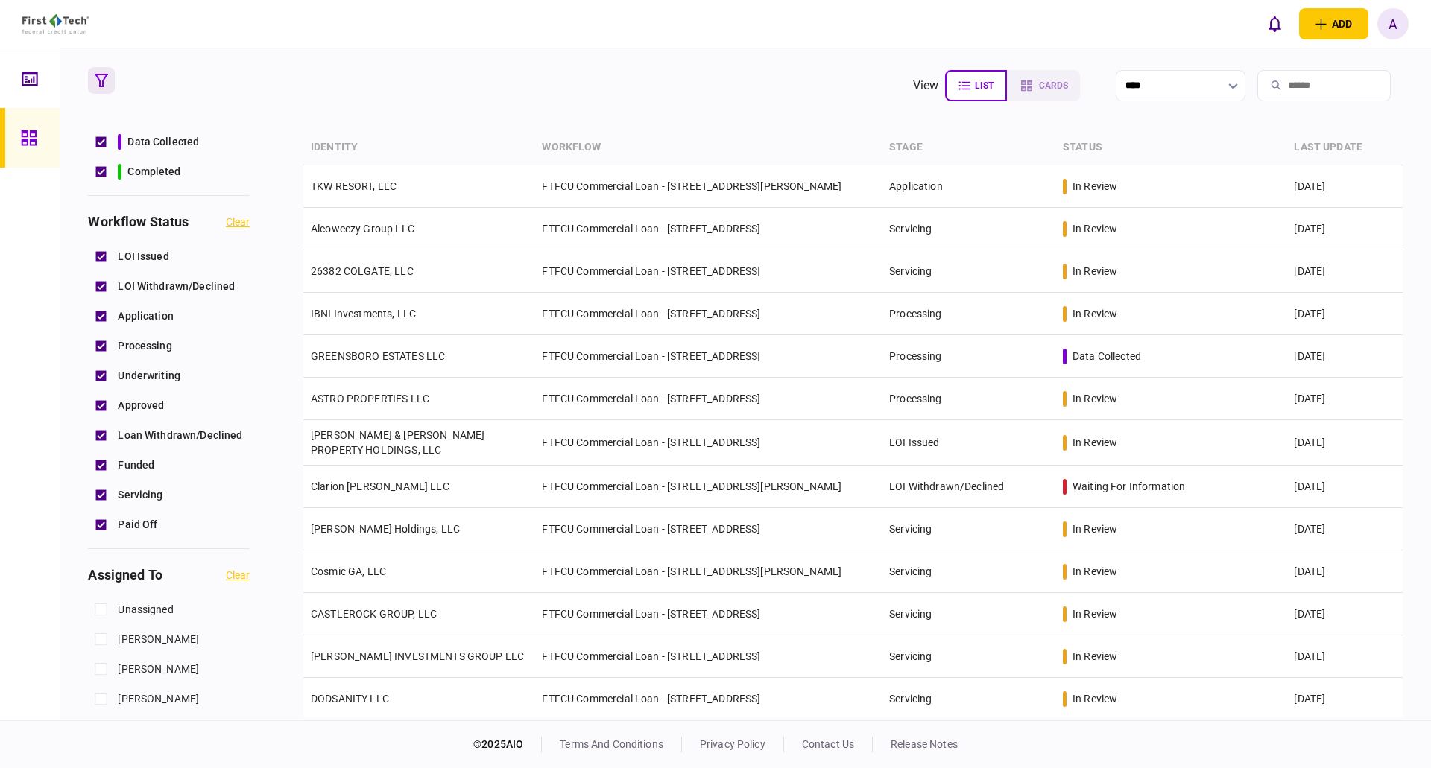
scroll to position [447, 0]
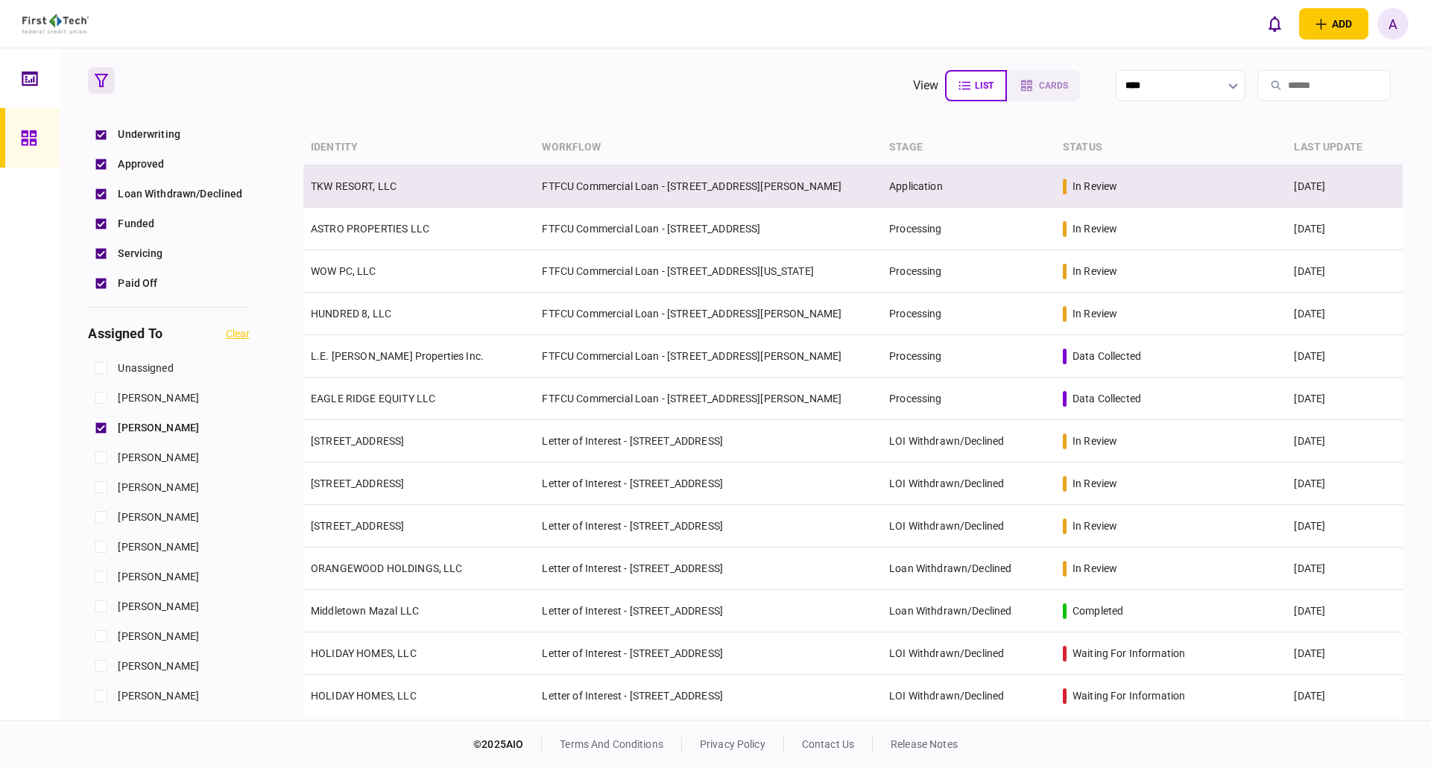
click at [361, 183] on link "TKW RESORT, LLC" at bounding box center [354, 186] width 86 height 12
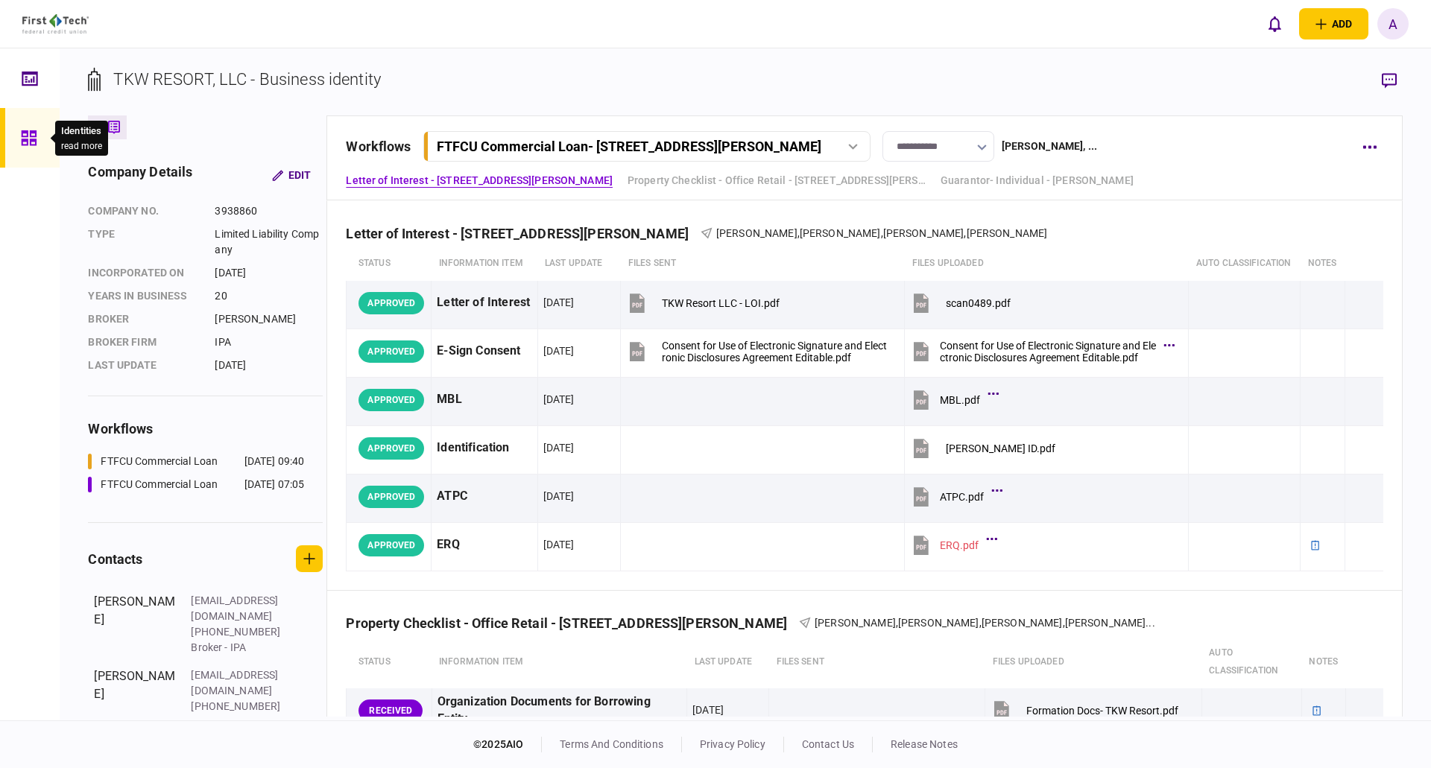
click at [31, 138] on icon at bounding box center [29, 138] width 16 height 17
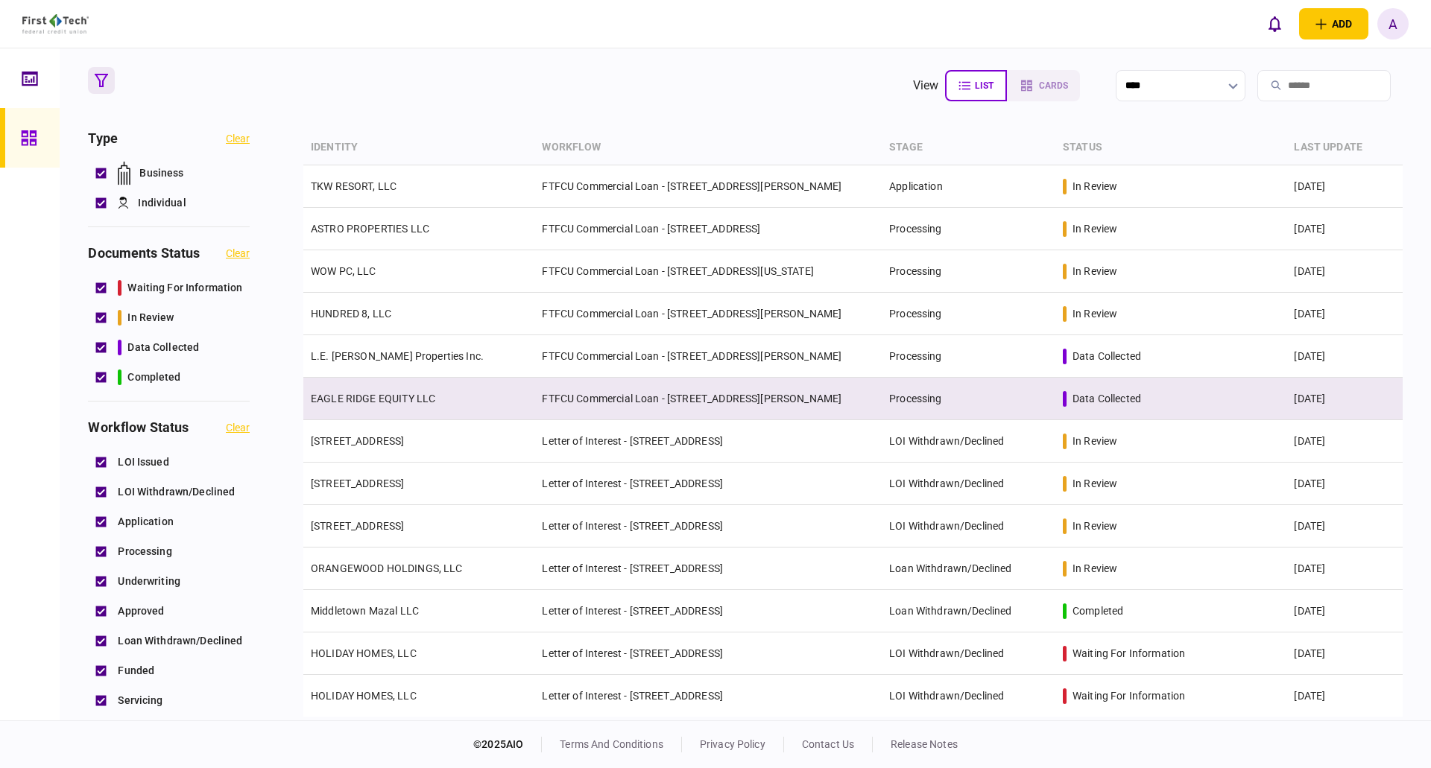
click at [397, 393] on link "EAGLE RIDGE EQUITY LLC" at bounding box center [373, 399] width 124 height 12
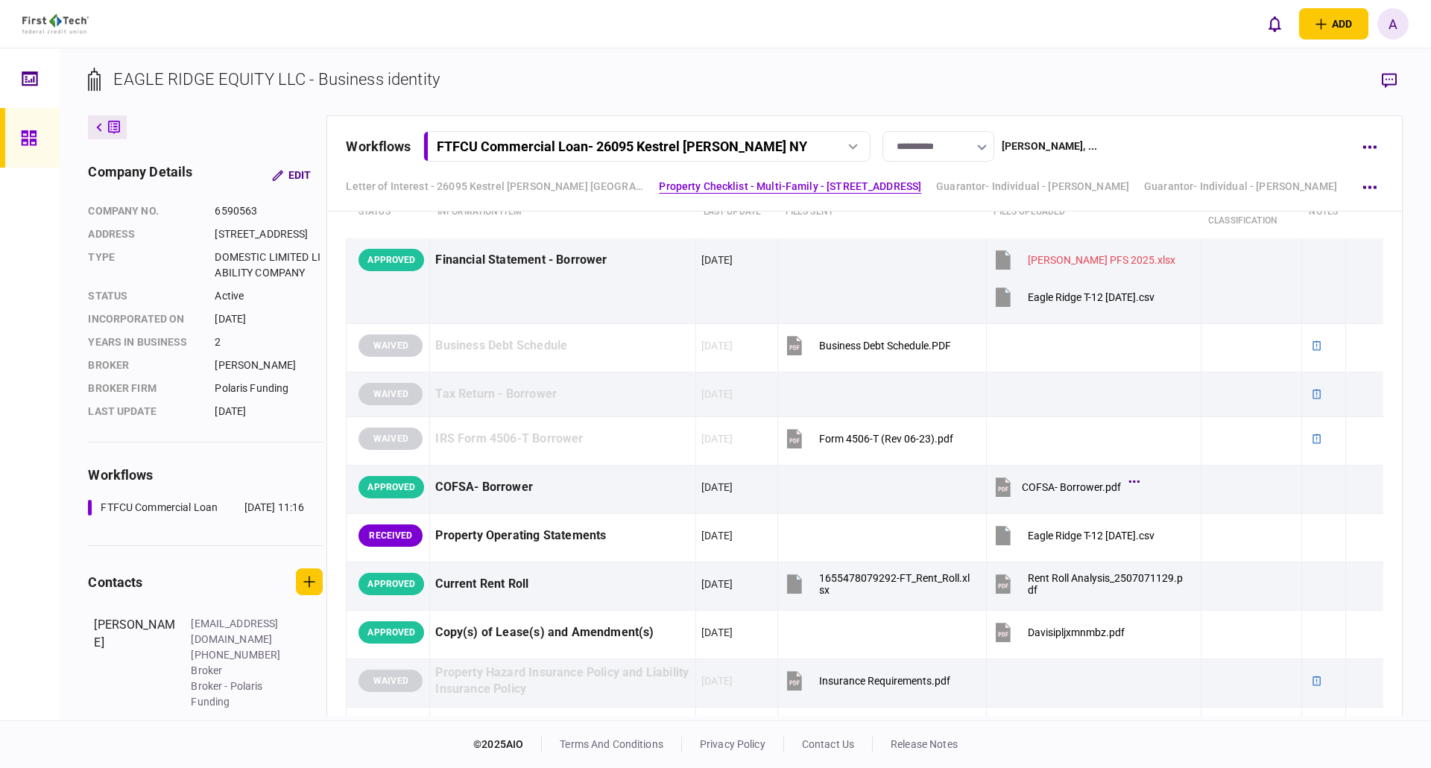
scroll to position [596, 0]
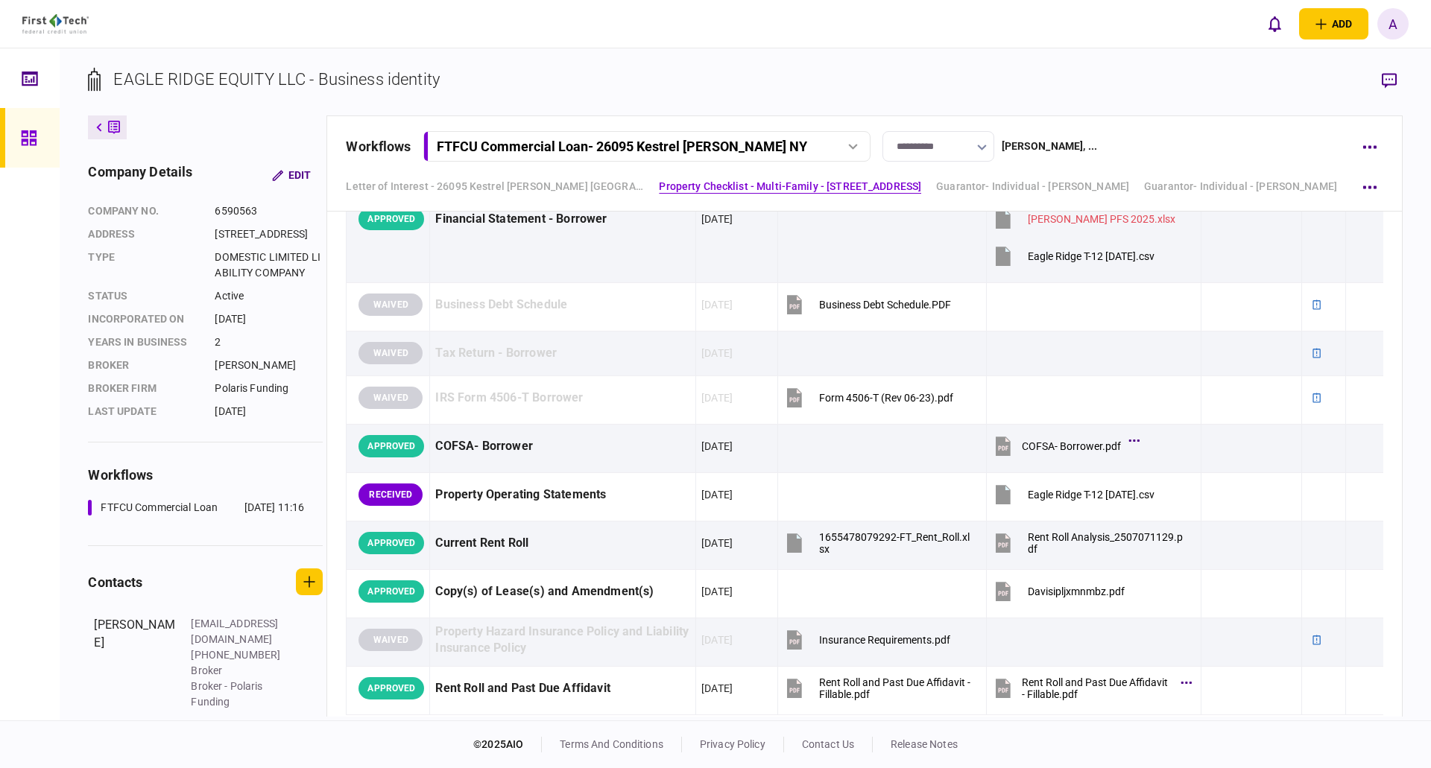
click at [29, 136] on icon at bounding box center [29, 138] width 16 height 17
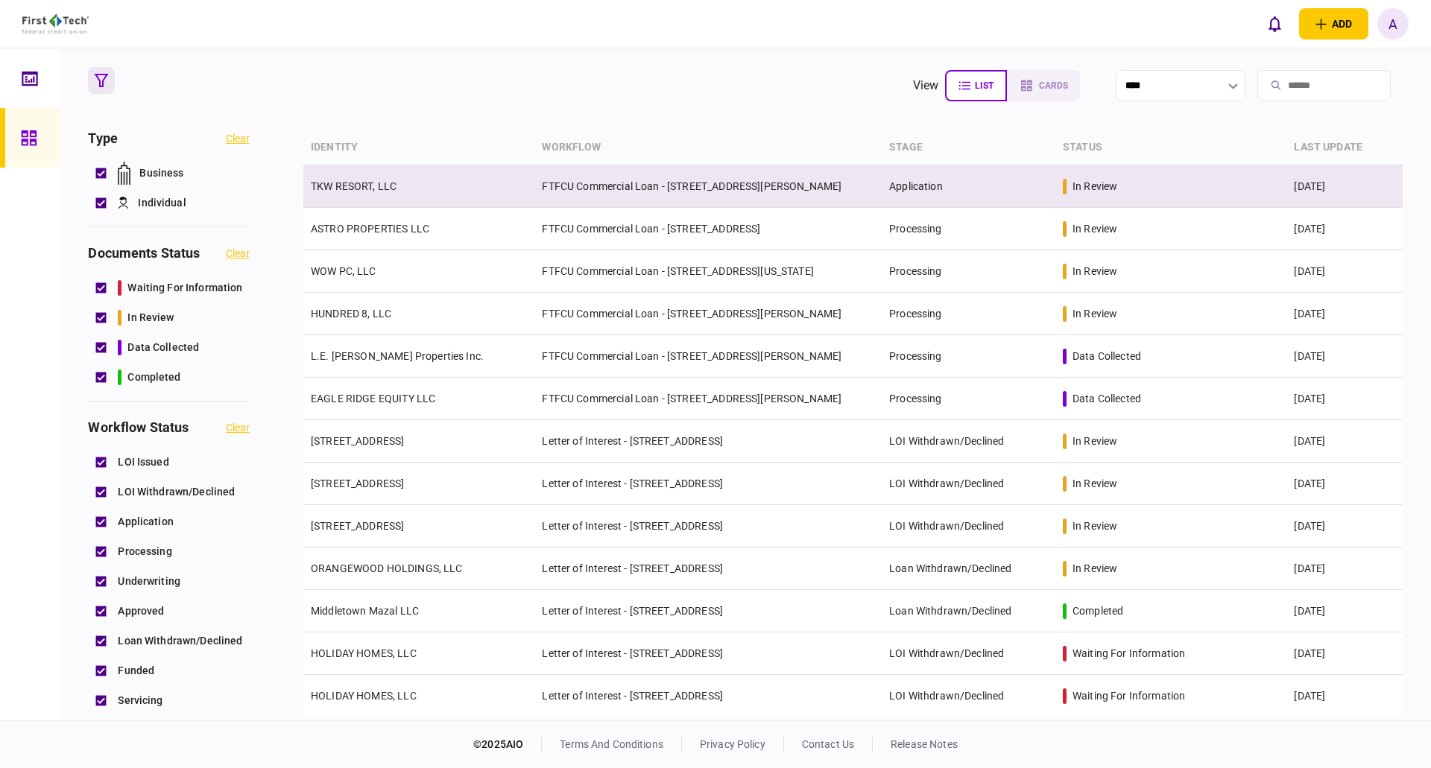
click at [361, 188] on link "TKW RESORT, LLC" at bounding box center [354, 186] width 86 height 12
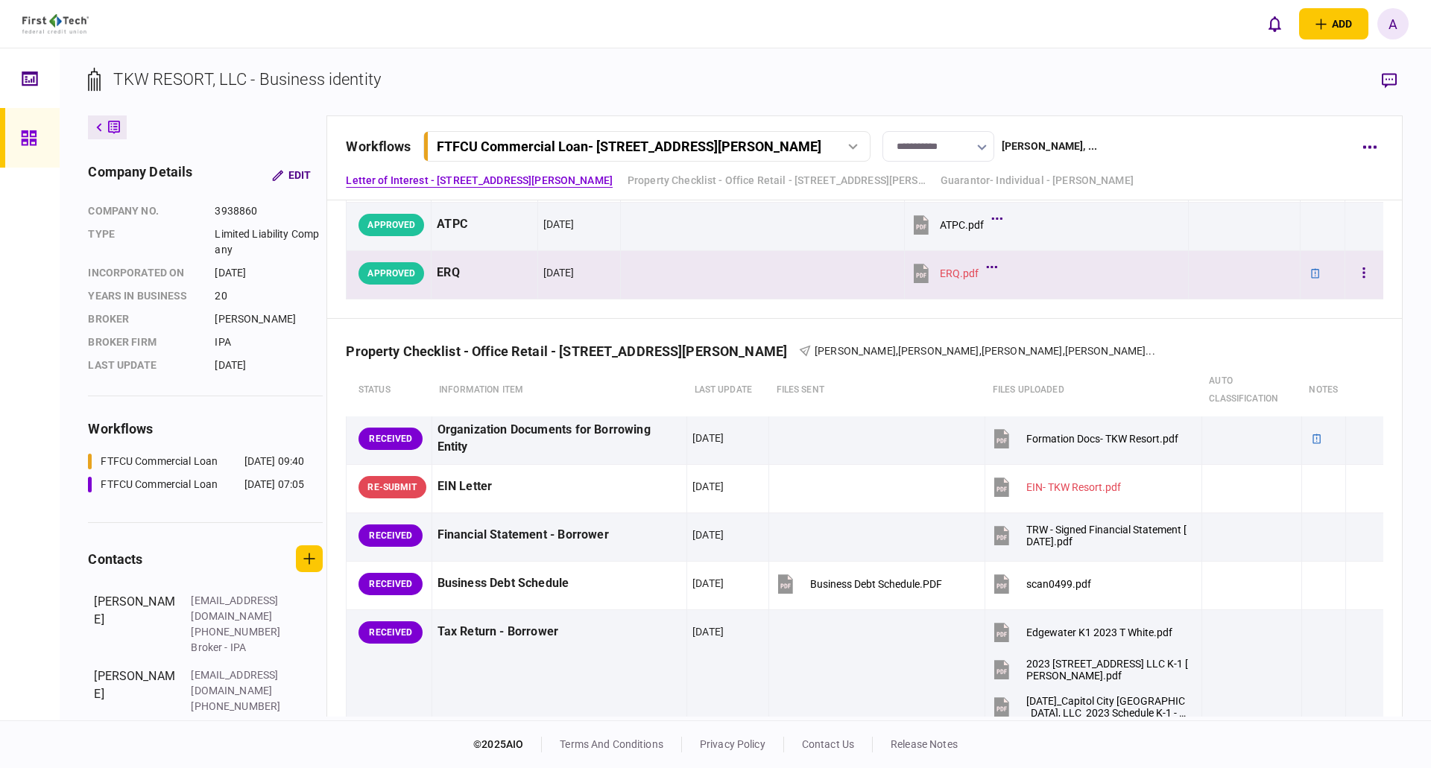
scroll to position [298, 0]
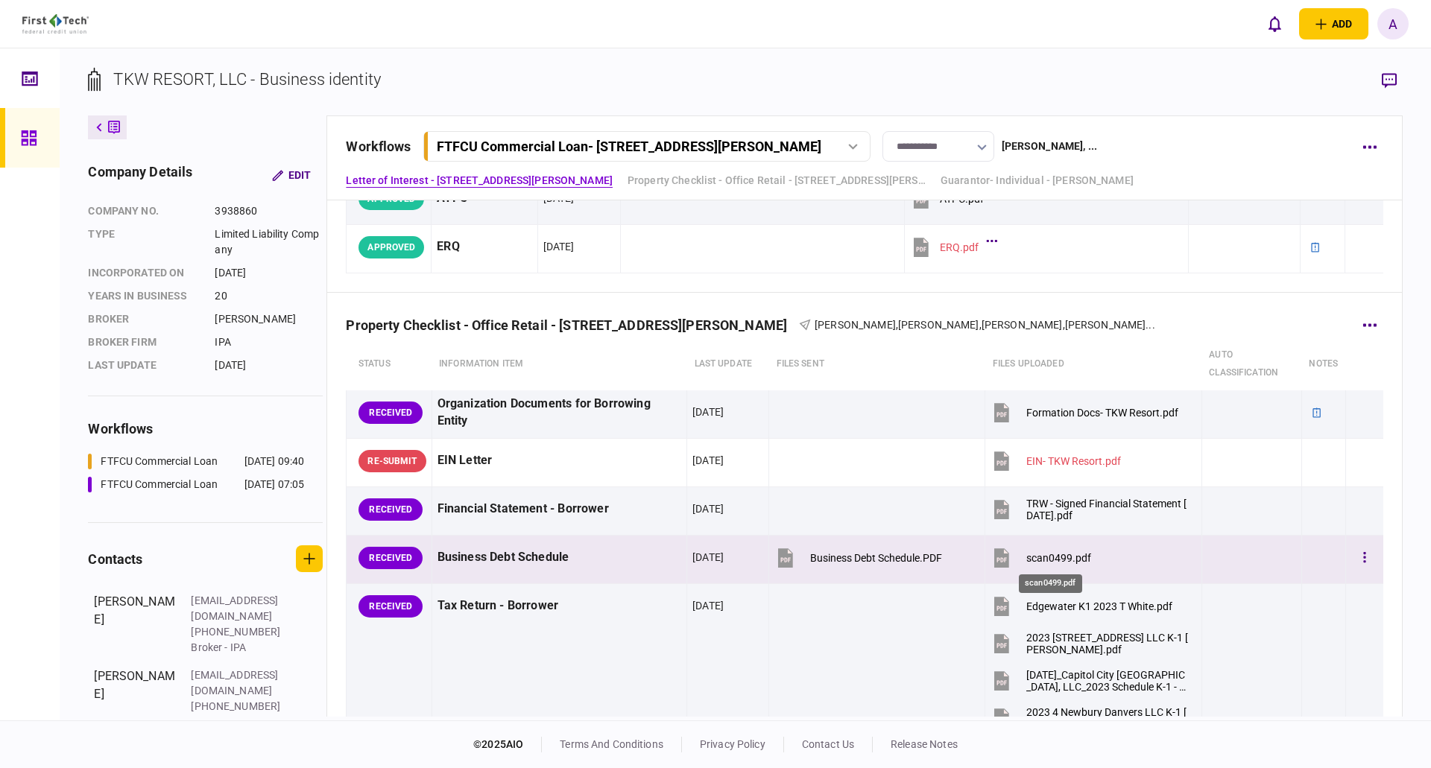
click at [1047, 560] on div "scan0499.pdf" at bounding box center [1058, 558] width 65 height 12
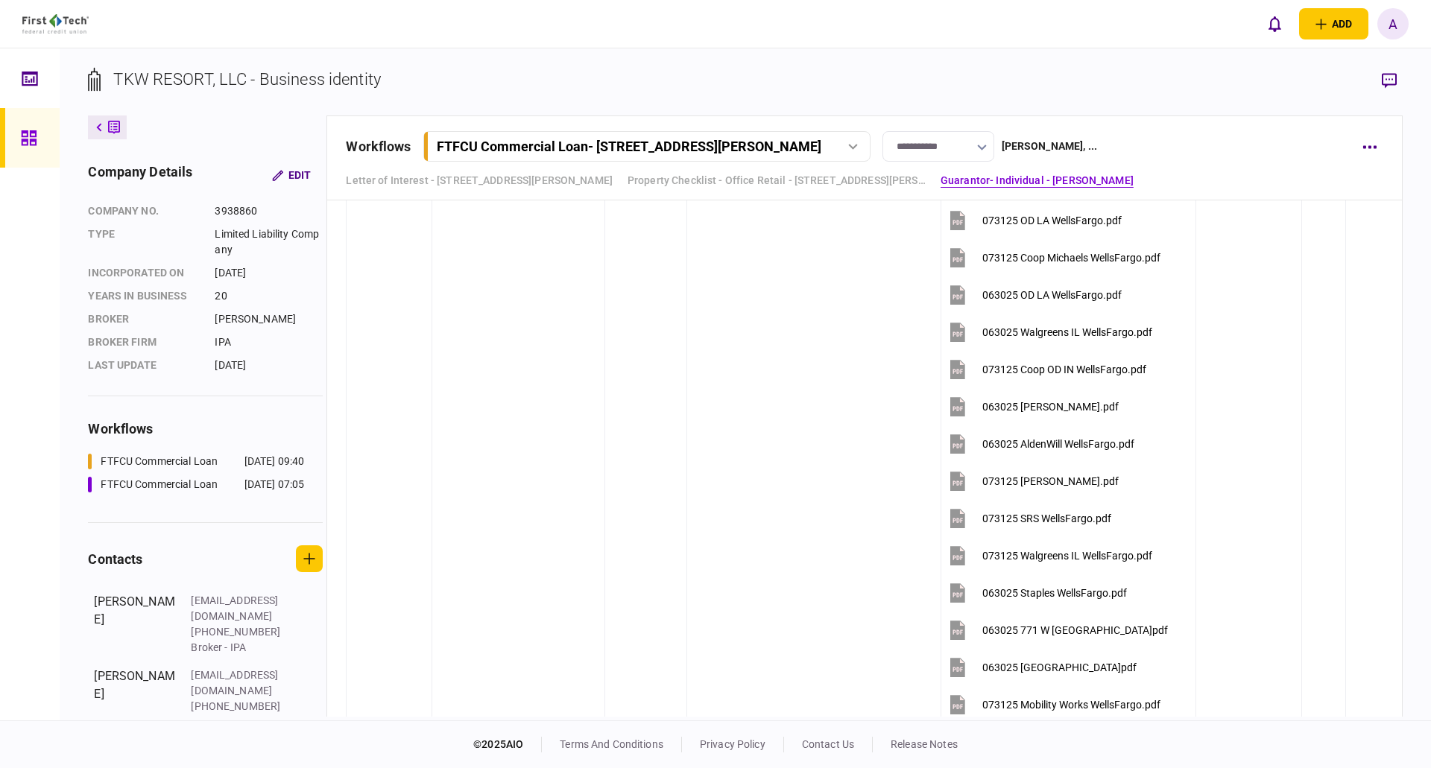
scroll to position [4621, 0]
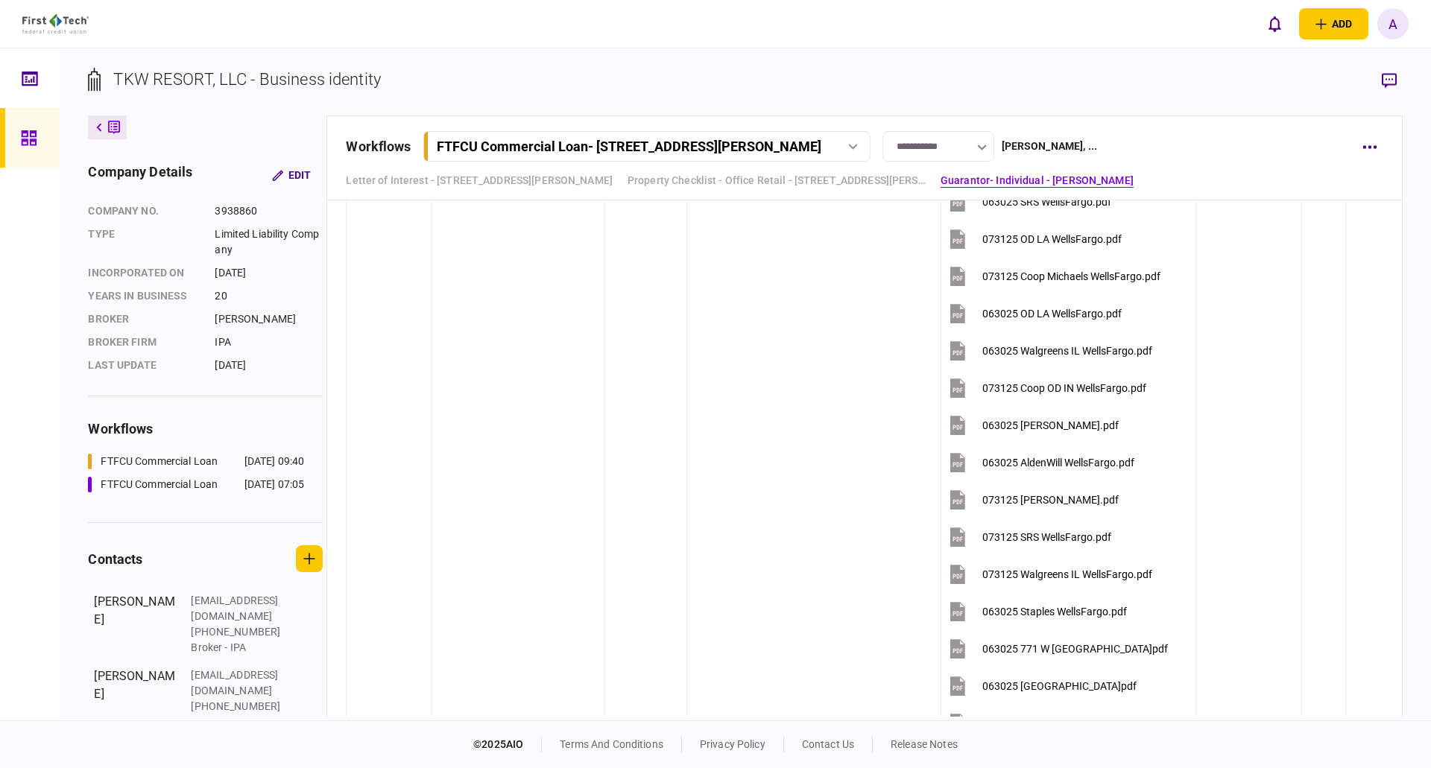
click at [31, 140] on icon at bounding box center [28, 137] width 15 height 15
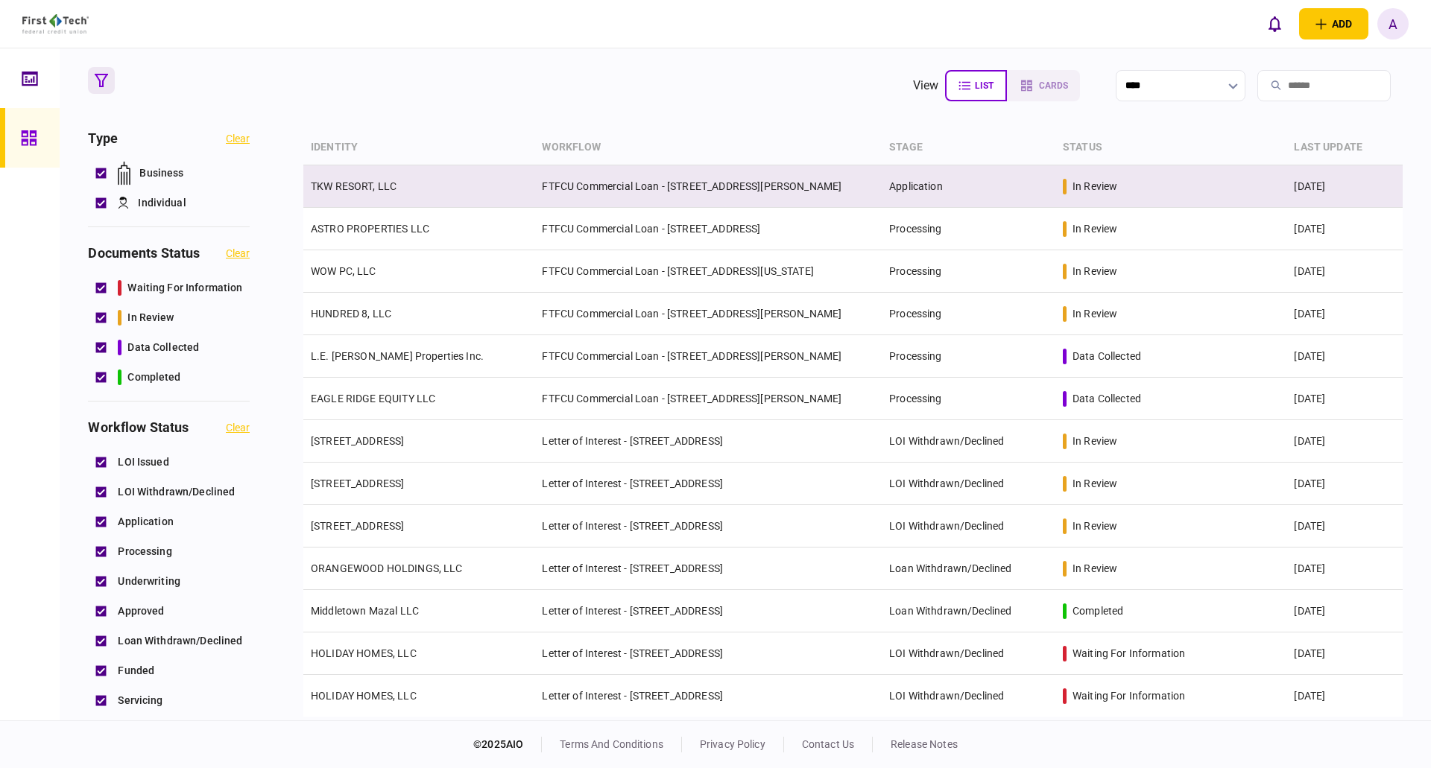
click at [348, 183] on link "TKW RESORT, LLC" at bounding box center [354, 186] width 86 height 12
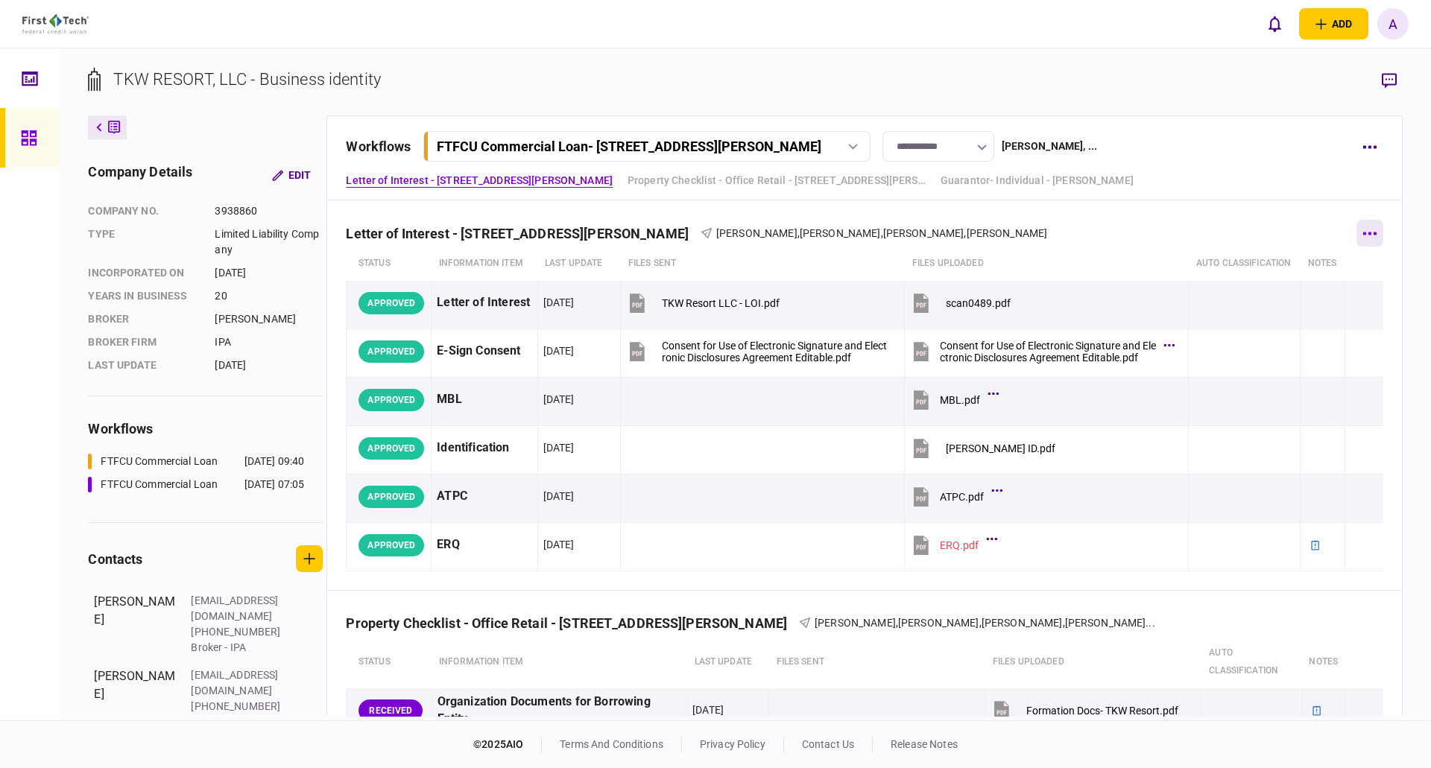
click at [1362, 233] on icon "button" at bounding box center [1369, 234] width 14 height 4
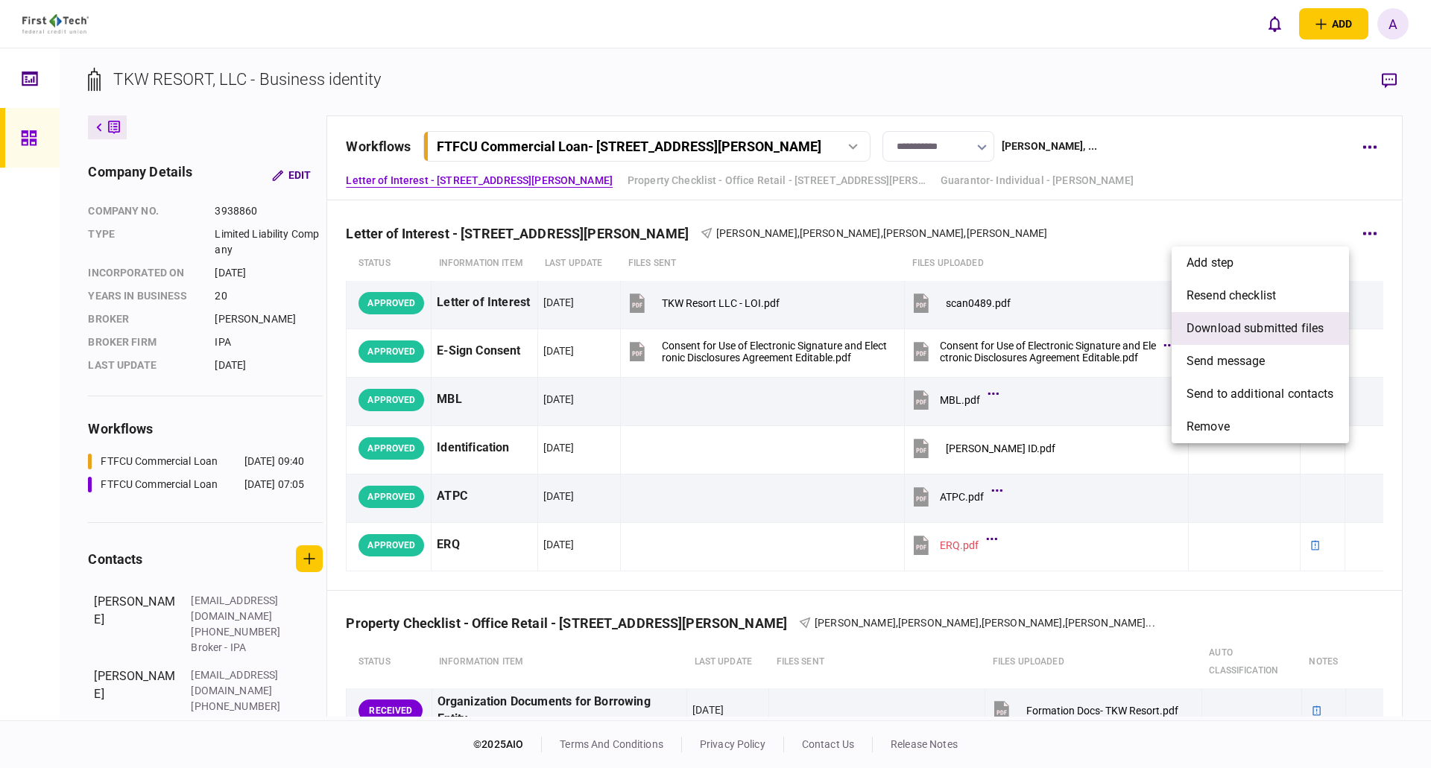
click at [1296, 329] on span "download submitted files" at bounding box center [1254, 329] width 137 height 18
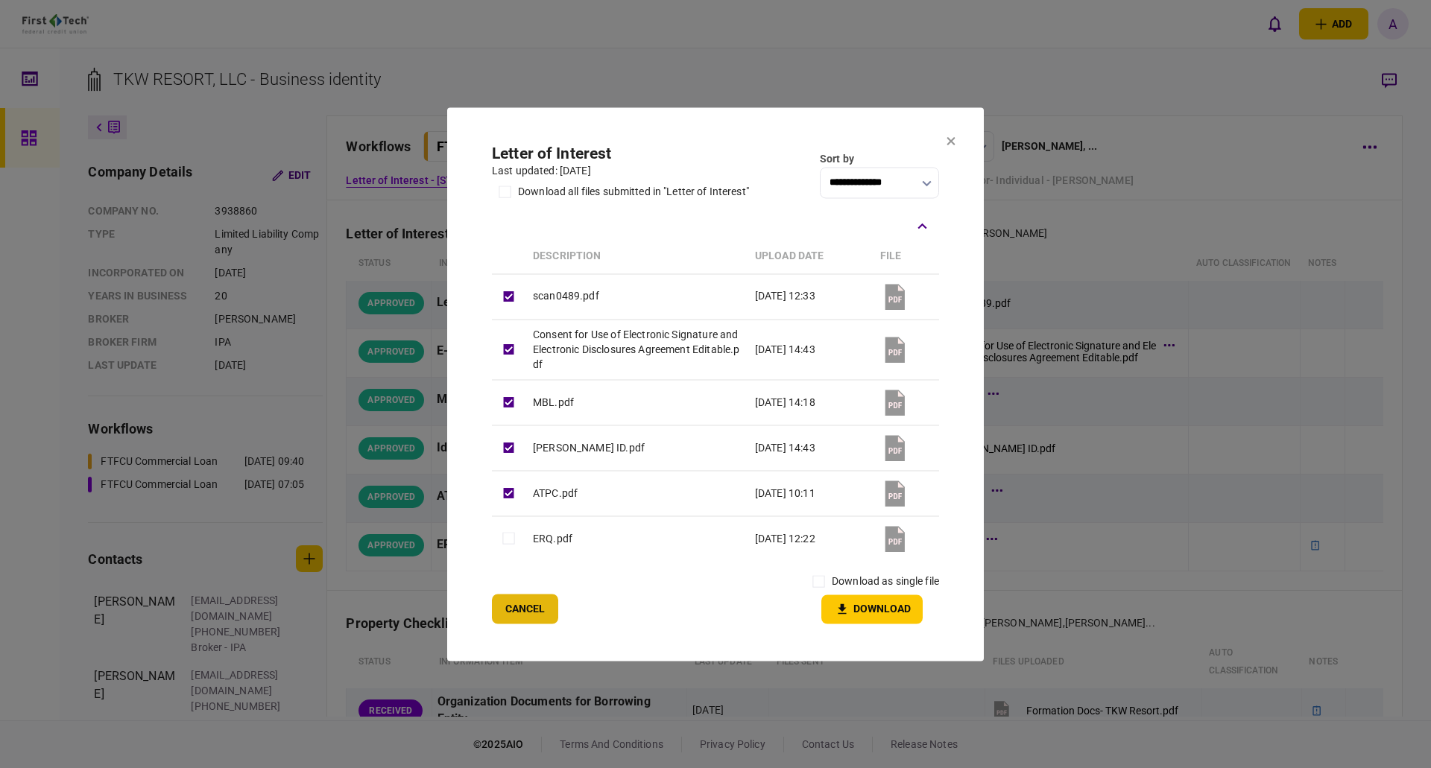
click at [540, 613] on button "Cancel" at bounding box center [525, 609] width 66 height 30
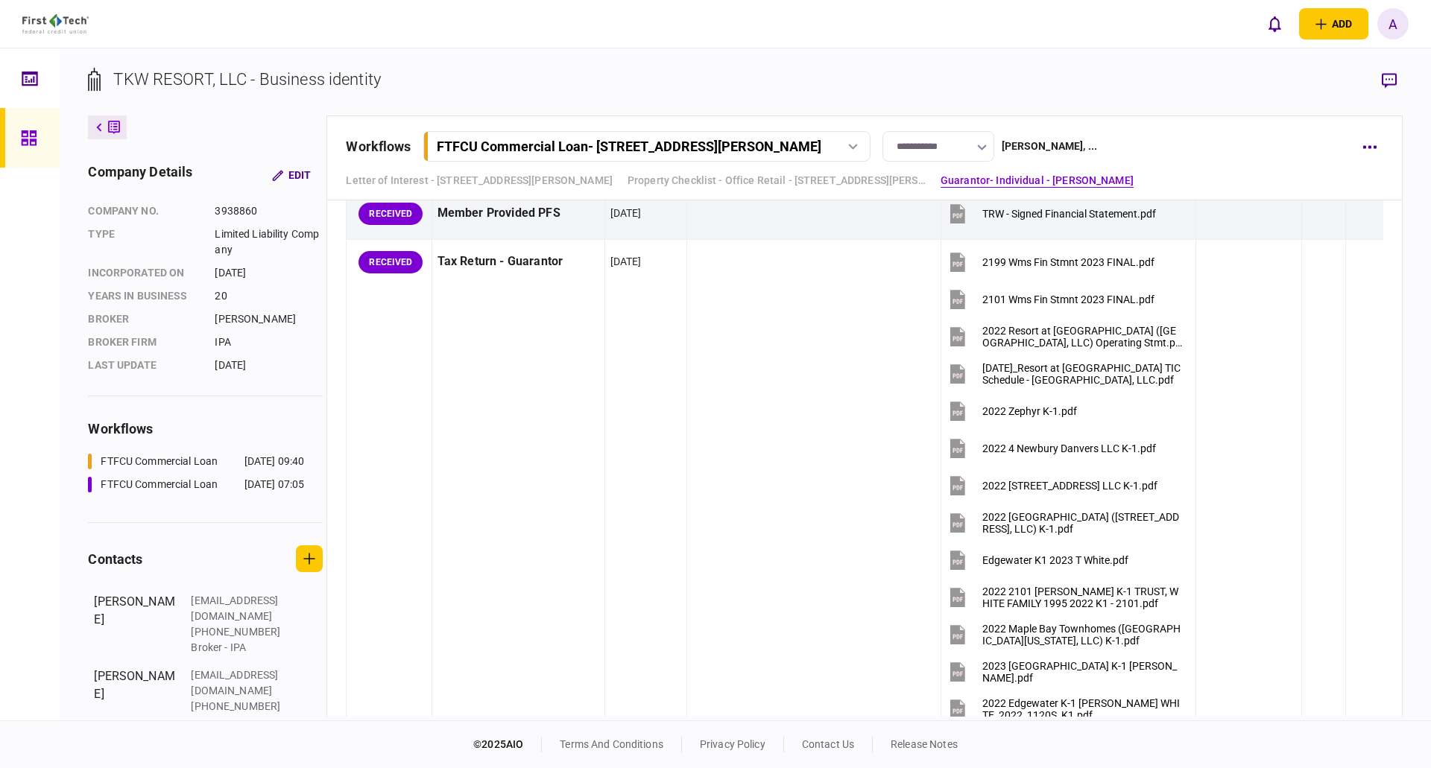
scroll to position [2310, 0]
